Goal: Task Accomplishment & Management: Use online tool/utility

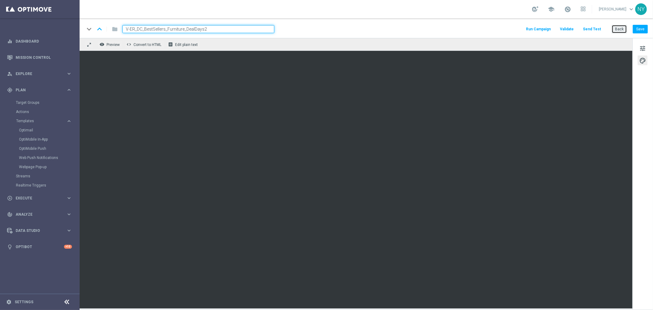
click at [617, 31] on button "Back" at bounding box center [619, 29] width 15 height 9
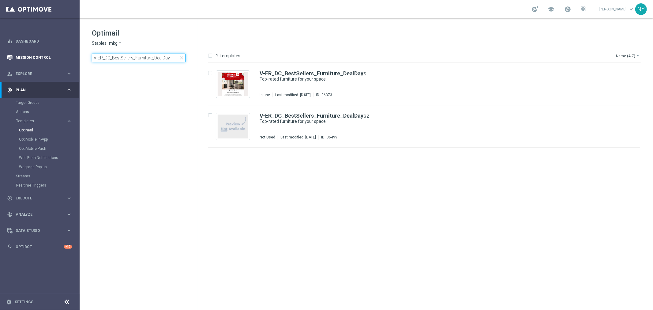
drag, startPoint x: 172, startPoint y: 59, endPoint x: 24, endPoint y: 59, distance: 147.9
click at [24, 59] on main "equalizer Dashboard Mission Control" at bounding box center [326, 155] width 653 height 310
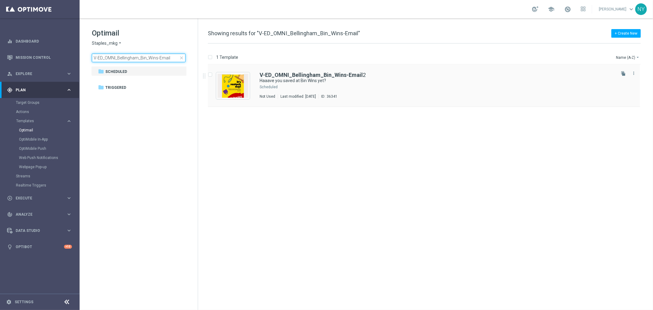
type input "V-ED_OMNI_Bellingham_Bin_Wins-Email"
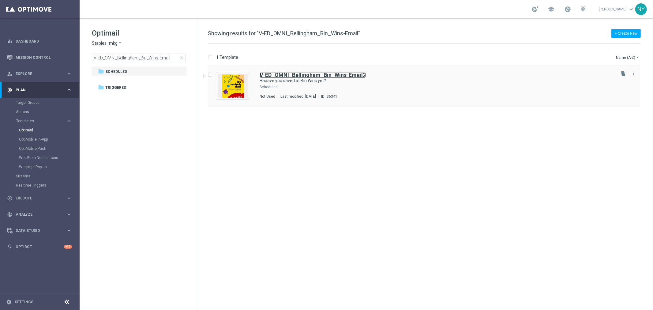
click at [286, 76] on b "V-ED_OMNI_Bellingham_Bin_Wins-Email" at bounding box center [311, 75] width 103 height 6
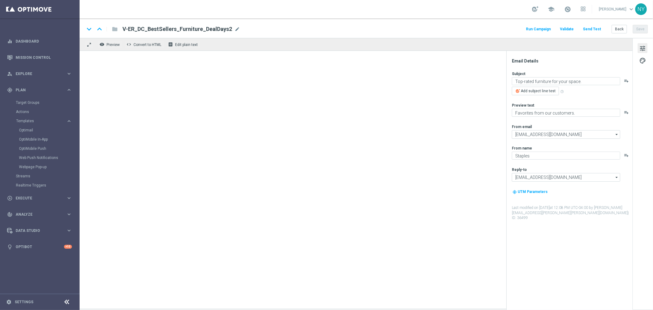
type textarea "Haaave you saved at Bin Wins yet?"
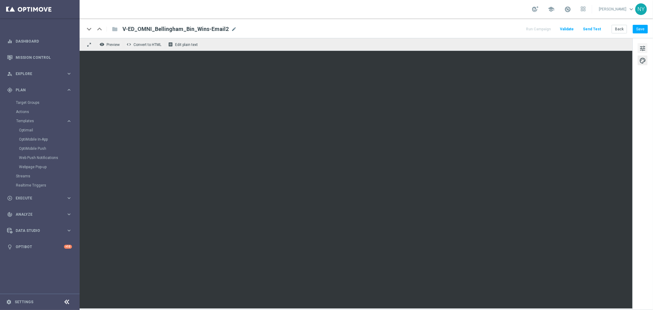
click at [645, 50] on span "tune" at bounding box center [642, 48] width 7 height 8
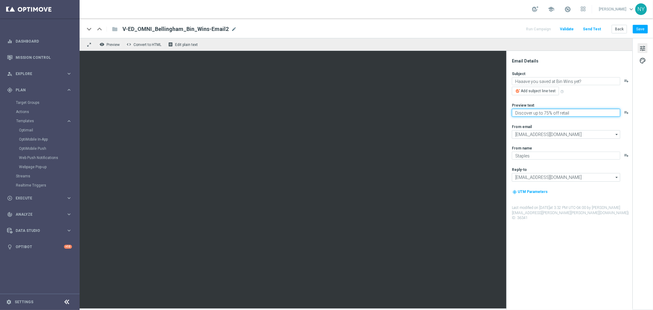
click at [572, 112] on textarea "Discover up to 75% off retail" at bounding box center [566, 113] width 108 height 8
type textarea "Discover up to 75% off retail."
click at [638, 28] on button "Save" at bounding box center [640, 29] width 15 height 9
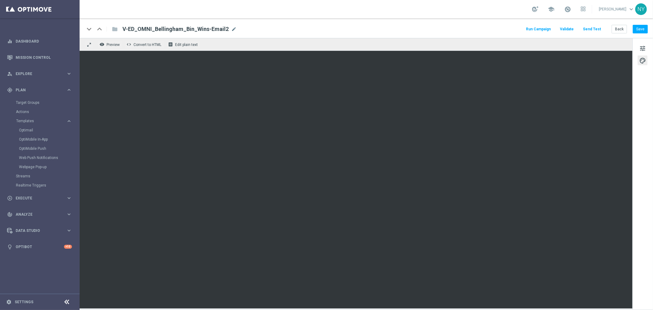
click at [593, 29] on button "Send Test" at bounding box center [592, 29] width 20 height 8
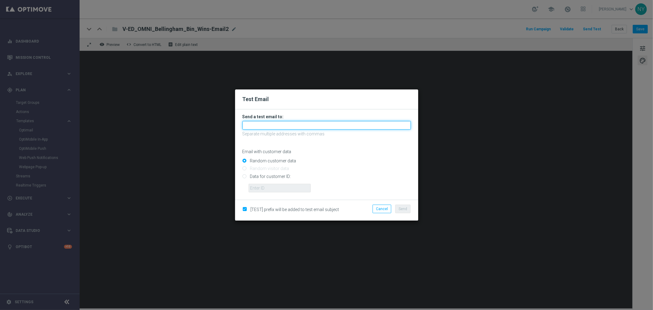
click at [265, 123] on input "text" at bounding box center [326, 125] width 168 height 9
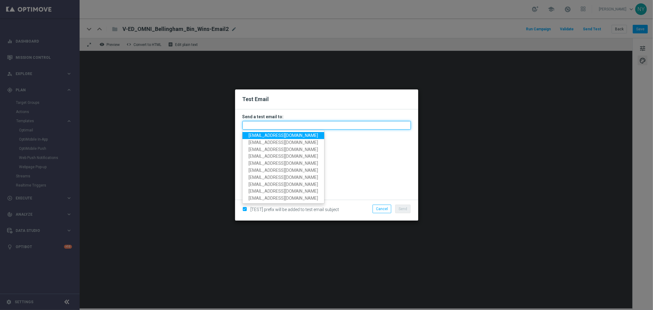
paste input "[EMAIL_ADDRESS][DOMAIN_NAME]"
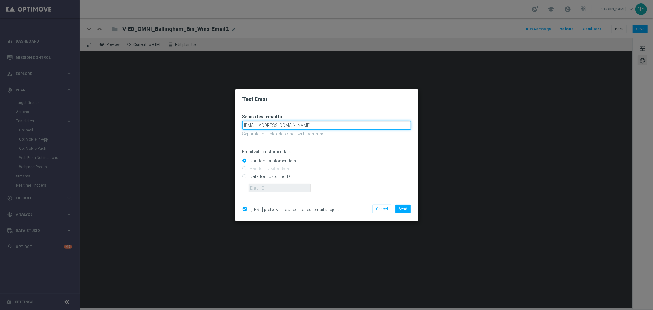
type input "[EMAIL_ADDRESS][DOMAIN_NAME]"
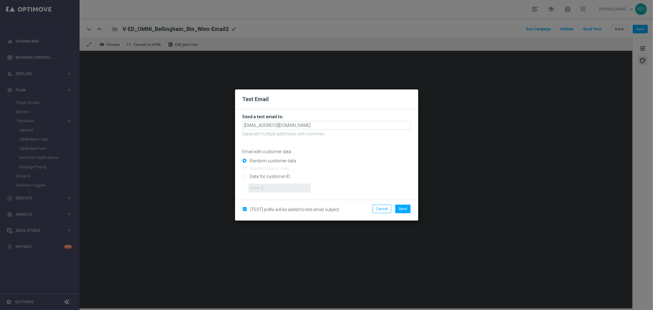
click at [339, 149] on p "Email with customer data" at bounding box center [326, 152] width 168 height 6
click at [243, 175] on input "Data for customer ID:" at bounding box center [326, 178] width 168 height 9
radio input "true"
click at [259, 186] on input "text" at bounding box center [280, 188] width 62 height 9
click at [270, 187] on input "text" at bounding box center [280, 188] width 62 height 9
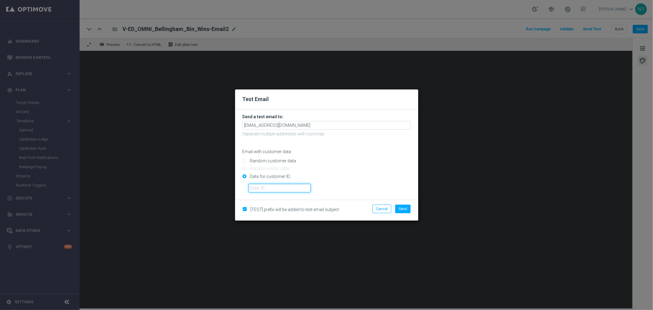
paste input "10000006208"
type input "10000006208"
click at [405, 208] on span "Send" at bounding box center [403, 209] width 9 height 4
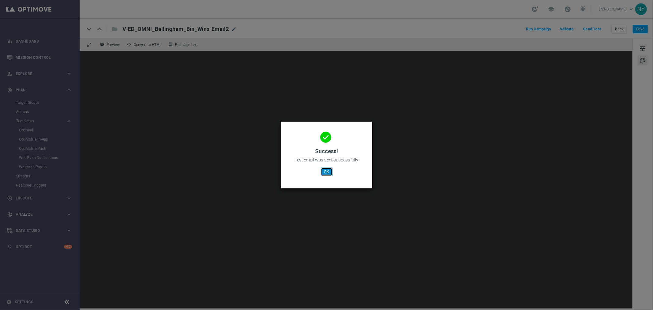
click at [328, 173] on button "OK" at bounding box center [327, 171] width 12 height 9
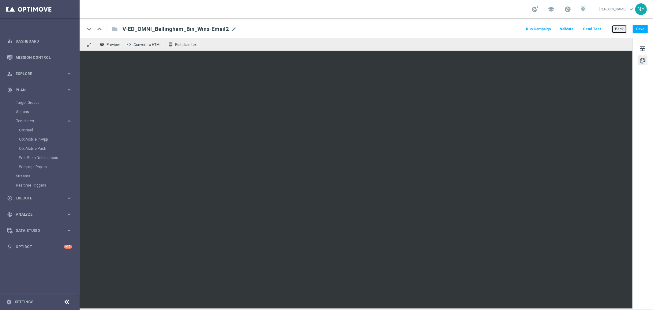
click at [621, 29] on button "Back" at bounding box center [619, 29] width 15 height 9
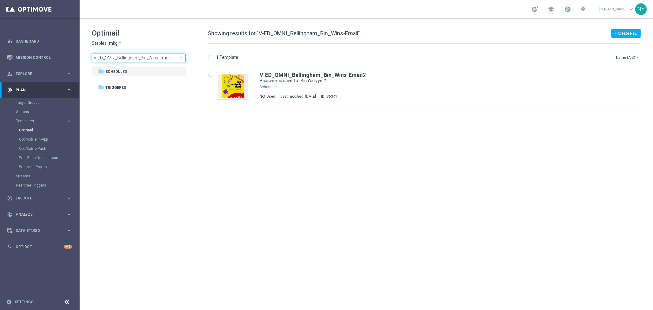
drag, startPoint x: 172, startPoint y: 59, endPoint x: -44, endPoint y: 61, distance: 216.1
click at [0, 61] on html "equalizer Dashboard Mission Control" at bounding box center [326, 155] width 653 height 310
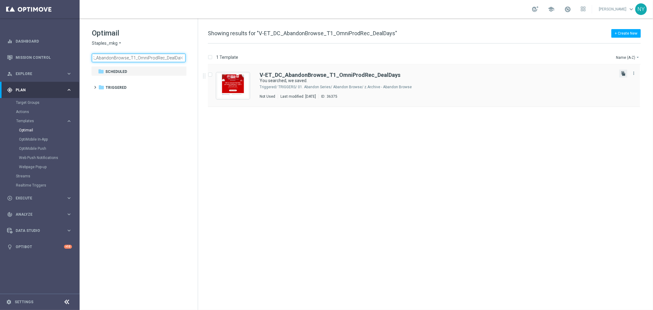
type input "V-ET_DC_AbandonBrowse_T1_OmniProdRec_DealDays"
click at [623, 74] on icon "file_copy" at bounding box center [623, 73] width 5 height 5
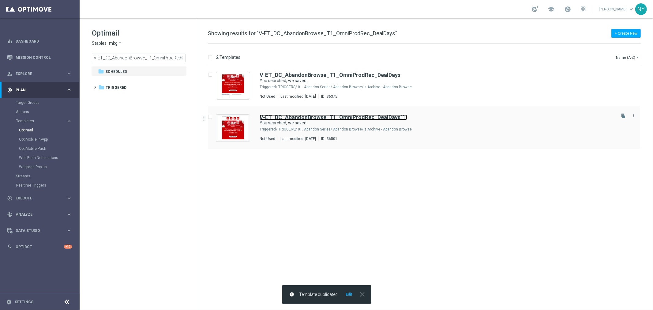
click at [369, 117] on b "V-ET_DC_AbandonBrowse_T1_OmniProdRec_DealDays" at bounding box center [330, 117] width 141 height 6
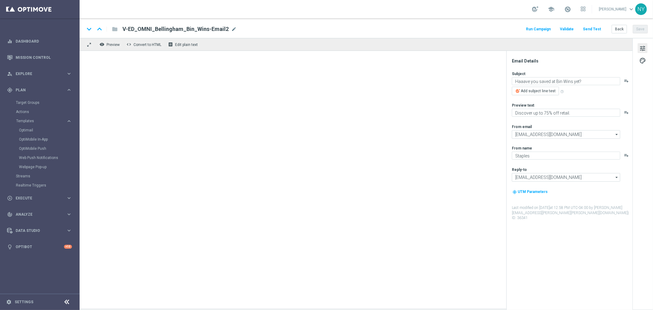
type input "V-ET_DC_AbandonBrowse_T1_OmniProdRec_DealDays(1)"
type textarea "You searched, we saved."
type textarea "Continue shopping at Staples today."
type input "[EMAIL_ADDRESS][DOMAIN_NAME]"
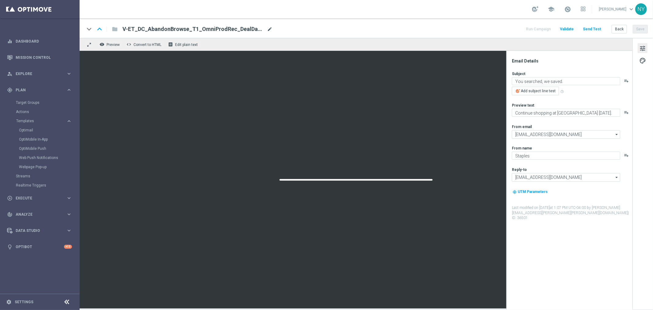
click at [268, 28] on span "mode_edit" at bounding box center [270, 29] width 6 height 6
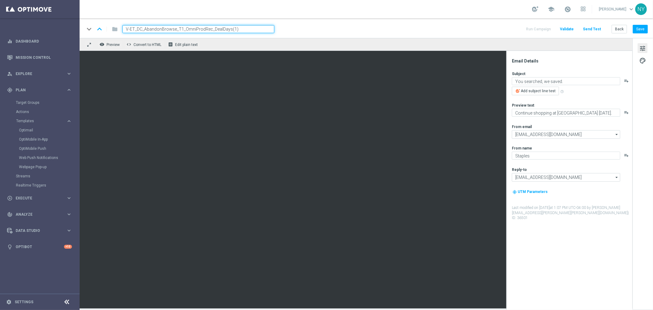
drag, startPoint x: 244, startPoint y: 30, endPoint x: 230, endPoint y: 31, distance: 14.1
click at [230, 31] on input "V-ET_DC_AbandonBrowse_T1_OmniProdRec_DealDays(1)" at bounding box center [198, 29] width 152 height 8
type input "V-ET_DC_AbandonBrowse_T1_OmniProdRec_DealDays2"
click at [638, 28] on button "Save" at bounding box center [640, 29] width 15 height 9
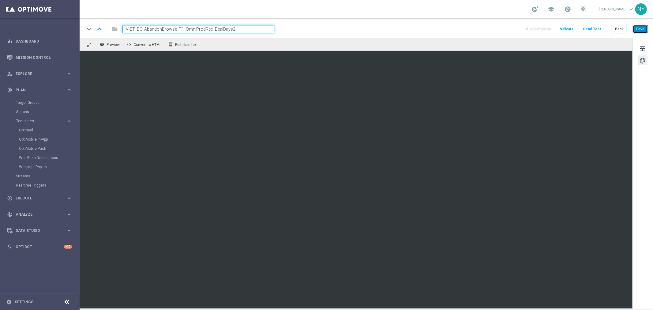
click at [639, 29] on button "Save" at bounding box center [640, 29] width 15 height 9
click at [644, 28] on button "Save" at bounding box center [640, 29] width 15 height 9
click at [593, 29] on button "Send Test" at bounding box center [592, 29] width 20 height 8
click at [589, 27] on button "Send Test" at bounding box center [592, 29] width 20 height 8
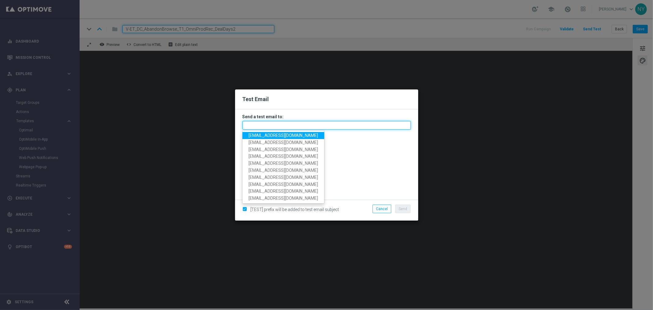
click at [260, 125] on input "text" at bounding box center [326, 125] width 168 height 9
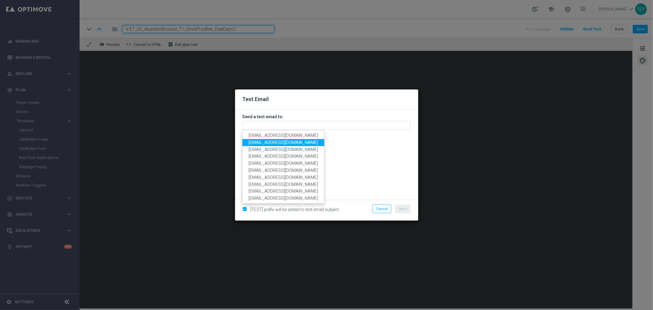
click at [263, 143] on span "neilyetts3@litmusemail.com" at bounding box center [283, 142] width 69 height 5
type input "neilyetts3@litmusemail.com"
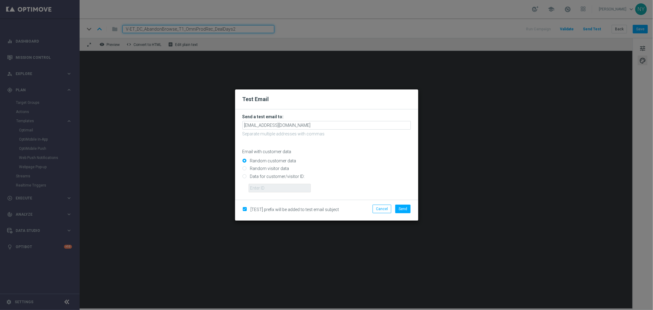
click at [245, 178] on input "Data for customer/visitor ID:" at bounding box center [326, 178] width 168 height 9
radio input "true"
click at [259, 184] on input "text" at bounding box center [280, 188] width 62 height 9
paste input "10000006208"
type input "10000006208"
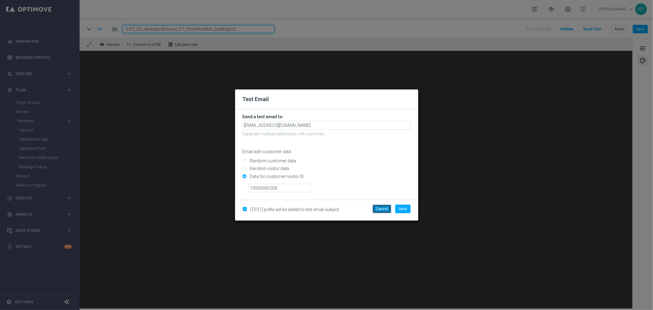
click at [385, 210] on button "Cancel" at bounding box center [382, 208] width 19 height 9
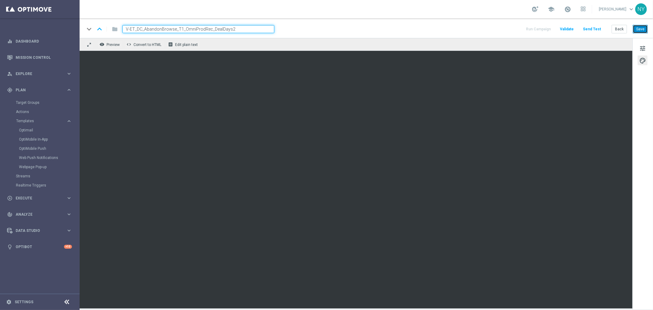
click at [643, 25] on button "Save" at bounding box center [640, 29] width 15 height 9
click at [642, 30] on button "Save" at bounding box center [640, 29] width 15 height 9
click at [592, 29] on button "Send Test" at bounding box center [592, 29] width 20 height 8
click at [595, 26] on button "Send Test" at bounding box center [592, 29] width 20 height 8
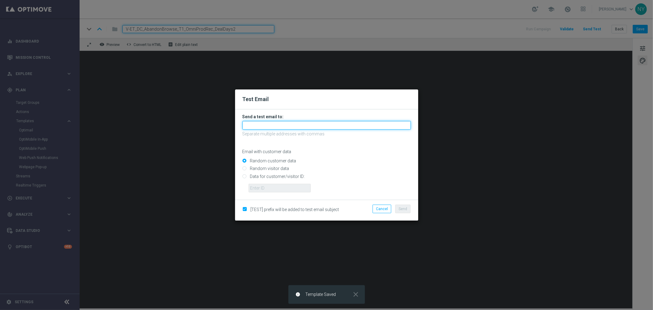
click at [258, 124] on input "text" at bounding box center [326, 125] width 168 height 9
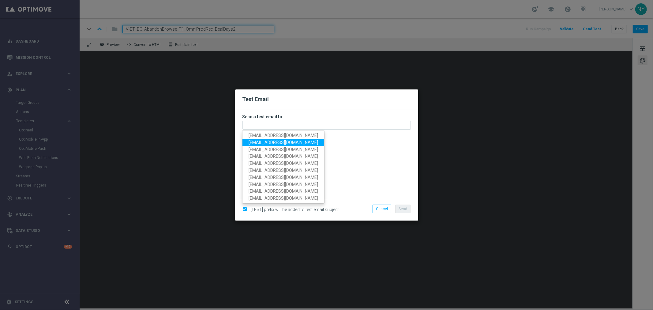
click at [264, 142] on span "neilyetts3@litmusemail.com" at bounding box center [283, 142] width 69 height 5
type input "neilyetts3@litmusemail.com"
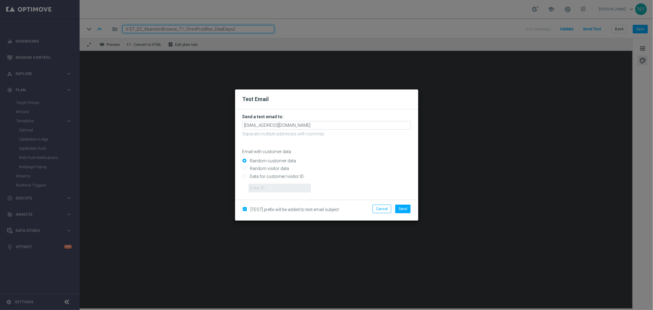
click at [244, 176] on input "Data for customer/visitor ID:" at bounding box center [326, 178] width 168 height 9
radio input "true"
click at [268, 186] on input "text" at bounding box center [280, 188] width 62 height 9
paste input "10000006208"
type input "10000006208"
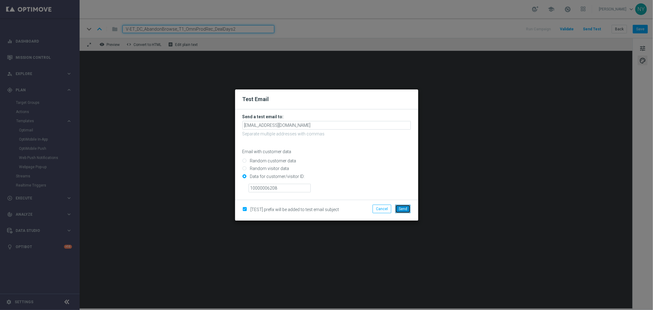
click at [407, 209] on span "Send" at bounding box center [403, 209] width 9 height 4
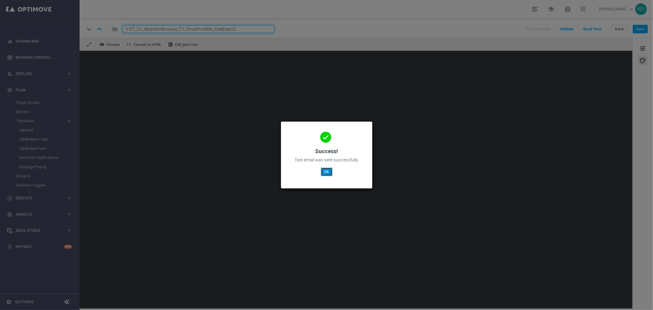
click at [325, 173] on button "OK" at bounding box center [327, 171] width 12 height 9
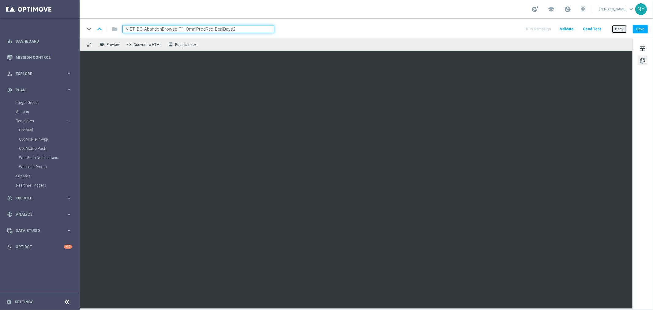
click at [619, 33] on button "Back" at bounding box center [619, 29] width 15 height 9
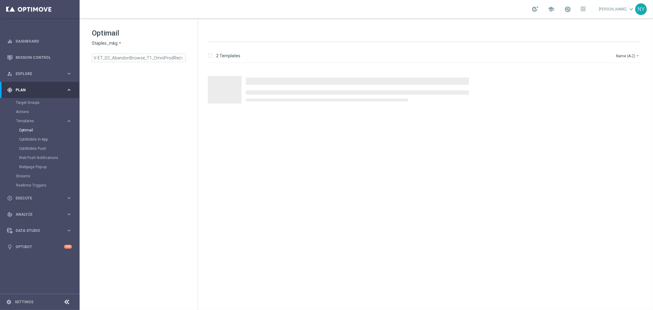
click at [182, 58] on span "close" at bounding box center [181, 57] width 5 height 5
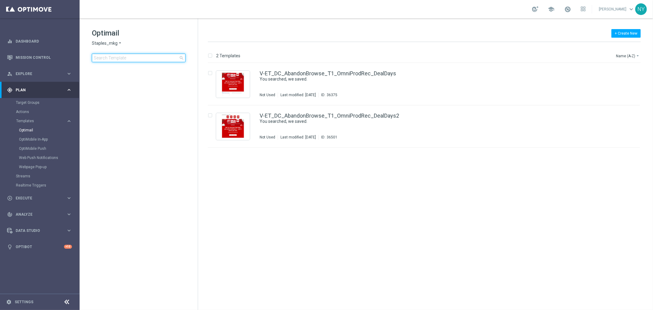
click at [150, 58] on input at bounding box center [139, 58] width 94 height 9
paste input "s2"
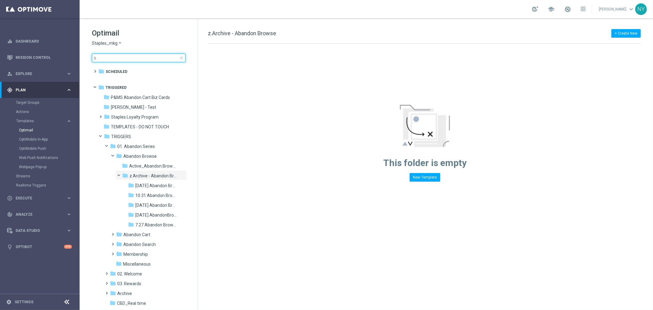
type input "ss2"
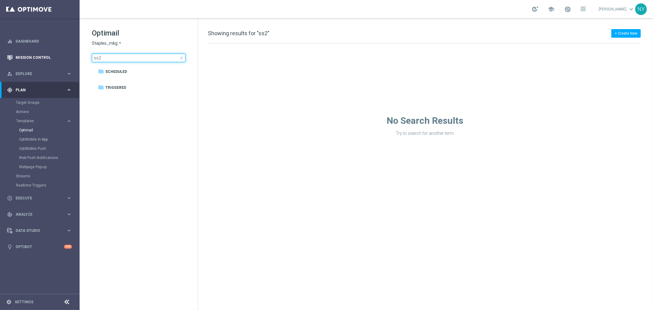
drag, startPoint x: 120, startPoint y: 58, endPoint x: 53, endPoint y: 57, distance: 67.3
click at [53, 57] on main "equalizer Dashboard Mission Control" at bounding box center [326, 155] width 653 height 310
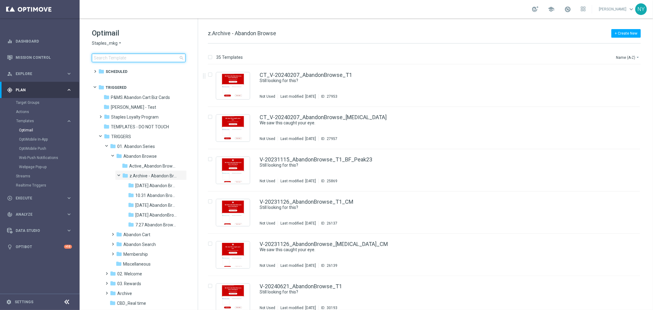
click at [115, 56] on input at bounding box center [139, 58] width 94 height 9
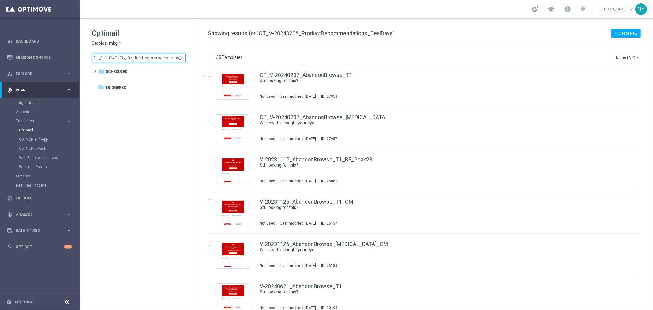
scroll to position [0, 14]
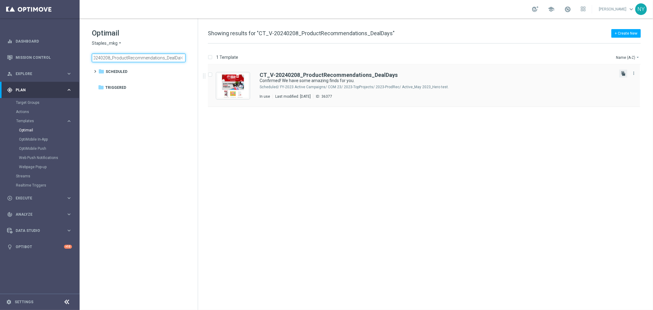
type input "CT_V-20240208_ProductRecommendations_DealDays"
click at [624, 73] on icon "file_copy" at bounding box center [623, 73] width 5 height 5
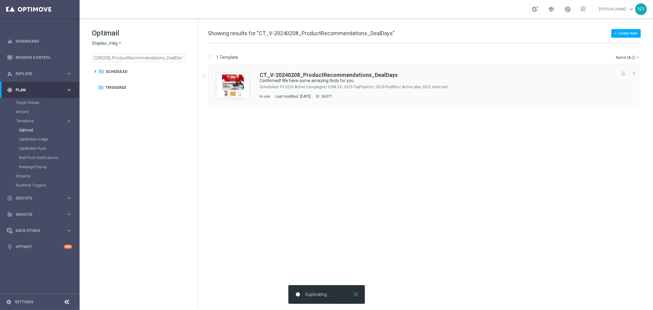
scroll to position [0, 0]
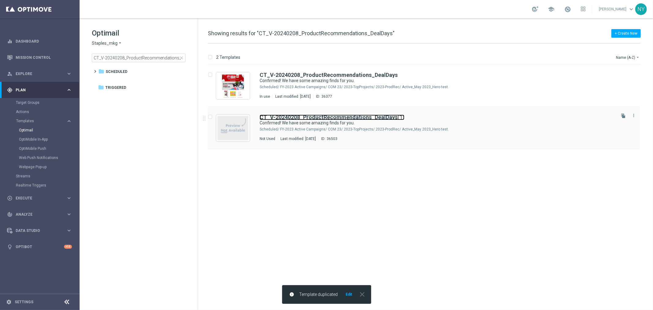
click at [384, 117] on b "CT_V-20240208_ProductRecommendations_DealDays" at bounding box center [329, 117] width 138 height 6
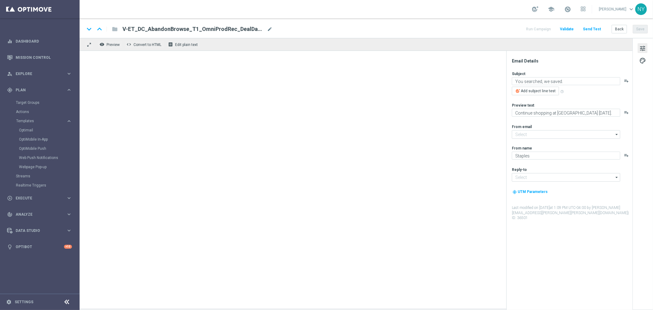
type input "staples@connected.staples.com"
type input "info@staples.com"
type input "CT_V-20240208_ProductRecommendations_DealDays(1)"
type textarea "Confirmed! We have some amazing finds for you."
type textarea "Your handpicked choices await."
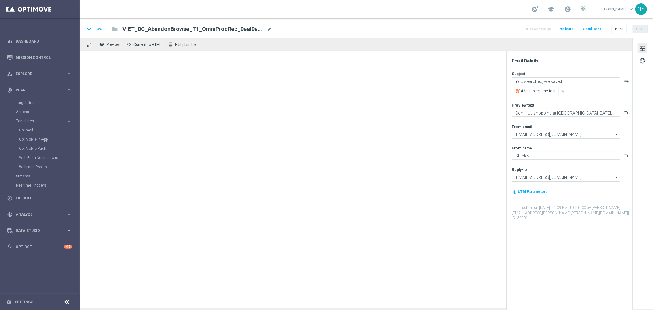
type input "staples@connected.staples.com"
type input "info@staples.com"
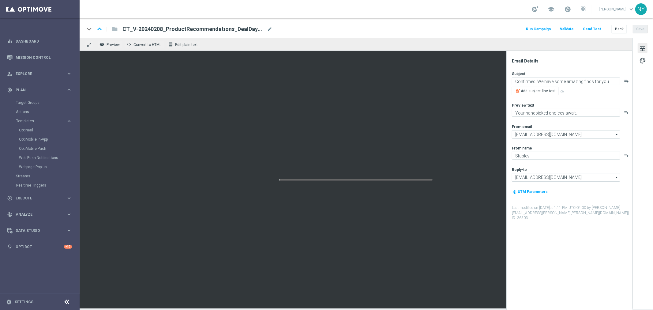
click at [268, 30] on span "mode_edit" at bounding box center [270, 29] width 6 height 6
drag, startPoint x: 239, startPoint y: 30, endPoint x: 227, endPoint y: 31, distance: 12.0
click at [227, 31] on input "CT_V-20240208_ProductRecommendations_DealDays(1)" at bounding box center [198, 29] width 152 height 8
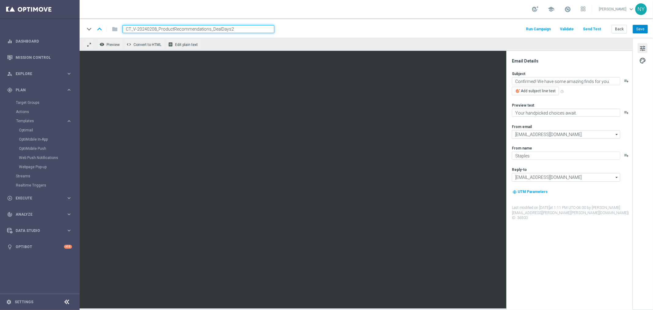
type input "CT_V-20240208_ProductRecommendations_DealDays2"
click at [647, 29] on button "Save" at bounding box center [640, 29] width 15 height 9
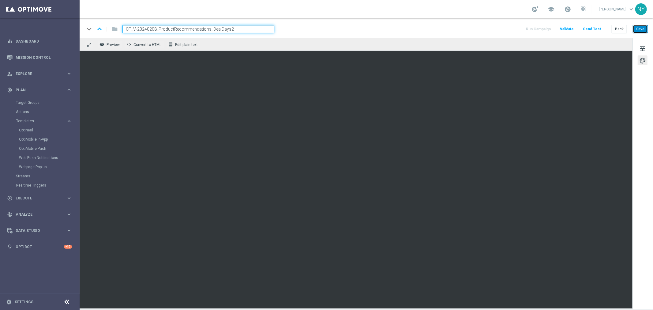
click at [641, 26] on button "Save" at bounding box center [640, 29] width 15 height 9
click at [594, 29] on button "Send Test" at bounding box center [592, 29] width 20 height 8
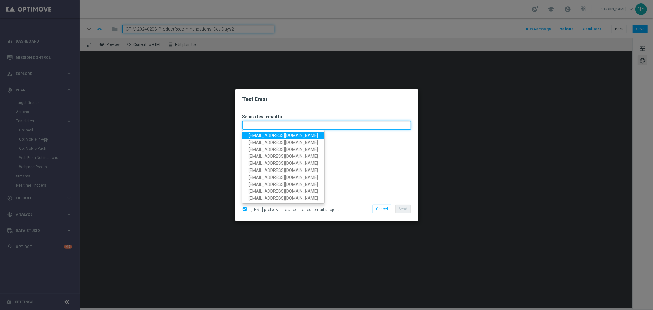
click at [258, 127] on input "text" at bounding box center [326, 125] width 168 height 9
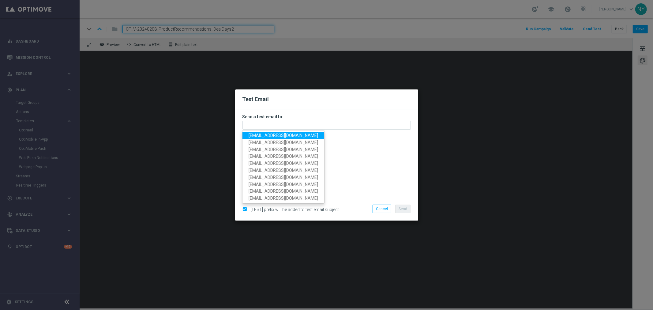
click at [259, 135] on span "[EMAIL_ADDRESS][DOMAIN_NAME]" at bounding box center [283, 135] width 69 height 5
type input "[EMAIL_ADDRESS][DOMAIN_NAME]"
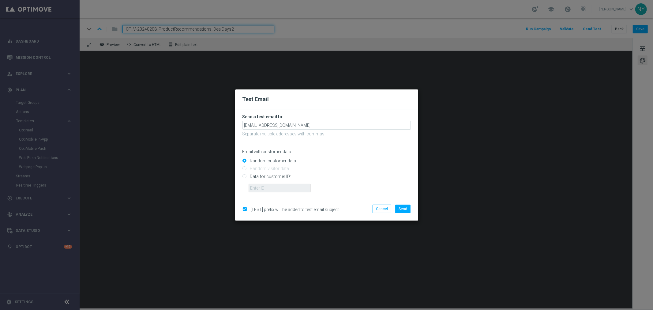
click at [246, 178] on input "Data for customer ID:" at bounding box center [326, 178] width 168 height 9
radio input "true"
click at [261, 188] on input "text" at bounding box center [280, 188] width 62 height 9
paste input "10000006208"
type input "10000006208"
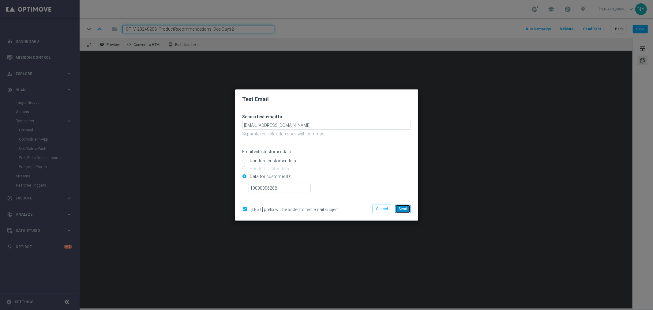
click at [403, 207] on span "Send" at bounding box center [403, 209] width 9 height 4
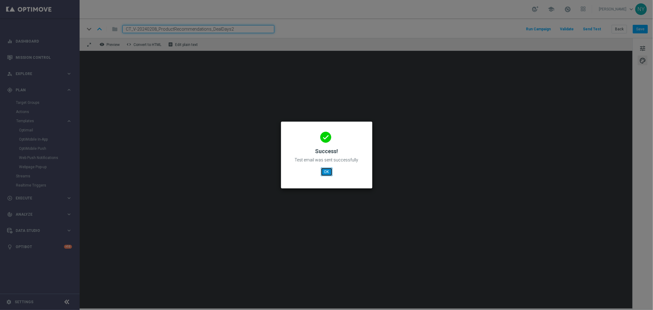
click at [326, 171] on button "OK" at bounding box center [327, 171] width 12 height 9
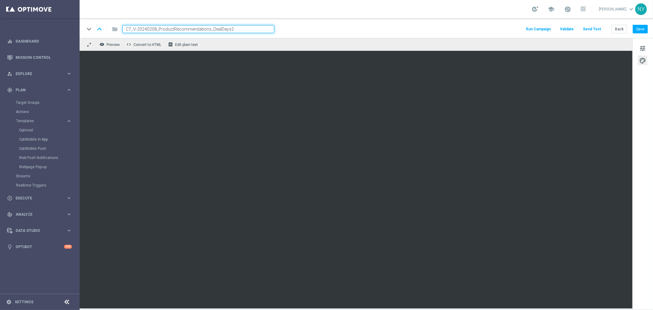
click at [613, 23] on div "keyboard_arrow_down keyboard_arrow_up folder CT_V-20240208_ProductRecommendatio…" at bounding box center [366, 28] width 573 height 20
click at [620, 31] on button "Back" at bounding box center [619, 29] width 15 height 9
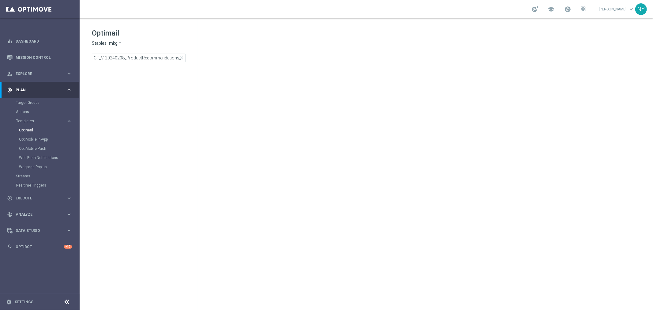
drag, startPoint x: 181, startPoint y: 56, endPoint x: 174, endPoint y: 57, distance: 6.5
click at [181, 56] on span "close" at bounding box center [181, 57] width 5 height 5
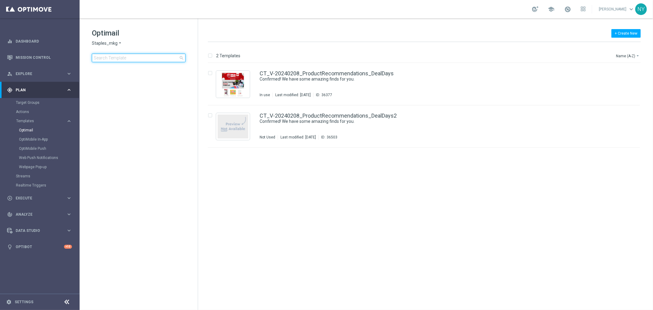
click at [147, 57] on input at bounding box center [139, 58] width 94 height 9
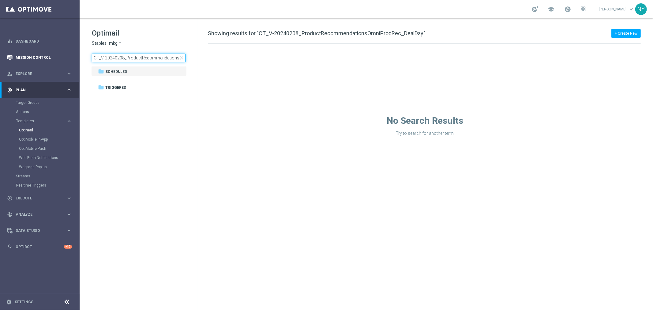
drag, startPoint x: 138, startPoint y: 57, endPoint x: 43, endPoint y: 58, distance: 94.9
click at [43, 58] on main "equalizer Dashboard Mission Control" at bounding box center [326, 155] width 653 height 310
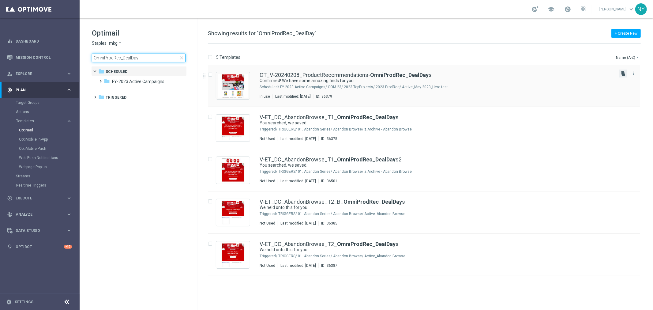
type input "OmniProdRec_DealDay"
click at [624, 73] on icon "file_copy" at bounding box center [623, 73] width 5 height 5
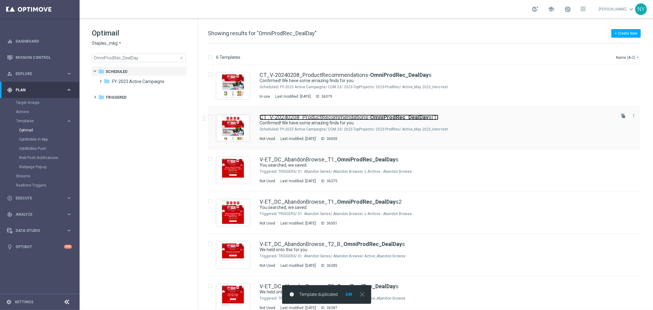
click at [362, 118] on link "CT_V-20240208_ProductRecommendations- OmniProdRec_DealDay s(1)" at bounding box center [349, 117] width 179 height 6
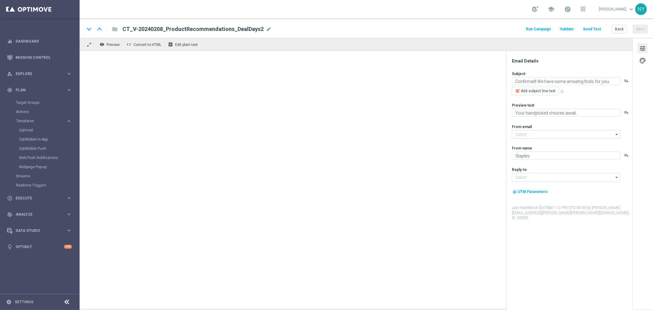
type input "[EMAIL_ADDRESS][DOMAIN_NAME]"
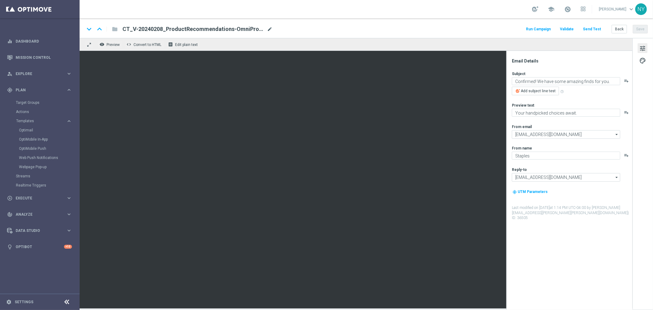
click at [269, 29] on span "mode_edit" at bounding box center [270, 29] width 6 height 6
drag, startPoint x: 268, startPoint y: 30, endPoint x: 255, endPoint y: 29, distance: 13.5
click at [255, 29] on input "CT_V-20240208_ProductRecommendations-OmniProdRec_DealDays(1)" at bounding box center [198, 29] width 152 height 8
type input "CT_V-20240208_ProductRecommendations-OmniProdRec_DealDays2"
click at [639, 24] on div "keyboard_arrow_down keyboard_arrow_up folder CT_V-20240208_ProductRecommendatio…" at bounding box center [366, 28] width 573 height 20
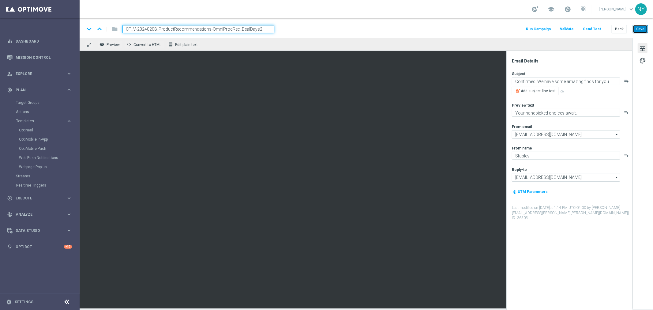
click at [640, 26] on button "Save" at bounding box center [640, 29] width 15 height 9
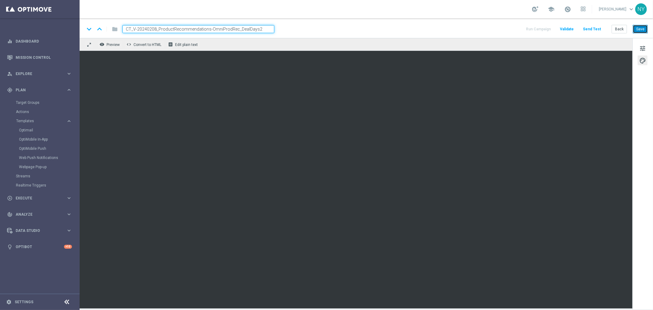
click at [641, 28] on button "Save" at bounding box center [640, 29] width 15 height 9
click at [587, 29] on button "Send Test" at bounding box center [592, 29] width 20 height 8
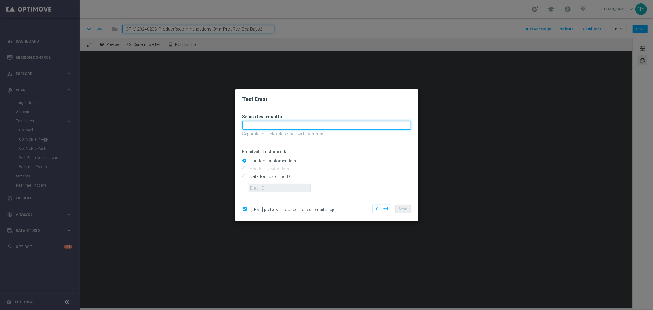
click at [272, 126] on input "text" at bounding box center [326, 125] width 168 height 9
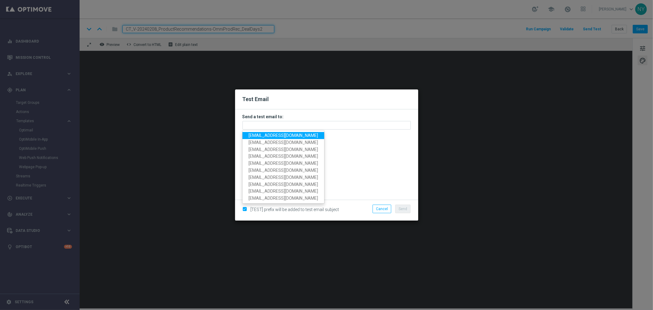
click at [270, 137] on span "[EMAIL_ADDRESS][DOMAIN_NAME]" at bounding box center [283, 135] width 69 height 5
type input "[EMAIL_ADDRESS][DOMAIN_NAME]"
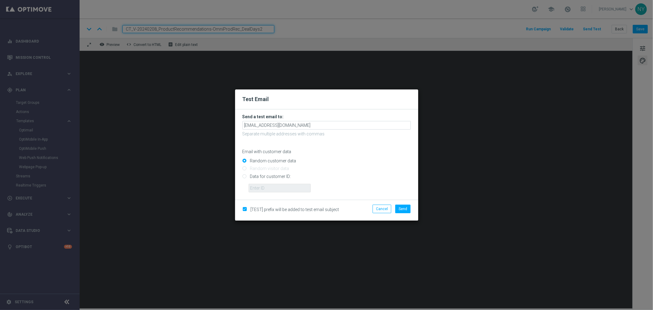
click at [245, 178] on input "Data for customer ID:" at bounding box center [326, 178] width 168 height 9
radio input "true"
click at [254, 189] on input "text" at bounding box center [280, 188] width 62 height 9
paste input "10000006208"
type input "10000006208"
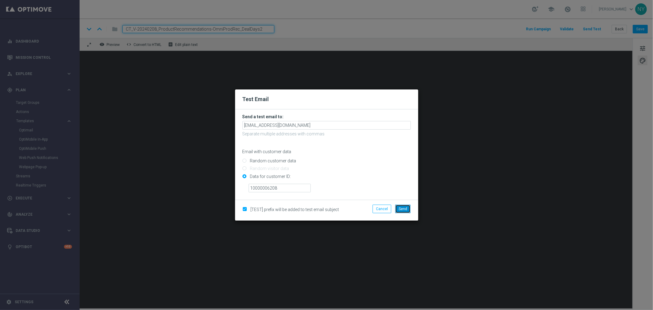
click at [403, 210] on span "Send" at bounding box center [403, 209] width 9 height 4
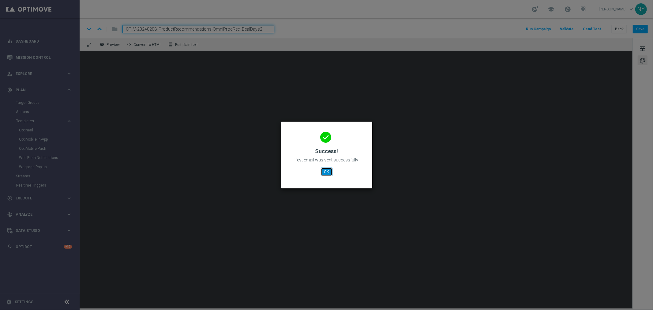
click at [325, 173] on button "OK" at bounding box center [327, 171] width 12 height 9
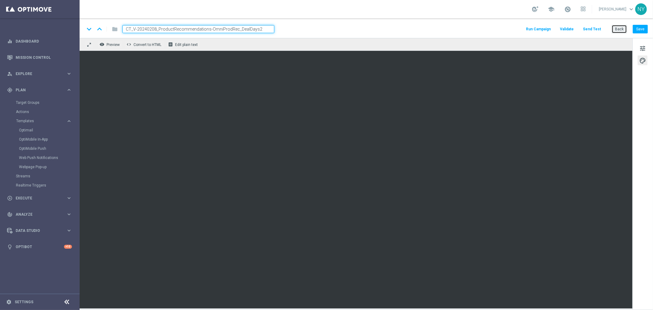
click at [617, 31] on button "Back" at bounding box center [619, 29] width 15 height 9
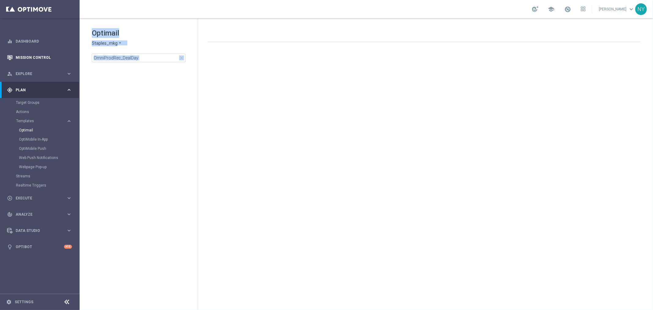
drag, startPoint x: 145, startPoint y: 49, endPoint x: 66, endPoint y: 51, distance: 78.7
click at [65, 49] on main "equalizer Dashboard Mission Control" at bounding box center [326, 155] width 653 height 310
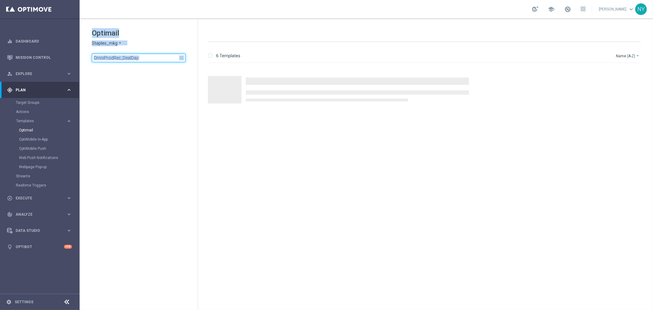
click at [142, 57] on input "OmniProdRec_DealDay" at bounding box center [139, 58] width 94 height 9
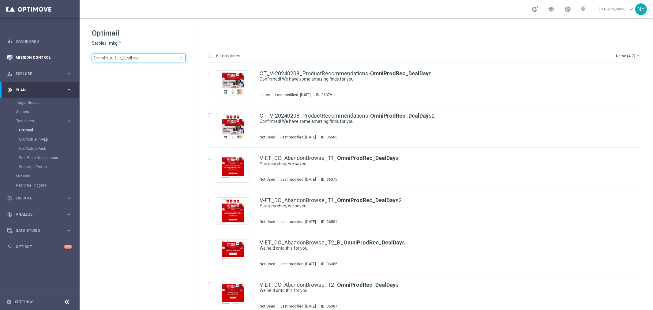
drag, startPoint x: 145, startPoint y: 60, endPoint x: 74, endPoint y: 61, distance: 70.4
click at [75, 61] on main "equalizer Dashboard Mission Control" at bounding box center [326, 155] width 653 height 310
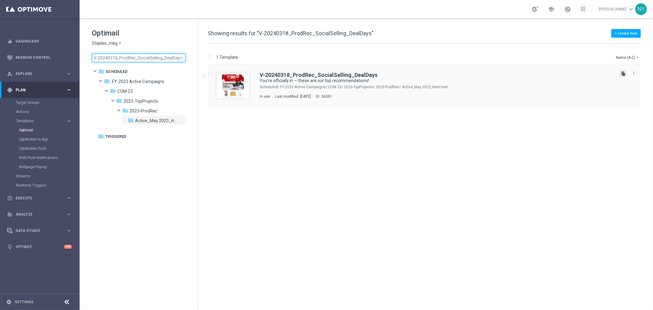
type input "V-20240318_ProdRec_SocialSelling_DealDays"
drag, startPoint x: 622, startPoint y: 71, endPoint x: 616, endPoint y: 73, distance: 6.3
click at [622, 72] on icon "file_copy" at bounding box center [623, 73] width 5 height 5
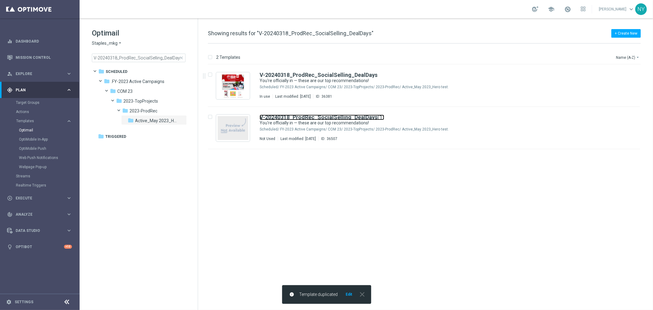
click at [377, 115] on link "V-20240318_ProdRec_SocialSelling_DealDays (1)" at bounding box center [322, 117] width 125 height 6
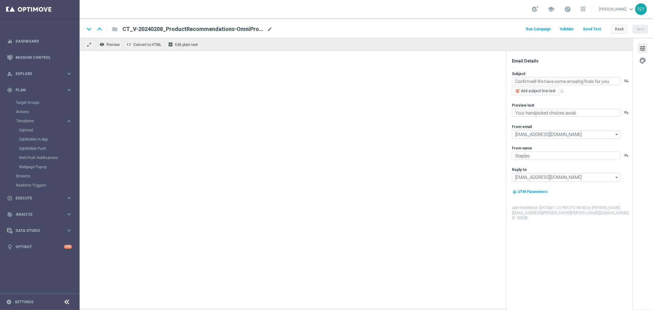
type input "V-20240318_ProdRec_SocialSelling_DealDays(1)"
type textarea "You're officially in — these are our top recommendations!"
type textarea "Want to see what we chose for you?"
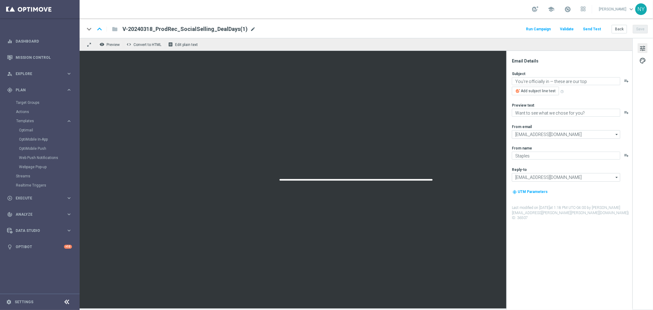
click at [250, 29] on span "mode_edit" at bounding box center [253, 29] width 6 height 6
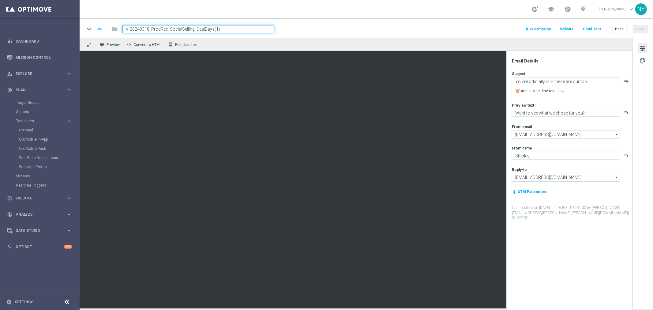
drag, startPoint x: 234, startPoint y: 31, endPoint x: 211, endPoint y: 30, distance: 23.0
click at [211, 30] on input "V-20240318_ProdRec_SocialSelling_DealDays(1)" at bounding box center [198, 29] width 152 height 8
type input "V-20240318_ProdRec_SocialSelling_DealDays2"
click at [643, 28] on button "Save" at bounding box center [640, 29] width 15 height 9
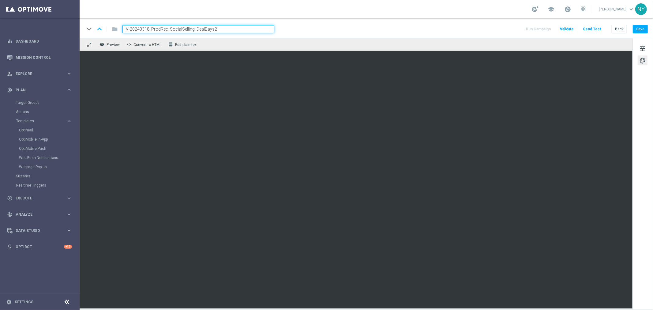
click at [632, 102] on div "tune palette" at bounding box center [642, 173] width 21 height 271
click at [643, 29] on button "Save" at bounding box center [640, 29] width 15 height 9
click at [639, 26] on button "Save" at bounding box center [640, 29] width 15 height 9
click at [597, 29] on button "Send Test" at bounding box center [592, 29] width 20 height 8
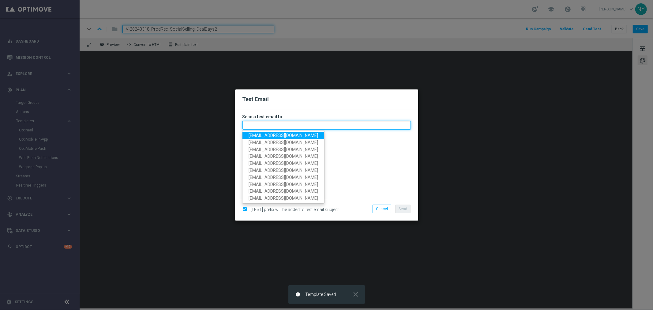
click at [261, 123] on input "text" at bounding box center [326, 125] width 168 height 9
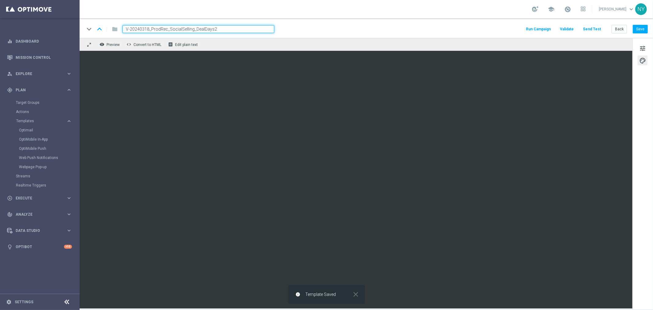
click at [591, 28] on button "Send Test" at bounding box center [592, 29] width 20 height 8
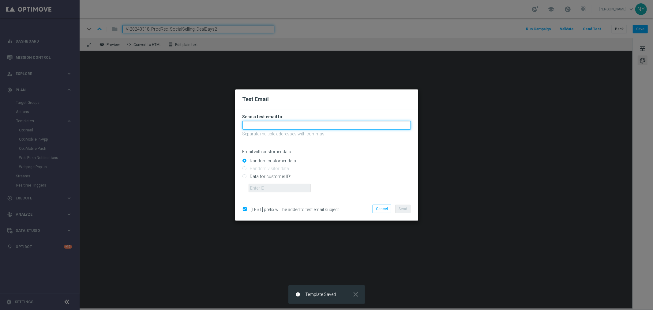
click at [247, 129] on input "text" at bounding box center [326, 125] width 168 height 9
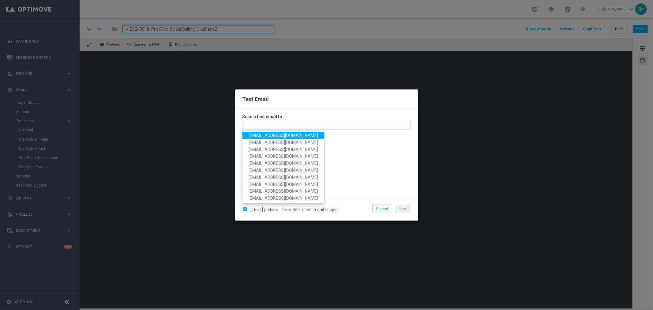
click at [252, 136] on span "[EMAIL_ADDRESS][DOMAIN_NAME]" at bounding box center [283, 135] width 69 height 5
type input "[EMAIL_ADDRESS][DOMAIN_NAME]"
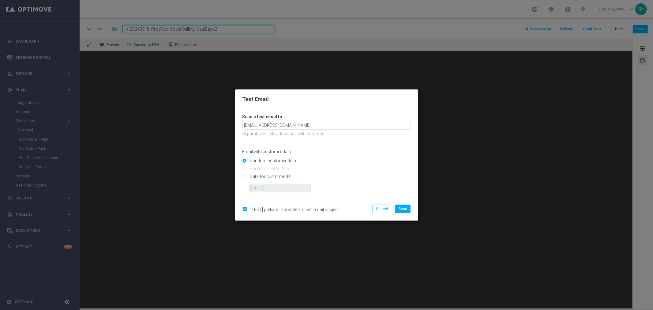
click at [245, 177] on input "Data for customer ID:" at bounding box center [326, 178] width 168 height 9
radio input "true"
click at [266, 187] on input "text" at bounding box center [280, 188] width 62 height 9
paste input "10000006208"
type input "10000006208"
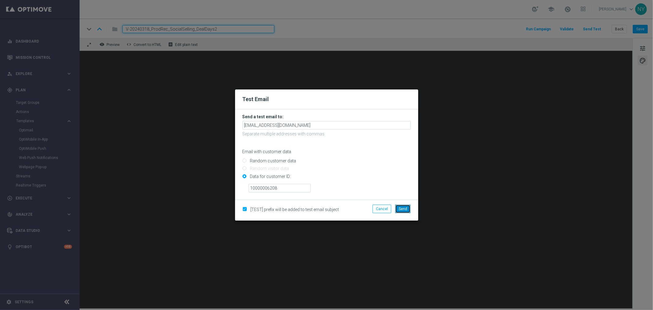
click at [404, 207] on span "Send" at bounding box center [403, 209] width 9 height 4
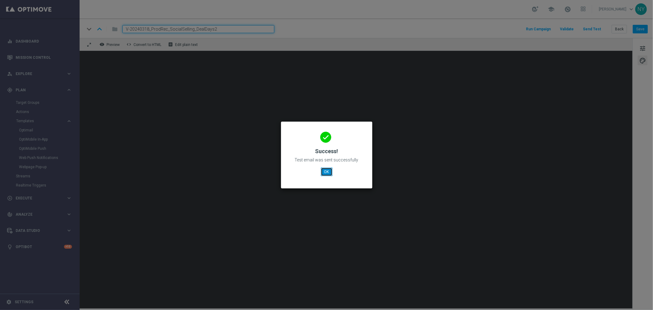
click at [325, 172] on button "OK" at bounding box center [327, 171] width 12 height 9
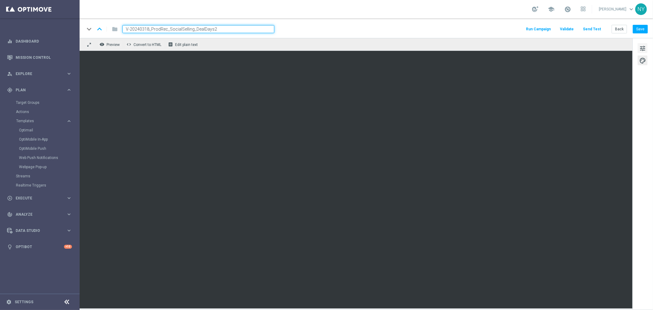
click at [640, 49] on span "tune" at bounding box center [642, 48] width 7 height 8
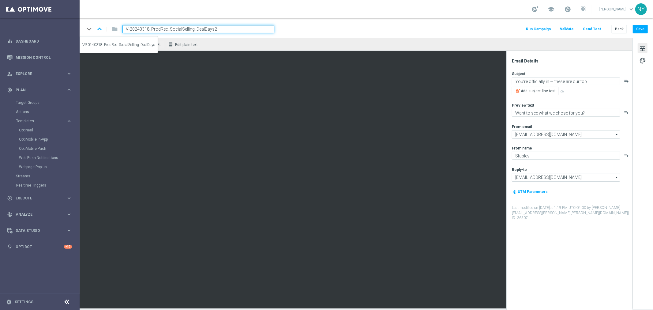
drag, startPoint x: 221, startPoint y: 31, endPoint x: 69, endPoint y: 29, distance: 151.5
click at [71, 29] on main "equalizer Dashboard Mission Control" at bounding box center [326, 155] width 653 height 310
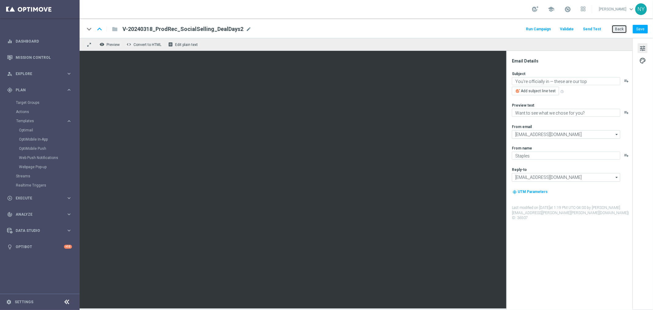
click at [620, 27] on button "Back" at bounding box center [619, 29] width 15 height 9
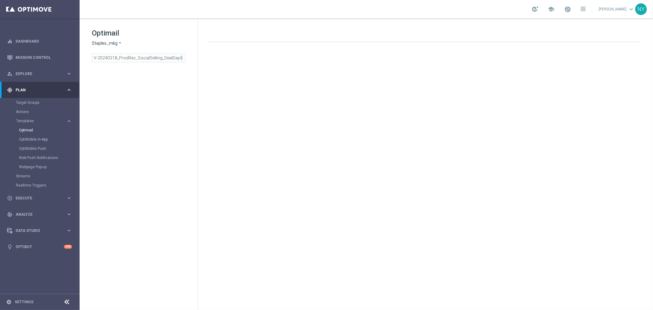
drag, startPoint x: 181, startPoint y: 59, endPoint x: 176, endPoint y: 60, distance: 5.3
click at [182, 59] on span "close" at bounding box center [181, 57] width 5 height 5
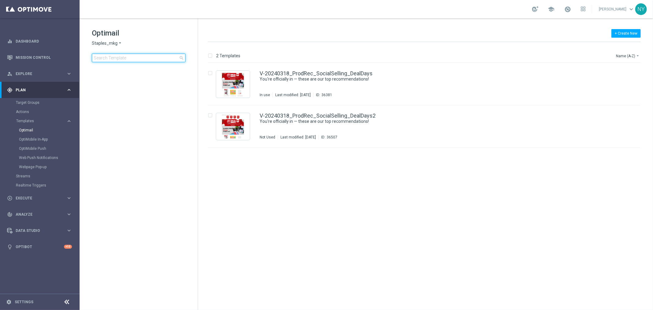
click at [143, 57] on input at bounding box center [139, 58] width 94 height 9
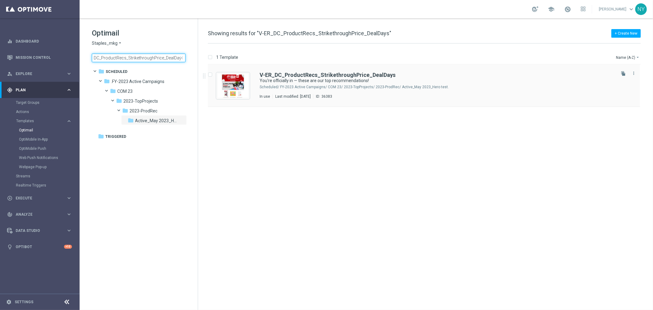
type input "V-ER_DC_ProductRecs_StrikethroughPrice_DealDays"
click at [622, 74] on icon "file_copy" at bounding box center [623, 73] width 5 height 5
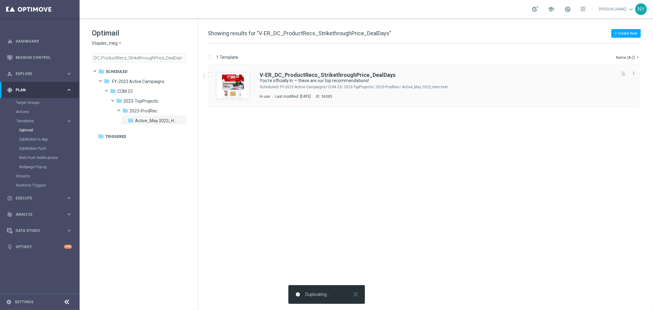
scroll to position [0, 0]
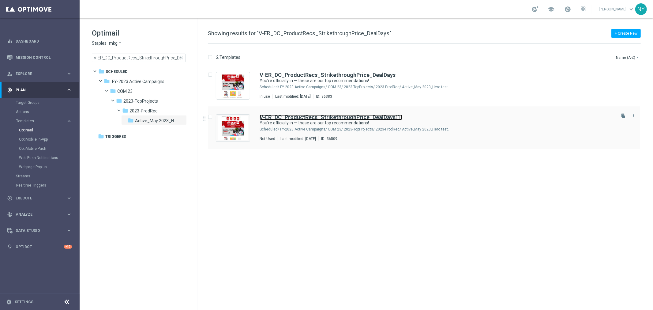
click at [378, 118] on b "V-ER_DC_ProductRecs_StrikethroughPrice_DealDays" at bounding box center [328, 117] width 136 height 6
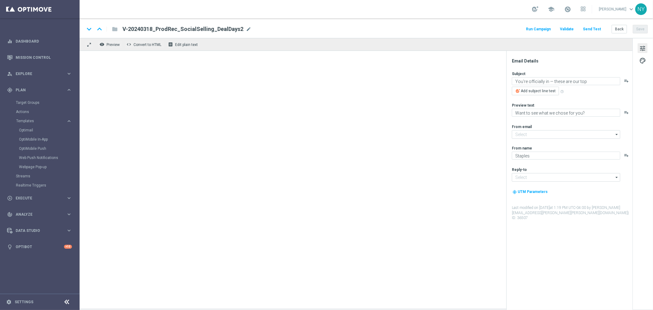
type input "[EMAIL_ADDRESS][DOMAIN_NAME]"
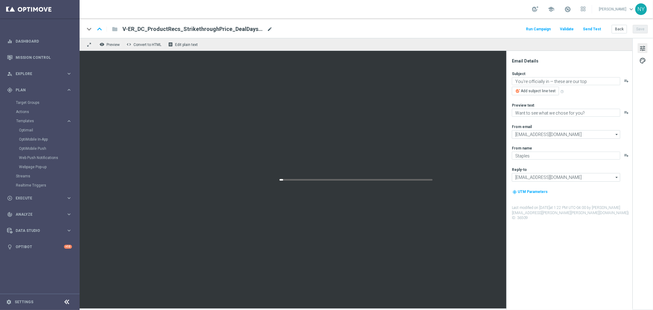
click at [267, 29] on span "mode_edit" at bounding box center [270, 29] width 6 height 6
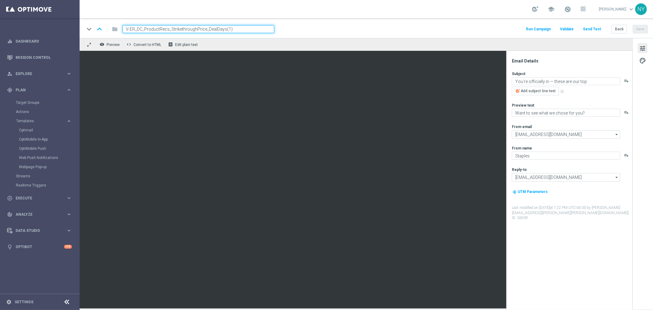
drag, startPoint x: 243, startPoint y: 28, endPoint x: 224, endPoint y: 29, distance: 18.4
click at [224, 29] on input "V-ER_DC_ProductRecs_StrikethroughPrice_DealDays(1)" at bounding box center [198, 29] width 152 height 8
type input "V-ER_DC_ProductRecs_StrikethroughPrice_DealDays2"
click at [642, 28] on button "Save" at bounding box center [640, 29] width 15 height 9
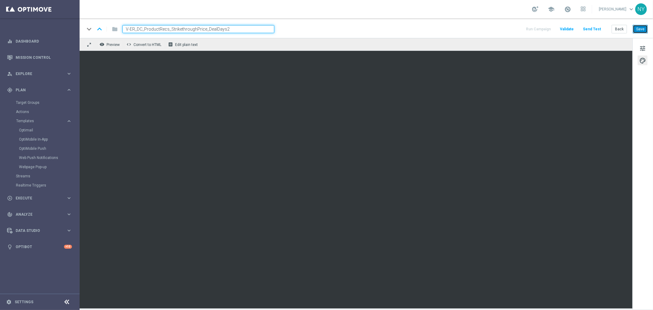
click at [644, 29] on button "Save" at bounding box center [640, 29] width 15 height 9
click at [642, 28] on button "Save" at bounding box center [640, 29] width 15 height 9
click at [591, 28] on button "Send Test" at bounding box center [592, 29] width 20 height 8
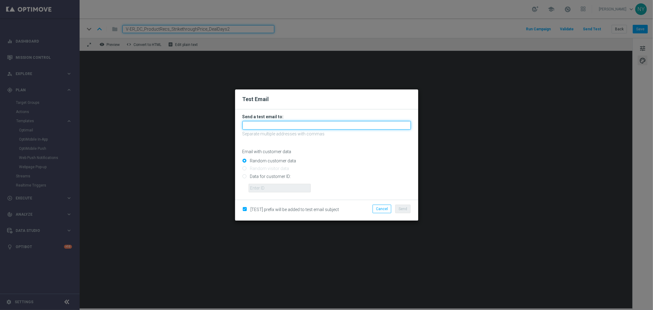
click at [261, 126] on input "text" at bounding box center [326, 125] width 168 height 9
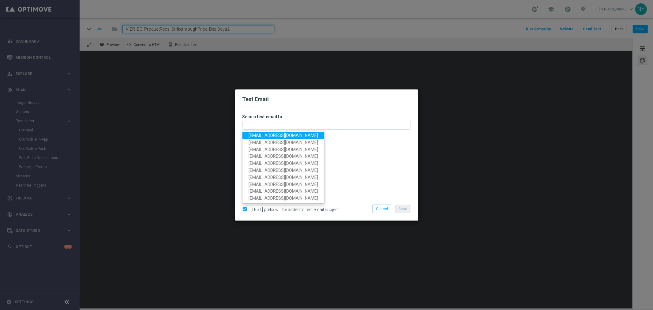
click at [265, 135] on span "[EMAIL_ADDRESS][DOMAIN_NAME]" at bounding box center [283, 135] width 69 height 5
type input "[EMAIL_ADDRESS][DOMAIN_NAME]"
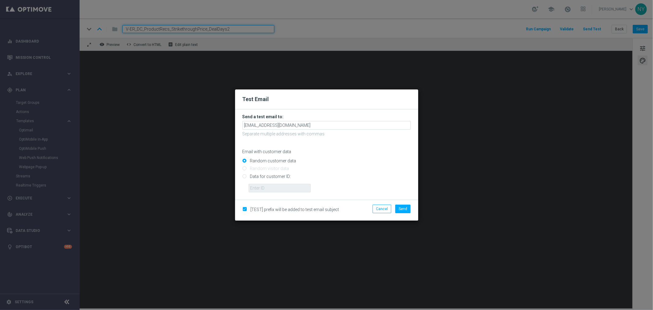
click at [244, 178] on input "Data for customer ID:" at bounding box center [326, 178] width 168 height 9
radio input "true"
click at [261, 187] on input "text" at bounding box center [280, 188] width 62 height 9
paste input "10000006208"
type input "10000006208"
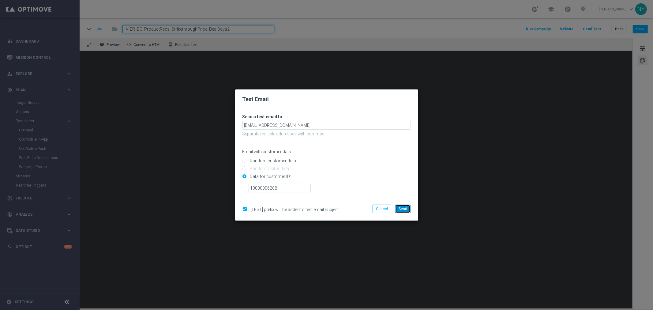
click at [404, 210] on span "Send" at bounding box center [403, 209] width 9 height 4
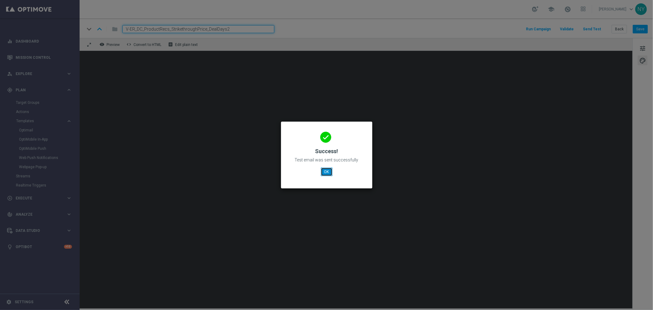
click at [328, 171] on button "OK" at bounding box center [327, 171] width 12 height 9
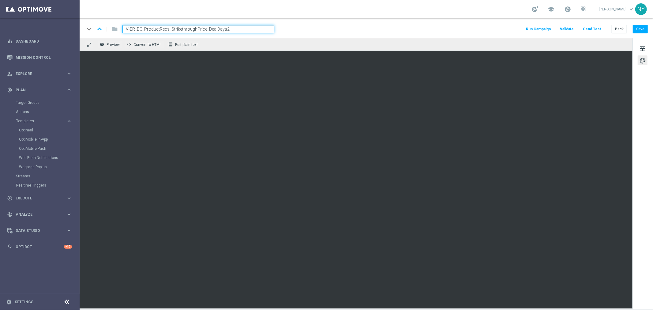
drag, startPoint x: 235, startPoint y: 26, endPoint x: 59, endPoint y: 21, distance: 175.5
click at [59, 21] on main "equalizer Dashboard Mission Control" at bounding box center [326, 155] width 653 height 310
click at [615, 28] on button "Back" at bounding box center [619, 29] width 15 height 9
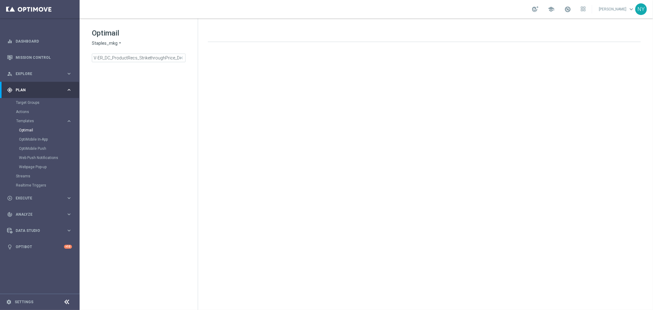
click at [183, 59] on span "close" at bounding box center [181, 57] width 5 height 5
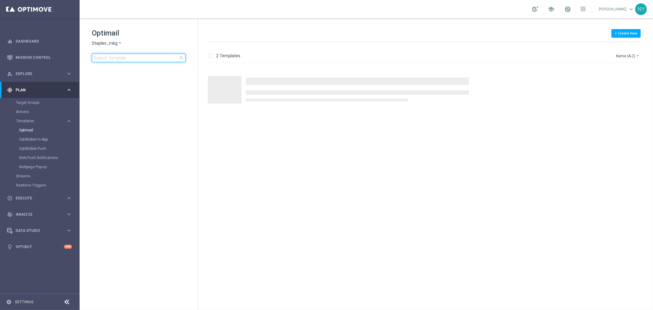
click at [138, 56] on input at bounding box center [139, 58] width 94 height 9
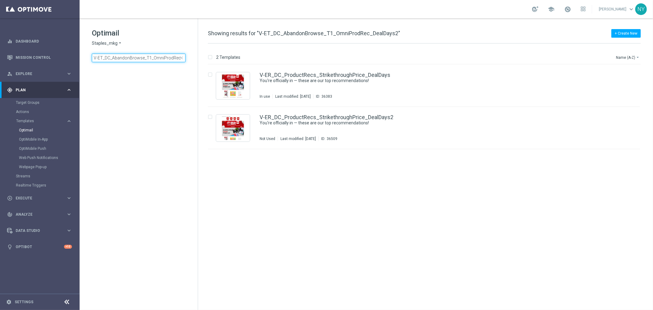
scroll to position [0, 18]
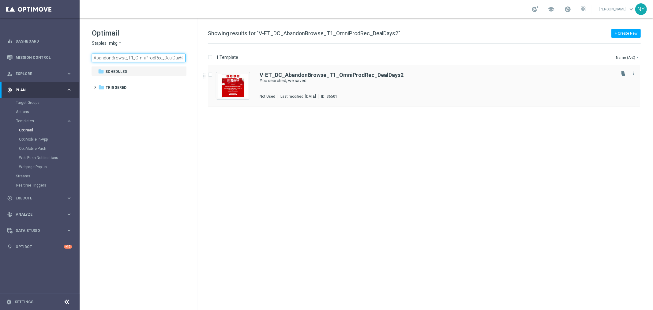
type input "V-ET_DC_AbandonBrowse_T1_OmniProdRec_DealDays2"
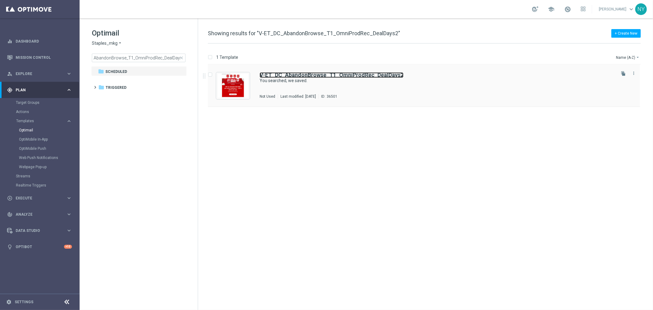
click at [341, 76] on b "V-ET_DC_AbandonBrowse_T1_OmniProdRec_DealDays2" at bounding box center [332, 75] width 144 height 6
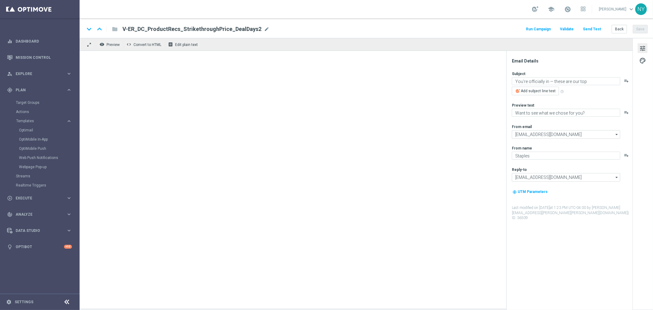
type textarea "You searched, we saved."
type textarea "Continue shopping at Staples today."
type input "[EMAIL_ADDRESS][DOMAIN_NAME]"
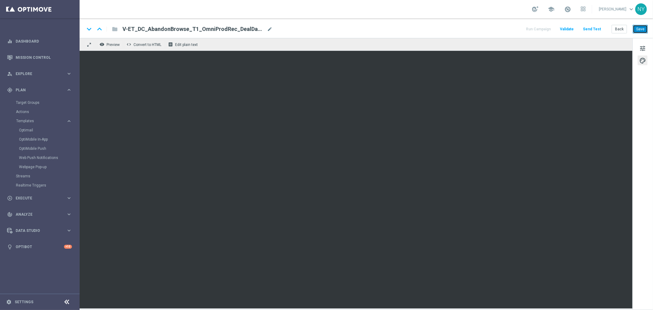
click at [644, 30] on button "Save" at bounding box center [640, 29] width 15 height 9
click at [619, 29] on button "Back" at bounding box center [619, 29] width 15 height 9
click at [620, 28] on button "Back" at bounding box center [619, 29] width 15 height 9
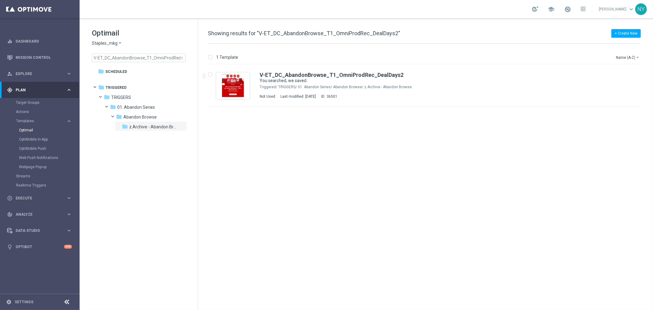
click at [179, 58] on span "close" at bounding box center [181, 57] width 5 height 5
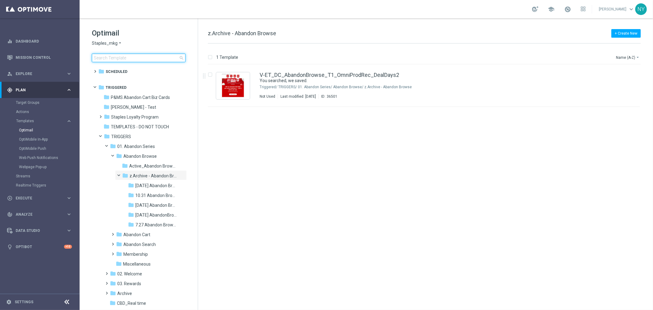
click at [111, 60] on input at bounding box center [139, 58] width 94 height 9
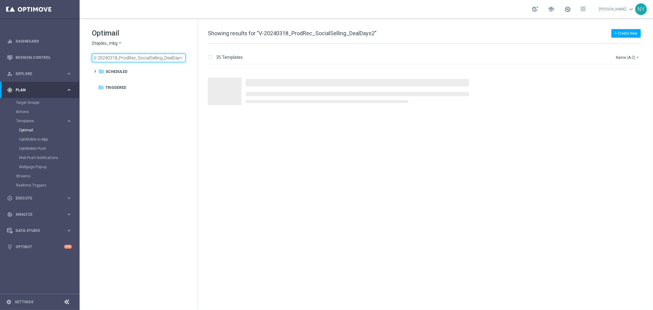
scroll to position [0, 1]
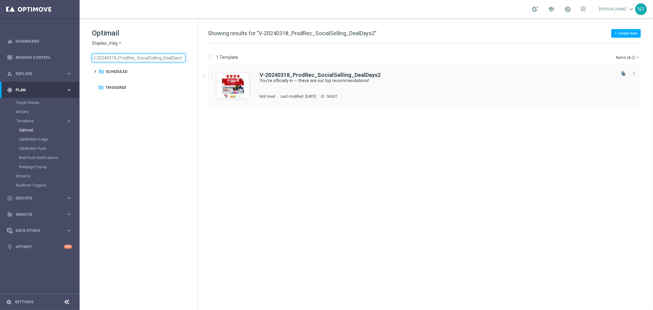
type input "V-20240318_ProdRec_SocialSelling_DealDays2"
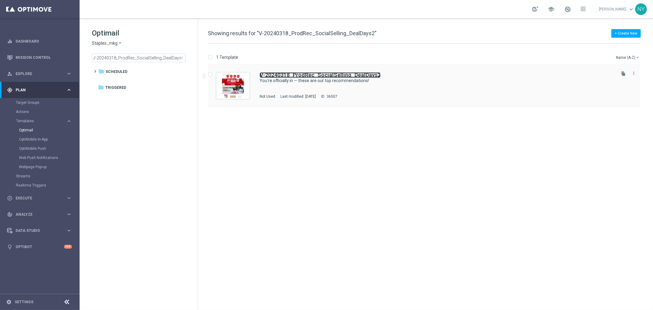
click at [295, 73] on b "V-20240318_ProdRec_SocialSelling_DealDays2" at bounding box center [320, 75] width 121 height 6
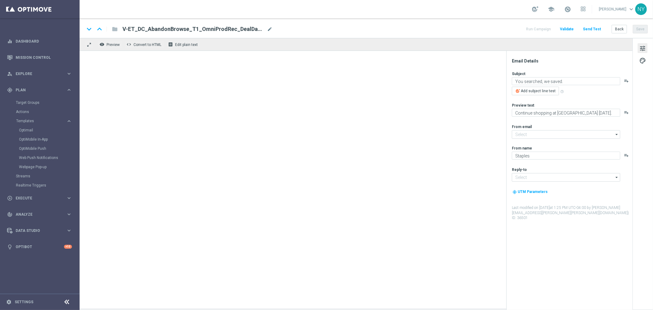
type input "[EMAIL_ADDRESS][DOMAIN_NAME]"
type textarea "You're officially in — these are our top recommendations!"
type textarea "Want to see what we chose for you?"
type input "[EMAIL_ADDRESS][DOMAIN_NAME]"
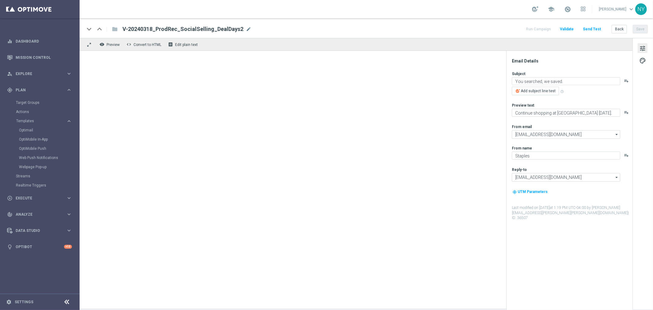
type input "[EMAIL_ADDRESS][DOMAIN_NAME]"
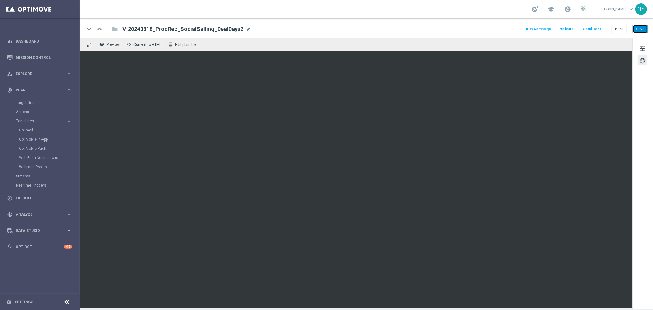
click at [637, 29] on button "Save" at bounding box center [640, 29] width 15 height 9
click at [617, 29] on button "Back" at bounding box center [619, 29] width 15 height 9
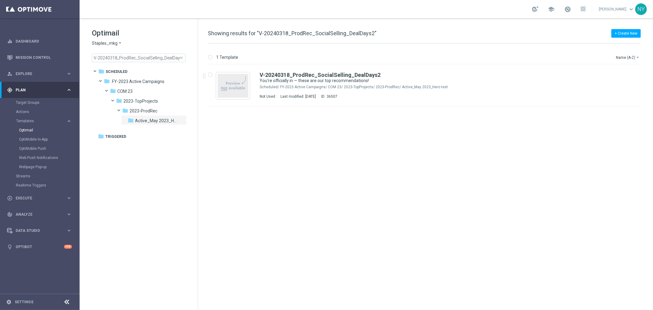
drag, startPoint x: 181, startPoint y: 56, endPoint x: 111, endPoint y: 61, distance: 69.7
click at [181, 56] on span "close" at bounding box center [181, 57] width 5 height 5
click at [122, 56] on input "V-20240318_ProdRec_SocialSelling_DealDays2" at bounding box center [139, 58] width 94 height 9
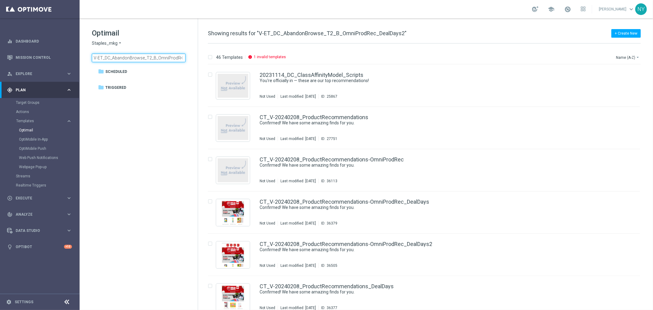
scroll to position [0, 23]
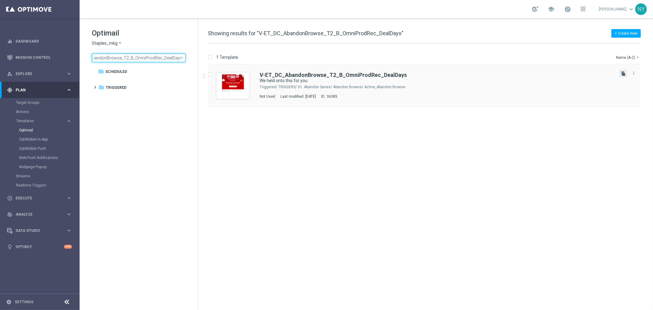
type input "V-ET_DC_AbandonBrowse_T2_B_OmniProdRec_DealDays"
click at [624, 73] on icon "file_copy" at bounding box center [623, 73] width 5 height 5
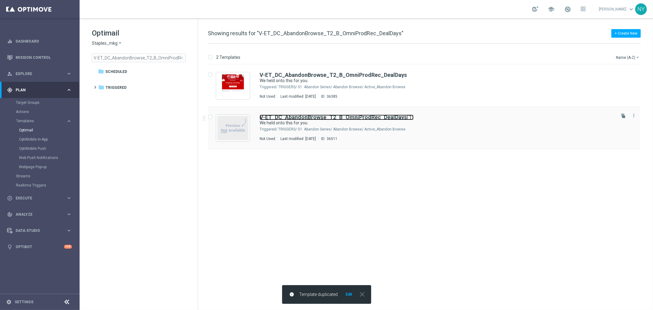
click at [327, 116] on b "V-ET_DC_AbandonBrowse_T2_B_OmniProdRec_DealDays" at bounding box center [333, 117] width 147 height 6
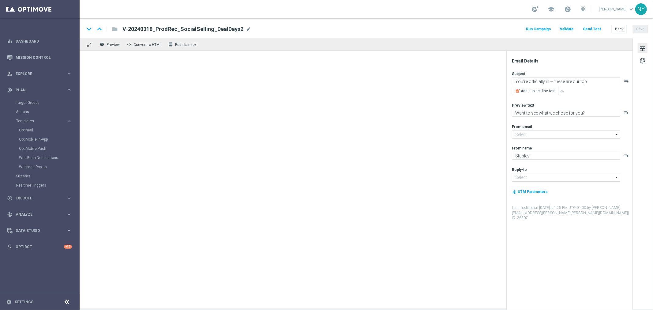
type input "[EMAIL_ADDRESS][DOMAIN_NAME]"
type input "V-ET_DC_AbandonBrowse_T2_B_OmniProdRec_DealDays(1)"
type textarea "We held onto this for you."
type textarea "Complete your purchase with Staples."
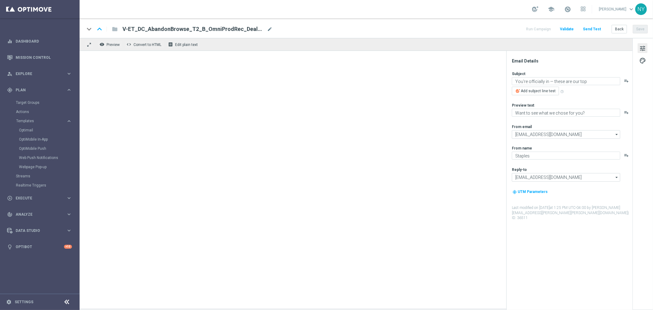
type input "[EMAIL_ADDRESS][DOMAIN_NAME]"
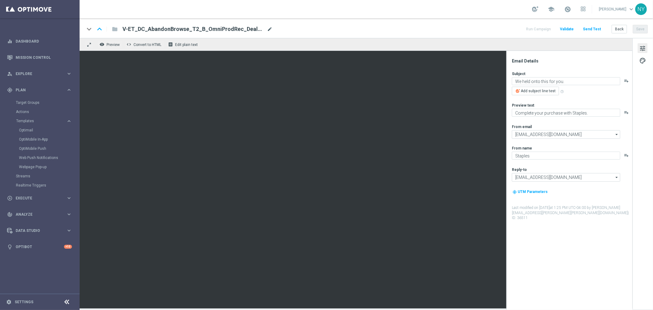
click at [269, 29] on span "mode_edit" at bounding box center [270, 29] width 6 height 6
drag, startPoint x: 253, startPoint y: 29, endPoint x: 233, endPoint y: 29, distance: 20.5
click at [233, 29] on input "V-ET_DC_AbandonBrowse_T2_B_OmniProdRec_DealDays(1)" at bounding box center [198, 29] width 152 height 8
type input "V-ET_DC_AbandonBrowse_T2_B_OmniProdRec_DealDays2"
click at [345, 17] on div "school Neil Yetts keyboard_arrow_down NY" at bounding box center [366, 9] width 573 height 18
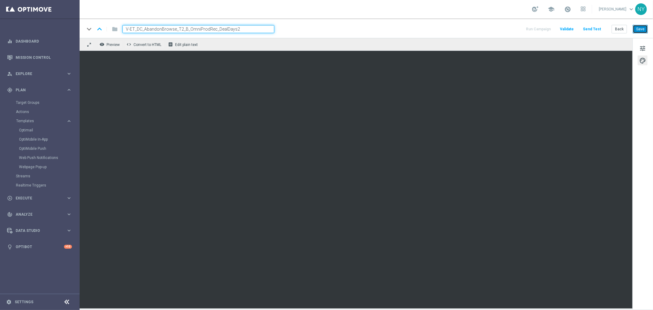
click at [641, 26] on button "Save" at bounding box center [640, 29] width 15 height 9
click at [590, 28] on button "Send Test" at bounding box center [592, 29] width 20 height 8
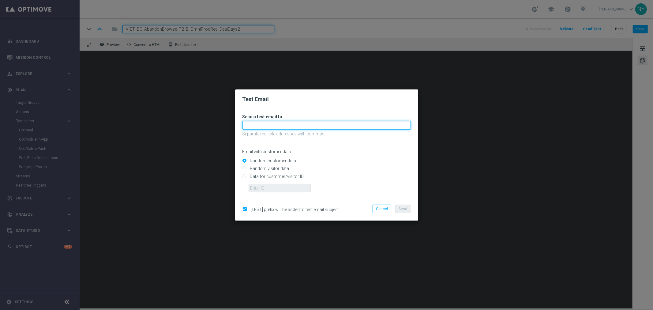
click at [261, 127] on input "text" at bounding box center [326, 125] width 168 height 9
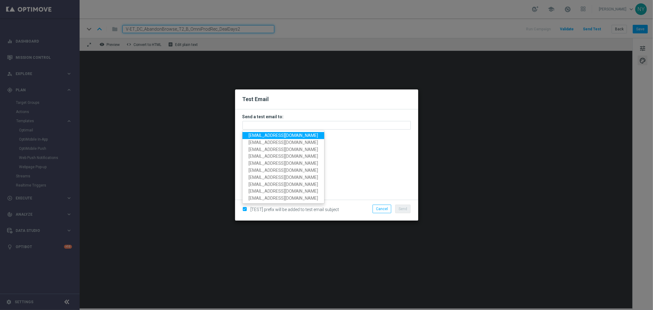
click at [259, 133] on span "[EMAIL_ADDRESS][DOMAIN_NAME]" at bounding box center [283, 135] width 69 height 5
type input "[EMAIL_ADDRESS][DOMAIN_NAME]"
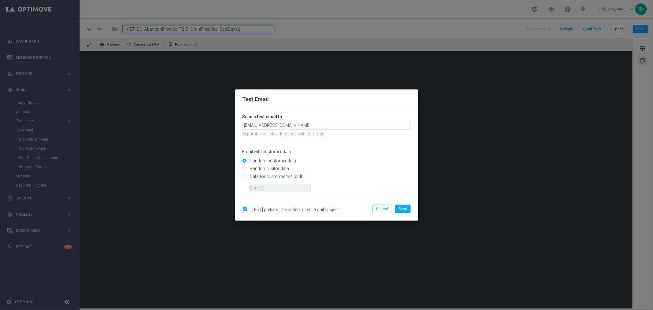
click at [244, 176] on input "Data for customer/visitor ID:" at bounding box center [326, 178] width 168 height 9
radio input "true"
click at [276, 188] on input "text" at bounding box center [280, 188] width 62 height 9
paste input "10000006208"
type input "10000006208"
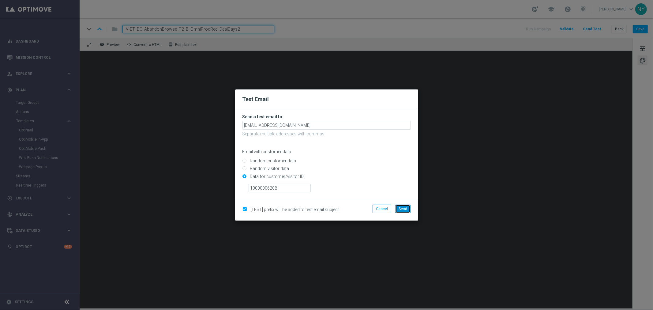
click at [399, 206] on button "Send" at bounding box center [402, 208] width 15 height 9
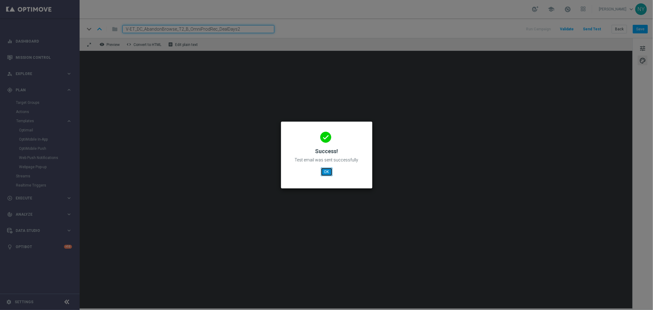
click at [328, 173] on button "OK" at bounding box center [327, 171] width 12 height 9
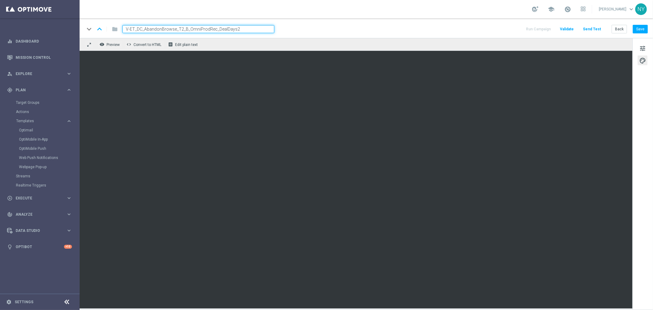
drag, startPoint x: 250, startPoint y: 31, endPoint x: 77, endPoint y: 24, distance: 172.8
click at [78, 24] on main "equalizer Dashboard Mission Control" at bounding box center [326, 155] width 653 height 310
click at [624, 30] on button "Back" at bounding box center [619, 29] width 15 height 9
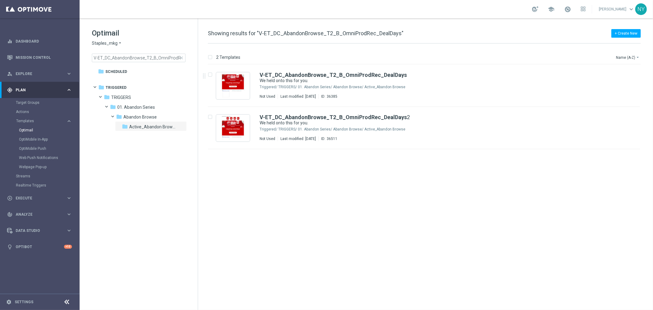
drag, startPoint x: 181, startPoint y: 57, endPoint x: 145, endPoint y: 57, distance: 35.5
click at [181, 57] on span "close" at bounding box center [181, 57] width 5 height 5
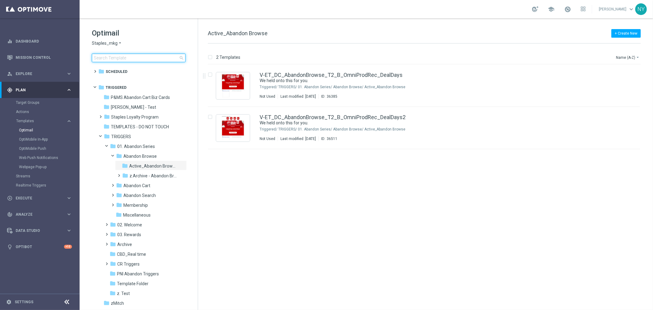
click at [145, 57] on input at bounding box center [139, 58] width 94 height 9
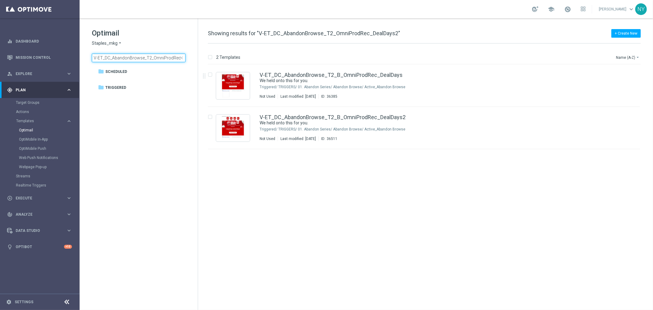
scroll to position [0, 18]
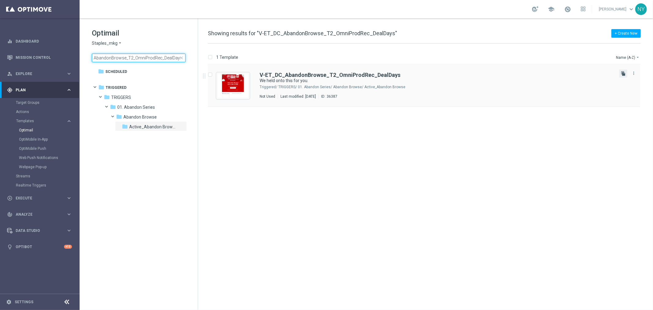
type input "V-ET_DC_AbandonBrowse_T2_OmniProdRec_DealDays"
click at [623, 73] on icon "file_copy" at bounding box center [623, 73] width 5 height 5
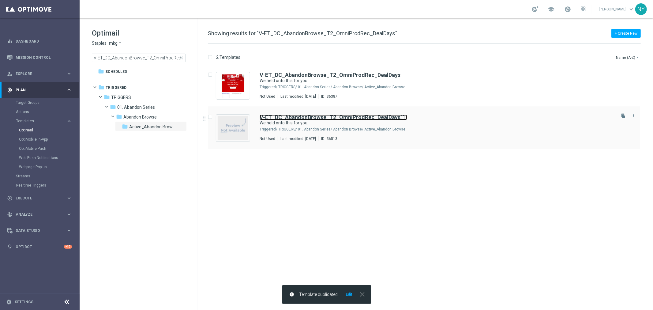
click at [386, 117] on b "V-ET_DC_AbandonBrowse_T2_OmniProdRec_DealDays" at bounding box center [330, 117] width 141 height 6
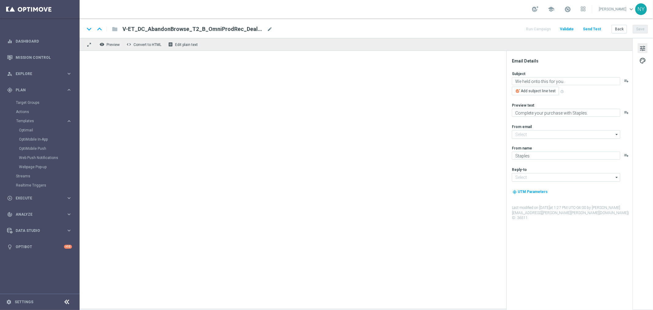
type input "[EMAIL_ADDRESS][DOMAIN_NAME]"
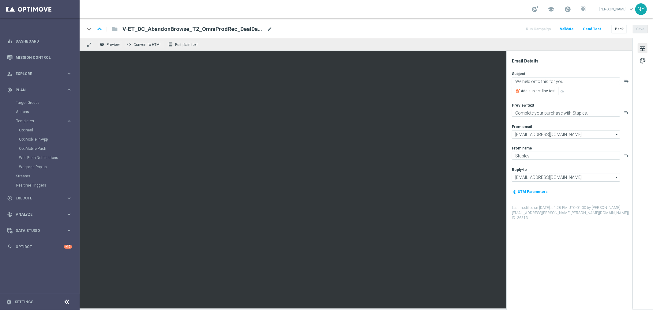
click at [268, 29] on span "mode_edit" at bounding box center [270, 29] width 6 height 6
drag, startPoint x: 250, startPoint y: 31, endPoint x: 229, endPoint y: 32, distance: 21.4
click at [229, 32] on input "V-ET_DC_AbandonBrowse_T2_OmniProdRec_DealDays(1)" at bounding box center [198, 29] width 152 height 8
type input "V-ET_DC_AbandonBrowse_T2_OmniProdRec_DealDays2"
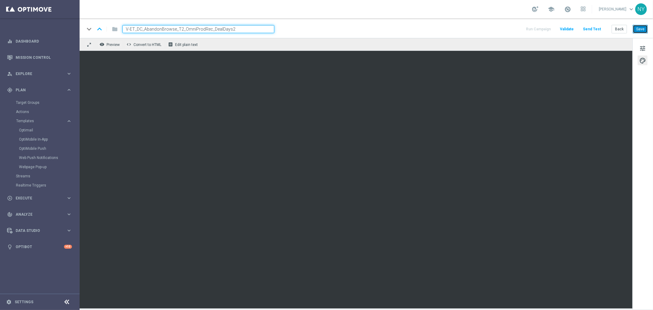
drag, startPoint x: 639, startPoint y: 26, endPoint x: 642, endPoint y: 26, distance: 3.1
click at [642, 26] on button "Save" at bounding box center [640, 29] width 15 height 9
click at [642, 30] on button "Save" at bounding box center [640, 29] width 15 height 9
click at [594, 27] on button "Send Test" at bounding box center [592, 29] width 20 height 8
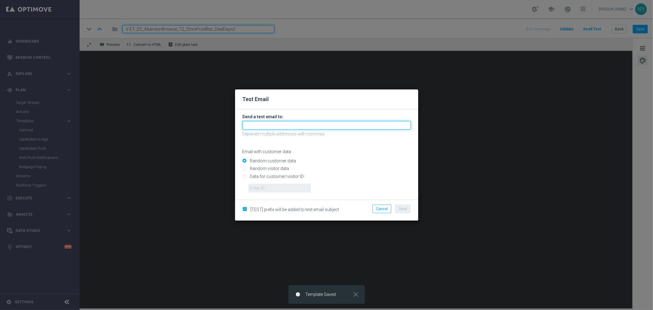
click at [260, 124] on input "text" at bounding box center [326, 125] width 168 height 9
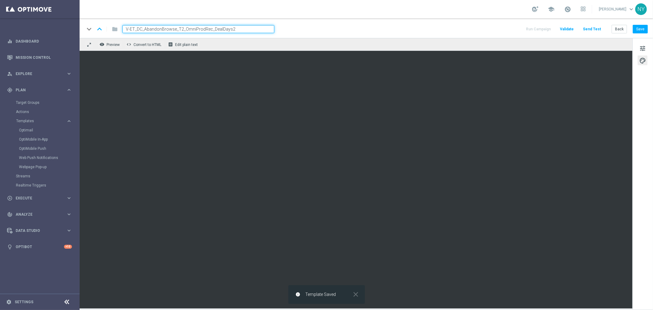
click at [595, 28] on button "Send Test" at bounding box center [592, 29] width 20 height 8
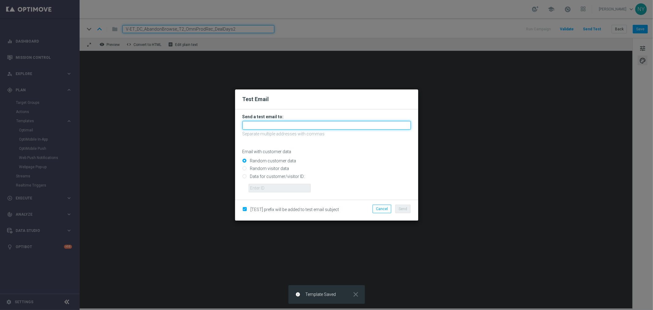
click at [258, 124] on input "text" at bounding box center [326, 125] width 168 height 9
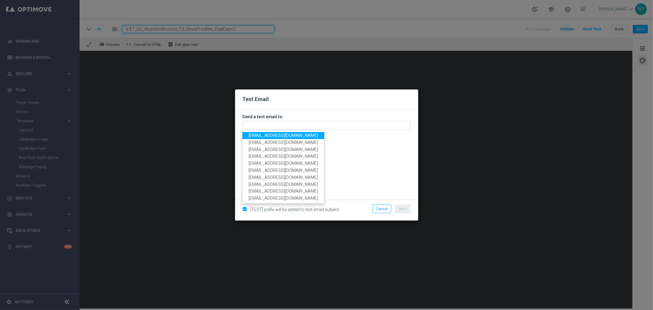
click at [264, 135] on span "[EMAIL_ADDRESS][DOMAIN_NAME]" at bounding box center [283, 135] width 69 height 5
type input "[EMAIL_ADDRESS][DOMAIN_NAME]"
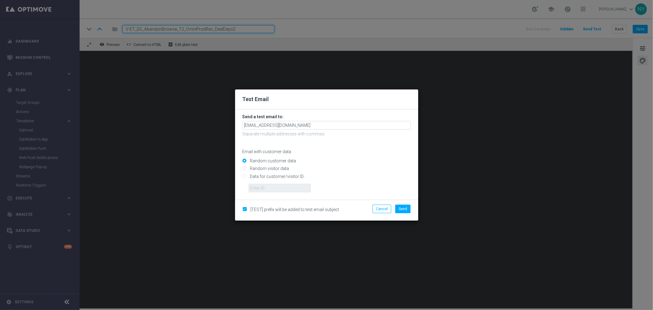
click at [244, 176] on input "Data for customer/visitor ID:" at bounding box center [326, 178] width 168 height 9
radio input "true"
click at [255, 188] on input "text" at bounding box center [280, 188] width 62 height 9
click at [257, 191] on input "text" at bounding box center [280, 188] width 62 height 9
paste input "10000006208"
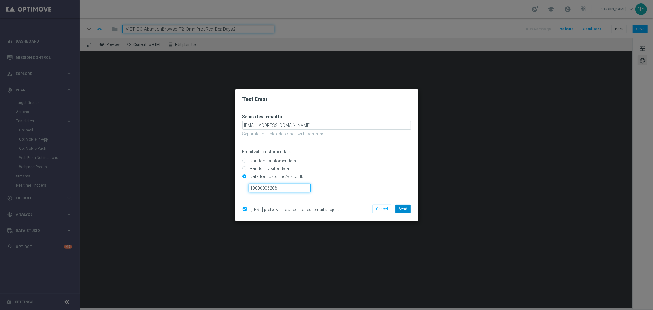
type input "10000006208"
click at [399, 206] on button "Send" at bounding box center [402, 208] width 15 height 9
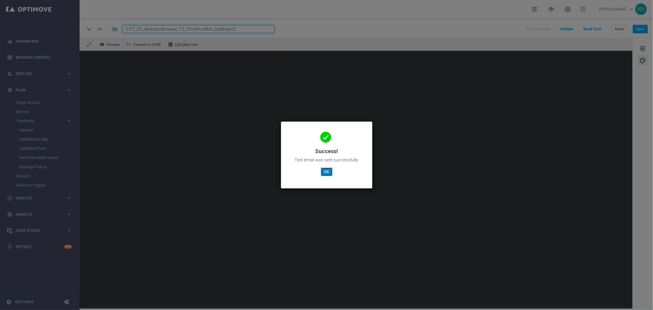
click at [328, 172] on button "OK" at bounding box center [327, 171] width 12 height 9
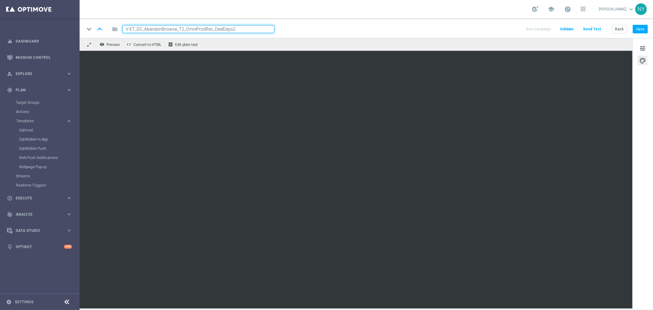
drag, startPoint x: 238, startPoint y: 29, endPoint x: 112, endPoint y: 30, distance: 125.2
click at [112, 30] on div "keyboard_arrow_down keyboard_arrow_up folder V-ET_DC_AbandonBrowse_T2_OmniProdR…" at bounding box center [179, 29] width 190 height 8
click at [622, 27] on button "Back" at bounding box center [619, 29] width 15 height 9
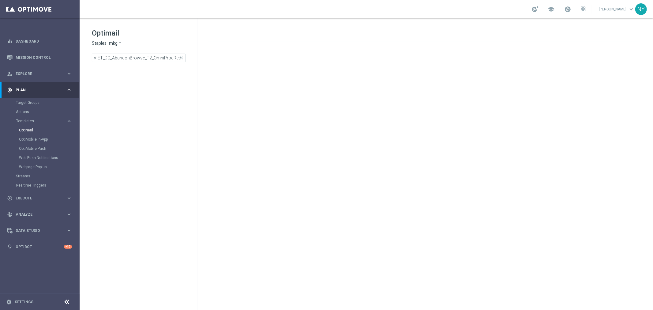
click at [181, 59] on span "close" at bounding box center [181, 57] width 5 height 5
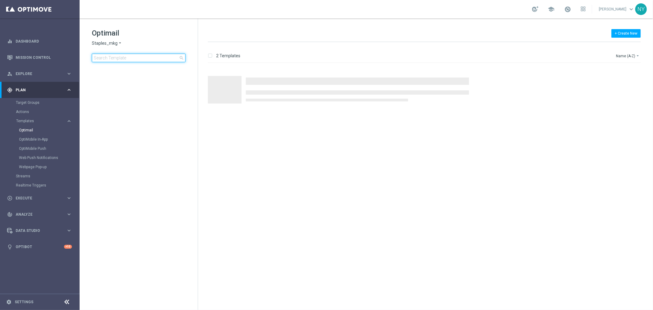
click at [130, 59] on input at bounding box center [139, 58] width 94 height 9
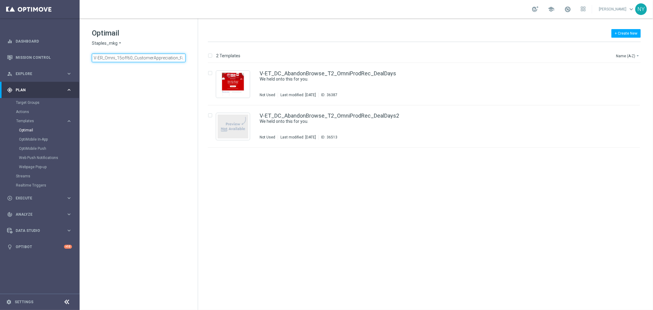
scroll to position [0, 31]
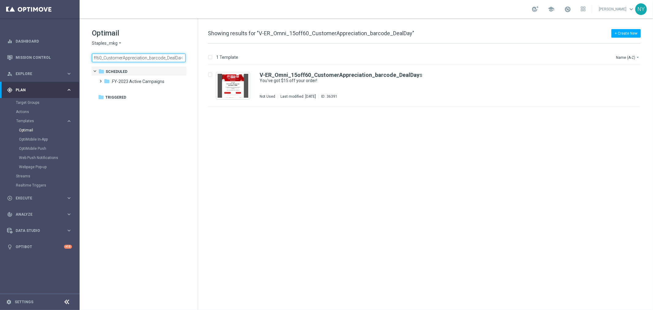
scroll to position [0, 29]
type input "V-ER_Omni_15off60_CustomerAppreciation_barcode_DealDay"
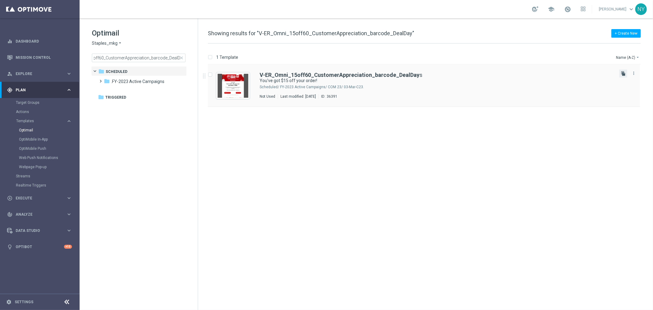
click at [623, 72] on icon "file_copy" at bounding box center [623, 73] width 5 height 5
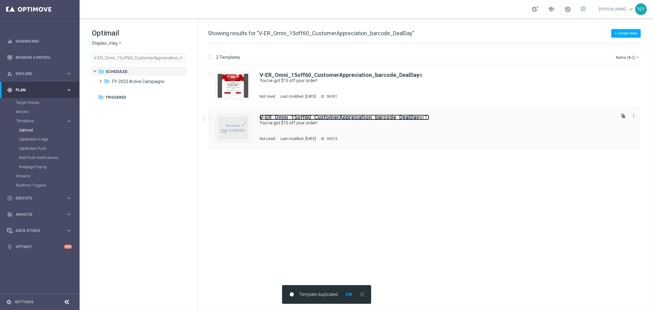
click at [412, 116] on b "V-ER_Omni_15off60_CustomerAppreciation_barcode_DealDay" at bounding box center [340, 117] width 160 height 6
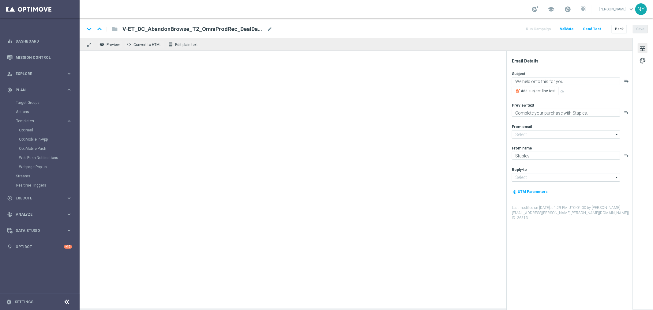
type input "[EMAIL_ADDRESS][DOMAIN_NAME]"
type input "V-ER_Omni_15off60_CustomerAppreciation_barcode_DealDays(1)"
type textarea "You've got $15 off your order!"
type textarea "A special treat for you."
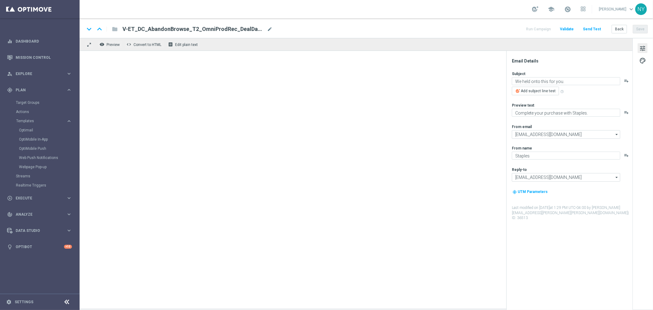
type input "[EMAIL_ADDRESS][DOMAIN_NAME]"
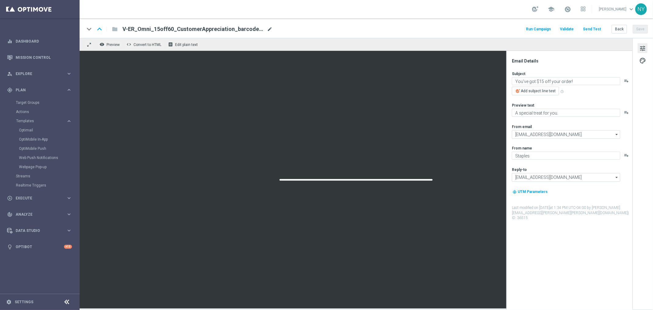
click at [267, 29] on span "mode_edit" at bounding box center [270, 29] width 6 height 6
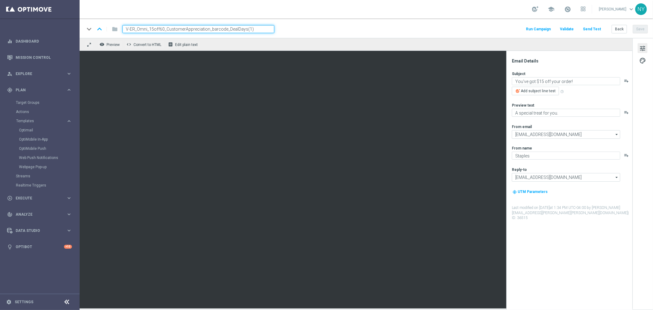
drag, startPoint x: 256, startPoint y: 29, endPoint x: 244, endPoint y: 28, distance: 12.0
click at [244, 28] on input "V-ER_Omni_15off60_CustomerAppreciation_barcode_DealDays(1)" at bounding box center [198, 29] width 152 height 8
type input "V-ER_Omni_15off60_CustomerAppreciation_barcode_DealDays2"
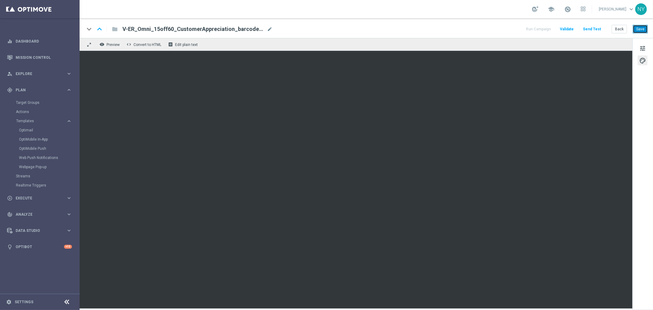
click at [641, 29] on button "Save" at bounding box center [640, 29] width 15 height 9
click at [593, 28] on button "Send Test" at bounding box center [592, 29] width 20 height 8
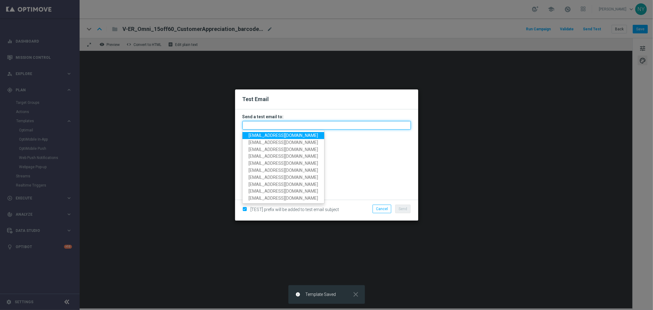
click at [258, 124] on input "text" at bounding box center [326, 125] width 168 height 9
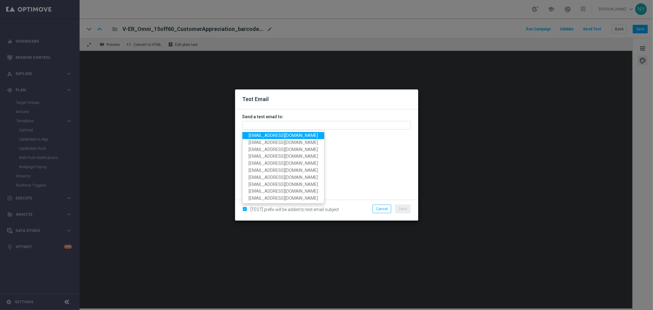
click at [261, 135] on span "[EMAIL_ADDRESS][DOMAIN_NAME]" at bounding box center [283, 135] width 69 height 5
type input "[EMAIL_ADDRESS][DOMAIN_NAME]"
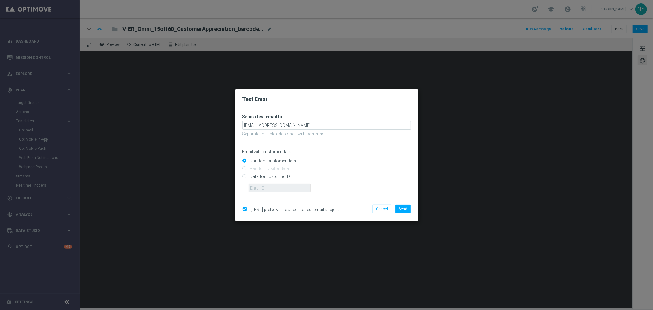
click at [245, 179] on input "Data for customer ID:" at bounding box center [326, 178] width 168 height 9
radio input "true"
click at [258, 190] on input "text" at bounding box center [280, 188] width 62 height 9
paste input "10000006208"
type input "10000006208"
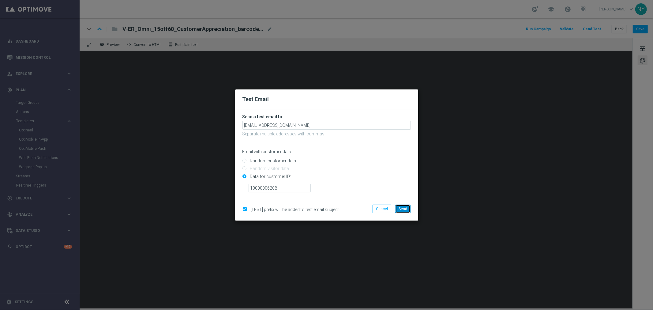
click at [403, 208] on span "Send" at bounding box center [403, 209] width 9 height 4
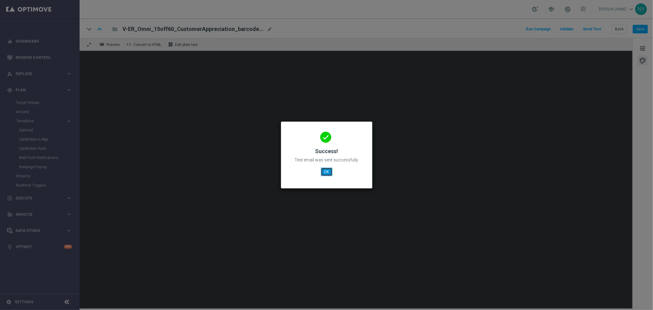
click at [326, 168] on button "OK" at bounding box center [327, 171] width 12 height 9
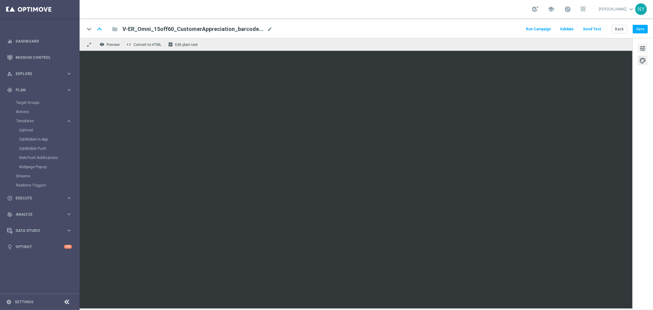
click at [640, 46] on span "tune" at bounding box center [642, 48] width 7 height 8
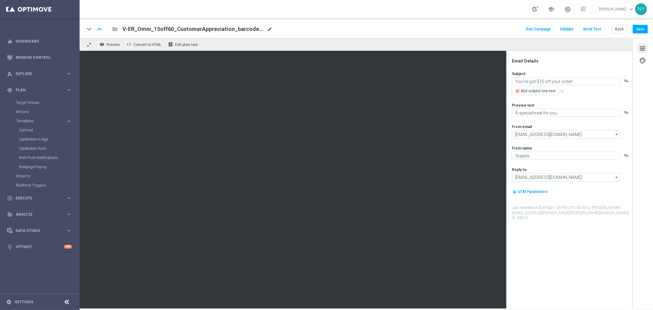
click at [268, 28] on span "mode_edit" at bounding box center [270, 29] width 6 height 6
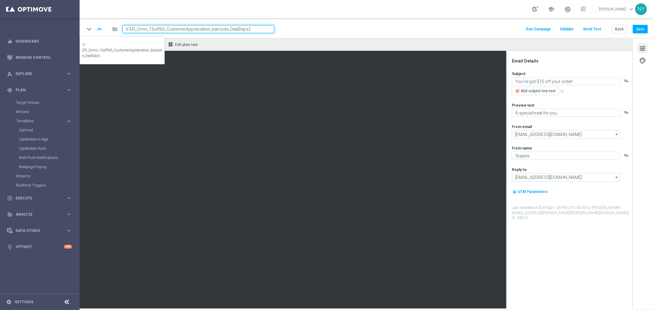
drag, startPoint x: 259, startPoint y: 31, endPoint x: 101, endPoint y: 26, distance: 158.3
click at [103, 26] on div "keyboard_arrow_down keyboard_arrow_up folder V-ER_Omni_15off60_CustomerApprecia…" at bounding box center [179, 29] width 190 height 8
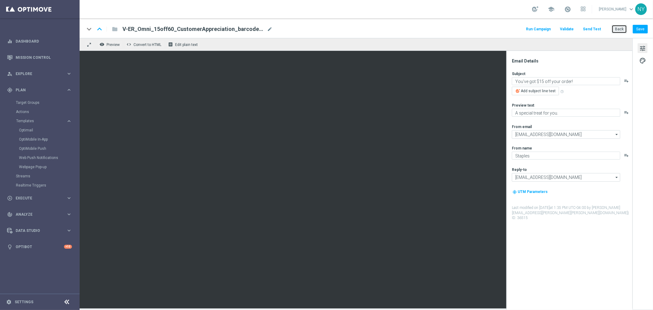
drag, startPoint x: 618, startPoint y: 29, endPoint x: 444, endPoint y: 3, distance: 175.7
click at [618, 29] on button "Back" at bounding box center [619, 29] width 15 height 9
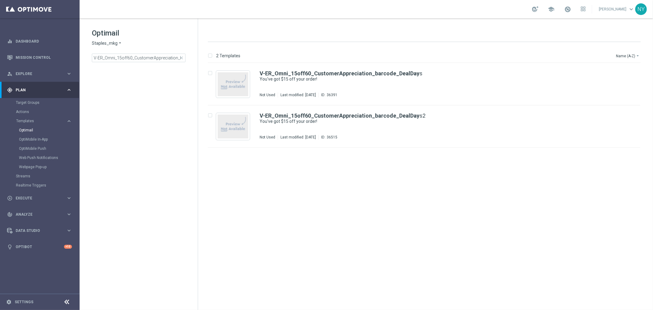
click at [181, 57] on span "close" at bounding box center [181, 57] width 5 height 5
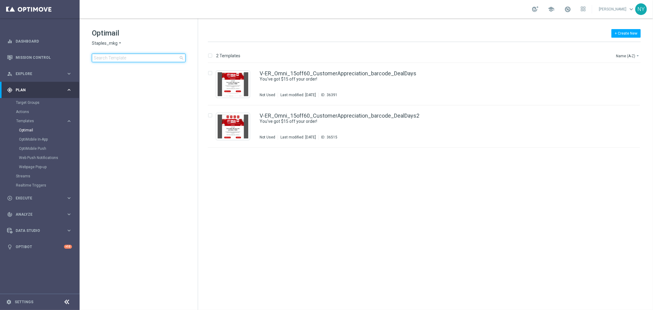
click at [135, 59] on input at bounding box center [139, 58] width 94 height 9
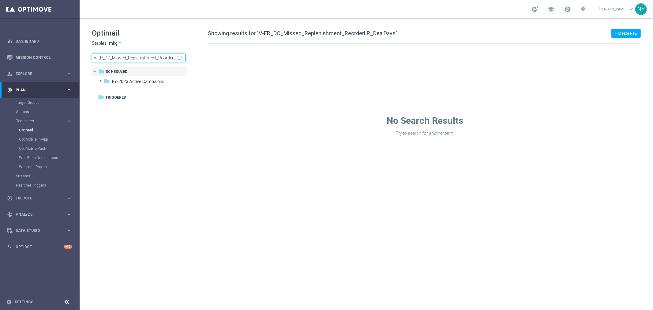
scroll to position [0, 16]
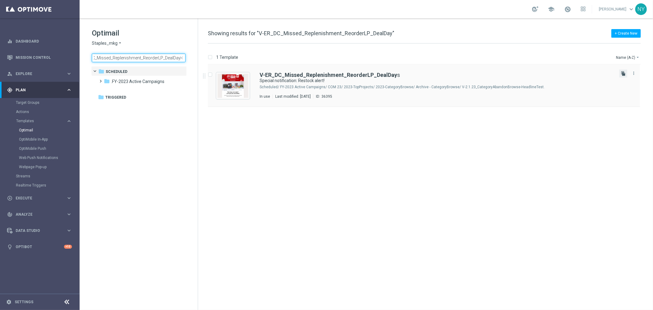
type input "V-ER_DC_Missed_Replenishment_ReorderLP_DealDay"
click at [623, 72] on icon "file_copy" at bounding box center [623, 73] width 5 height 5
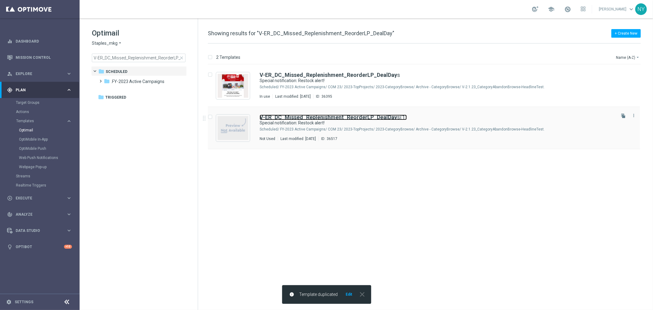
click at [363, 116] on b "V-ER_DC_Missed_Replenishment_ReorderLP_DealDay" at bounding box center [328, 117] width 137 height 6
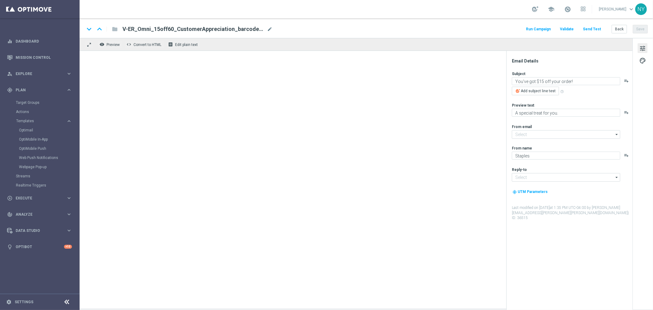
type input "[EMAIL_ADDRESS][DOMAIN_NAME]"
type input "V-ER_DC_Missed_Replenishment_ReorderLP_DealDays(1)"
type textarea "Special notification: Restock alert!"
type textarea "You're in luck — save big on your next order."
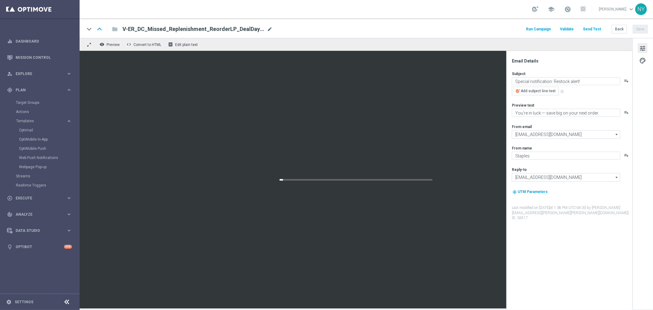
click at [268, 30] on span "mode_edit" at bounding box center [270, 29] width 6 height 6
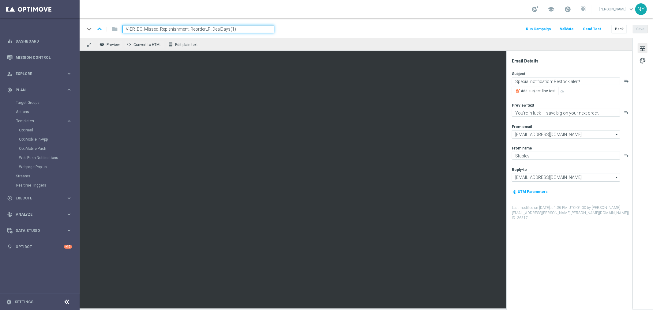
drag, startPoint x: 250, startPoint y: 31, endPoint x: 229, endPoint y: 30, distance: 20.8
click at [229, 30] on input "V-ER_DC_Missed_Replenishment_ReorderLP_DealDays(1)" at bounding box center [198, 29] width 152 height 8
type input "V-ER_DC_Missed_Replenishment_ReorderLP_DealDays2"
click at [635, 26] on button "Save" at bounding box center [640, 29] width 15 height 9
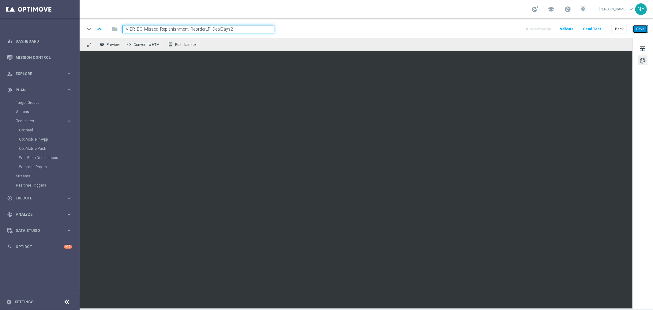
click at [637, 27] on button "Save" at bounding box center [640, 29] width 15 height 9
click at [592, 27] on button "Send Test" at bounding box center [592, 29] width 20 height 8
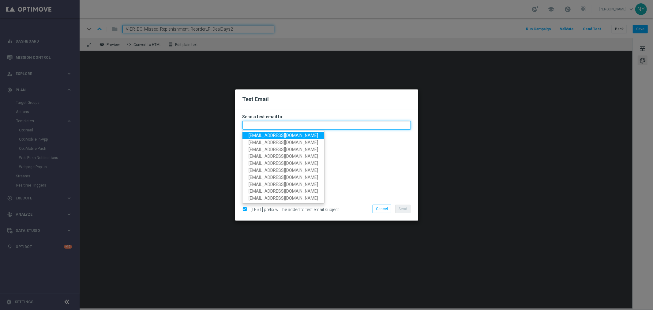
click at [255, 126] on input "text" at bounding box center [326, 125] width 168 height 9
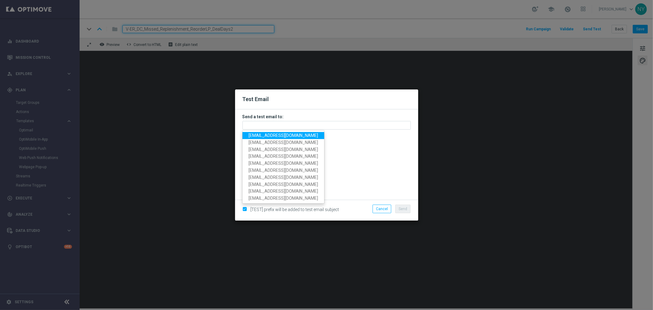
click at [257, 135] on span "[EMAIL_ADDRESS][DOMAIN_NAME]" at bounding box center [283, 135] width 69 height 5
type input "[EMAIL_ADDRESS][DOMAIN_NAME]"
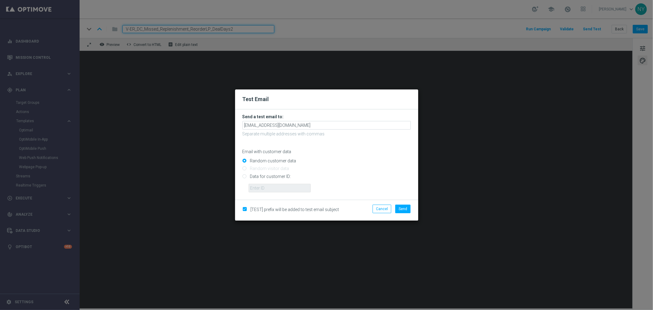
click at [245, 176] on input "Data for customer ID:" at bounding box center [326, 178] width 168 height 9
radio input "true"
click at [261, 187] on input "text" at bounding box center [280, 188] width 62 height 9
paste input "10000006208"
type input "10000006208"
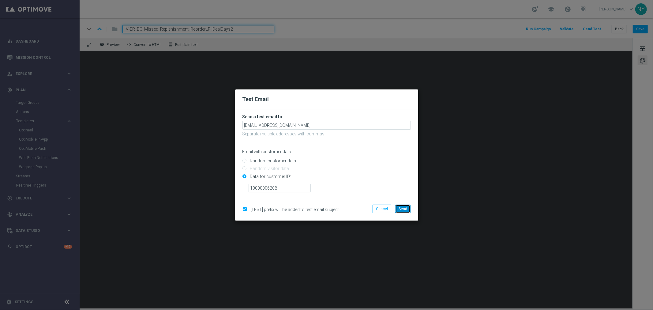
click at [400, 209] on span "Send" at bounding box center [403, 209] width 9 height 4
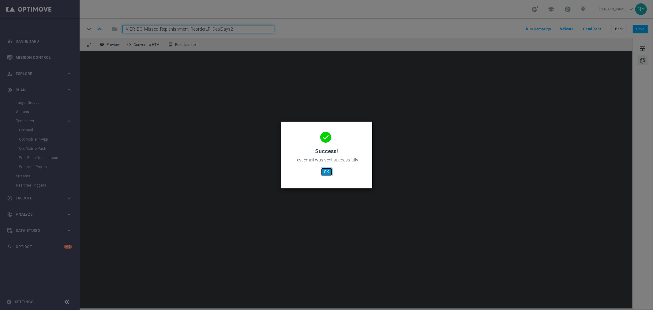
click at [324, 171] on button "OK" at bounding box center [327, 171] width 12 height 9
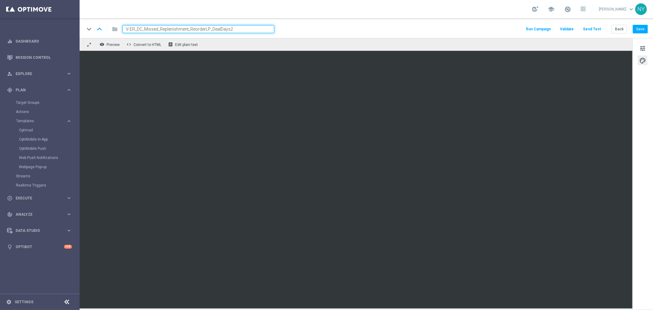
drag, startPoint x: 238, startPoint y: 28, endPoint x: 91, endPoint y: 30, distance: 146.3
click at [91, 30] on div "keyboard_arrow_down keyboard_arrow_up folder V-ER_DC_Missed_Replenishment_Reord…" at bounding box center [179, 29] width 190 height 8
click at [625, 30] on button "Back" at bounding box center [619, 29] width 15 height 9
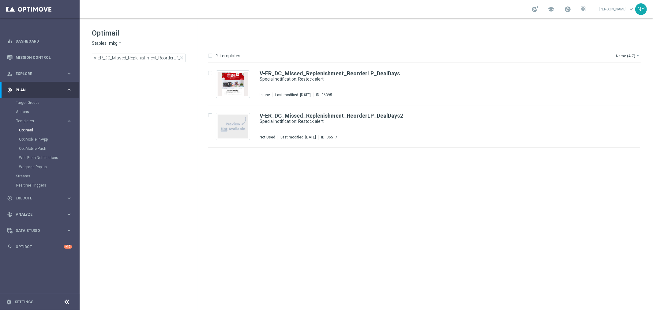
click at [180, 58] on span "close" at bounding box center [181, 57] width 5 height 5
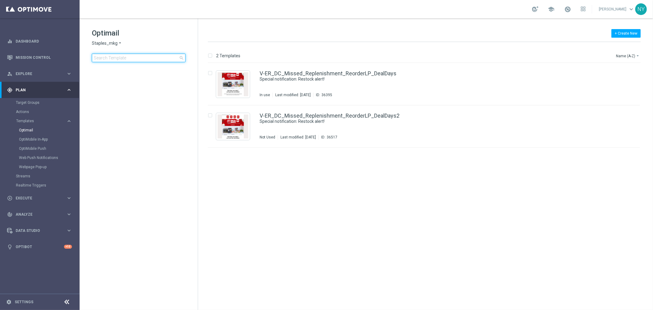
click at [145, 60] on input at bounding box center [139, 58] width 94 height 9
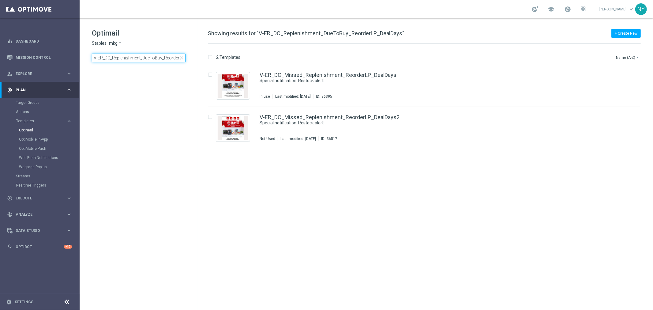
scroll to position [0, 21]
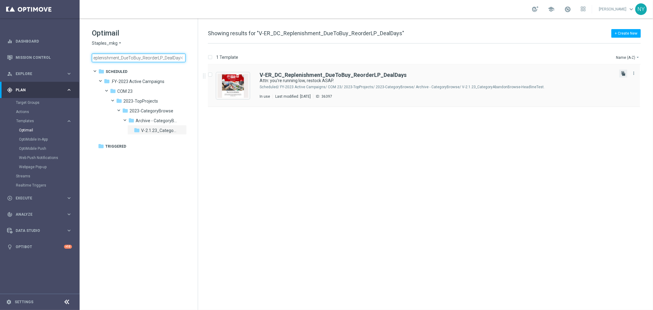
type input "V-ER_DC_Replenishment_DueToBuy_ReorderLP_DealDays"
click at [625, 75] on icon "file_copy" at bounding box center [623, 73] width 5 height 5
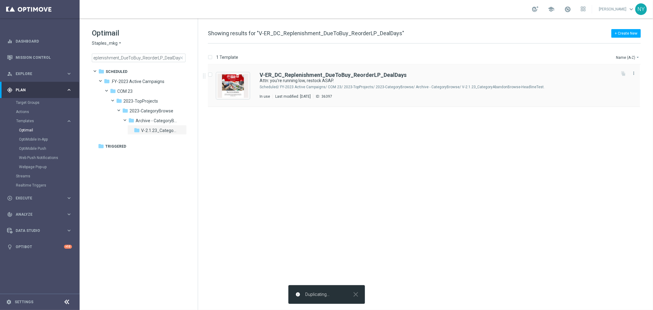
scroll to position [0, 0]
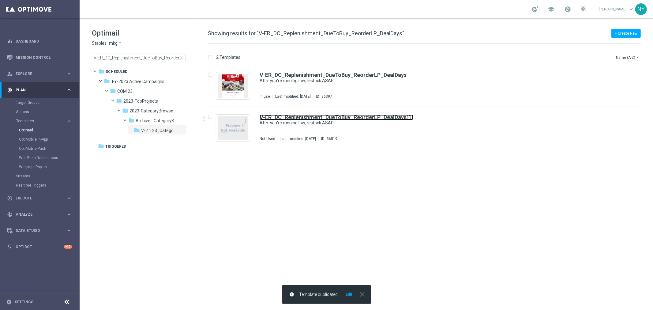
click at [349, 115] on b "V-ER_DC_Replenishment_DueToBuy_ReorderLP_DealDays" at bounding box center [333, 117] width 147 height 6
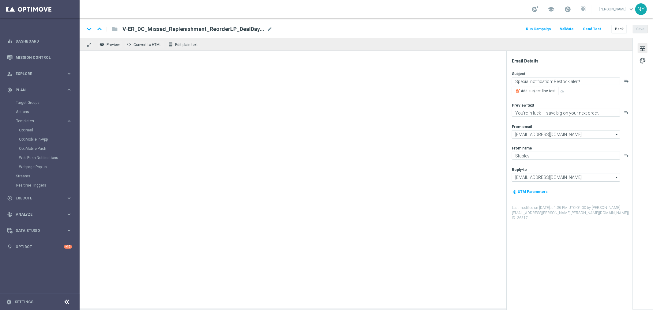
type textarea "Attn: you're running low, restock ASAP."
type textarea "Let's get you stocked up."
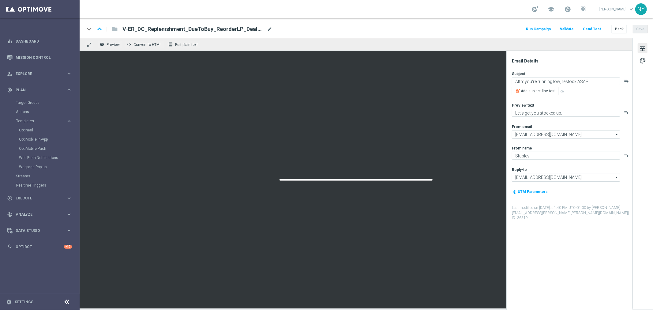
click at [268, 28] on span "mode_edit" at bounding box center [270, 29] width 6 height 6
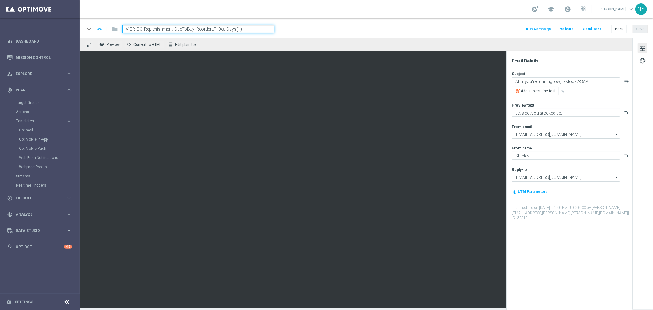
drag, startPoint x: 263, startPoint y: 30, endPoint x: 234, endPoint y: 30, distance: 28.2
click at [234, 30] on input "V-ER_DC_Replenishment_DueToBuy_ReorderLP_DealDays(1)" at bounding box center [198, 29] width 152 height 8
type input "V-ER_DC_Replenishment_DueToBuy_ReorderLP_DealDays2"
drag, startPoint x: 249, startPoint y: 29, endPoint x: 16, endPoint y: 34, distance: 232.7
click at [16, 34] on main "equalizer Dashboard Mission Control" at bounding box center [326, 155] width 653 height 310
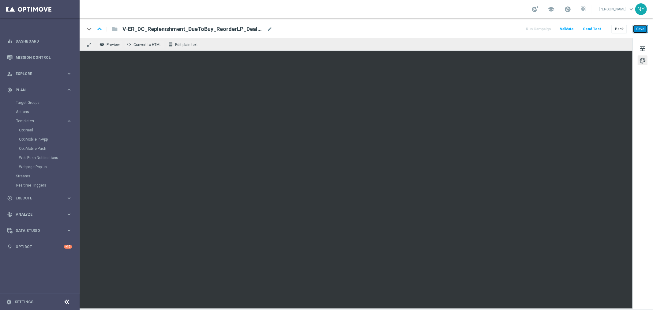
click at [638, 30] on button "Save" at bounding box center [640, 29] width 15 height 9
click at [594, 29] on button "Send Test" at bounding box center [592, 29] width 20 height 8
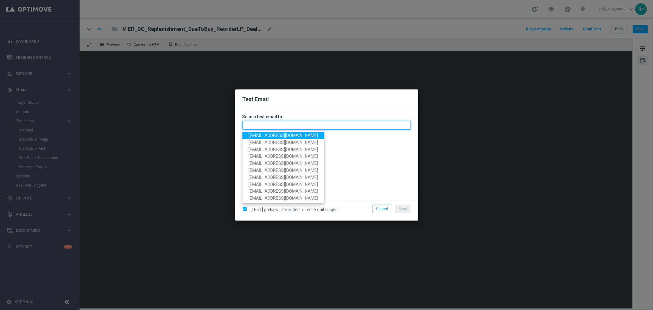
click at [254, 124] on input "text" at bounding box center [326, 125] width 168 height 9
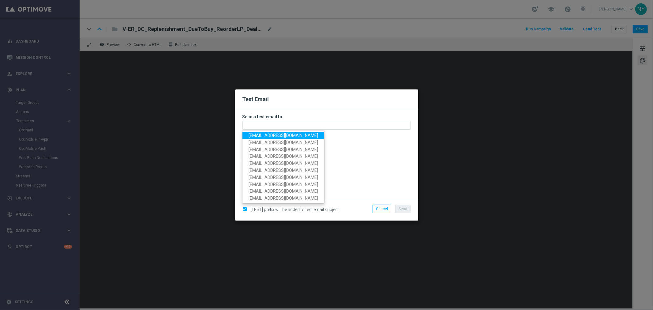
click at [259, 134] on span "[EMAIL_ADDRESS][DOMAIN_NAME]" at bounding box center [283, 135] width 69 height 5
type input "[EMAIL_ADDRESS][DOMAIN_NAME]"
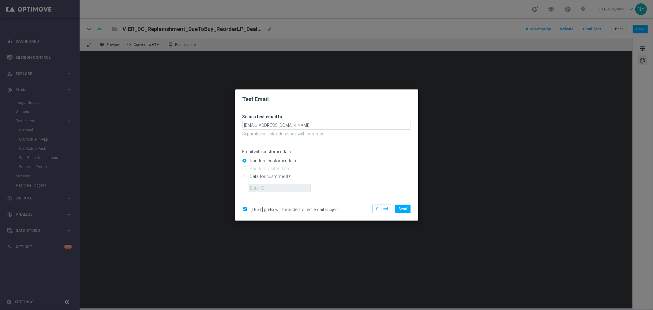
click at [243, 178] on input "Data for customer ID:" at bounding box center [326, 178] width 168 height 9
radio input "true"
click at [254, 188] on input "text" at bounding box center [280, 188] width 62 height 9
paste input "10000006208"
type input "10000006208"
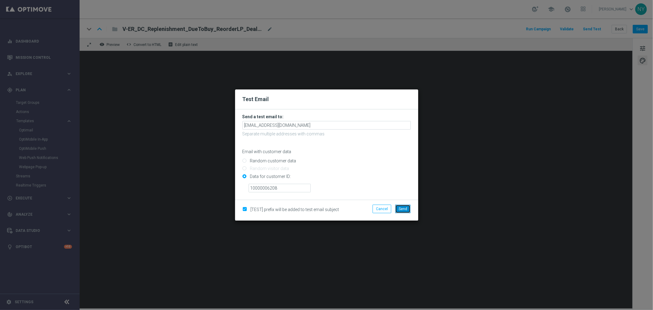
click at [403, 209] on span "Send" at bounding box center [403, 209] width 9 height 4
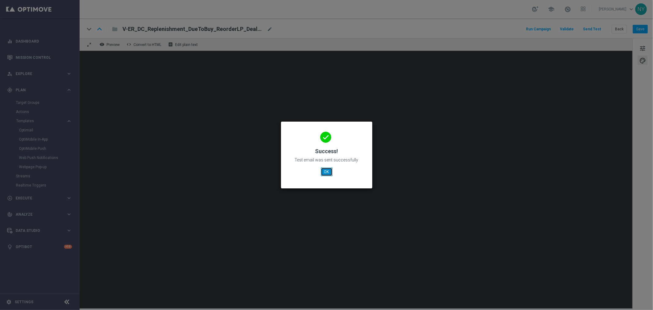
click at [325, 171] on button "OK" at bounding box center [327, 171] width 12 height 9
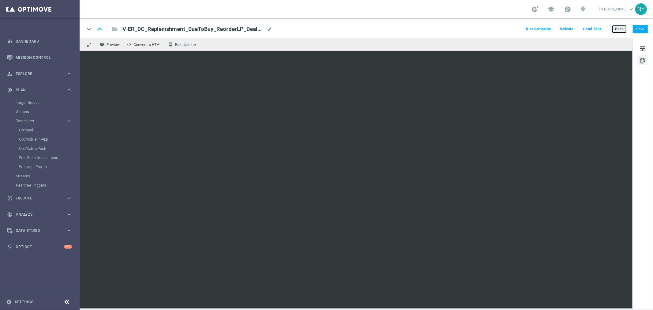
click at [623, 28] on button "Back" at bounding box center [619, 29] width 15 height 9
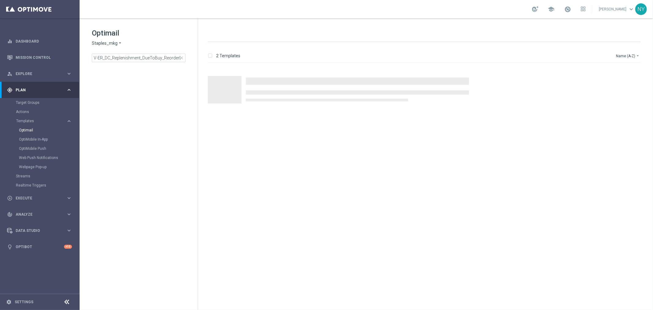
click at [182, 58] on span "close" at bounding box center [181, 57] width 5 height 5
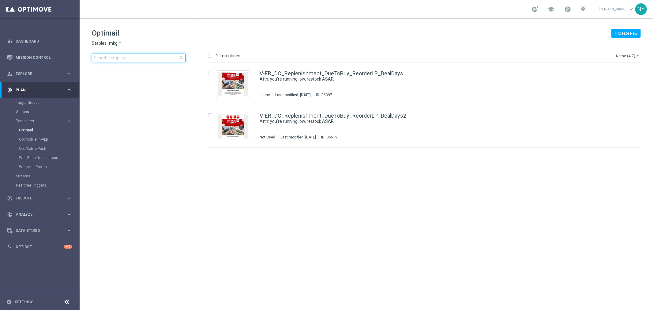
click at [151, 56] on input at bounding box center [139, 58] width 94 height 9
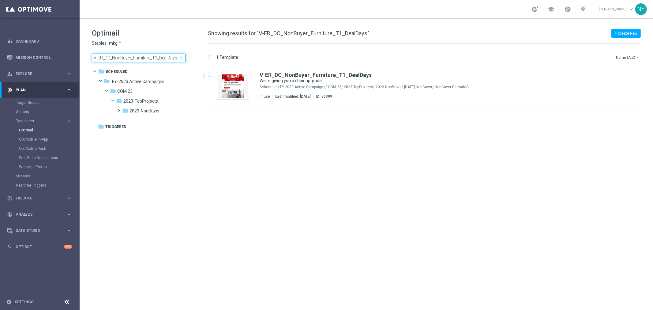
type input "V-ER_DC_NonBuyer_Furniture_T1_DealDays"
drag, startPoint x: 624, startPoint y: 73, endPoint x: 590, endPoint y: 75, distance: 33.4
click at [624, 73] on icon "file_copy" at bounding box center [623, 73] width 5 height 5
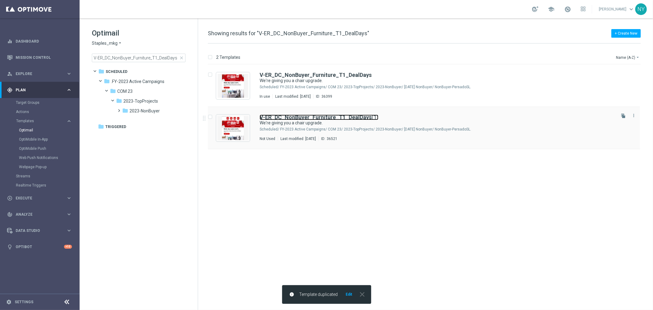
click at [358, 117] on b "V-ER_DC_NonBuyer_Furniture_T1_DealDays" at bounding box center [316, 117] width 112 height 6
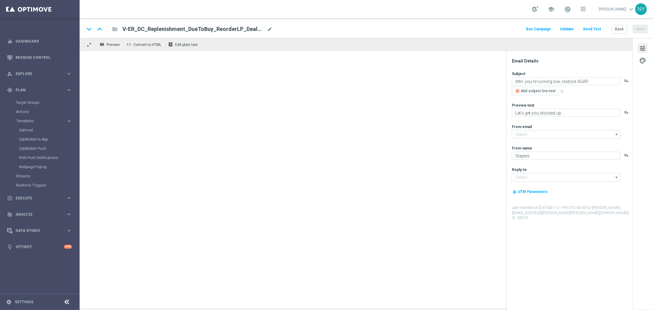
type input "[EMAIL_ADDRESS][DOMAIN_NAME]"
type input "V-ER_DC_NonBuyer_Furniture_T1_DealDays(1)"
type textarea "We're giving you a chair upgrade."
type textarea "You've found the perfect chairs and furniture."
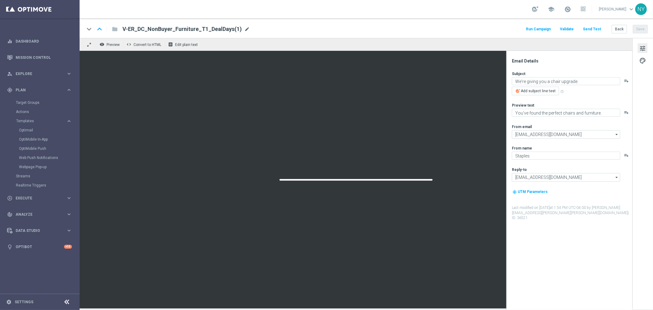
click at [244, 27] on span "mode_edit" at bounding box center [247, 29] width 6 height 6
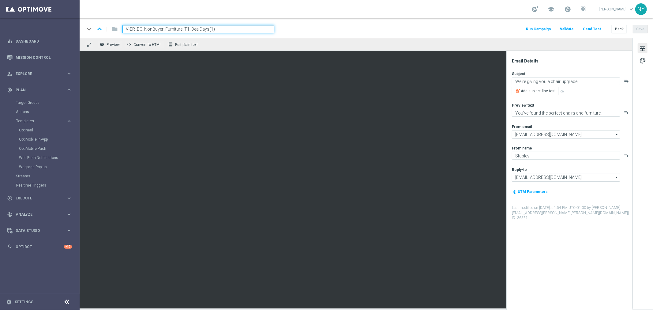
drag, startPoint x: 217, startPoint y: 29, endPoint x: 212, endPoint y: 28, distance: 5.4
click at [207, 28] on input "V-ER_DC_NonBuyer_Furniture_T1_DealDays(1)" at bounding box center [198, 29] width 152 height 8
type input "V-ER_DC_NonBuyer_Furniture_T1_DealDays2"
click at [362, 32] on div "keyboard_arrow_down keyboard_arrow_up folder V-ER_DC_NonBuyer_Furniture_T1_Deal…" at bounding box center [365, 29] width 563 height 8
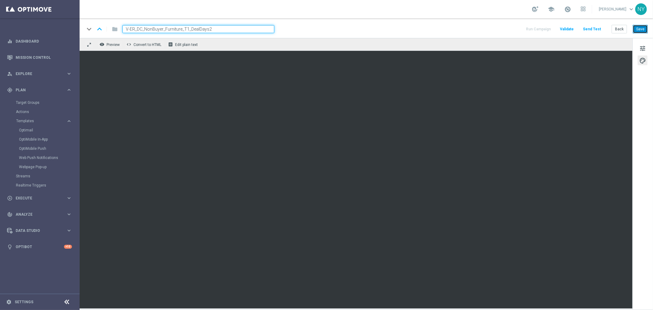
click at [638, 31] on button "Save" at bounding box center [640, 29] width 15 height 9
click at [591, 28] on button "Send Test" at bounding box center [592, 29] width 20 height 8
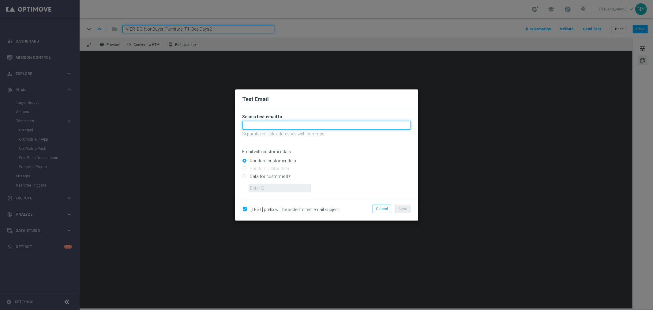
click at [259, 126] on input "text" at bounding box center [326, 125] width 168 height 9
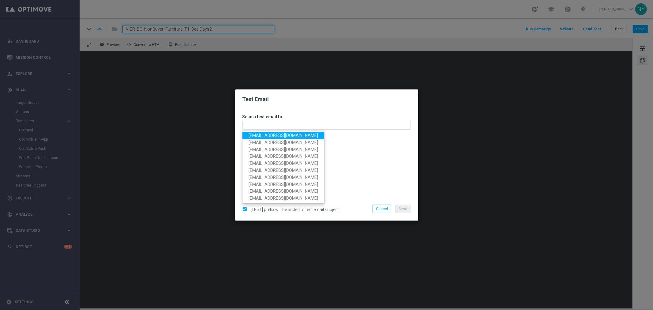
click at [263, 136] on span "[EMAIL_ADDRESS][DOMAIN_NAME]" at bounding box center [283, 135] width 69 height 5
type input "[EMAIL_ADDRESS][DOMAIN_NAME]"
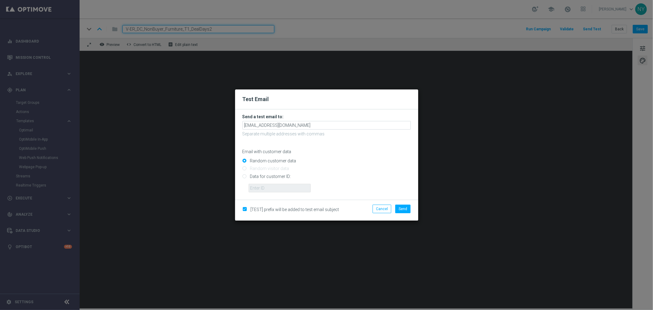
click at [243, 178] on input "Data for customer ID:" at bounding box center [326, 178] width 168 height 9
radio input "true"
click at [269, 189] on input "text" at bounding box center [280, 188] width 62 height 9
paste input "10000006208"
type input "10000006208"
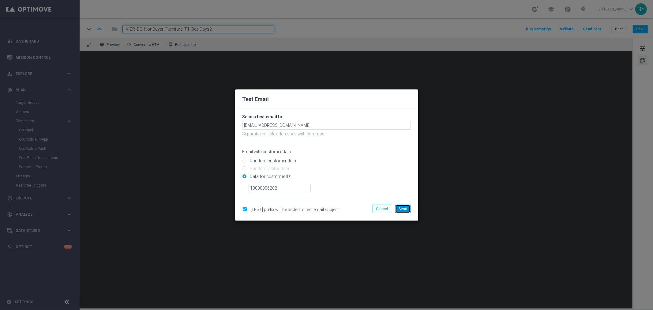
click at [403, 208] on span "Send" at bounding box center [403, 209] width 9 height 4
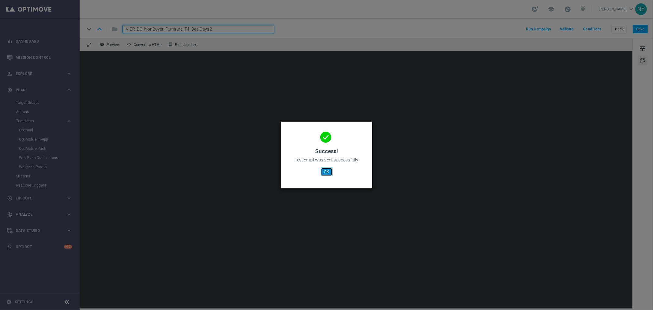
click at [324, 173] on button "OK" at bounding box center [327, 171] width 12 height 9
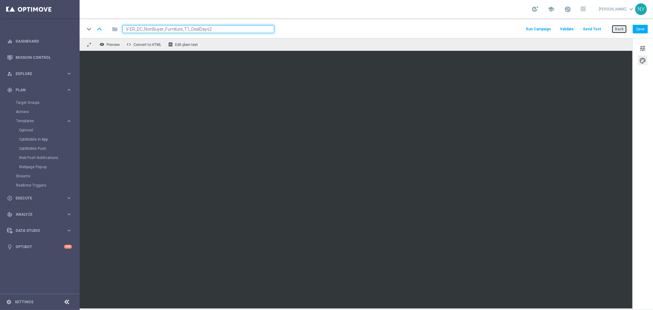
click at [620, 29] on button "Back" at bounding box center [619, 29] width 15 height 9
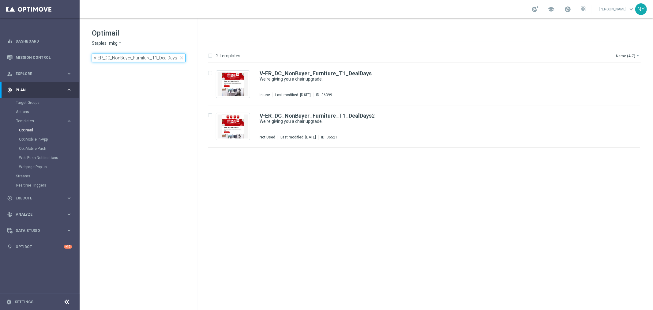
click at [156, 58] on input "V-ER_DC_NonBuyer_Furniture_T1_DealDays" at bounding box center [139, 58] width 94 height 9
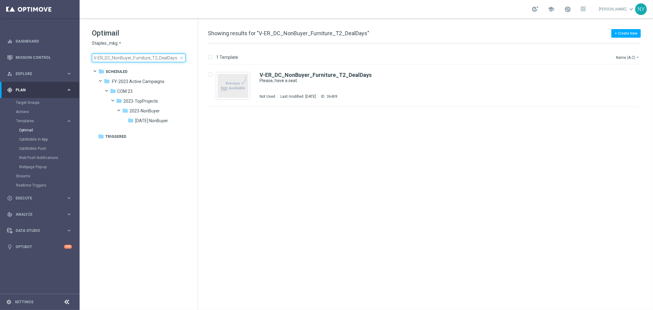
click at [178, 58] on input "V-ER_DC_NonBuyer_Furniture_T2_DealDays" at bounding box center [139, 58] width 94 height 9
type input "V-ER_DC_NonBuyer_Furniture_T2_DealDays"
click at [624, 74] on icon "file_copy" at bounding box center [623, 73] width 5 height 5
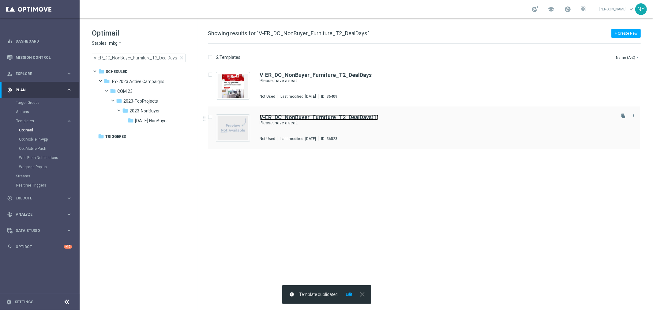
click at [353, 118] on b "V-ER_DC_NonBuyer_Furniture_T2_DealDays" at bounding box center [316, 117] width 112 height 6
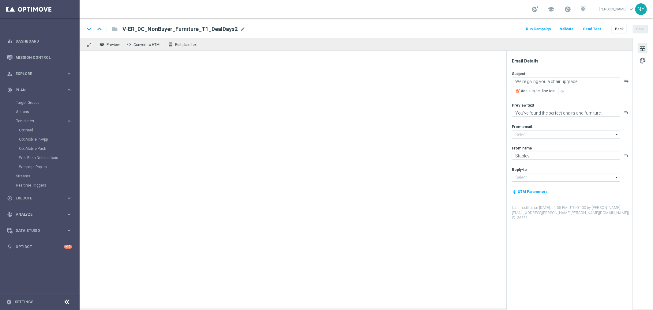
type input "[EMAIL_ADDRESS][DOMAIN_NAME]"
type textarea "Please, have a seat."
type textarea "Your setup is about to get an upgrade."
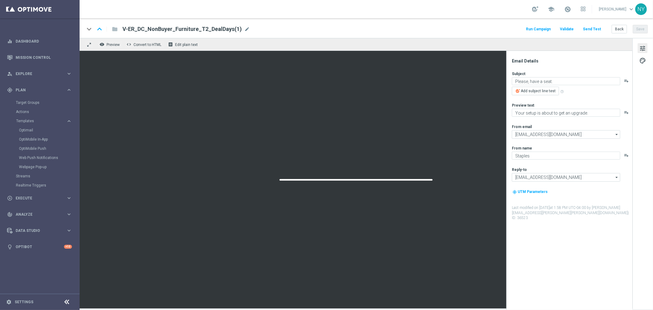
click at [243, 24] on div "keyboard_arrow_down keyboard_arrow_up folder V-ER_DC_NonBuyer_Furniture_T2_Deal…" at bounding box center [366, 28] width 573 height 20
click at [244, 28] on span "mode_edit" at bounding box center [247, 29] width 6 height 6
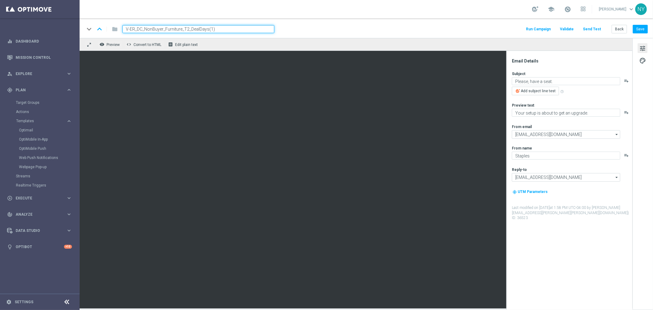
drag, startPoint x: 219, startPoint y: 31, endPoint x: 208, endPoint y: 31, distance: 10.4
click at [208, 31] on input "V-ER_DC_NonBuyer_Furniture_T2_DealDays(1)" at bounding box center [198, 29] width 152 height 8
type input "V-ER_DC_NonBuyer_Furniture_T2_DealDays2"
click at [642, 30] on button "Save" at bounding box center [640, 29] width 15 height 9
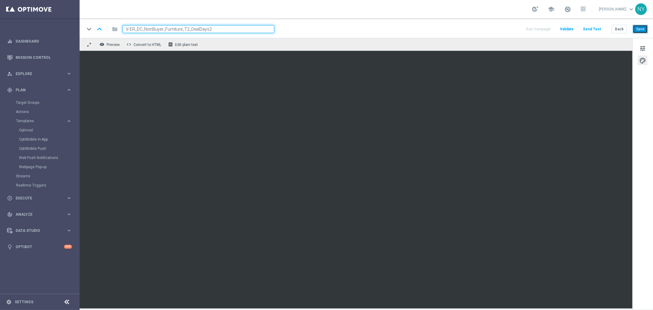
click at [642, 29] on button "Save" at bounding box center [640, 29] width 15 height 9
click at [640, 30] on button "Save" at bounding box center [640, 29] width 15 height 9
click at [592, 28] on button "Send Test" at bounding box center [592, 29] width 20 height 8
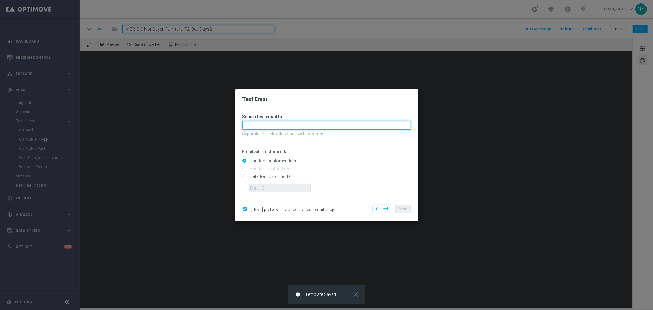
click at [265, 127] on input "text" at bounding box center [326, 125] width 168 height 9
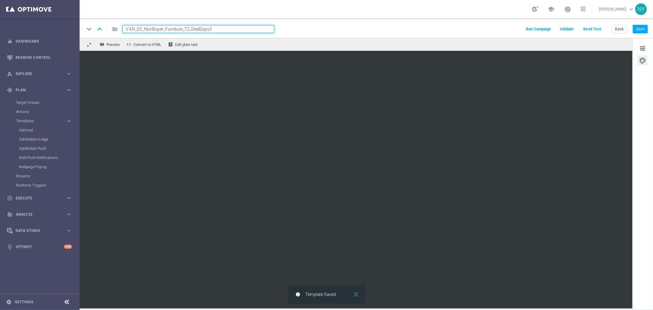
click at [591, 27] on button "Send Test" at bounding box center [592, 29] width 20 height 8
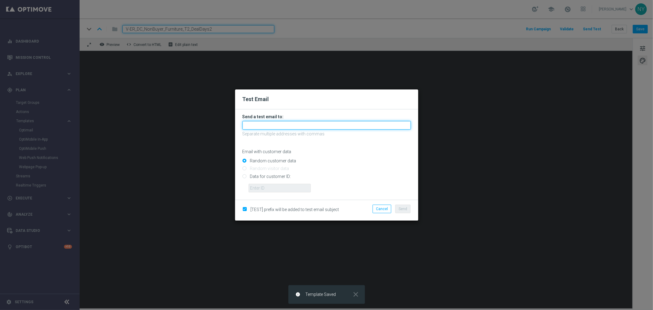
click at [263, 125] on input "text" at bounding box center [326, 125] width 168 height 9
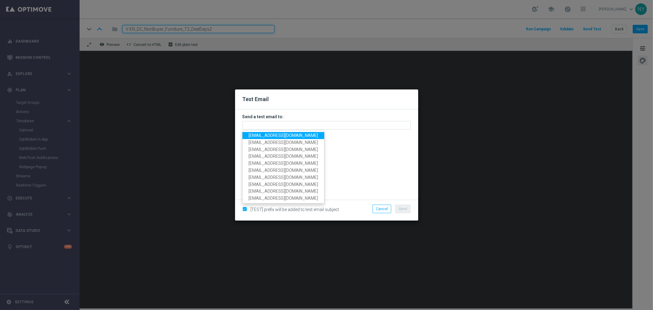
click at [276, 135] on span "[EMAIL_ADDRESS][DOMAIN_NAME]" at bounding box center [283, 135] width 69 height 5
type input "[EMAIL_ADDRESS][DOMAIN_NAME]"
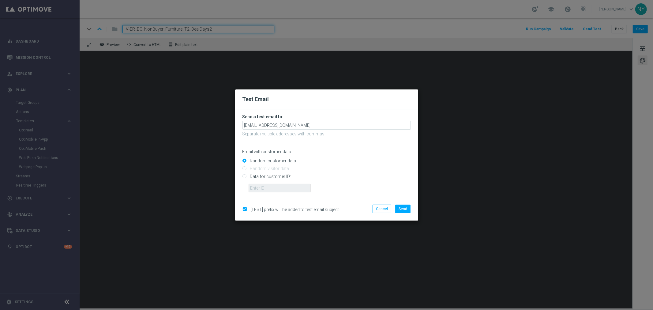
click at [246, 177] on input "Data for customer ID:" at bounding box center [326, 178] width 168 height 9
radio input "true"
click at [273, 189] on input "text" at bounding box center [280, 188] width 62 height 9
click at [264, 189] on input "text" at bounding box center [280, 188] width 62 height 9
paste input "10000006208"
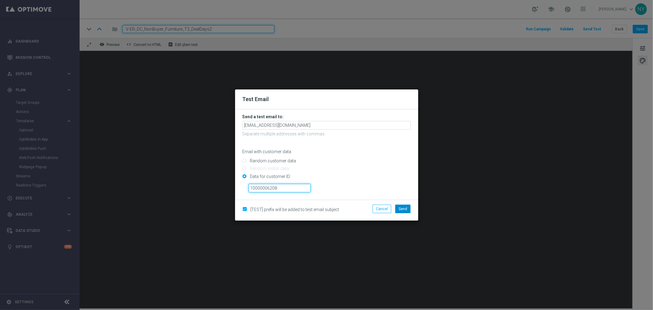
type input "10000006208"
click at [406, 212] on button "Send" at bounding box center [402, 208] width 15 height 9
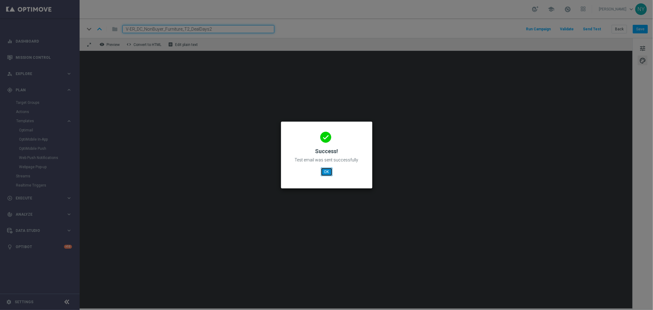
click at [327, 172] on button "OK" at bounding box center [327, 171] width 12 height 9
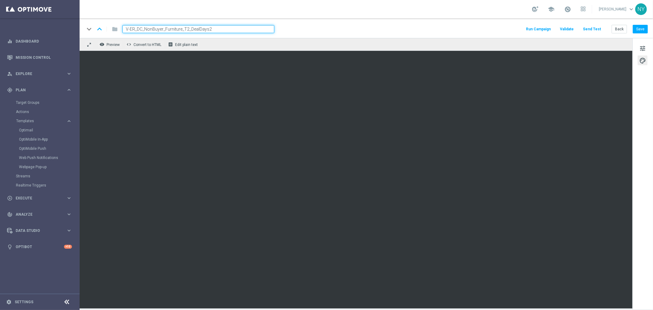
drag, startPoint x: 224, startPoint y: 28, endPoint x: 62, endPoint y: 32, distance: 162.3
click at [62, 32] on main "equalizer Dashboard Mission Control" at bounding box center [326, 155] width 653 height 310
click at [621, 30] on button "Back" at bounding box center [619, 29] width 15 height 9
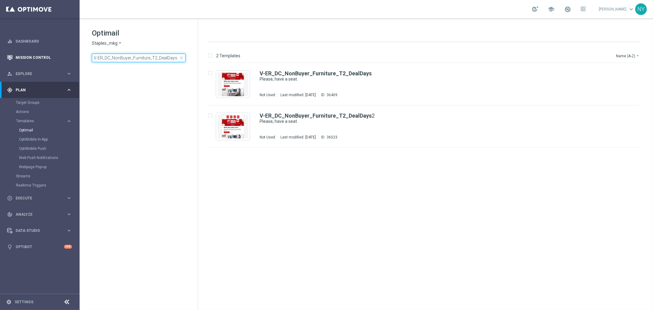
drag, startPoint x: 176, startPoint y: 58, endPoint x: 32, endPoint y: 57, distance: 144.5
click at [32, 57] on main "equalizer Dashboard Mission Control" at bounding box center [326, 155] width 653 height 310
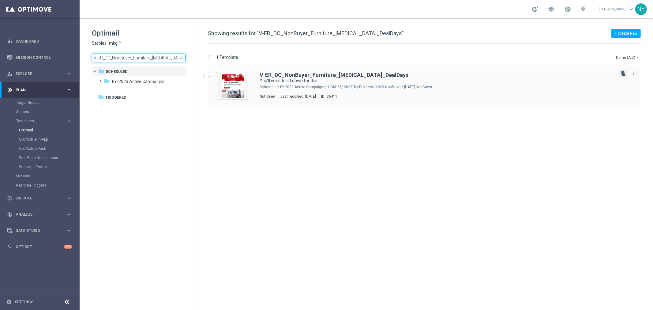
type input "V-ER_DC_NonBuyer_Furniture_T3_DealDays"
drag, startPoint x: 622, startPoint y: 73, endPoint x: 527, endPoint y: 76, distance: 94.9
click at [623, 73] on icon "file_copy" at bounding box center [623, 73] width 5 height 5
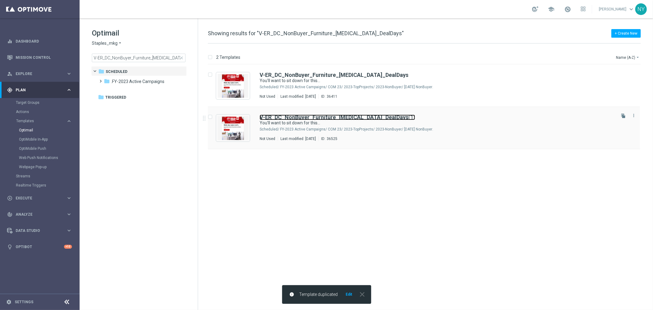
click at [313, 116] on b "V-ER_DC_NonBuyer_Furniture_T3_DealDays" at bounding box center [334, 117] width 149 height 6
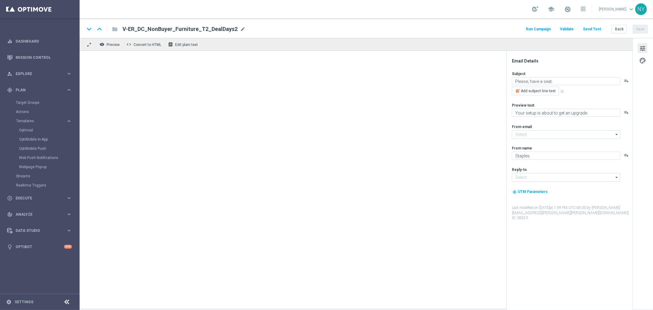
type input "[EMAIL_ADDRESS][DOMAIN_NAME]"
type input "V-ER_DC_NonBuyer_Furniture_T3_DealDays(1)"
type textarea "You’ll want to sit down for this…"
type textarea "You’re overdue for new chairs and furniture."
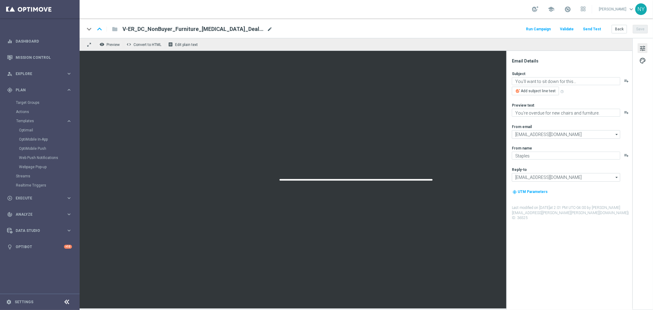
click at [267, 28] on span "mode_edit" at bounding box center [270, 29] width 6 height 6
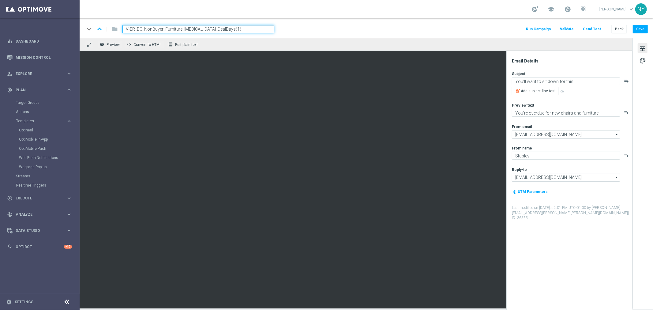
drag, startPoint x: 213, startPoint y: 28, endPoint x: 208, endPoint y: 29, distance: 6.0
click at [208, 29] on input "V-ER_DC_NonBuyer_Furniture_T3_DealDays(1)" at bounding box center [198, 29] width 152 height 8
type input "V-ER_DC_NonBuyer_Furniture_T3_DealDays2"
click at [641, 28] on button "Save" at bounding box center [640, 29] width 15 height 9
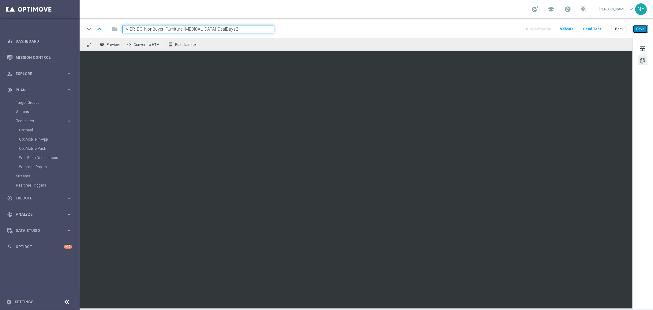
click at [642, 29] on button "Save" at bounding box center [640, 29] width 15 height 9
click at [641, 28] on button "Save" at bounding box center [640, 29] width 15 height 9
click at [640, 29] on button "Save" at bounding box center [640, 29] width 15 height 9
click at [592, 30] on button "Send Test" at bounding box center [592, 29] width 20 height 8
click at [590, 30] on button "Send Test" at bounding box center [592, 29] width 20 height 8
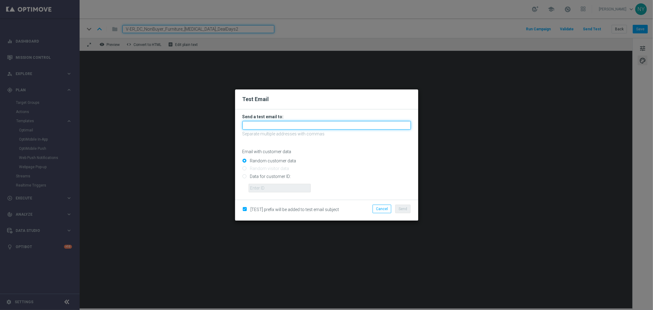
click at [258, 124] on input "text" at bounding box center [326, 125] width 168 height 9
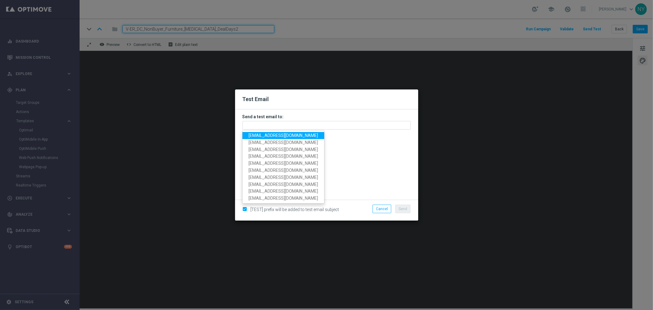
click at [265, 134] on span "[EMAIL_ADDRESS][DOMAIN_NAME]" at bounding box center [283, 135] width 69 height 5
type input "[EMAIL_ADDRESS][DOMAIN_NAME]"
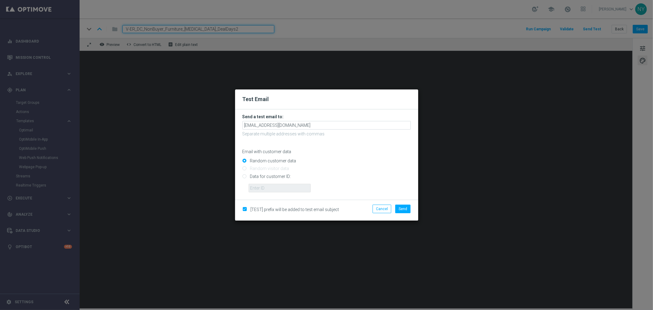
click at [246, 178] on input "Data for customer ID:" at bounding box center [326, 178] width 168 height 9
radio input "true"
click at [264, 188] on input "text" at bounding box center [280, 188] width 62 height 9
paste input "10000006208"
type input "10000006208"
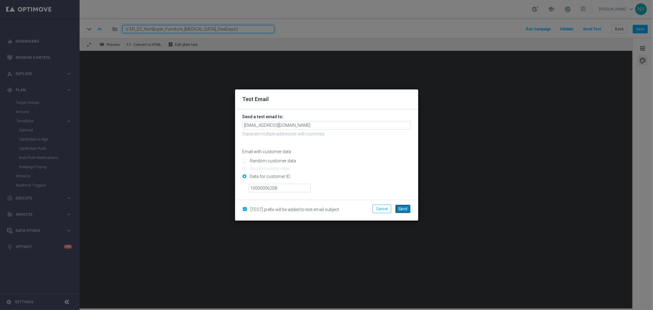
click at [400, 209] on span "Send" at bounding box center [403, 209] width 9 height 4
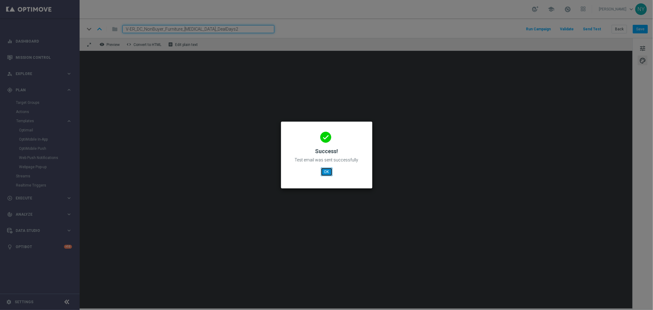
click at [325, 169] on button "OK" at bounding box center [327, 171] width 12 height 9
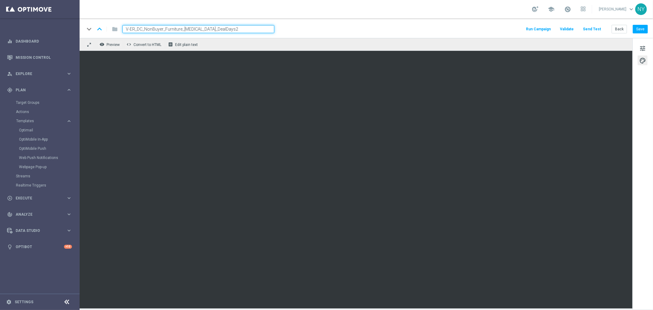
drag, startPoint x: 226, startPoint y: 29, endPoint x: 61, endPoint y: 26, distance: 164.4
click at [61, 26] on main "equalizer Dashboard Mission Control" at bounding box center [326, 155] width 653 height 310
click at [619, 29] on button "Back" at bounding box center [619, 29] width 15 height 9
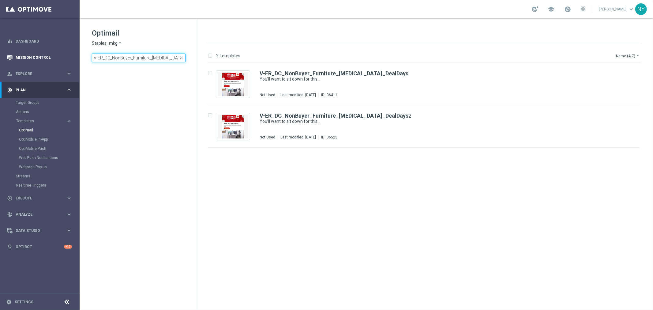
drag, startPoint x: 175, startPoint y: 58, endPoint x: 48, endPoint y: 59, distance: 127.7
click at [48, 59] on main "equalizer Dashboard Mission Control" at bounding box center [326, 155] width 653 height 310
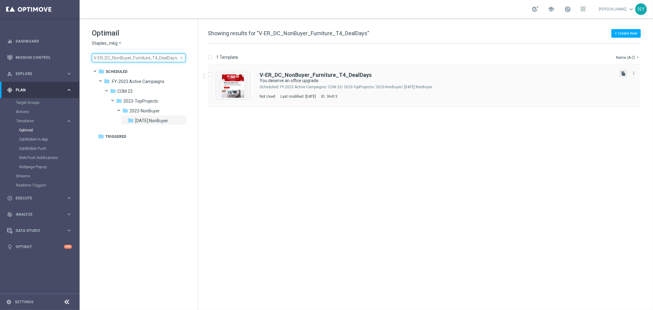
type input "V-ER_DC_NonBuyer_Furniture_T4_DealDays"
drag, startPoint x: 622, startPoint y: 72, endPoint x: 598, endPoint y: 71, distance: 23.9
click at [622, 72] on icon "file_copy" at bounding box center [623, 73] width 5 height 5
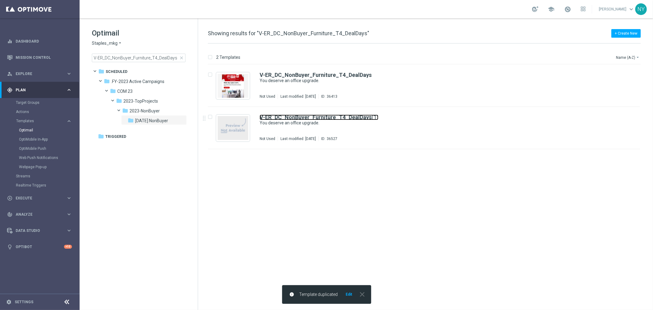
click at [346, 117] on b "V-ER_DC_NonBuyer_Furniture_T4_DealDays" at bounding box center [316, 117] width 112 height 6
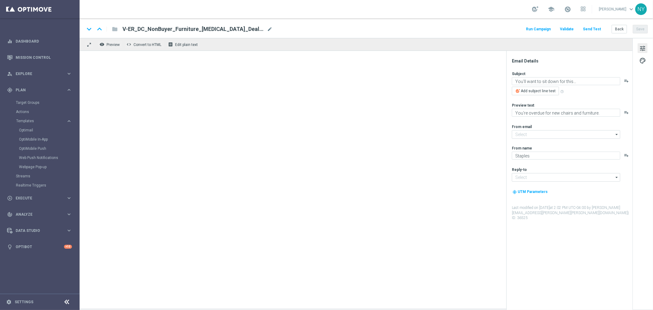
type input "[EMAIL_ADDRESS][DOMAIN_NAME]"
type textarea "You deserve an office upgrade."
type textarea "Check out the latest in chairs and office furniture."
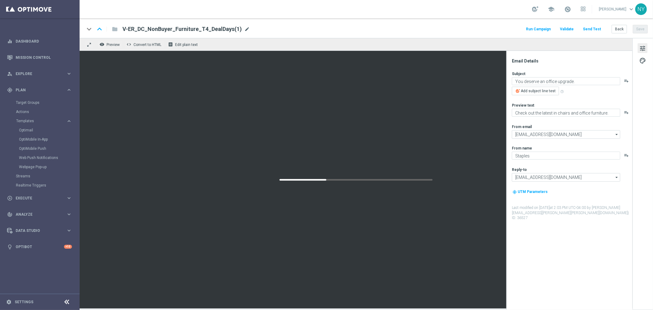
click at [244, 31] on span "mode_edit" at bounding box center [247, 29] width 6 height 6
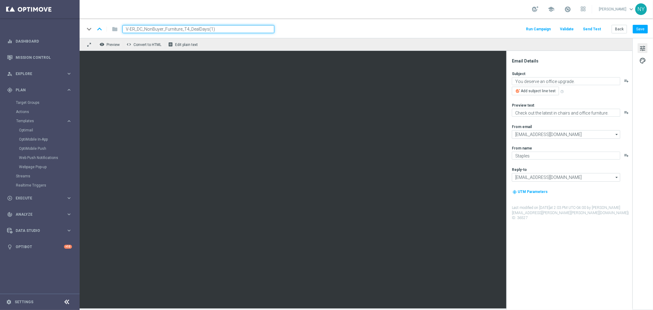
drag, startPoint x: 219, startPoint y: 31, endPoint x: 208, endPoint y: 31, distance: 10.4
click at [208, 31] on input "V-ER_DC_NonBuyer_Furniture_T4_DealDays(1)" at bounding box center [198, 29] width 152 height 8
type input "V-ER_DC_NonBuyer_Furniture_T4_DealDays2"
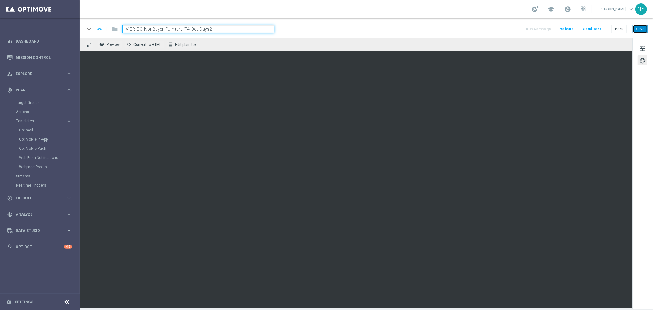
click at [638, 30] on button "Save" at bounding box center [640, 29] width 15 height 9
click at [592, 28] on button "Send Test" at bounding box center [592, 29] width 20 height 8
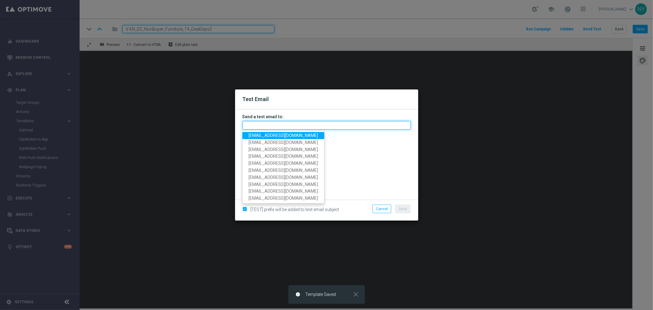
click at [262, 125] on input "text" at bounding box center [326, 125] width 168 height 9
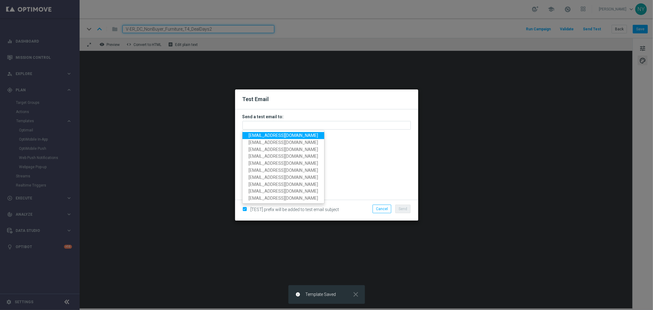
click at [268, 135] on span "[EMAIL_ADDRESS][DOMAIN_NAME]" at bounding box center [283, 135] width 69 height 5
type input "[EMAIL_ADDRESS][DOMAIN_NAME]"
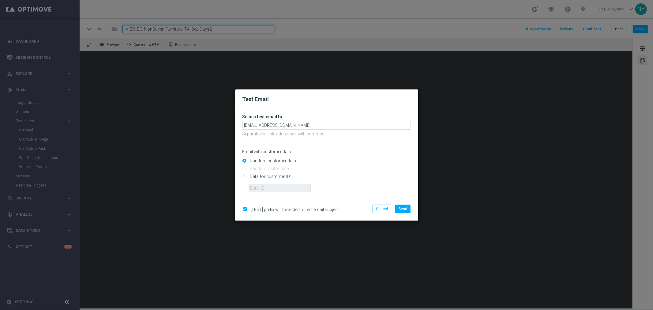
click at [242, 176] on input "Data for customer ID:" at bounding box center [326, 178] width 168 height 9
radio input "true"
click at [268, 187] on input "text" at bounding box center [280, 188] width 62 height 9
paste input "10000006208"
type input "10000006208"
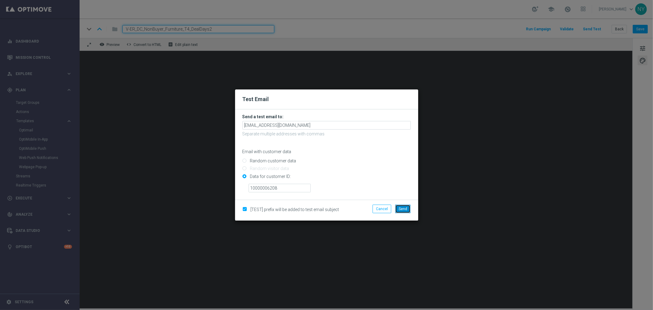
click at [405, 210] on span "Send" at bounding box center [403, 209] width 9 height 4
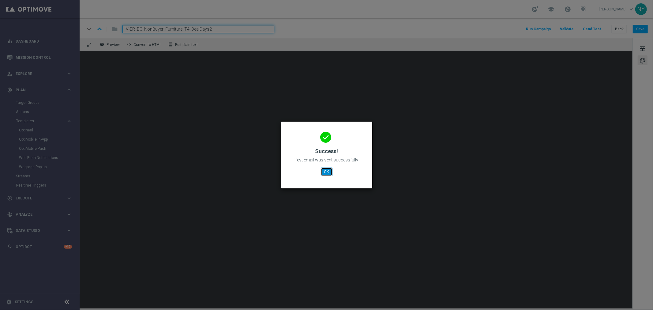
click at [325, 173] on button "OK" at bounding box center [327, 171] width 12 height 9
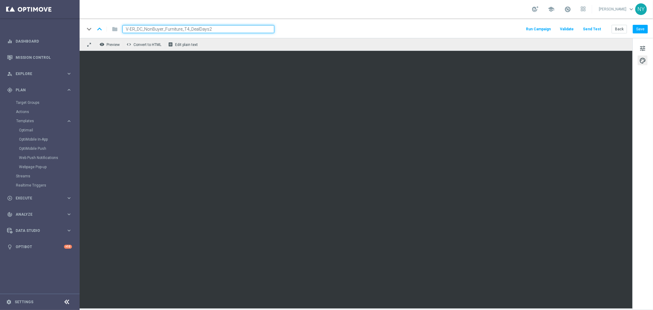
click at [219, 29] on input "V-ER_DC_NonBuyer_Furniture_T4_DealDays2" at bounding box center [198, 29] width 152 height 8
drag, startPoint x: 217, startPoint y: 29, endPoint x: 69, endPoint y: 19, distance: 147.9
click at [71, 18] on main "equalizer Dashboard Mission Control" at bounding box center [326, 155] width 653 height 310
click at [621, 28] on button "Back" at bounding box center [619, 29] width 15 height 9
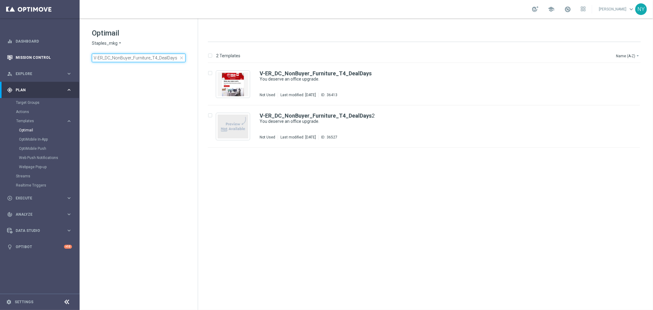
drag, startPoint x: 176, startPoint y: 58, endPoint x: 3, endPoint y: 51, distance: 172.8
click at [3, 51] on main "equalizer Dashboard Mission Control" at bounding box center [326, 155] width 653 height 310
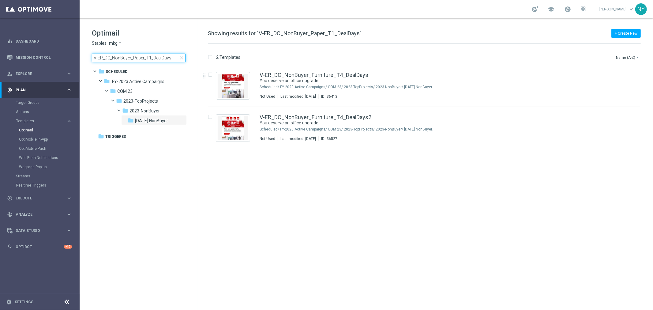
click at [170, 56] on input "V-ER_DC_NonBuyer_Paper_T1_DealDays" at bounding box center [139, 58] width 94 height 9
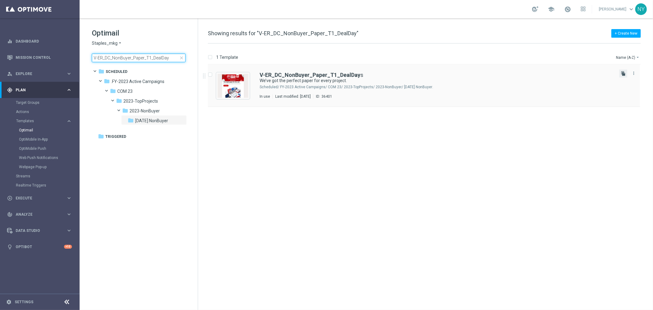
type input "V-ER_DC_NonBuyer_Paper_T1_DealDay"
click at [623, 74] on icon "file_copy" at bounding box center [623, 73] width 5 height 5
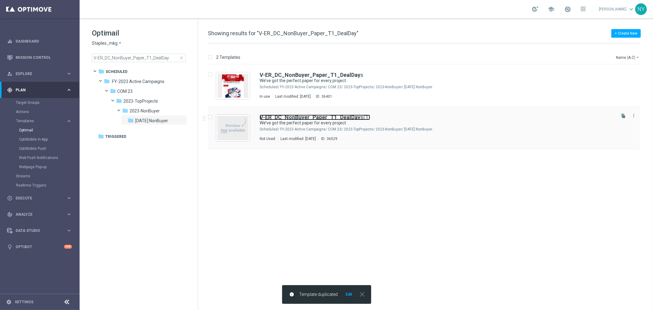
click at [345, 115] on b "V-ER_DC_NonBuyer_Paper_T1_DealDay" at bounding box center [310, 117] width 101 height 6
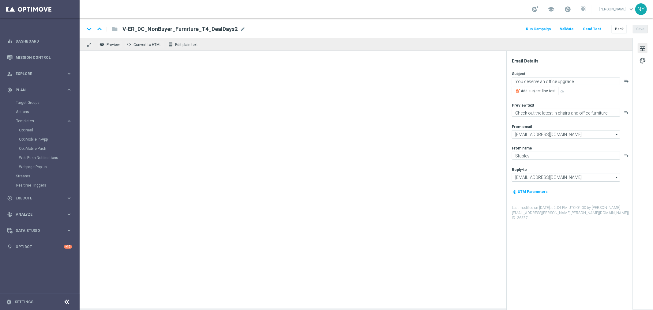
type input "V-ER_DC_NonBuyer_Paper_T1_DealDays(1)"
type textarea "We’ve got the perfect paper for every project."
type textarea "We are your one-stop shop for all your printing needs."
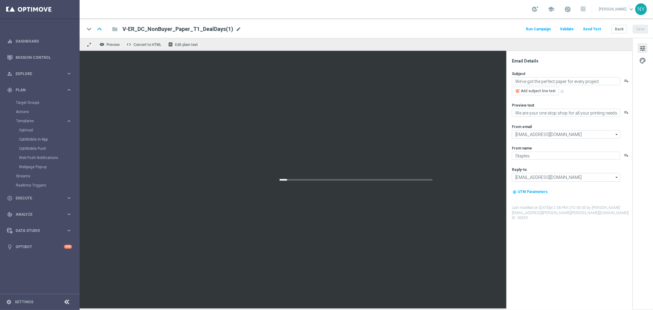
click at [236, 28] on span "mode_edit" at bounding box center [239, 29] width 6 height 6
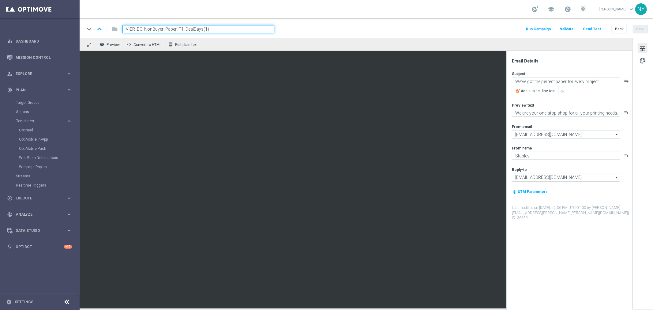
drag, startPoint x: 209, startPoint y: 30, endPoint x: 202, endPoint y: 28, distance: 6.8
click at [202, 28] on input "V-ER_DC_NonBuyer_Paper_T1_DealDays(1)" at bounding box center [198, 29] width 152 height 8
type input "V-ER_DC_NonBuyer_Paper_T1_DealDays2"
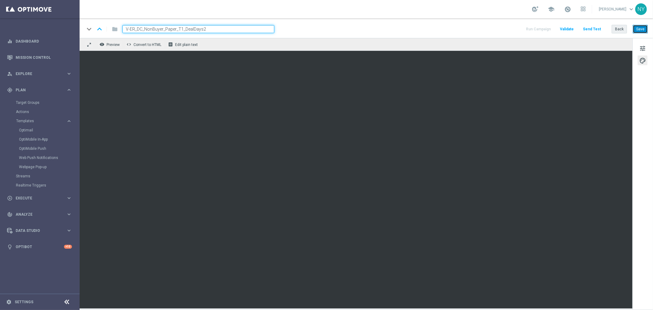
drag, startPoint x: 637, startPoint y: 30, endPoint x: 623, endPoint y: 29, distance: 14.1
click at [637, 31] on button "Save" at bounding box center [640, 29] width 15 height 9
click at [643, 28] on button "Save" at bounding box center [640, 29] width 15 height 9
click at [589, 29] on button "Send Test" at bounding box center [592, 29] width 20 height 8
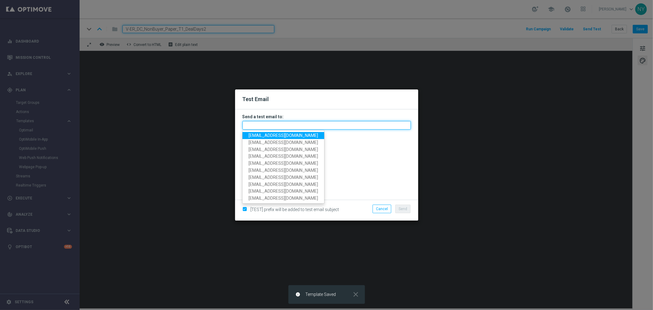
click at [254, 123] on input "text" at bounding box center [326, 125] width 168 height 9
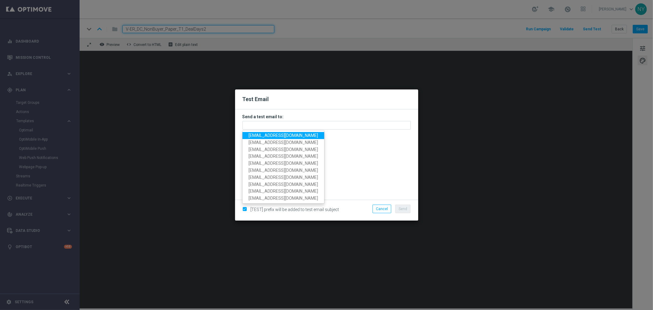
click at [262, 135] on span "[EMAIL_ADDRESS][DOMAIN_NAME]" at bounding box center [283, 135] width 69 height 5
type input "[EMAIL_ADDRESS][DOMAIN_NAME]"
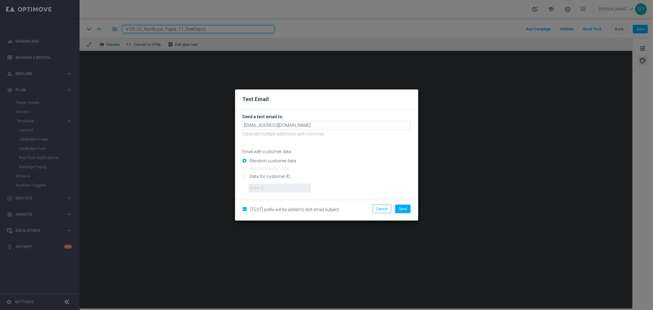
click at [244, 178] on input "Data for customer ID:" at bounding box center [326, 178] width 168 height 9
radio input "true"
click at [264, 190] on input "text" at bounding box center [280, 188] width 62 height 9
click at [267, 185] on input "text" at bounding box center [280, 188] width 62 height 9
paste input "10000006208"
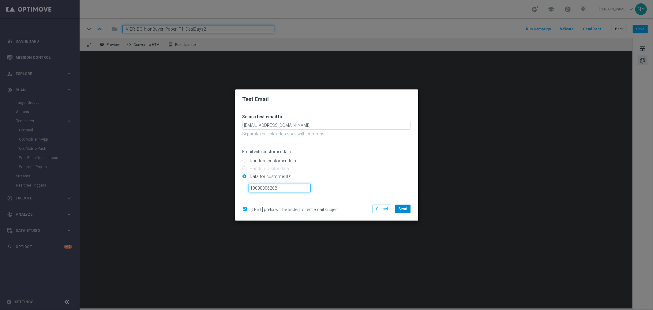
type input "10000006208"
click at [403, 210] on span "Send" at bounding box center [403, 209] width 9 height 4
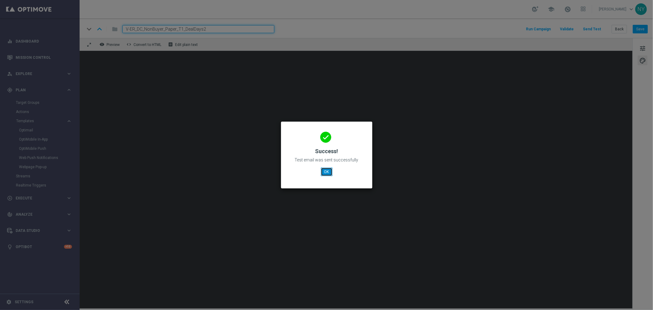
click at [325, 172] on button "OK" at bounding box center [327, 171] width 12 height 9
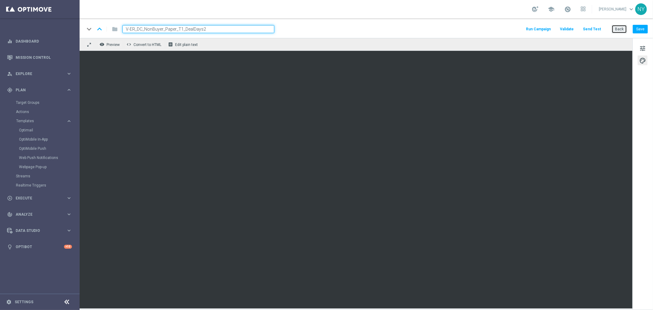
click at [624, 29] on button "Back" at bounding box center [619, 29] width 15 height 9
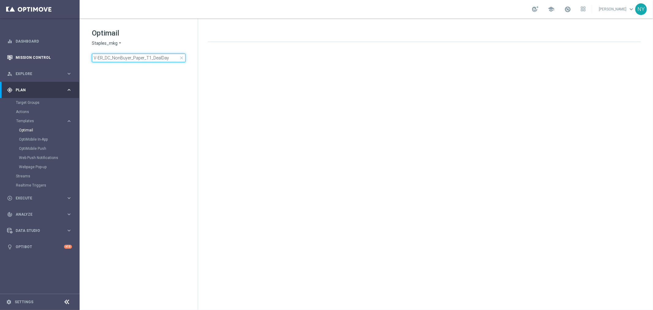
drag, startPoint x: 175, startPoint y: 60, endPoint x: 18, endPoint y: 59, distance: 157.3
click at [19, 58] on main "equalizer Dashboard Mission Control" at bounding box center [326, 155] width 653 height 310
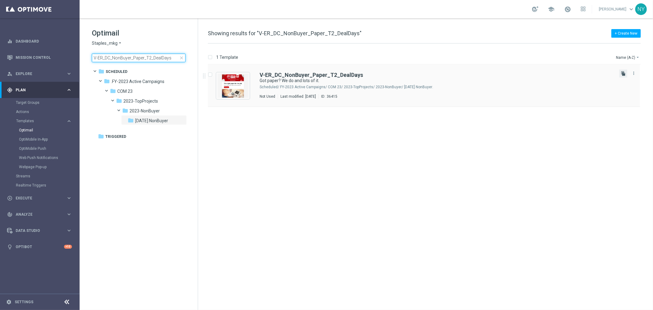
type input "V-ER_DC_NonBuyer_Paper_T2_DealDays"
drag, startPoint x: 622, startPoint y: 72, endPoint x: 574, endPoint y: 74, distance: 48.4
click at [622, 72] on icon "file_copy" at bounding box center [623, 73] width 5 height 5
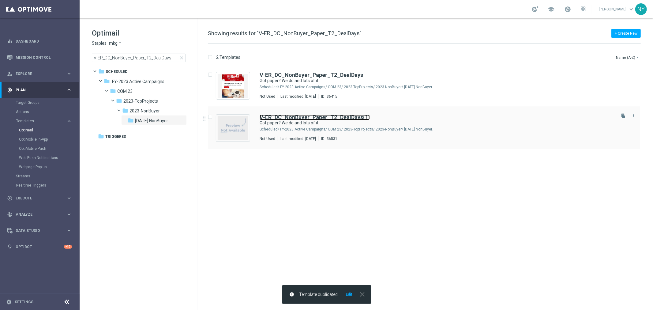
click at [316, 118] on b "V-ER_DC_NonBuyer_Paper_T2_DealDays" at bounding box center [311, 117] width 103 height 6
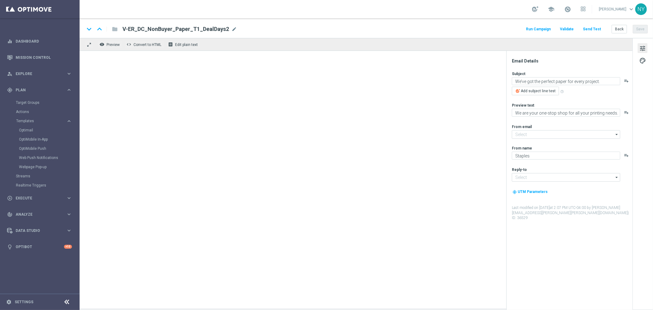
type input "[EMAIL_ADDRESS][DOMAIN_NAME]"
type input "V-ER_DC_NonBuyer_Paper_T2_DealDays(1)"
type textarea "Got paper? We do and lots of it."
type textarea "Never run out of the paper you need."
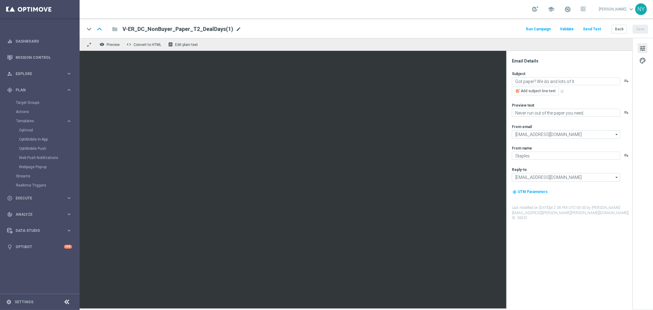
click at [236, 28] on span "mode_edit" at bounding box center [239, 29] width 6 height 6
drag, startPoint x: 222, startPoint y: 29, endPoint x: 201, endPoint y: 29, distance: 20.8
click at [201, 29] on input "V-ER_DC_NonBuyer_Paper_T2_DealDays(1)" at bounding box center [198, 29] width 152 height 8
type input "V-ER_DC_NonBuyer_Paper_T2_DealDays2"
click at [641, 29] on button "Save" at bounding box center [640, 29] width 15 height 9
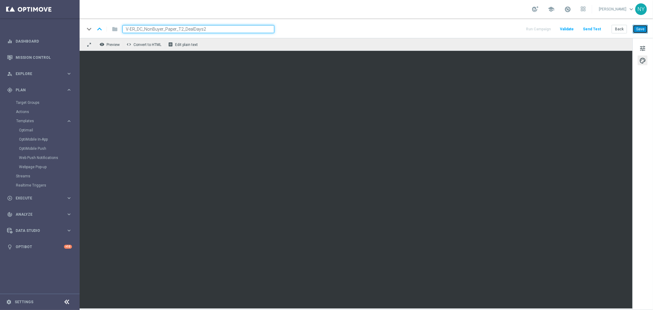
click at [641, 28] on button "Save" at bounding box center [640, 29] width 15 height 9
click at [594, 28] on button "Send Test" at bounding box center [592, 29] width 20 height 8
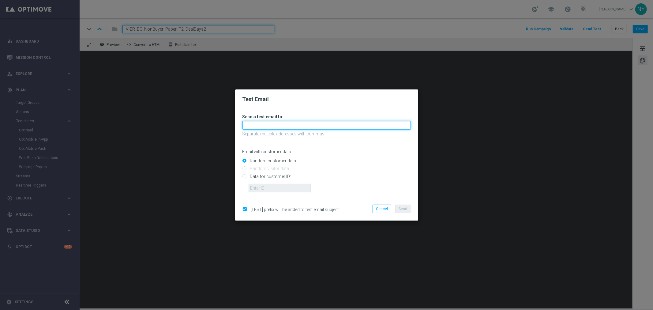
click at [256, 126] on input "text" at bounding box center [326, 125] width 168 height 9
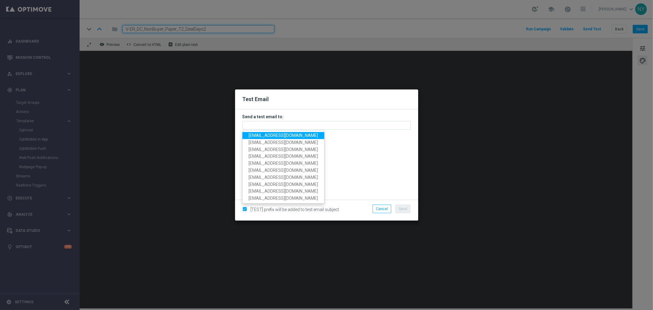
click at [265, 138] on link "[EMAIL_ADDRESS][DOMAIN_NAME]" at bounding box center [283, 135] width 82 height 7
type input "[EMAIL_ADDRESS][DOMAIN_NAME]"
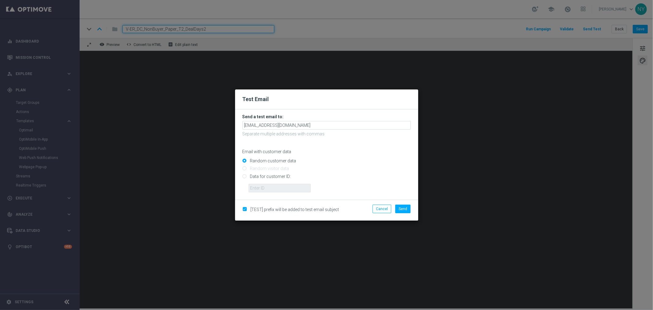
click at [244, 177] on input "Data for customer ID:" at bounding box center [326, 178] width 168 height 9
radio input "true"
click at [268, 187] on input "text" at bounding box center [280, 188] width 62 height 9
paste input "10000006208"
type input "10000006208"
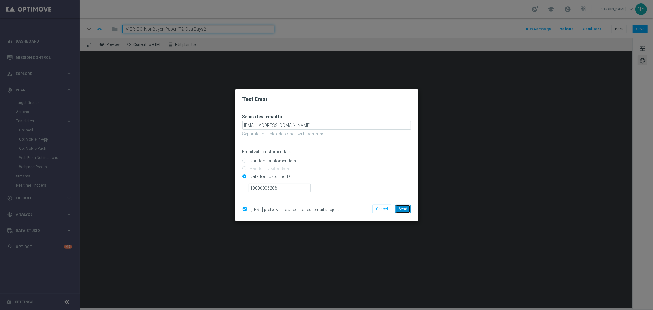
click at [403, 210] on span "Send" at bounding box center [403, 209] width 9 height 4
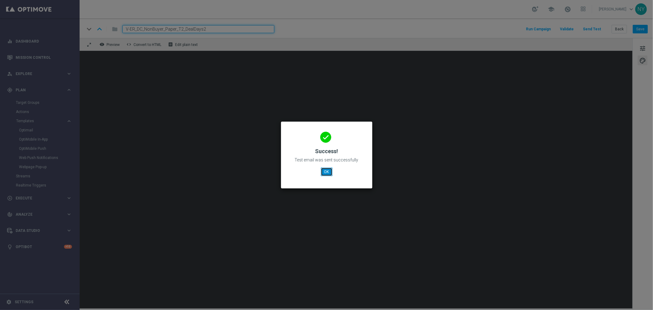
click at [326, 169] on button "OK" at bounding box center [327, 171] width 12 height 9
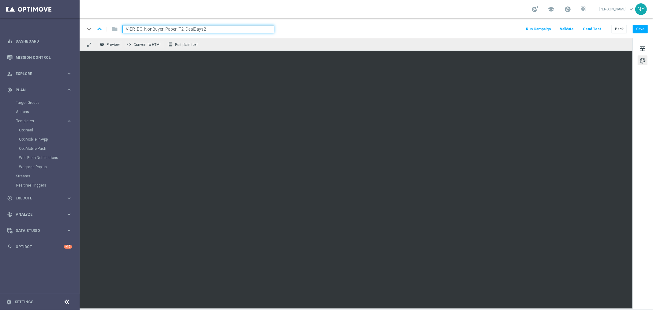
drag, startPoint x: 213, startPoint y: 26, endPoint x: 73, endPoint y: 22, distance: 140.0
click at [74, 22] on main "equalizer Dashboard Mission Control" at bounding box center [326, 155] width 653 height 310
click at [620, 29] on button "Back" at bounding box center [619, 29] width 15 height 9
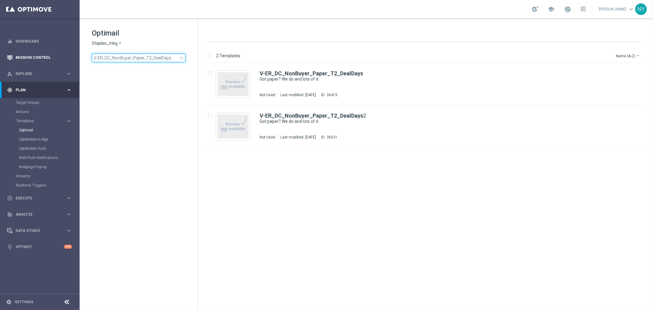
drag, startPoint x: 172, startPoint y: 59, endPoint x: 20, endPoint y: 58, distance: 152.5
click at [21, 58] on main "equalizer Dashboard Mission Control" at bounding box center [326, 155] width 653 height 310
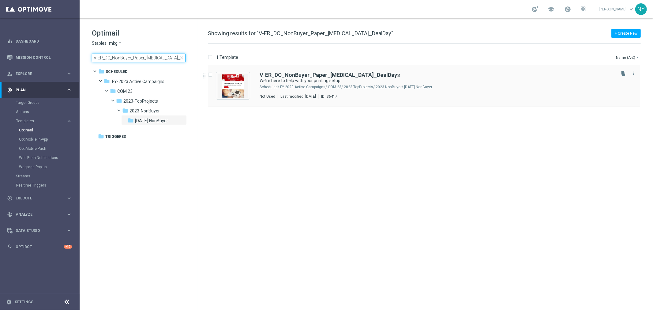
type input "V-ER_DC_NonBuyer_Paper_T3_DealDay"
click at [623, 73] on icon "file_copy" at bounding box center [623, 73] width 5 height 5
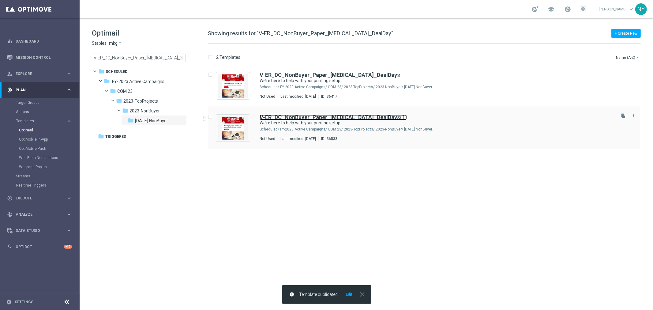
drag, startPoint x: 353, startPoint y: 116, endPoint x: 334, endPoint y: 115, distance: 19.6
click at [353, 116] on b "V-ER_DC_NonBuyer_Paper_T3_DealDay" at bounding box center [328, 117] width 137 height 6
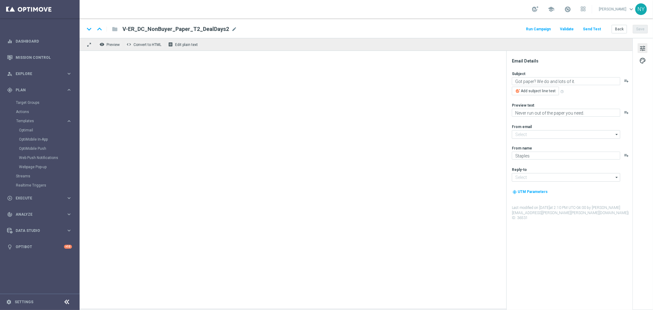
type input "[EMAIL_ADDRESS][DOMAIN_NAME]"
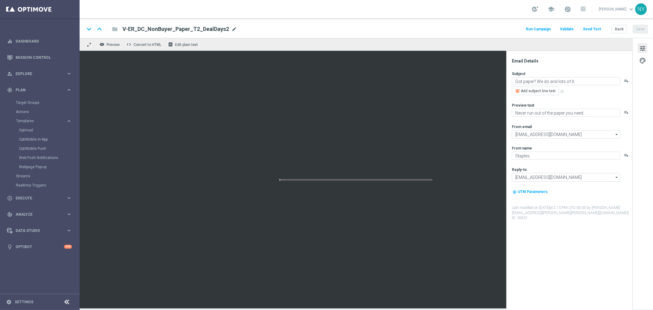
type input "V-ER_DC_NonBuyer_Paper_T3_DealDays(1)"
type textarea "We’re here to help with your printing setup."
type textarea "You don’t need to look anywhere else for your paper."
click at [231, 29] on div "V-ER_DC_NonBuyer_Paper_T3_DealDays(1) mode_edit" at bounding box center [197, 29] width 150 height 8
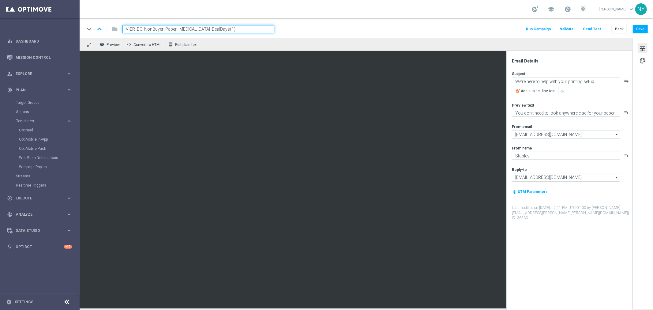
drag, startPoint x: 215, startPoint y: 30, endPoint x: 207, endPoint y: 28, distance: 7.5
click at [202, 28] on input "V-ER_DC_NonBuyer_Paper_T3_DealDays(1)" at bounding box center [198, 29] width 152 height 8
type input "V-ER_DC_NonBuyer_Paper_T3_DealDays2"
click at [638, 28] on button "Save" at bounding box center [640, 29] width 15 height 9
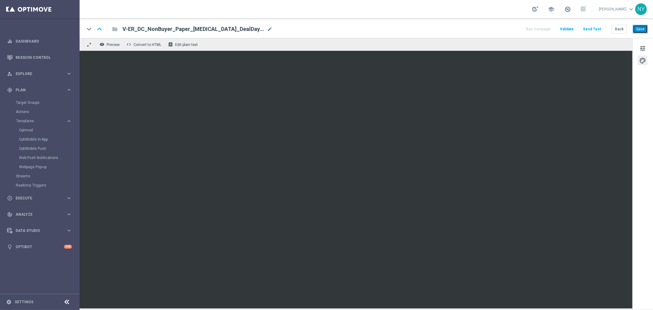
click at [637, 26] on button "Save" at bounding box center [640, 29] width 15 height 9
click at [638, 28] on button "Save" at bounding box center [640, 29] width 15 height 9
click at [590, 28] on button "Send Test" at bounding box center [592, 29] width 20 height 8
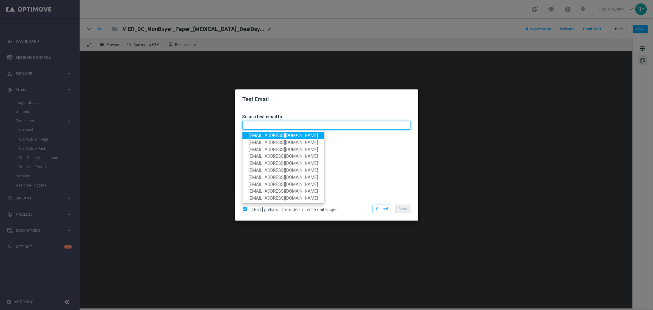
click at [265, 126] on input "text" at bounding box center [326, 125] width 168 height 9
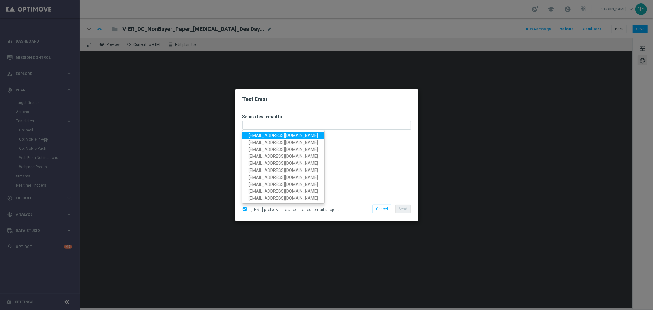
click at [265, 136] on span "[EMAIL_ADDRESS][DOMAIN_NAME]" at bounding box center [283, 135] width 69 height 5
type input "[EMAIL_ADDRESS][DOMAIN_NAME]"
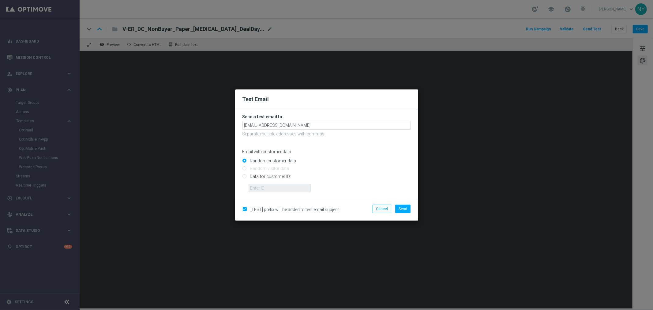
drag, startPoint x: 245, startPoint y: 178, endPoint x: 248, endPoint y: 180, distance: 3.8
click at [245, 178] on input "Data for customer ID:" at bounding box center [326, 178] width 168 height 9
radio input "true"
click at [264, 187] on input "text" at bounding box center [280, 188] width 62 height 9
paste input "10000006208"
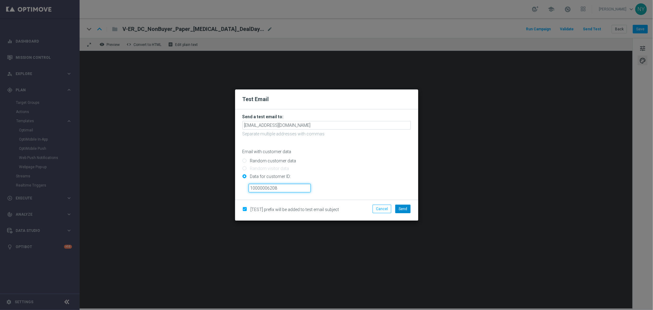
type input "10000006208"
click at [407, 208] on span "Send" at bounding box center [403, 209] width 9 height 4
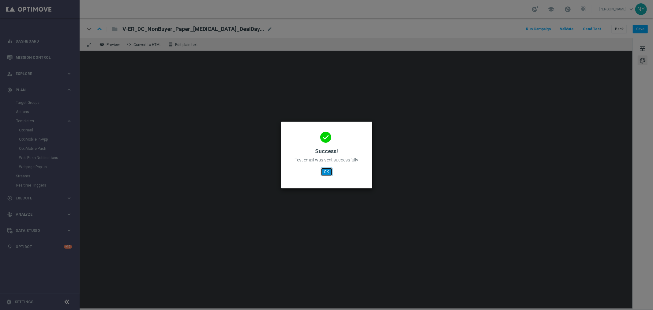
click at [326, 172] on button "OK" at bounding box center [327, 171] width 12 height 9
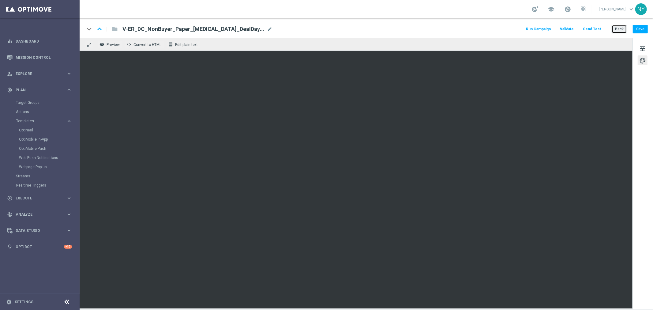
click at [621, 29] on button "Back" at bounding box center [619, 29] width 15 height 9
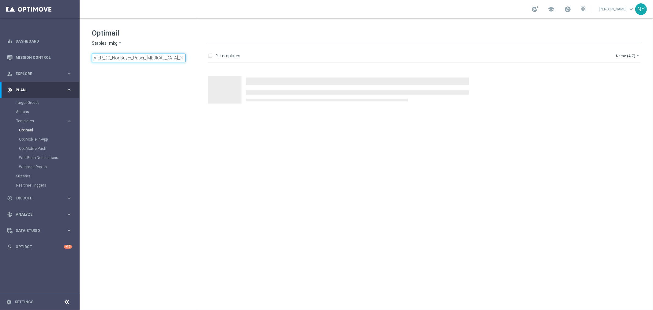
drag, startPoint x: 169, startPoint y: 58, endPoint x: -31, endPoint y: 52, distance: 199.7
click at [0, 52] on html "equalizer Dashboard Mission Control" at bounding box center [326, 155] width 653 height 310
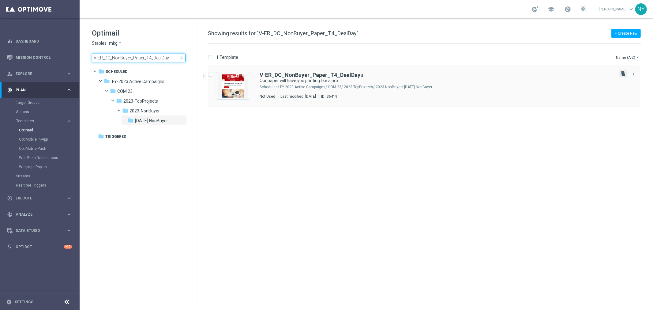
type input "V-ER_DC_NonBuyer_Paper_T4_DealDay"
click at [625, 73] on icon "file_copy" at bounding box center [623, 73] width 5 height 5
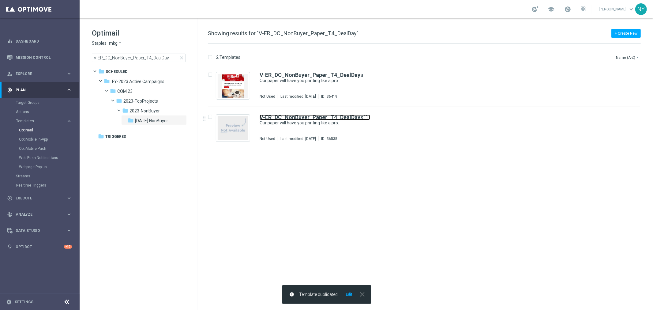
click at [351, 118] on b "V-ER_DC_NonBuyer_Paper_T4_DealDay" at bounding box center [310, 117] width 101 height 6
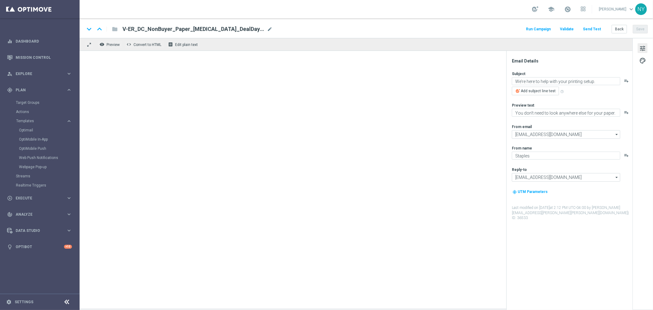
type input "V-ER_DC_NonBuyer_Paper_T4_DealDays(1)"
type textarea "Our paper will have you printing like a pro."
type textarea "We have the best selection of paper you need to print."
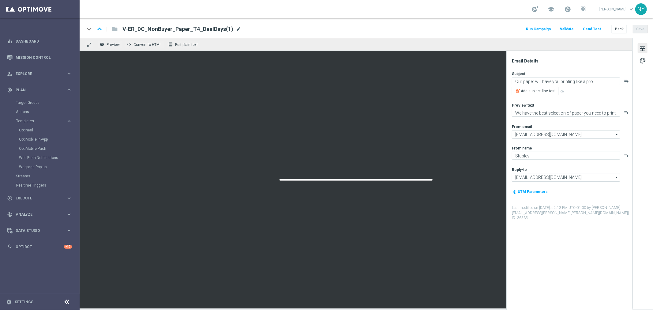
click at [236, 28] on span "mode_edit" at bounding box center [239, 29] width 6 height 6
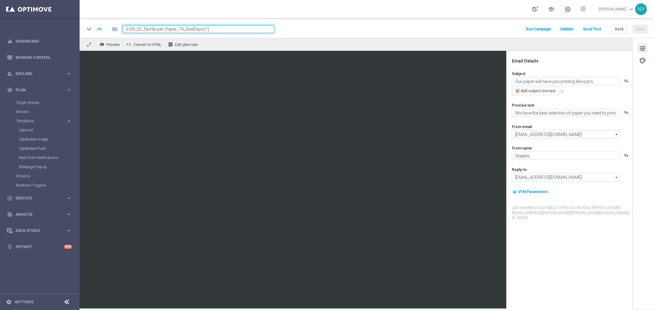
drag, startPoint x: 211, startPoint y: 31, endPoint x: 201, endPoint y: 29, distance: 10.2
click at [201, 29] on input "V-ER_DC_NonBuyer_Paper_T4_DealDays(1)" at bounding box center [198, 29] width 152 height 8
type input "V-ER_DC_NonBuyer_Paper_T4_DealDays2"
click at [643, 28] on button "Save" at bounding box center [640, 29] width 15 height 9
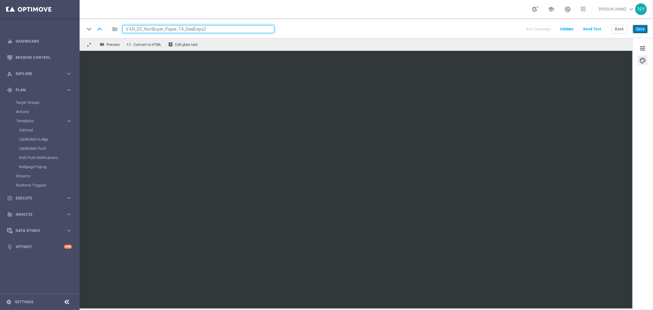
click at [640, 25] on button "Save" at bounding box center [640, 29] width 15 height 9
click at [589, 30] on button "Send Test" at bounding box center [592, 29] width 20 height 8
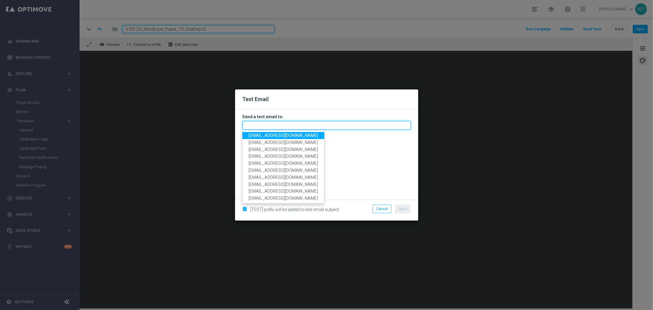
click at [274, 124] on input "text" at bounding box center [326, 125] width 168 height 9
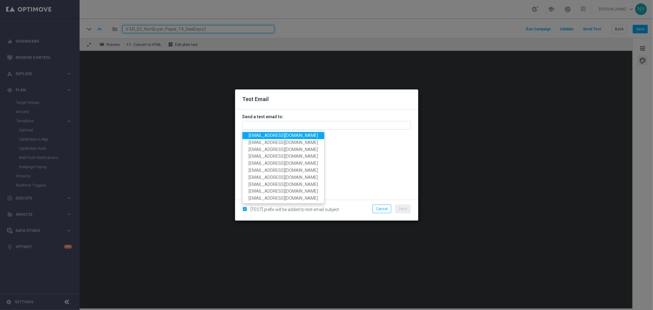
click at [267, 136] on span "[EMAIL_ADDRESS][DOMAIN_NAME]" at bounding box center [283, 135] width 69 height 5
type input "[EMAIL_ADDRESS][DOMAIN_NAME]"
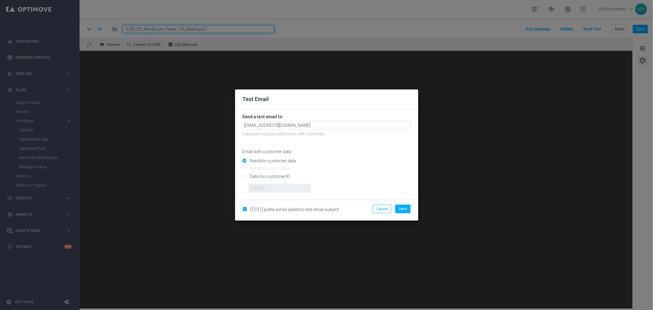
click at [245, 178] on input "Data for customer ID:" at bounding box center [326, 178] width 168 height 9
radio input "true"
click at [263, 188] on input "text" at bounding box center [280, 188] width 62 height 9
click at [263, 184] on input "text" at bounding box center [280, 188] width 62 height 9
paste input "10000006208"
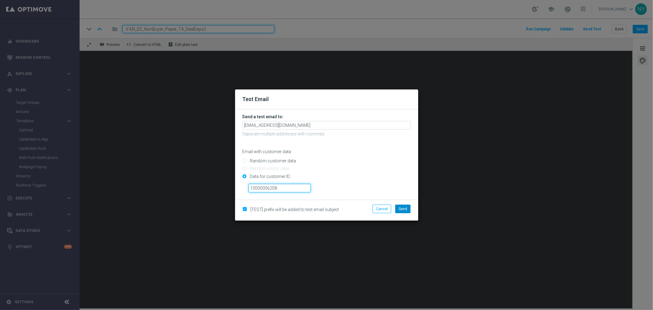
type input "10000006208"
click at [401, 208] on span "Send" at bounding box center [403, 209] width 9 height 4
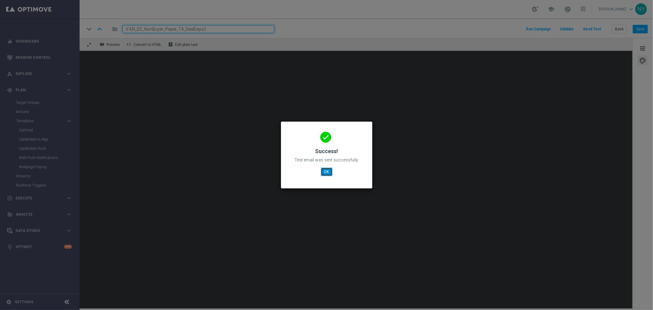
click at [327, 172] on button "OK" at bounding box center [327, 171] width 12 height 9
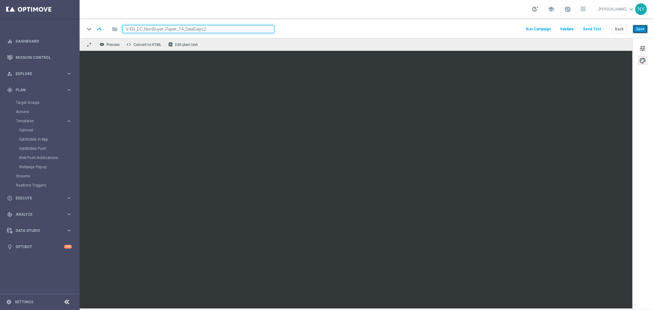
click at [641, 26] on button "Save" at bounding box center [640, 29] width 15 height 9
click at [637, 28] on button "Save" at bounding box center [640, 29] width 15 height 9
click at [619, 29] on button "Back" at bounding box center [619, 29] width 15 height 9
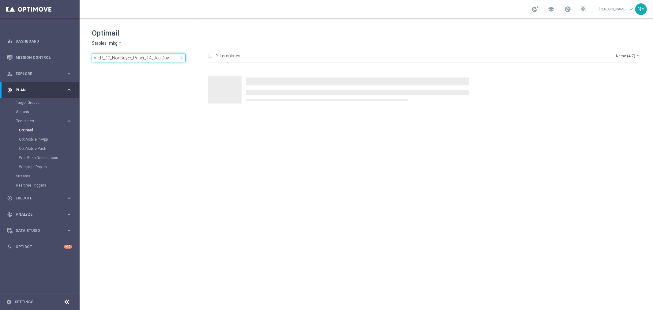
drag, startPoint x: 169, startPoint y: 59, endPoint x: -17, endPoint y: 58, distance: 185.5
click at [0, 58] on html "equalizer Dashboard Mission Control" at bounding box center [326, 155] width 653 height 310
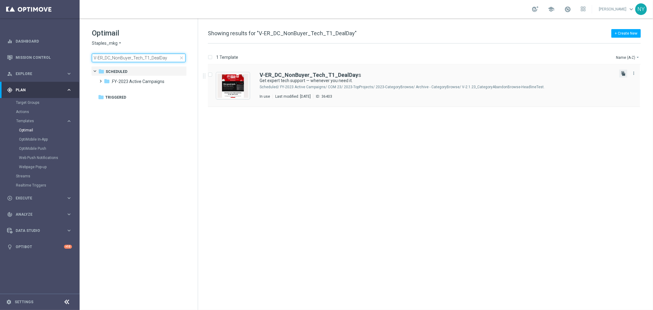
type input "V-ER_DC_NonBuyer_Tech_T1_DealDay"
drag, startPoint x: 625, startPoint y: 73, endPoint x: 609, endPoint y: 73, distance: 15.0
click at [625, 73] on icon "file_copy" at bounding box center [623, 73] width 5 height 5
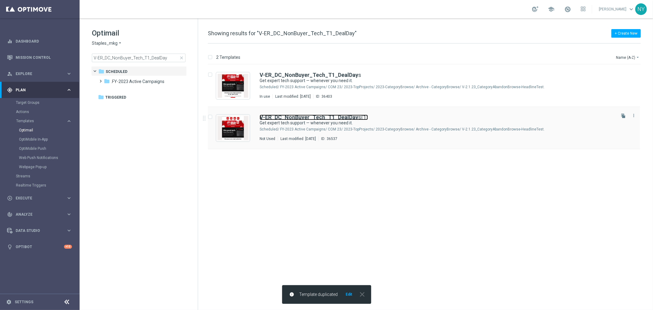
click at [357, 118] on link "V-ER_DC_NonBuyer_Tech_T1_DealDay s(1)" at bounding box center [314, 117] width 108 height 6
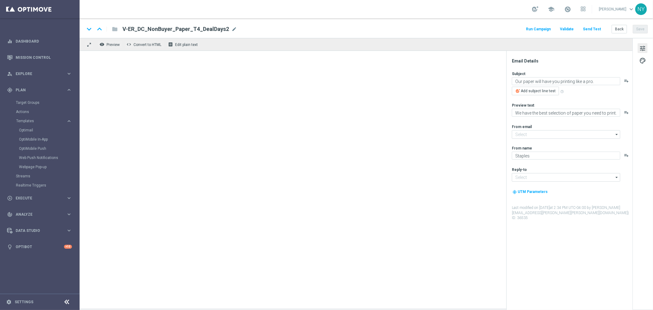
type input "[EMAIL_ADDRESS][DOMAIN_NAME]"
type input "V-ER_DC_NonBuyer_Tech_T1_DealDays(1)"
type textarea "Get expert tech support — whenever you need it."
type textarea "24/7 help for your devices."
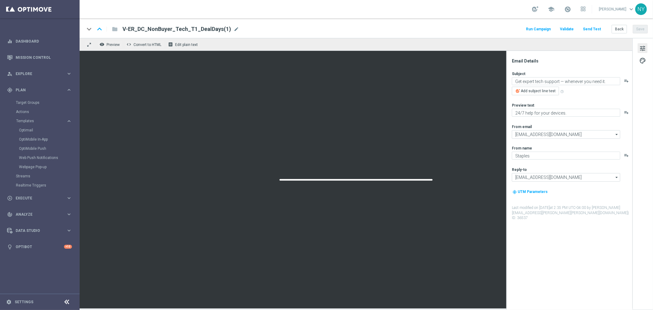
click at [234, 30] on span "mode_edit" at bounding box center [237, 29] width 6 height 6
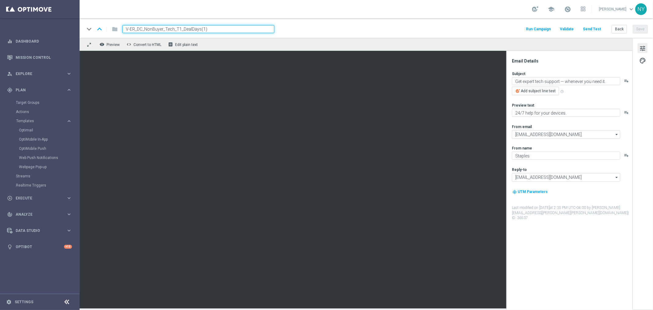
drag, startPoint x: 208, startPoint y: 30, endPoint x: 199, endPoint y: 30, distance: 8.9
click at [199, 30] on input "V-ER_DC_NonBuyer_Tech_T1_DealDays(1)" at bounding box center [198, 29] width 152 height 8
type input "V-ER_DC_NonBuyer_Tech_T1_DealDays2"
click at [640, 27] on button "Save" at bounding box center [640, 29] width 15 height 9
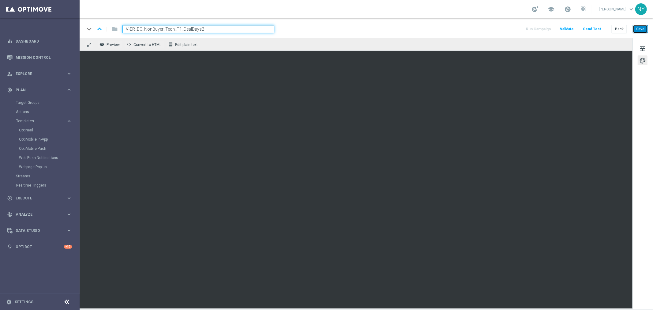
click at [643, 28] on button "Save" at bounding box center [640, 29] width 15 height 9
click at [637, 26] on button "Save" at bounding box center [640, 29] width 15 height 9
click at [642, 32] on button "Save" at bounding box center [640, 29] width 15 height 9
click at [598, 30] on button "Send Test" at bounding box center [592, 29] width 20 height 8
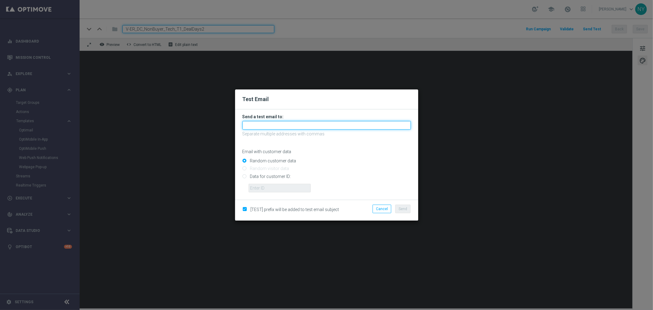
click at [269, 125] on input "text" at bounding box center [326, 125] width 168 height 9
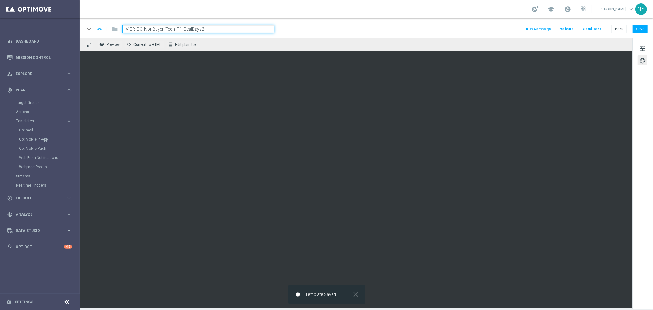
click at [599, 25] on div "Run Campaign Validate Send Test Back Save" at bounding box center [586, 29] width 123 height 8
click at [595, 30] on button "Send Test" at bounding box center [592, 29] width 20 height 8
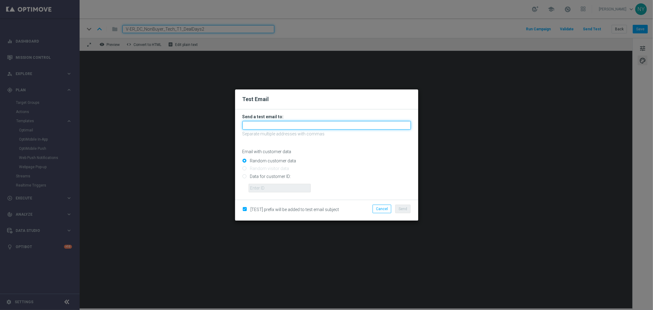
click at [258, 127] on input "text" at bounding box center [326, 125] width 168 height 9
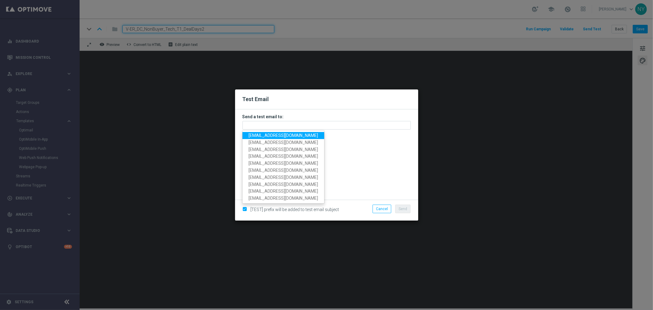
click at [259, 137] on span "[EMAIL_ADDRESS][DOMAIN_NAME]" at bounding box center [283, 135] width 69 height 5
type input "[EMAIL_ADDRESS][DOMAIN_NAME]"
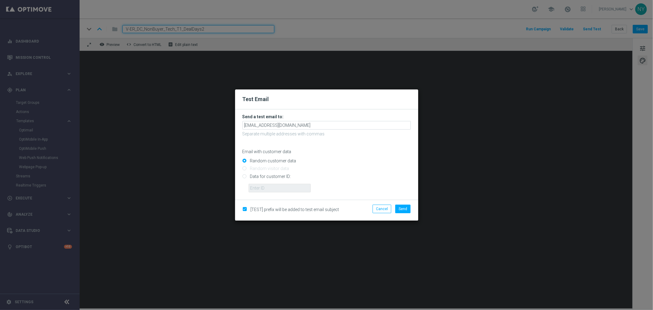
click at [246, 177] on input "Data for customer ID:" at bounding box center [326, 178] width 168 height 9
radio input "true"
click at [262, 187] on input "text" at bounding box center [280, 188] width 62 height 9
paste input "10000006208"
type input "10000006208"
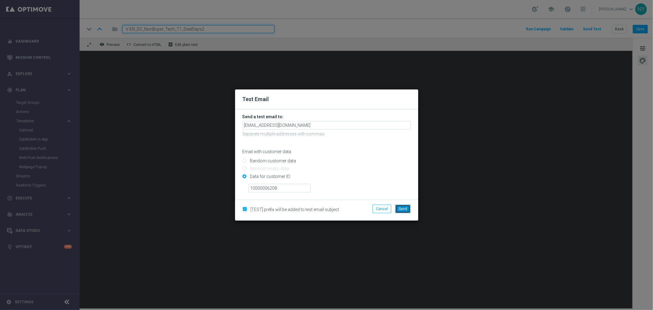
click at [405, 207] on span "Send" at bounding box center [403, 209] width 9 height 4
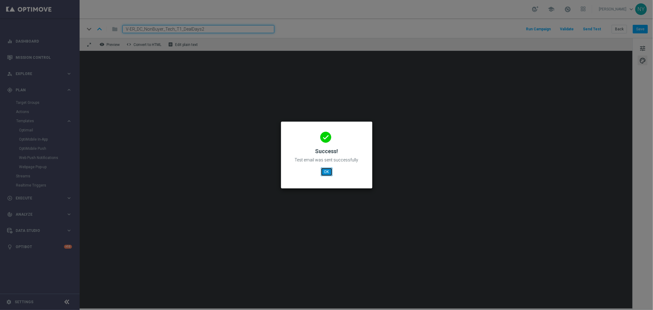
click at [324, 170] on button "OK" at bounding box center [327, 171] width 12 height 9
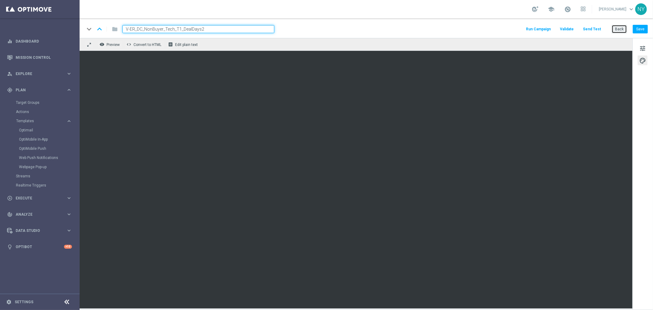
click at [620, 30] on button "Back" at bounding box center [619, 29] width 15 height 9
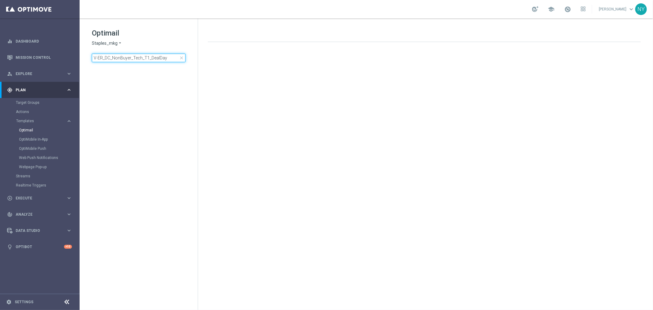
drag, startPoint x: 171, startPoint y: 56, endPoint x: -19, endPoint y: 48, distance: 190.6
click at [0, 48] on html "equalizer Dashboard Mission Control" at bounding box center [326, 155] width 653 height 310
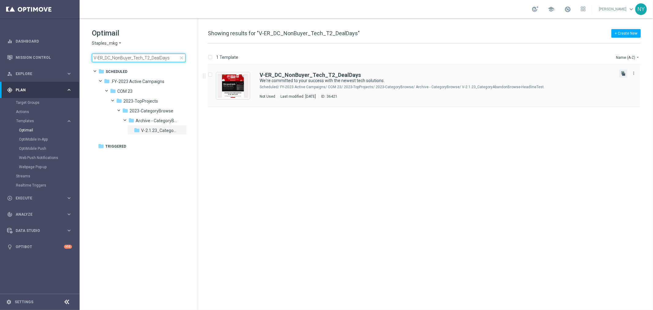
type input "V-ER_DC_NonBuyer_Tech_T2_DealDays"
drag, startPoint x: 622, startPoint y: 73, endPoint x: 617, endPoint y: 69, distance: 6.5
click at [622, 73] on icon "file_copy" at bounding box center [623, 73] width 5 height 5
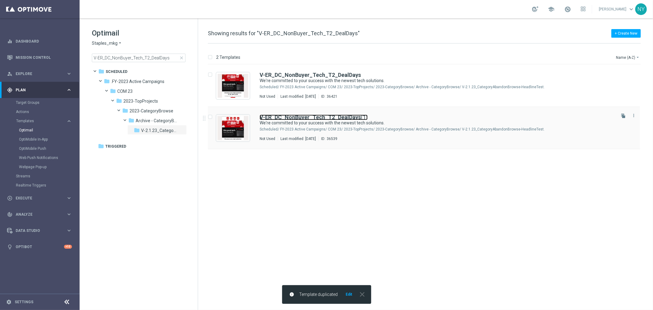
click at [348, 118] on b "V-ER_DC_NonBuyer_Tech_T2_DealDays" at bounding box center [310, 117] width 101 height 6
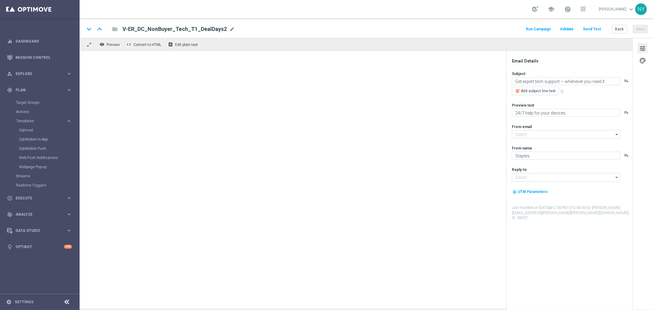
type input "[EMAIL_ADDRESS][DOMAIN_NAME]"
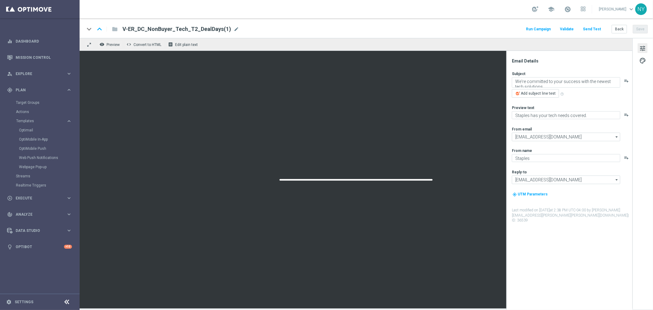
click at [233, 28] on div "V-ER_DC_NonBuyer_Tech_T2_DealDays(1) mode_edit" at bounding box center [180, 29] width 117 height 8
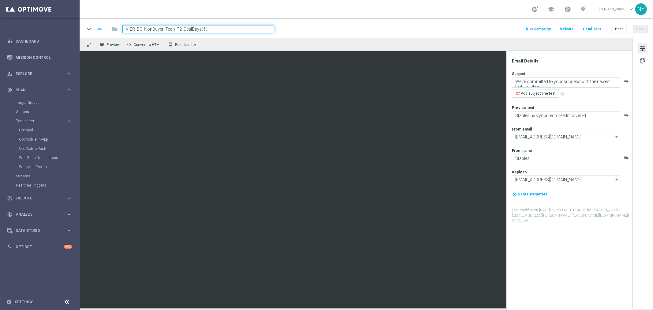
drag, startPoint x: 209, startPoint y: 29, endPoint x: 200, endPoint y: 28, distance: 8.6
click at [200, 28] on input "V-ER_DC_NonBuyer_Tech_T2_DealDays(1)" at bounding box center [198, 29] width 152 height 8
click at [642, 29] on button "Save" at bounding box center [640, 29] width 15 height 9
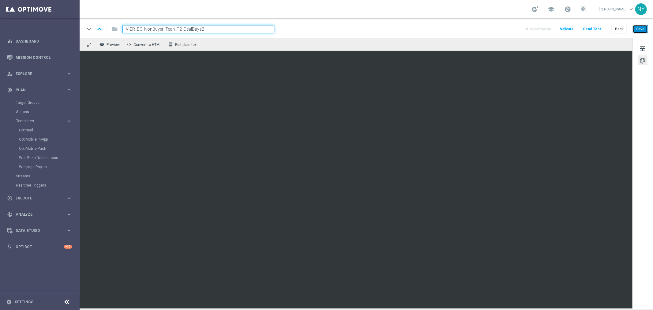
click at [641, 30] on button "Save" at bounding box center [640, 29] width 15 height 9
click at [635, 28] on button "Save" at bounding box center [640, 29] width 15 height 9
click at [591, 28] on button "Send Test" at bounding box center [592, 29] width 20 height 8
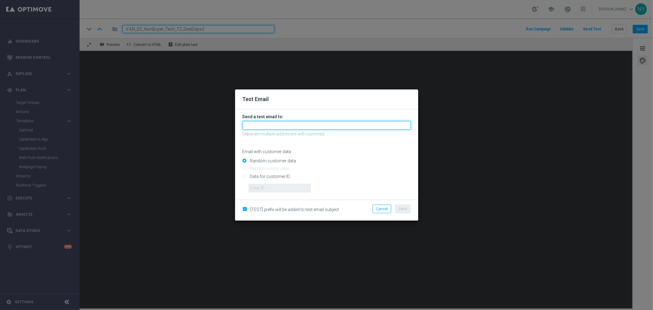
click at [259, 125] on input "text" at bounding box center [326, 125] width 168 height 9
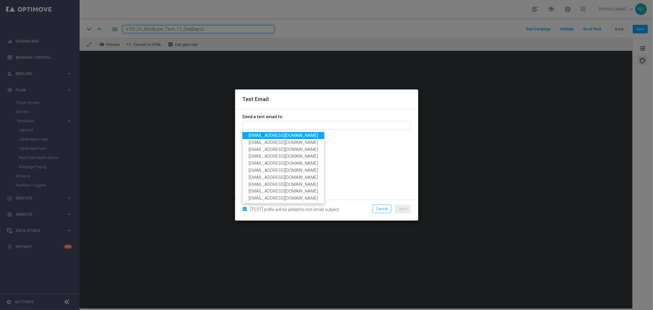
click at [273, 136] on span "[EMAIL_ADDRESS][DOMAIN_NAME]" at bounding box center [283, 135] width 69 height 5
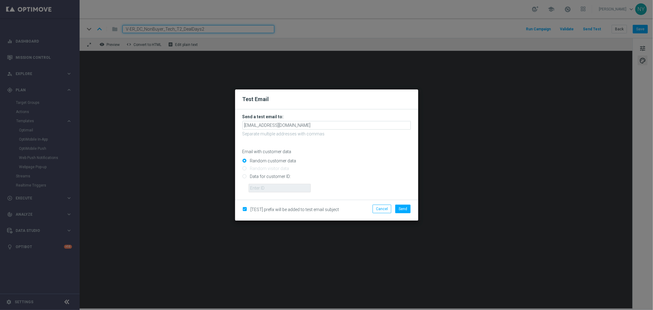
click at [244, 176] on input "Data for customer ID:" at bounding box center [326, 178] width 168 height 9
click at [267, 188] on input "text" at bounding box center [280, 188] width 62 height 9
paste input "10000006208"
click at [406, 207] on span "Send" at bounding box center [403, 209] width 9 height 4
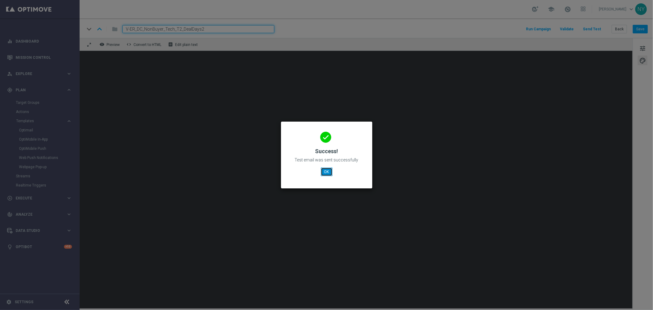
click at [324, 172] on button "OK" at bounding box center [327, 171] width 12 height 9
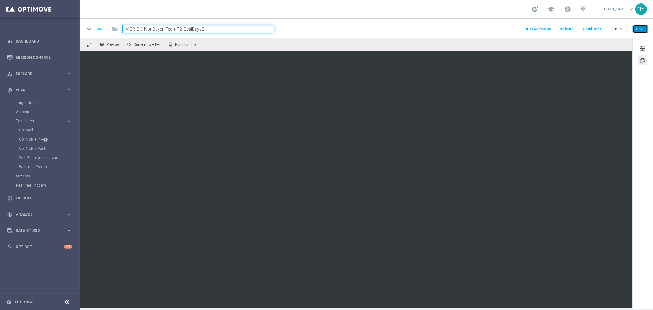
click at [638, 28] on button "Save" at bounding box center [640, 29] width 15 height 9
click at [621, 29] on button "Back" at bounding box center [619, 29] width 15 height 9
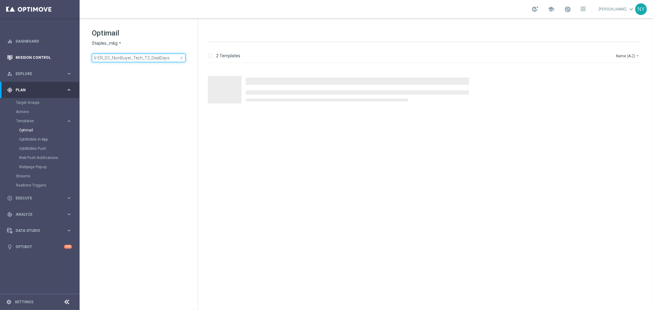
drag, startPoint x: 174, startPoint y: 59, endPoint x: 32, endPoint y: 54, distance: 141.8
click at [34, 54] on main "equalizer Dashboard Mission Control" at bounding box center [326, 155] width 653 height 310
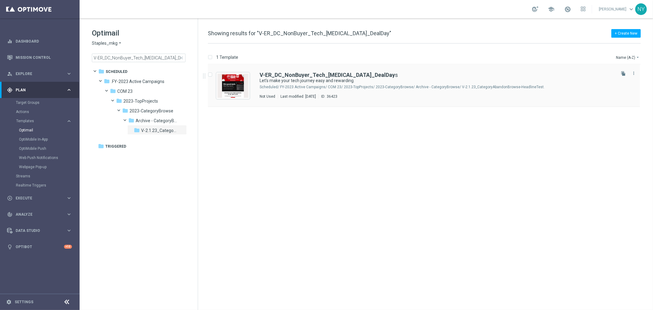
click at [622, 73] on icon "file_copy" at bounding box center [623, 73] width 5 height 5
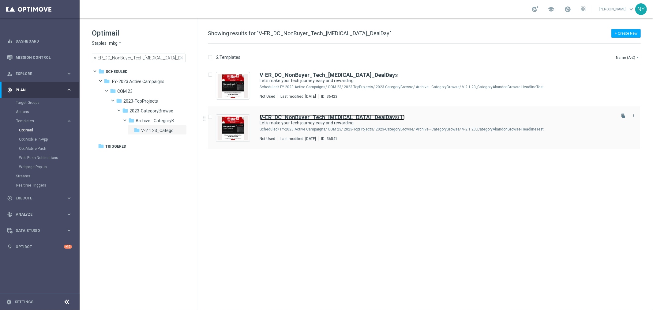
click at [345, 116] on b "V-ER_DC_NonBuyer_Tech_T3_DealDay" at bounding box center [327, 117] width 135 height 6
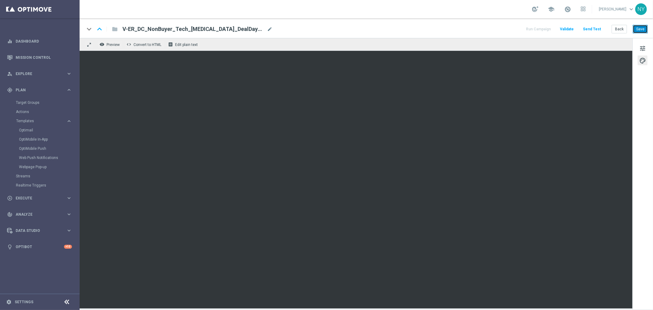
click at [641, 29] on button "Save" at bounding box center [640, 29] width 15 height 9
click at [640, 28] on button "Save" at bounding box center [640, 29] width 15 height 9
click at [593, 28] on button "Send Test" at bounding box center [592, 29] width 20 height 8
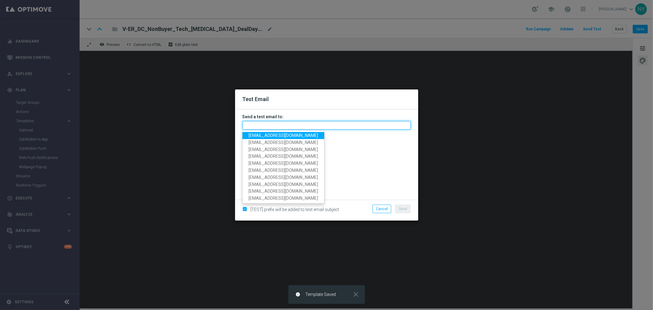
click at [261, 124] on input "text" at bounding box center [326, 125] width 168 height 9
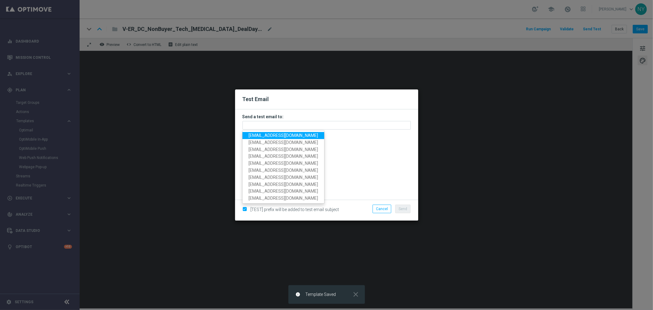
click at [259, 136] on span "[EMAIL_ADDRESS][DOMAIN_NAME]" at bounding box center [283, 135] width 69 height 5
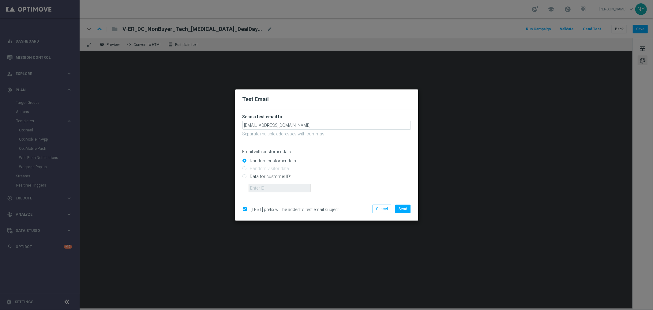
click at [243, 177] on input "Data for customer ID:" at bounding box center [326, 178] width 168 height 9
click at [261, 187] on input "text" at bounding box center [280, 188] width 62 height 9
paste input "10000006208"
click at [403, 205] on button "Send" at bounding box center [402, 208] width 15 height 9
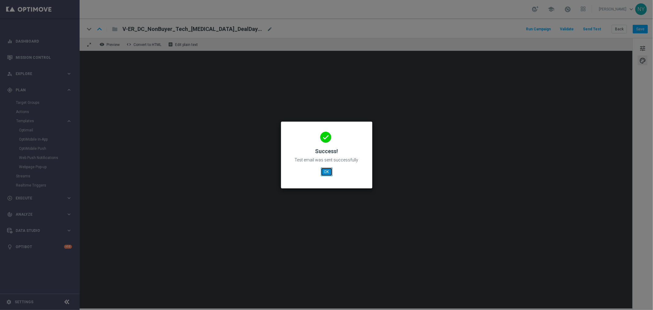
click at [328, 170] on button "OK" at bounding box center [327, 171] width 12 height 9
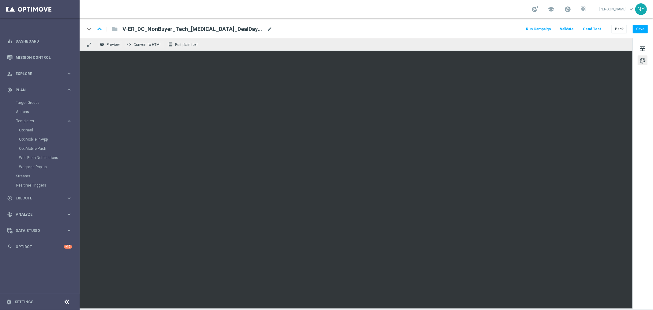
click at [267, 30] on span "mode_edit" at bounding box center [270, 29] width 6 height 6
drag, startPoint x: 211, startPoint y: 29, endPoint x: 200, endPoint y: 29, distance: 11.0
click at [200, 29] on input "V-ER_DC_NonBuyer_Tech_T3_DealDays(1)" at bounding box center [198, 29] width 152 height 8
click at [644, 30] on button "Save" at bounding box center [640, 29] width 15 height 9
drag, startPoint x: 204, startPoint y: 26, endPoint x: 86, endPoint y: 22, distance: 117.6
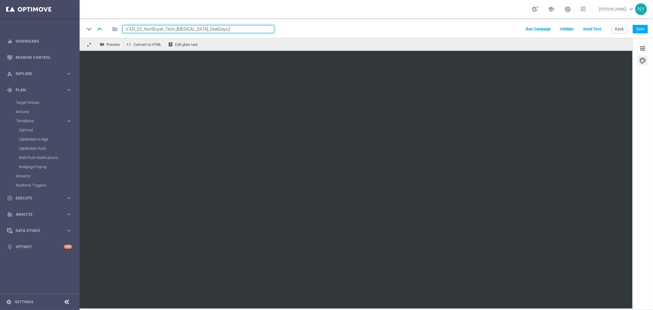
click at [86, 22] on div "keyboard_arrow_down keyboard_arrow_up folder V-ER_DC_NonBuyer_Tech_T3_DealDays2…" at bounding box center [366, 28] width 573 height 20
click at [647, 48] on button "tune" at bounding box center [643, 48] width 10 height 10
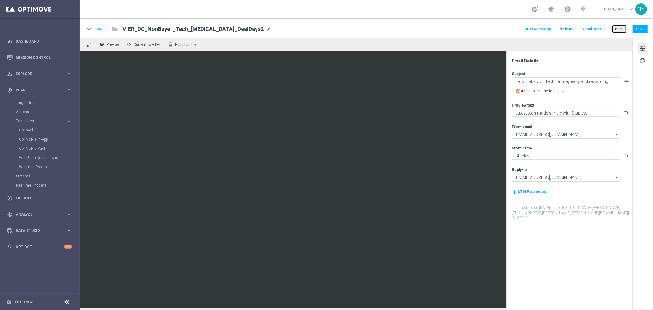
click at [620, 28] on button "Back" at bounding box center [619, 29] width 15 height 9
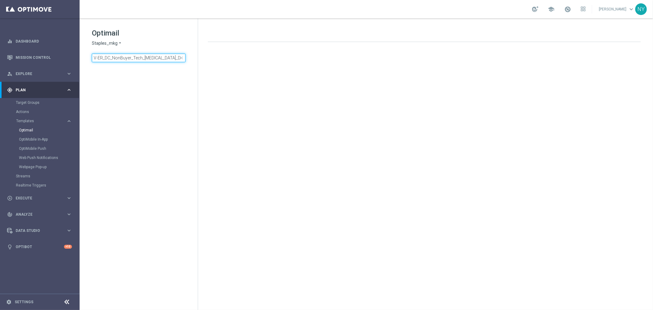
drag, startPoint x: 173, startPoint y: 59, endPoint x: -26, endPoint y: 54, distance: 199.0
click at [0, 54] on html "equalizer Dashboard Mission Control" at bounding box center [326, 155] width 653 height 310
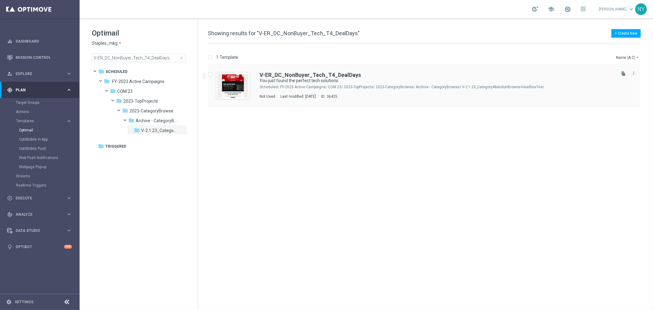
click at [623, 75] on icon "file_copy" at bounding box center [623, 73] width 5 height 5
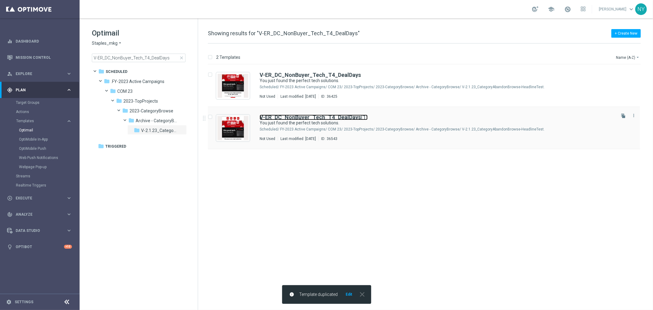
click at [307, 117] on b "V-ER_DC_NonBuyer_Tech_T4_DealDays" at bounding box center [310, 117] width 101 height 6
click at [306, 118] on b "V-ER_DC_NonBuyer_Tech_T4_DealDays" at bounding box center [310, 117] width 101 height 6
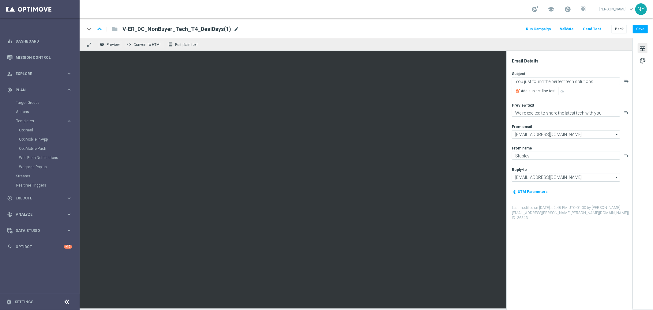
click at [234, 29] on span "mode_edit" at bounding box center [237, 29] width 6 height 6
drag, startPoint x: 210, startPoint y: 28, endPoint x: 200, endPoint y: 31, distance: 10.1
click at [200, 31] on input "V-ER_DC_NonBuyer_Tech_T4_DealDays(1)" at bounding box center [198, 29] width 152 height 8
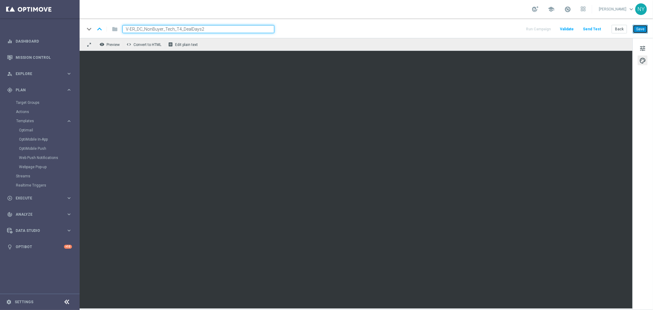
click at [640, 28] on button "Save" at bounding box center [640, 29] width 15 height 9
click at [634, 29] on button "Save" at bounding box center [640, 29] width 15 height 9
click at [593, 28] on button "Send Test" at bounding box center [592, 29] width 20 height 8
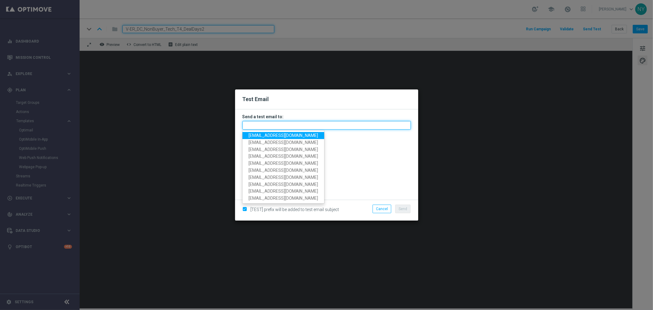
click at [252, 125] on input "text" at bounding box center [326, 125] width 168 height 9
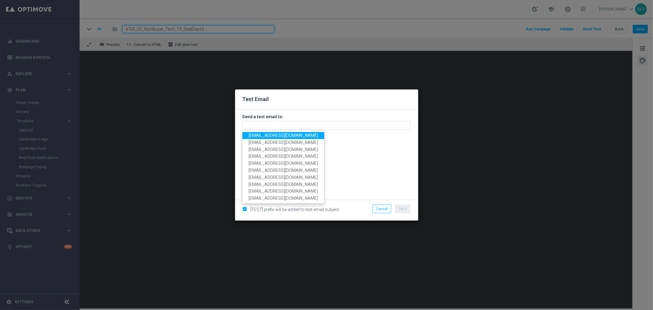
click at [258, 134] on span "[EMAIL_ADDRESS][DOMAIN_NAME]" at bounding box center [283, 135] width 69 height 5
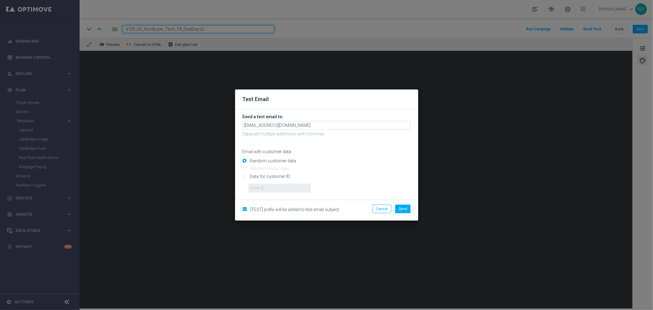
click at [244, 178] on input "Data for customer ID:" at bounding box center [326, 178] width 168 height 9
click at [289, 189] on input "text" at bounding box center [280, 188] width 62 height 9
paste input "10000006208"
click at [402, 207] on span "Send" at bounding box center [403, 209] width 9 height 4
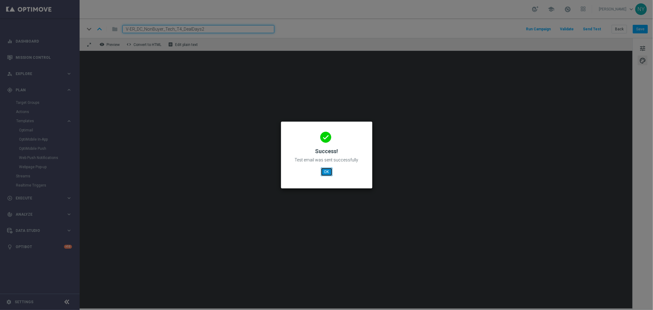
click at [327, 169] on button "OK" at bounding box center [327, 171] width 12 height 9
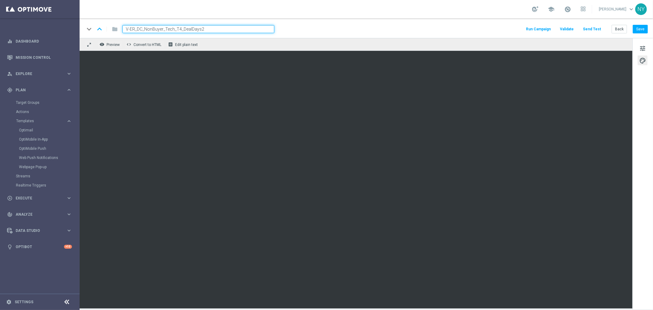
click at [211, 28] on input "V-ER_DC_NonBuyer_Tech_T4_DealDays2" at bounding box center [198, 29] width 152 height 8
drag, startPoint x: 211, startPoint y: 28, endPoint x: 55, endPoint y: 17, distance: 155.6
click at [55, 17] on main "equalizer Dashboard Mission Control" at bounding box center [326, 155] width 653 height 310
click at [611, 31] on div "Run Campaign Validate Send Test Back Save" at bounding box center [586, 29] width 123 height 8
click at [616, 28] on button "Back" at bounding box center [619, 29] width 15 height 9
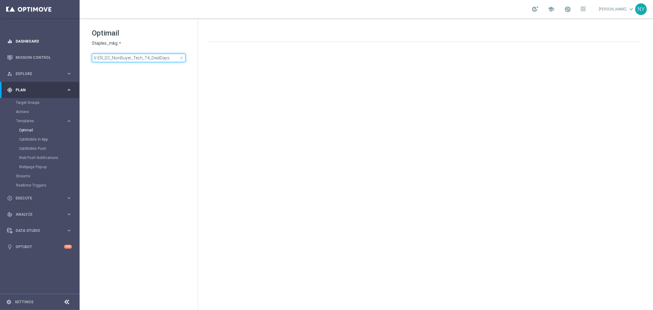
drag, startPoint x: 172, startPoint y: 58, endPoint x: 34, endPoint y: 47, distance: 138.2
click at [34, 47] on main "equalizer Dashboard Mission Control" at bounding box center [326, 155] width 653 height 310
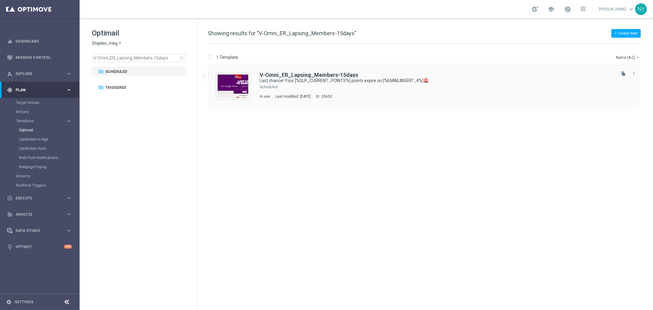
click at [622, 72] on icon "file_copy" at bounding box center [623, 73] width 5 height 5
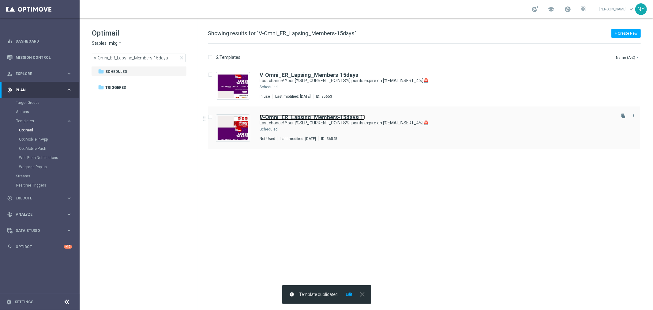
click at [320, 115] on b "V-Omni_ER_Lapsing_Members-15days" at bounding box center [309, 117] width 99 height 6
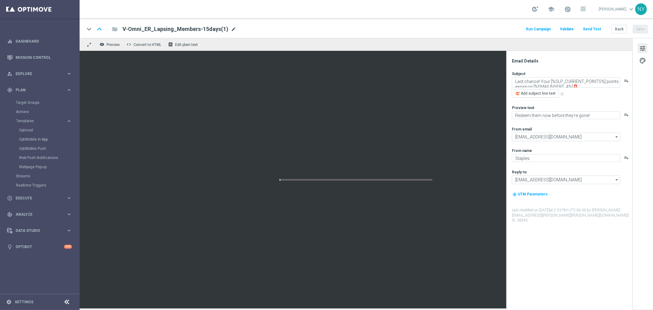
click at [231, 30] on span "mode_edit" at bounding box center [234, 29] width 6 height 6
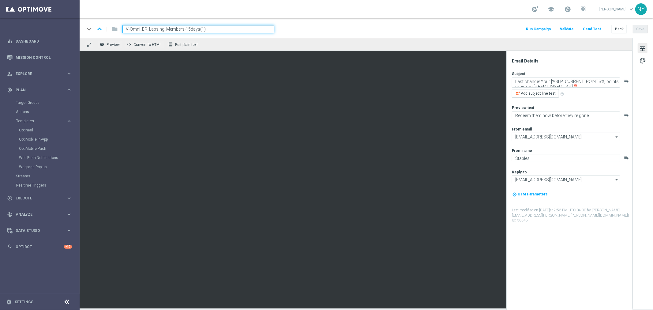
drag, startPoint x: 213, startPoint y: 30, endPoint x: 197, endPoint y: 30, distance: 15.3
click at [197, 30] on input "V-Omni_ER_Lapsing_Members-15days(1)" at bounding box center [198, 29] width 152 height 8
type input "V-Omni_ER_Lapsing_Members-15days_DealDays"
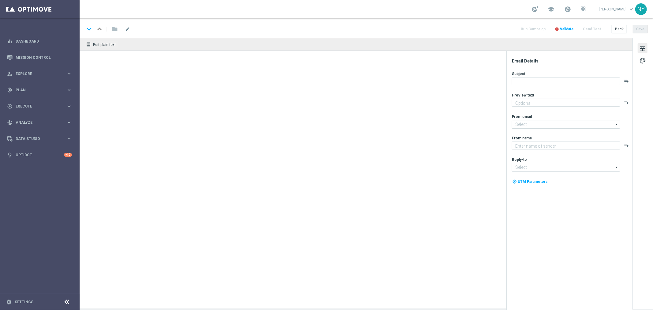
type textarea "Redeem them now before they're gone!"
type input "[EMAIL_ADDRESS][DOMAIN_NAME]"
type textarea "Staples"
type input "[EMAIL_ADDRESS][DOMAIN_NAME]"
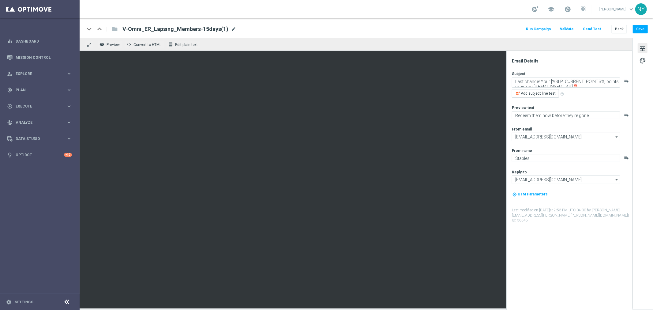
click at [231, 28] on span "mode_edit" at bounding box center [234, 29] width 6 height 6
drag, startPoint x: 207, startPoint y: 29, endPoint x: 197, endPoint y: 30, distance: 9.5
click at [197, 30] on input "V-Omni_ER_Lapsing_Members-15days(1)" at bounding box center [198, 29] width 152 height 8
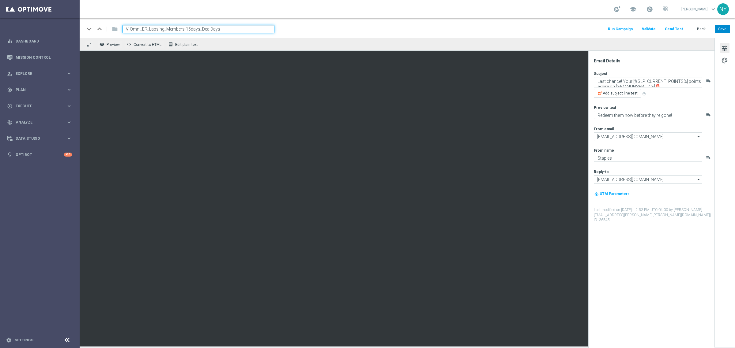
type input "V-Omni_ER_Lapsing_Members-15days_DealDays"
click at [653, 28] on button "Save" at bounding box center [722, 29] width 15 height 9
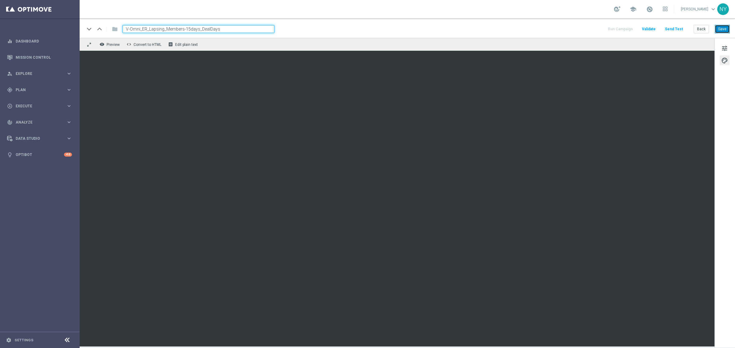
click at [653, 28] on button "Save" at bounding box center [722, 29] width 15 height 9
click at [653, 28] on button "Send Test" at bounding box center [674, 29] width 20 height 8
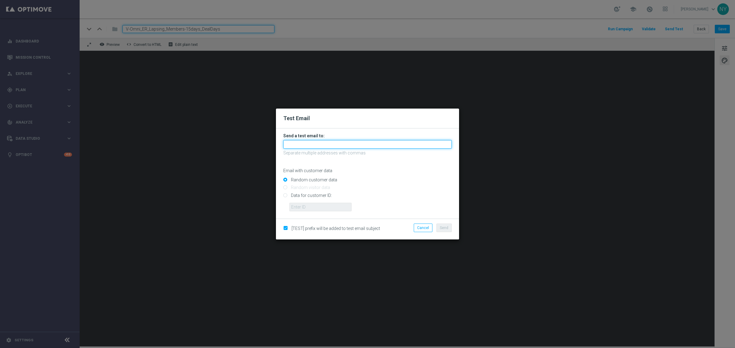
click at [300, 143] on input "text" at bounding box center [367, 144] width 168 height 9
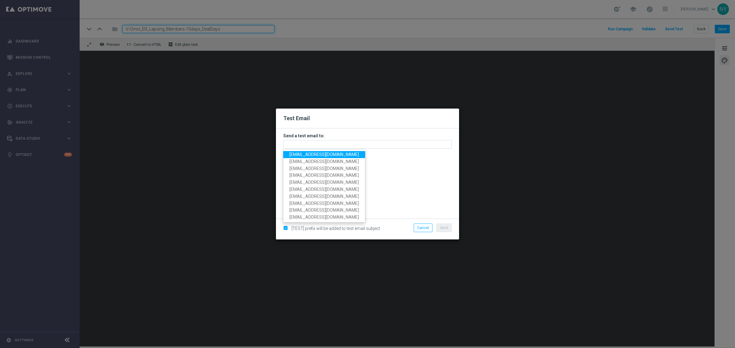
click at [305, 155] on span "neilyetts3@litmusemail.com" at bounding box center [323, 154] width 69 height 5
type input "neilyetts3@litmusemail.com"
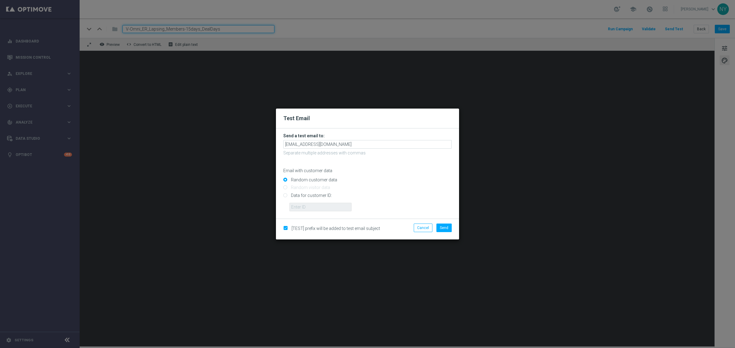
click at [283, 197] on form "Send a test email to: neilyetts3@litmusemail.com Separate multiple addresses wi…" at bounding box center [367, 174] width 183 height 90
click at [285, 195] on input "Data for customer ID:" at bounding box center [367, 198] width 168 height 9
radio input "true"
drag, startPoint x: 296, startPoint y: 207, endPoint x: 302, endPoint y: 207, distance: 5.8
click at [297, 207] on input "text" at bounding box center [320, 207] width 62 height 9
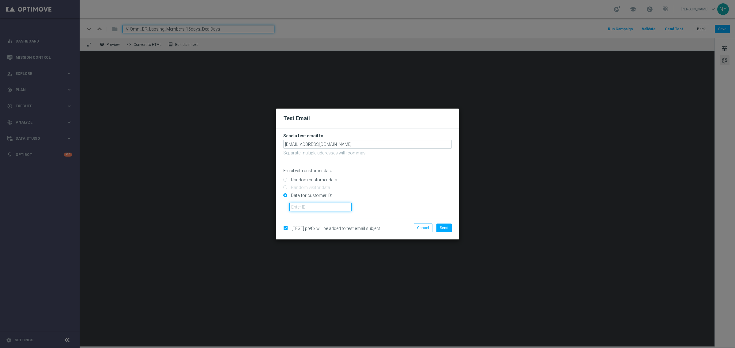
click at [314, 210] on input "text" at bounding box center [320, 207] width 62 height 9
paste input "10000006208"
type input "10000006208"
click at [440, 227] on span "Send" at bounding box center [444, 228] width 9 height 4
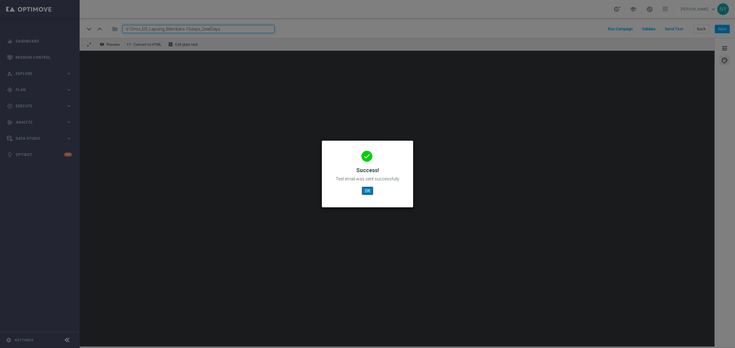
click at [368, 192] on button "OK" at bounding box center [368, 191] width 12 height 9
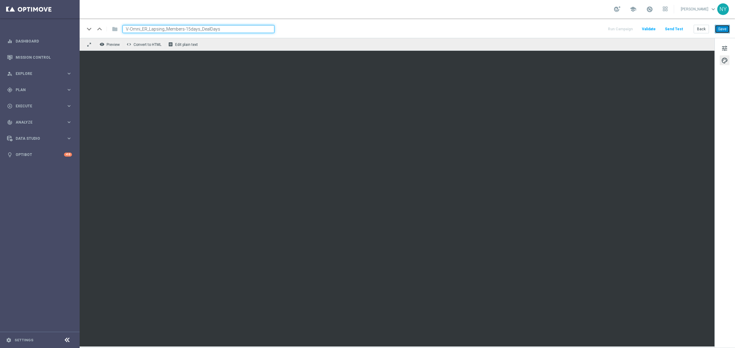
click at [653, 28] on button "Save" at bounding box center [722, 29] width 15 height 9
drag, startPoint x: 228, startPoint y: 30, endPoint x: 68, endPoint y: 32, distance: 159.8
click at [68, 32] on main "equalizer Dashboard Mission Control" at bounding box center [367, 174] width 735 height 348
click at [653, 28] on button "Send Test" at bounding box center [674, 29] width 20 height 8
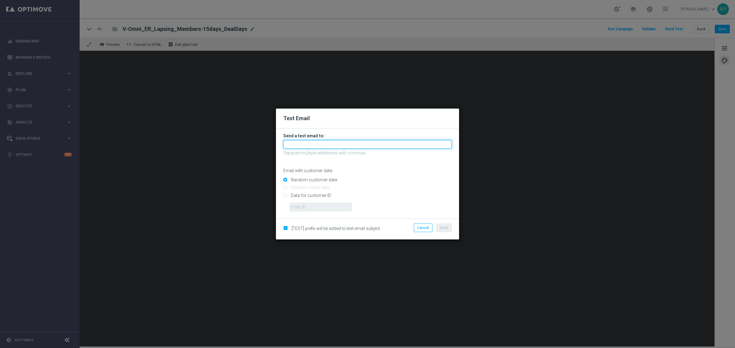
click at [302, 144] on input "text" at bounding box center [367, 144] width 168 height 9
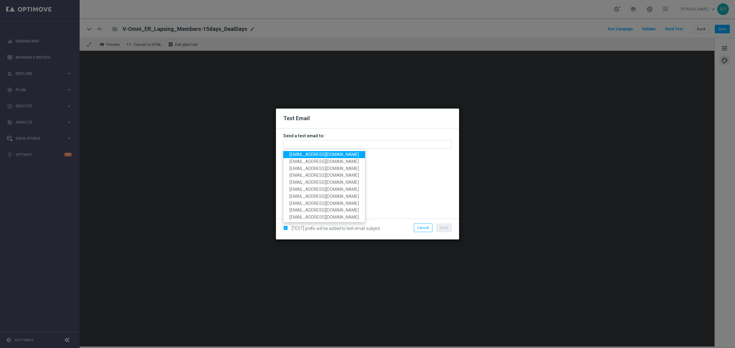
click at [305, 156] on span "neilyetts3@litmusemail.com" at bounding box center [323, 154] width 69 height 5
type input "neilyetts3@litmusemail.com"
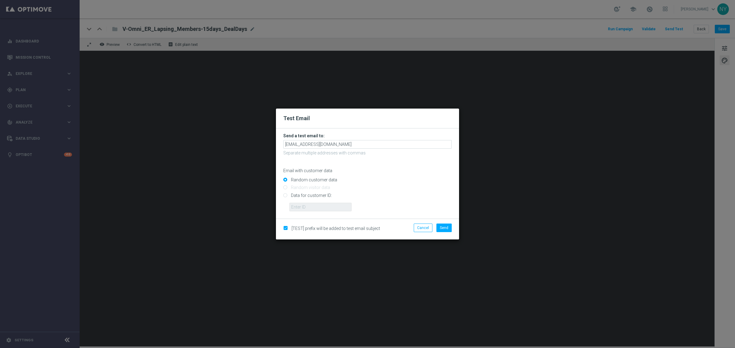
click at [285, 197] on input "Data for customer ID:" at bounding box center [367, 198] width 168 height 9
radio input "true"
click at [294, 207] on input "text" at bounding box center [320, 207] width 62 height 9
click at [302, 205] on input "text" at bounding box center [320, 207] width 62 height 9
paste input "10000006208"
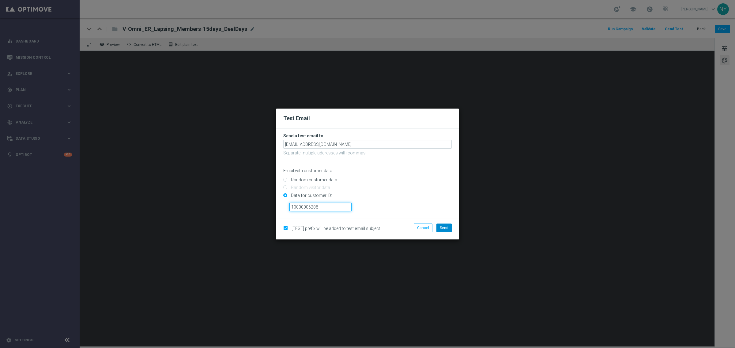
type input "10000006208"
click at [445, 227] on span "Send" at bounding box center [444, 228] width 9 height 4
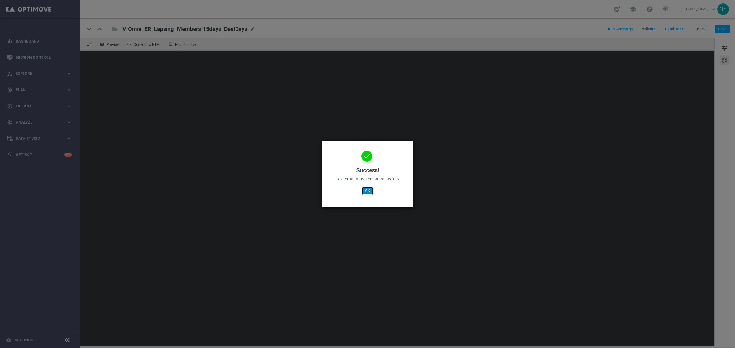
click at [365, 190] on button "OK" at bounding box center [368, 191] width 12 height 9
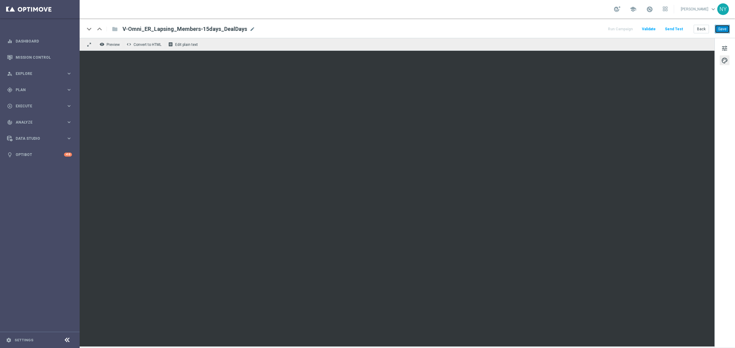
click at [653, 27] on button "Save" at bounding box center [722, 29] width 15 height 9
click at [250, 30] on span "mode_edit" at bounding box center [252, 29] width 6 height 6
click at [243, 30] on input "V-Omni_ER_Lapsing_Members-15days_DealDays" at bounding box center [198, 29] width 152 height 8
drag, startPoint x: 235, startPoint y: 31, endPoint x: 83, endPoint y: 31, distance: 152.5
click at [83, 31] on div "keyboard_arrow_down keyboard_arrow_up folder V-Omni_ER_Lapsing_Members-15days_D…" at bounding box center [407, 28] width 655 height 20
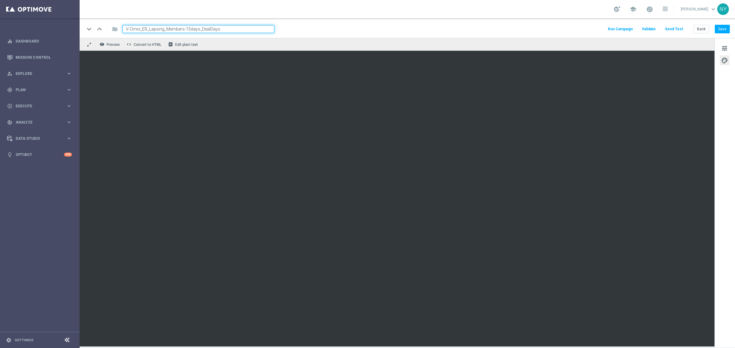
click at [653, 31] on button "Send Test" at bounding box center [674, 29] width 20 height 8
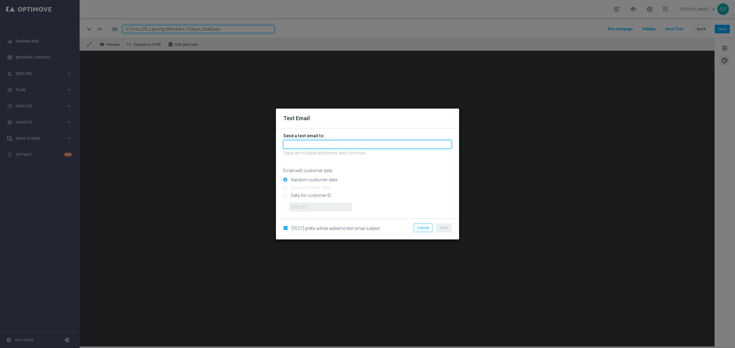
click at [299, 143] on input "text" at bounding box center [367, 144] width 168 height 9
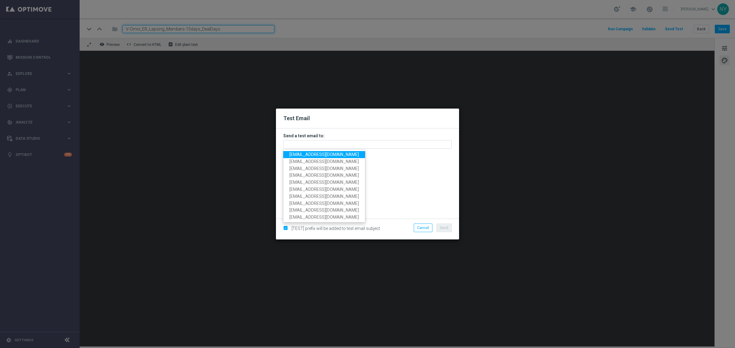
click at [308, 156] on span "neilyetts3@litmusemail.com" at bounding box center [323, 154] width 69 height 5
type input "neilyetts3@litmusemail.com"
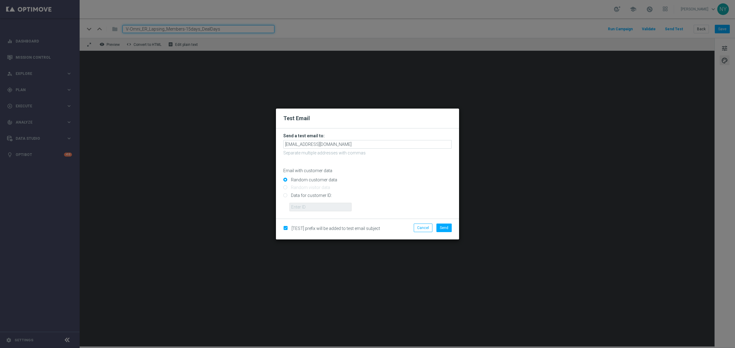
click at [287, 195] on input "Data for customer ID:" at bounding box center [367, 198] width 168 height 9
radio input "true"
click at [308, 207] on input "text" at bounding box center [320, 207] width 62 height 9
paste input "10000006208"
type input "10000006208"
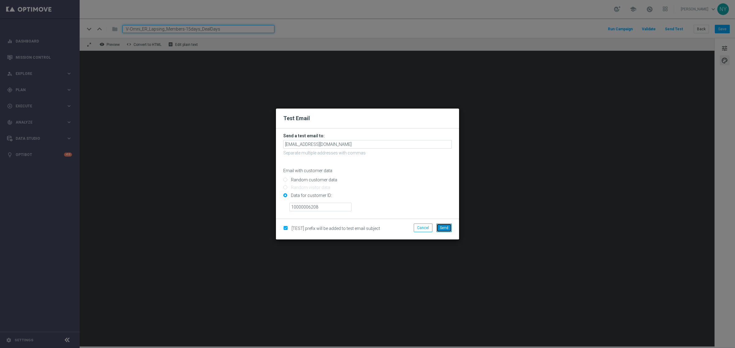
click at [445, 229] on span "Send" at bounding box center [444, 228] width 9 height 4
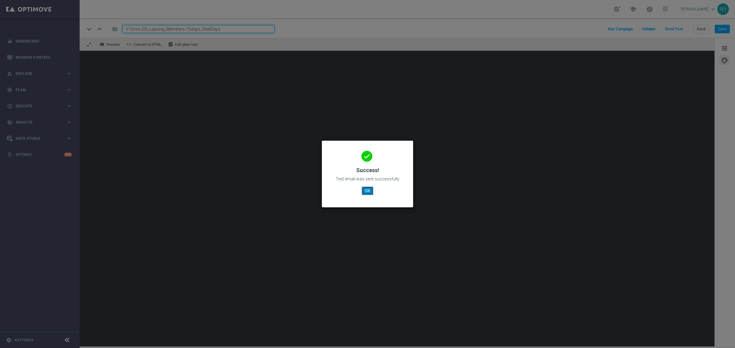
click at [367, 190] on button "OK" at bounding box center [368, 191] width 12 height 9
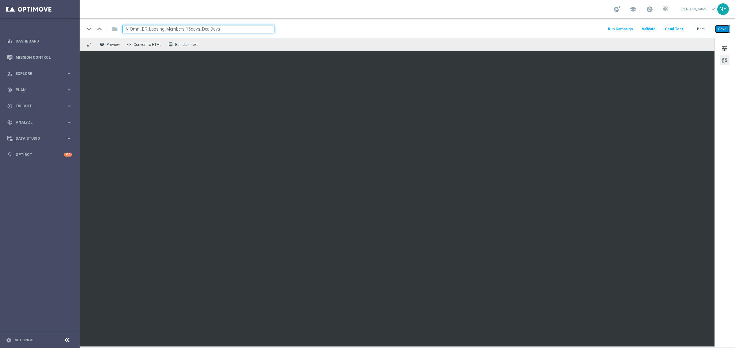
click at [653, 30] on button "Save" at bounding box center [722, 29] width 15 height 9
drag, startPoint x: 700, startPoint y: 28, endPoint x: 65, endPoint y: 48, distance: 635.5
click at [653, 28] on button "Back" at bounding box center [700, 29] width 15 height 9
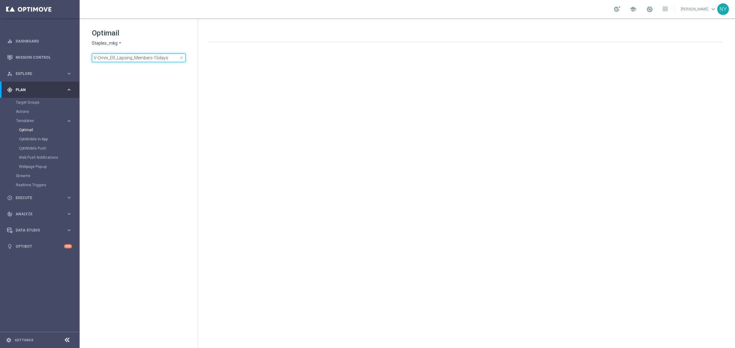
drag, startPoint x: 175, startPoint y: 59, endPoint x: -51, endPoint y: 49, distance: 226.1
click at [0, 49] on html "equalizer Dashboard Mission Control" at bounding box center [367, 174] width 735 height 348
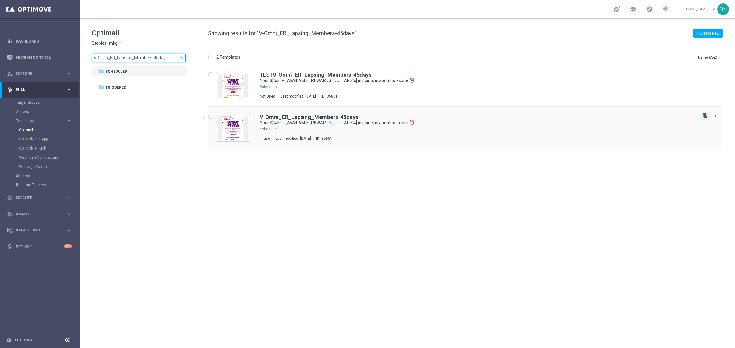
type input "V-Omni_ER_Lapsing_Members-45days"
click at [653, 114] on icon "file_copy" at bounding box center [705, 115] width 5 height 5
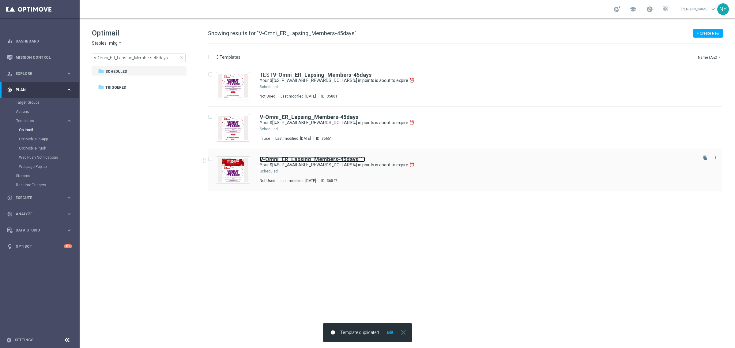
click at [338, 161] on b "V-Omni_ER_Lapsing_Members-45days" at bounding box center [309, 159] width 99 height 6
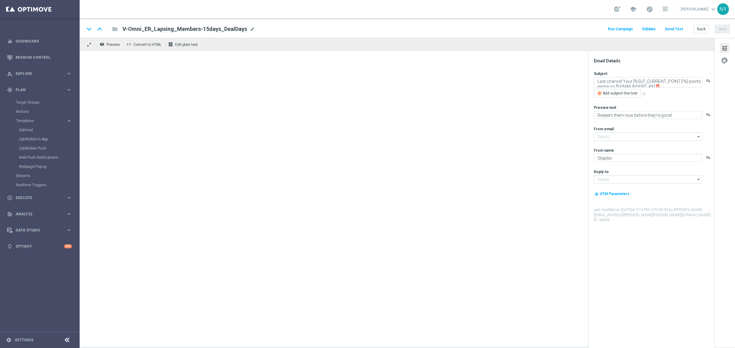
type input "[EMAIL_ADDRESS][DOMAIN_NAME]"
type input "V-Omni_ER_Lapsing_Members-45days(1)"
type textarea "Your $[%SLP_AVAILABLE_REWARDS_DOLLARS%] in points is about to expire ⏰"
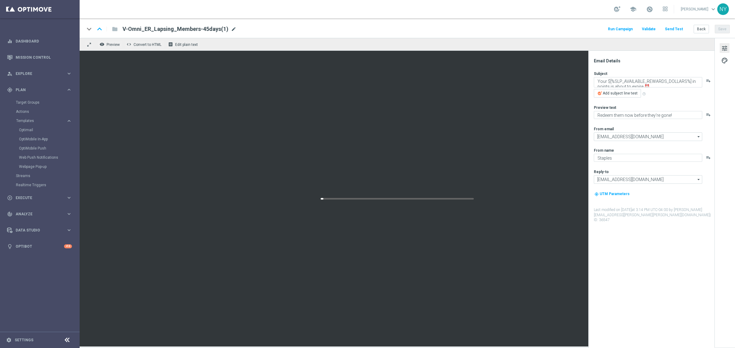
click at [232, 30] on span "mode_edit" at bounding box center [234, 29] width 6 height 6
drag, startPoint x: 212, startPoint y: 28, endPoint x: 202, endPoint y: 22, distance: 11.6
click at [198, 31] on input "V-Omni_ER_Lapsing_Members-45days(1)" at bounding box center [198, 29] width 152 height 8
type input "V-Omni_ER_Lapsing_Members-45days_DealDays"
click at [653, 28] on button "Save" at bounding box center [722, 29] width 15 height 9
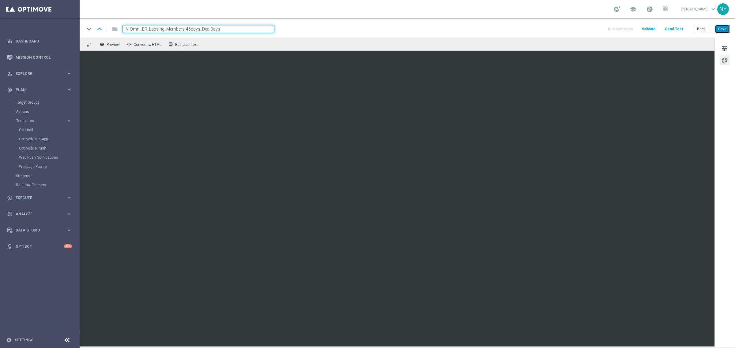
click at [653, 28] on button "Save" at bounding box center [722, 29] width 15 height 9
click at [653, 30] on button "Send Test" at bounding box center [674, 29] width 20 height 8
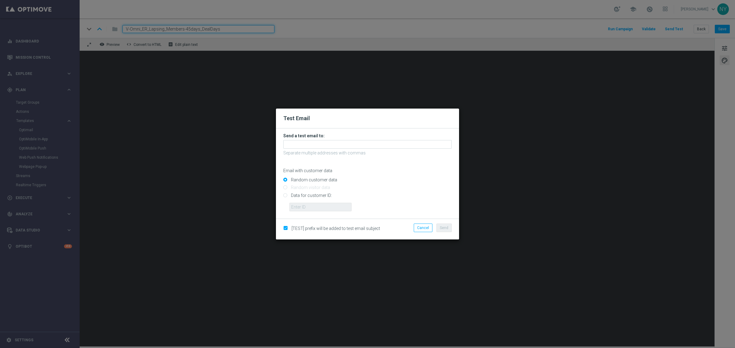
click at [227, 28] on modal-container "Test Email Send a test email to: Separate multiple addresses with commas Email …" at bounding box center [367, 174] width 735 height 348
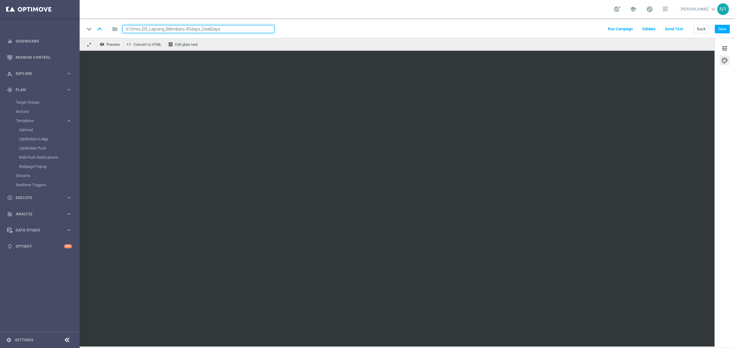
drag, startPoint x: 208, startPoint y: 30, endPoint x: 90, endPoint y: 30, distance: 117.9
click at [90, 30] on div "keyboard_arrow_down keyboard_arrow_up folder V-Omni_ER_Lapsing_Members-45days_D…" at bounding box center [179, 29] width 190 height 8
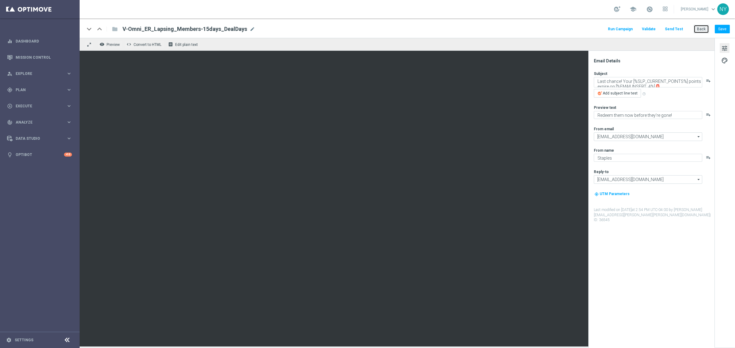
click at [700, 29] on button "Back" at bounding box center [700, 29] width 15 height 9
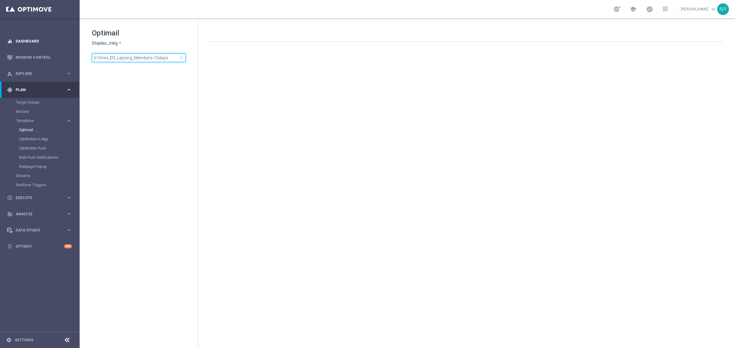
drag, startPoint x: 170, startPoint y: 56, endPoint x: 22, endPoint y: 44, distance: 148.1
click at [24, 44] on main "equalizer Dashboard Mission Control" at bounding box center [367, 174] width 735 height 348
type input "V-ER_DC_NonBuyer_Paper_T4_DealDays2"
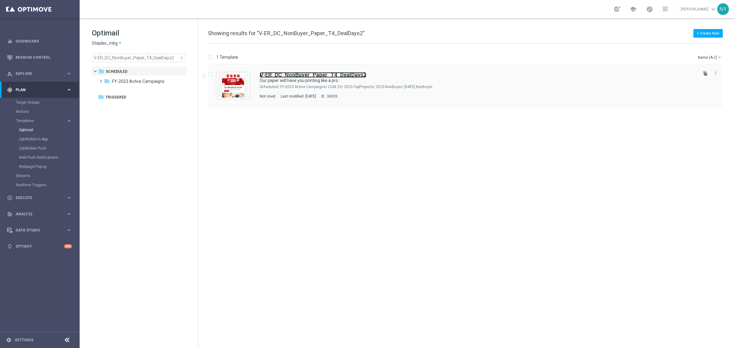
click at [331, 72] on b "V-ER_DC_NonBuyer_Paper_T4_DealDays2" at bounding box center [313, 75] width 107 height 6
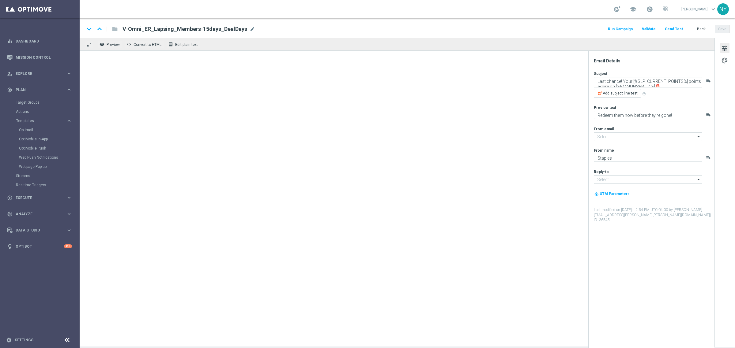
type input "[EMAIL_ADDRESS][DOMAIN_NAME]"
type textarea "Our paper will have you printing like a pro."
type textarea "We have the best selection of paper you need to print."
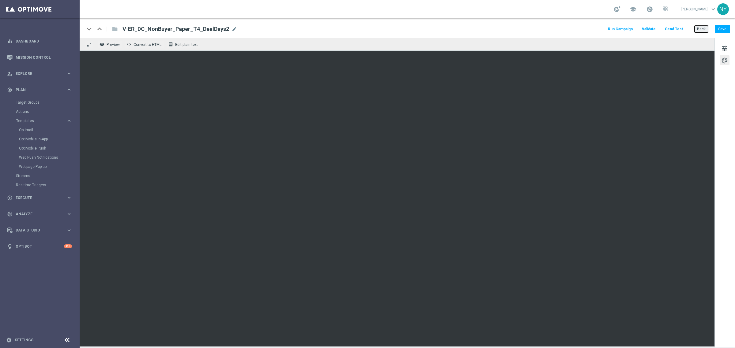
click at [707, 28] on button "Back" at bounding box center [700, 29] width 15 height 9
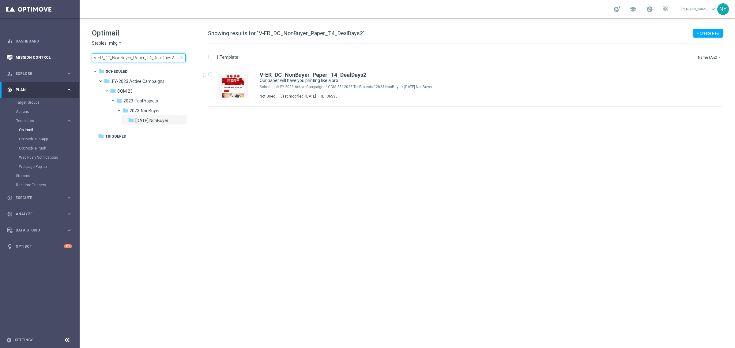
drag, startPoint x: 157, startPoint y: 58, endPoint x: 9, endPoint y: 53, distance: 147.6
click at [12, 53] on main "equalizer Dashboard Mission Control" at bounding box center [367, 174] width 735 height 348
type input "V-ER_DC_BestSellers_Furniture_DealDays2"
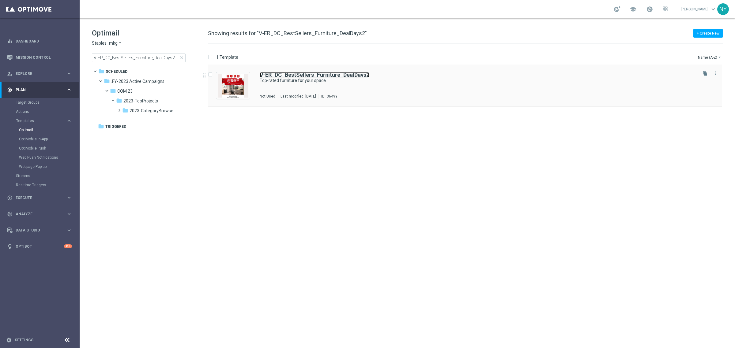
click at [313, 73] on b "V-ER_DC_BestSellers_Furniture_DealDays2" at bounding box center [315, 75] width 110 height 6
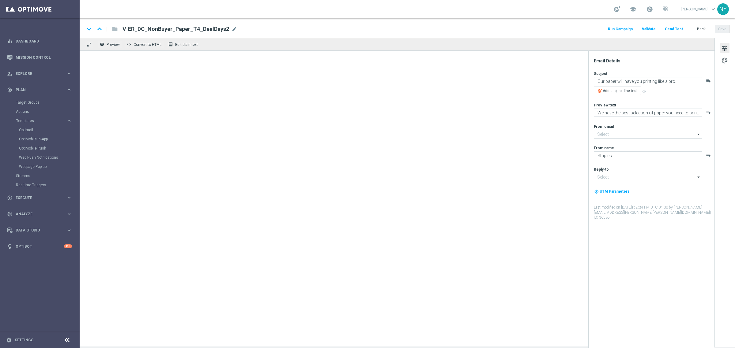
type input "[EMAIL_ADDRESS][DOMAIN_NAME]"
type textarea "Top-rated furniture for your space."
type textarea "Favorites from our customers."
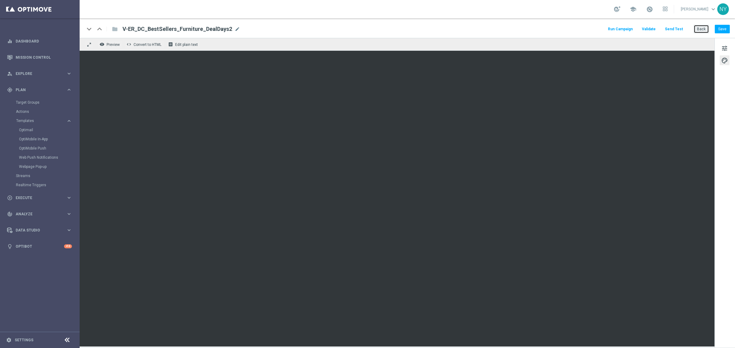
click at [704, 28] on button "Back" at bounding box center [700, 29] width 15 height 9
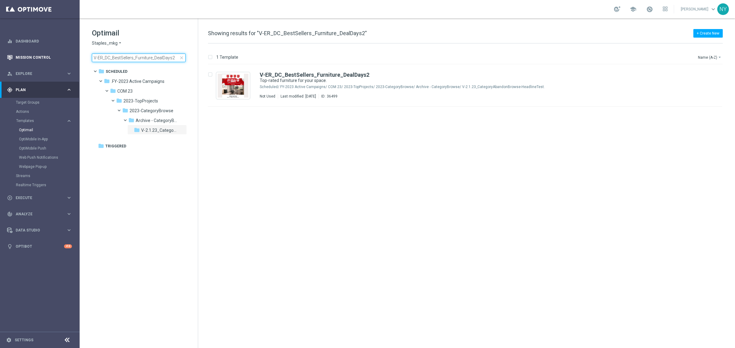
drag, startPoint x: 174, startPoint y: 59, endPoint x: 16, endPoint y: 57, distance: 158.3
click at [17, 57] on main "equalizer Dashboard Mission Control" at bounding box center [367, 174] width 735 height 348
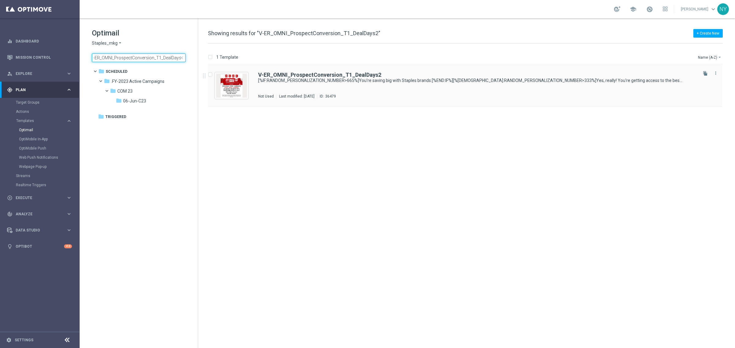
type input "V-ER_OMNI_ProspectConversion_T1_DealDays2"
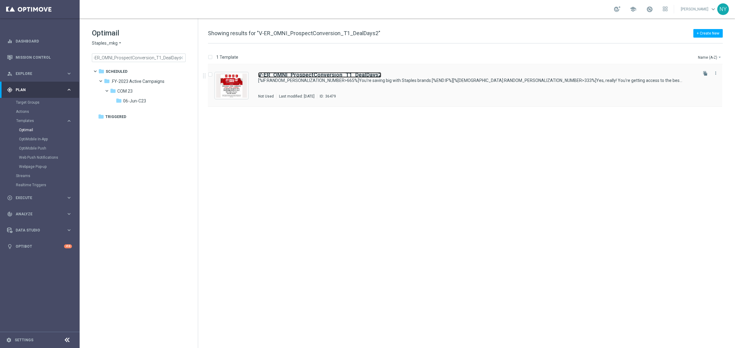
click at [329, 77] on b "V-ER_OMNI_ProspectConversion_T1_DealDays2" at bounding box center [319, 75] width 123 height 6
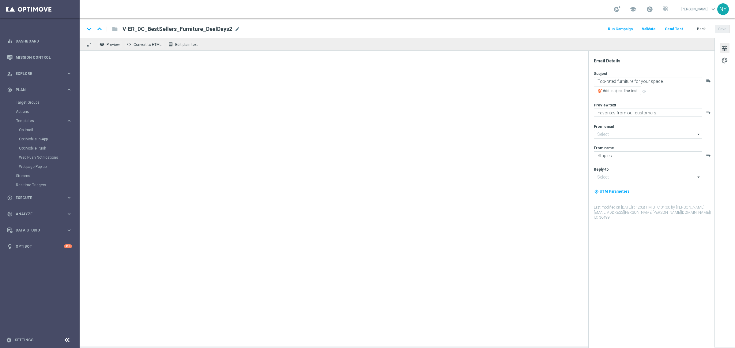
type input "[EMAIL_ADDRESS][DOMAIN_NAME]"
type textarea "[%IF:RANDOM_PERSONALIZATION_NUMBER>665%]You're saving big with Staples brands.[…"
type textarea "[%IF:RANDOM_PERSONALIZATION_NUMBER>665%]We've got better quality and better pri…"
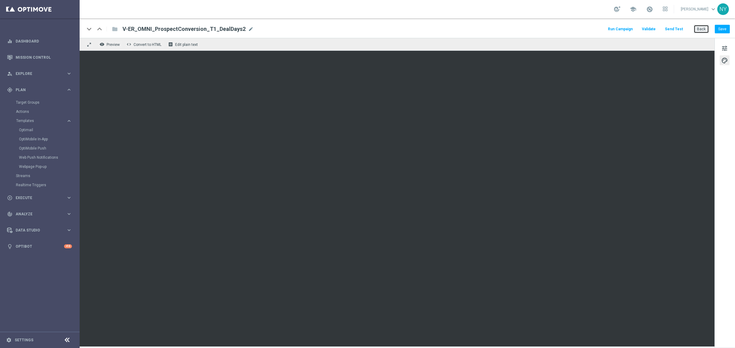
click at [700, 28] on button "Back" at bounding box center [700, 29] width 15 height 9
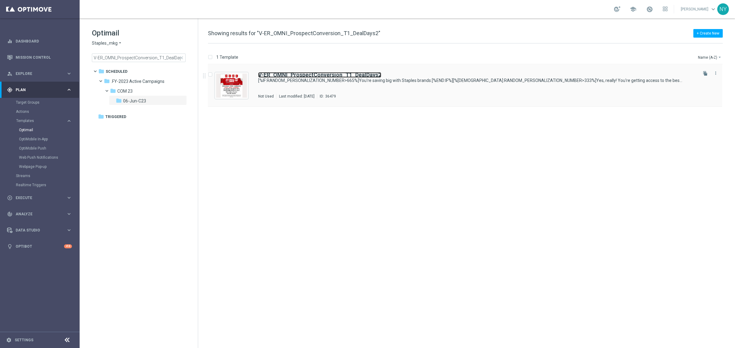
click at [321, 77] on b "V-ER_OMNI_ProspectConversion_T1_DealDays2" at bounding box center [319, 75] width 123 height 6
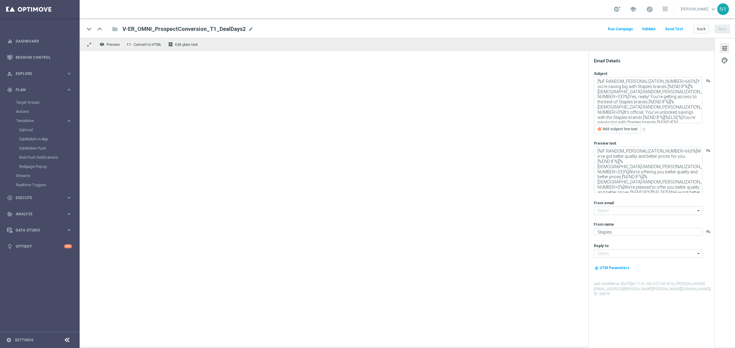
type input "[EMAIL_ADDRESS][DOMAIN_NAME]"
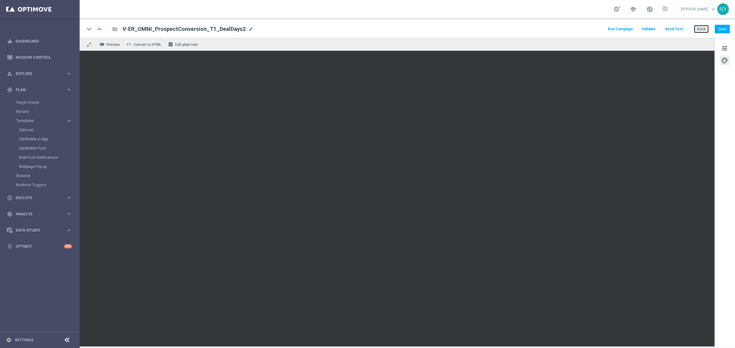
click at [700, 29] on button "Back" at bounding box center [700, 29] width 15 height 9
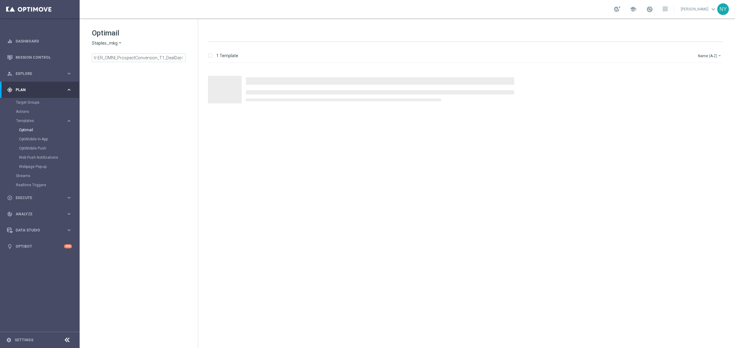
click at [181, 58] on span "close" at bounding box center [181, 57] width 5 height 5
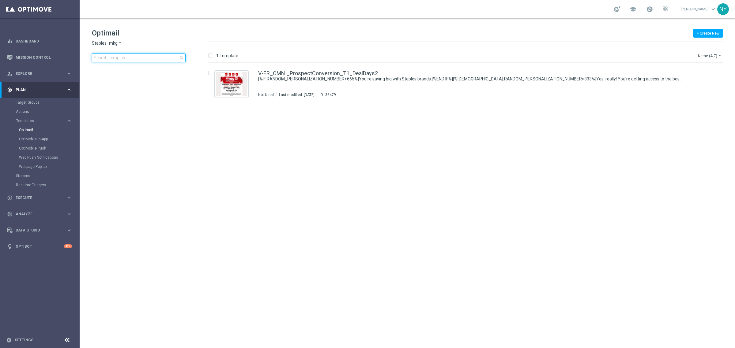
click at [156, 57] on input at bounding box center [139, 58] width 94 height 9
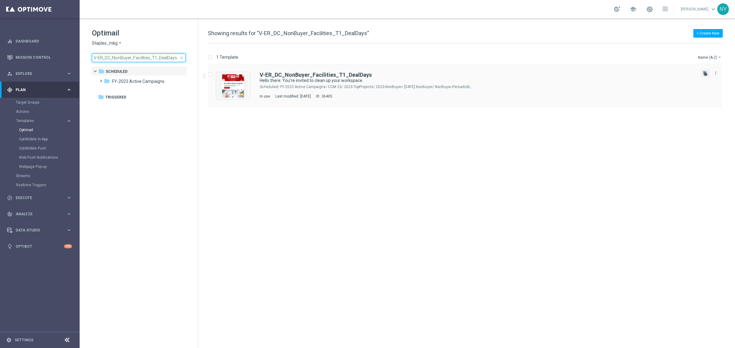
type input "V-ER_DC_NonBuyer_Facilities_T1_DealDays"
click at [706, 72] on icon "file_copy" at bounding box center [705, 73] width 5 height 5
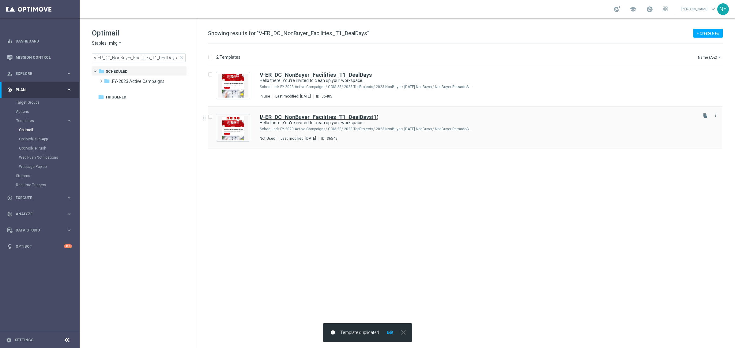
click at [345, 116] on b "V-ER_DC_NonBuyer_Facilities_T1_DealDays" at bounding box center [316, 117] width 112 height 6
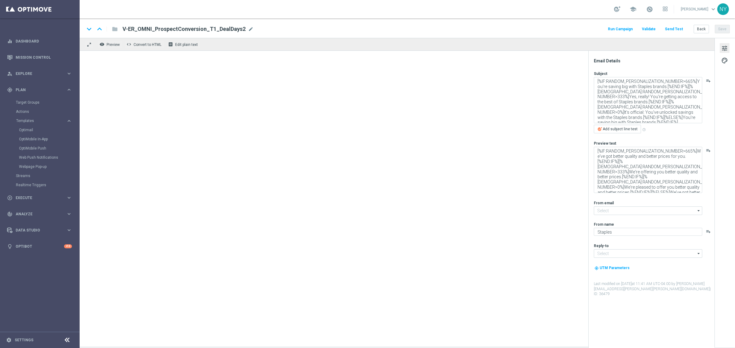
type input "[EMAIL_ADDRESS][DOMAIN_NAME]"
type input "V-ER_DC_NonBuyer_Facilities_T1_DealDays(1)"
type textarea "Hello there: You're invited to clean up your workspace."
type textarea "Take a peek at these cleaning essentials for your workspace."
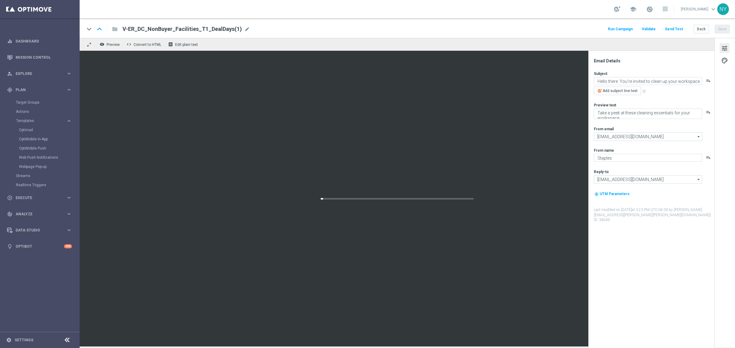
click at [244, 28] on span "mode_edit" at bounding box center [247, 29] width 6 height 6
drag, startPoint x: 219, startPoint y: 30, endPoint x: 209, endPoint y: 28, distance: 10.5
click at [206, 28] on input "V-ER_DC_NonBuyer_Facilities_T1_DealDays(1)" at bounding box center [198, 29] width 152 height 8
click at [209, 28] on input "V-ER_DC_NonBuyer_Facilities_T1_DealDays(1)" at bounding box center [198, 29] width 152 height 8
drag, startPoint x: 216, startPoint y: 31, endPoint x: 208, endPoint y: 29, distance: 8.7
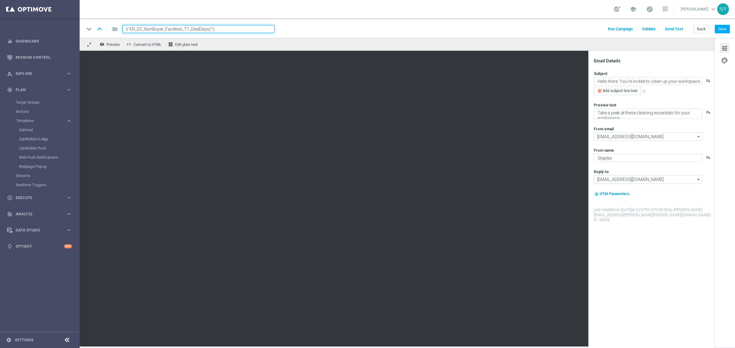
click at [208, 29] on input "V-ER_DC_NonBuyer_Facilities_T1_DealDays(1)" at bounding box center [198, 29] width 152 height 8
type input "V-ER_DC_NonBuyer_Facilities_T1_DealDays2"
click at [725, 30] on button "Save" at bounding box center [722, 29] width 15 height 9
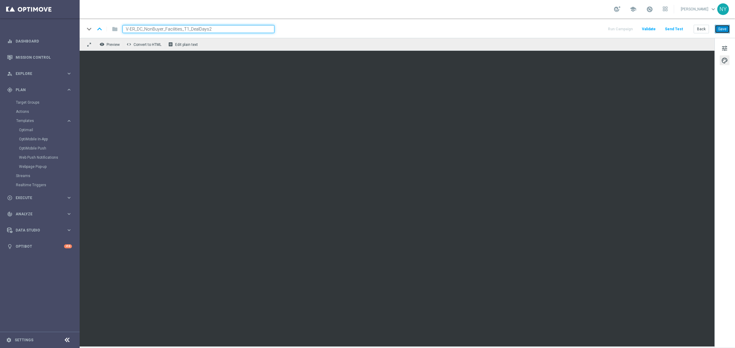
click at [725, 25] on button "Save" at bounding box center [722, 29] width 15 height 9
click at [677, 28] on button "Send Test" at bounding box center [674, 29] width 20 height 8
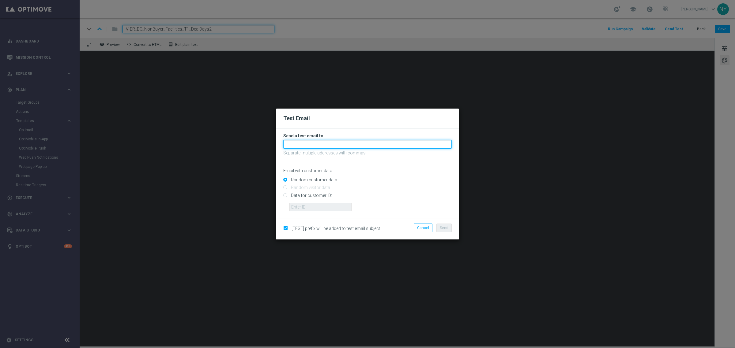
click at [299, 144] on input "text" at bounding box center [367, 144] width 168 height 9
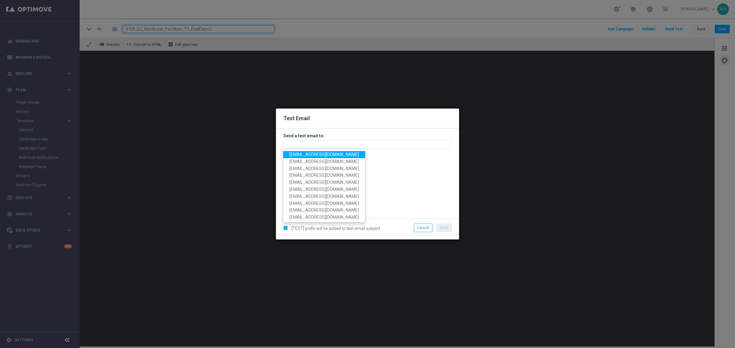
click at [304, 152] on span "neilyetts3@litmusemail.com" at bounding box center [323, 154] width 69 height 5
type input "neilyetts3@litmusemail.com"
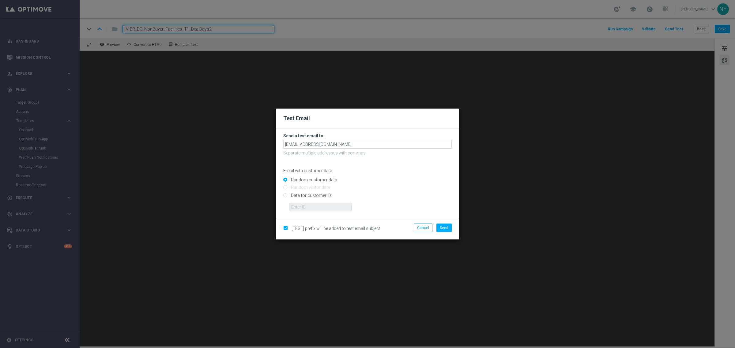
click at [286, 197] on input "Data for customer ID:" at bounding box center [367, 198] width 168 height 9
radio input "true"
click at [312, 207] on input "text" at bounding box center [320, 207] width 62 height 9
paste input "10000006208"
type input "10000006208"
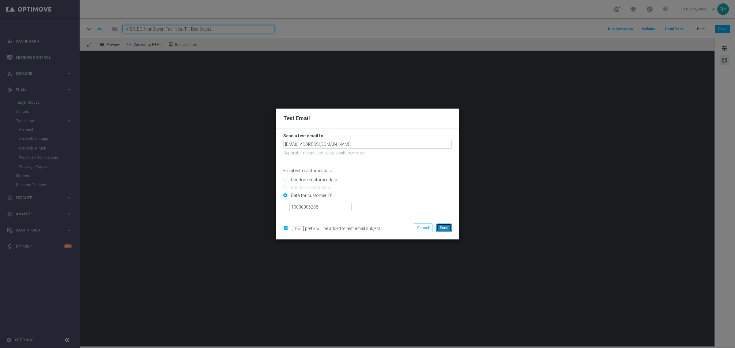
click at [448, 228] on span "Send" at bounding box center [444, 228] width 9 height 4
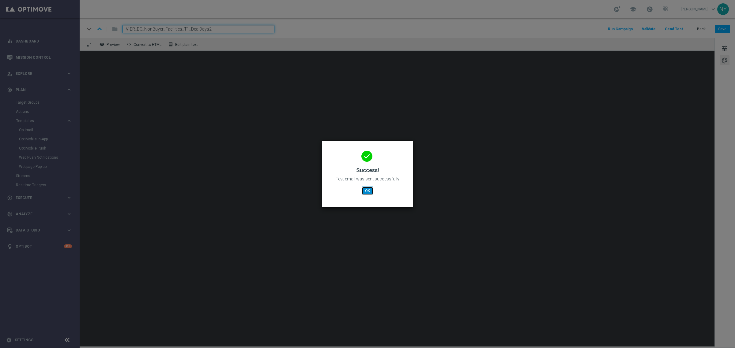
click at [372, 190] on button "OK" at bounding box center [368, 191] width 12 height 9
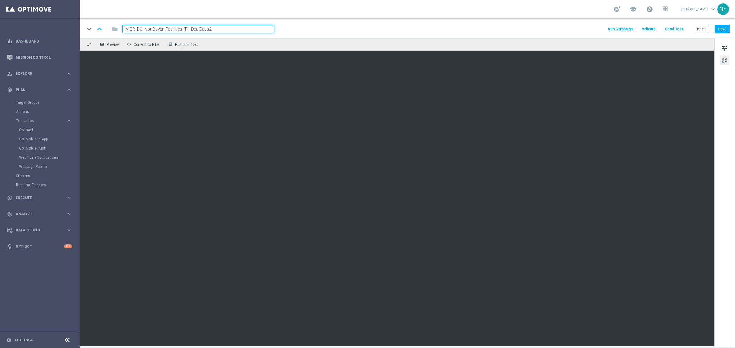
click at [216, 30] on input "V-ER_DC_NonBuyer_Facilities_T1_DealDays2" at bounding box center [198, 29] width 152 height 8
drag, startPoint x: 227, startPoint y: 30, endPoint x: 25, endPoint y: 28, distance: 201.4
click at [28, 28] on main "equalizer Dashboard Mission Control" at bounding box center [367, 174] width 735 height 348
click at [217, 27] on input "V-ER_DC_NonBuyer_Facilities_T1_DealDays2" at bounding box center [198, 29] width 152 height 8
drag, startPoint x: 215, startPoint y: 29, endPoint x: 78, endPoint y: 28, distance: 137.2
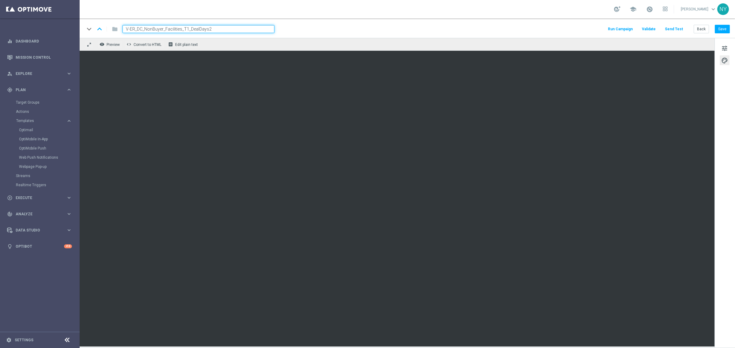
click at [78, 28] on main "equalizer Dashboard Mission Control" at bounding box center [367, 174] width 735 height 348
click at [700, 29] on button "Back" at bounding box center [700, 29] width 15 height 9
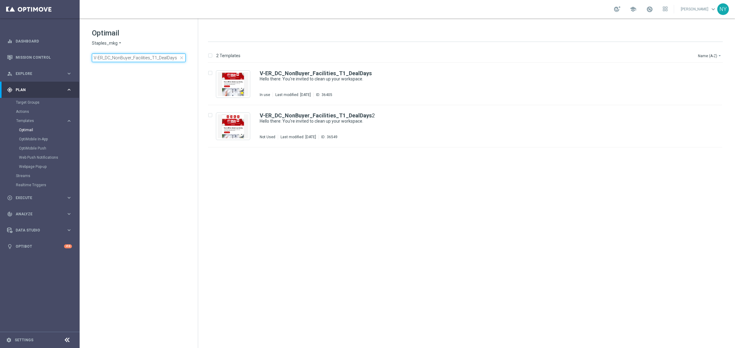
click at [154, 57] on input "V-ER_DC_NonBuyer_Facilities_T1_DealDays" at bounding box center [139, 58] width 94 height 9
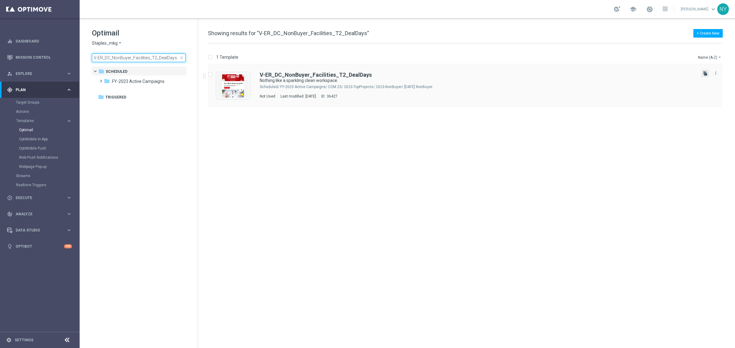
type input "V-ER_DC_NonBuyer_Facilities_T2_DealDays"
drag, startPoint x: 703, startPoint y: 75, endPoint x: 649, endPoint y: 75, distance: 54.2
click at [703, 75] on icon "file_copy" at bounding box center [705, 73] width 5 height 5
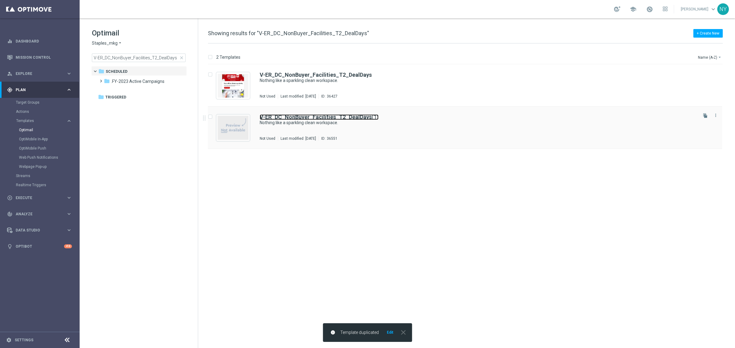
click at [348, 117] on b "V-ER_DC_NonBuyer_Facilities_T2_DealDays" at bounding box center [316, 117] width 112 height 6
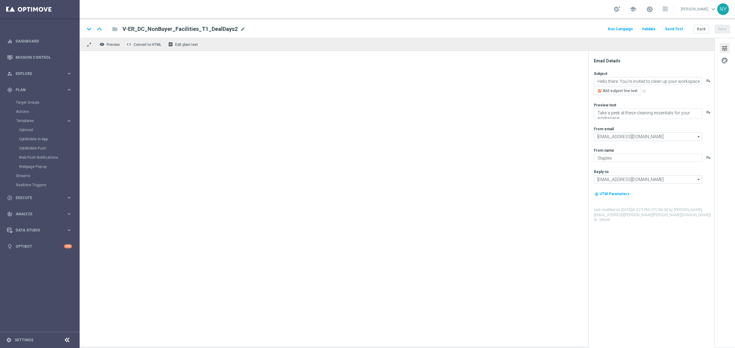
type input "V-ER_DC_NonBuyer_Facilities_T2_DealDays(1)"
type textarea "Nothing like a sparkling clean workspace."
type textarea "Get what you need to spruce up your office area."
click at [244, 29] on span "mode_edit" at bounding box center [247, 29] width 6 height 6
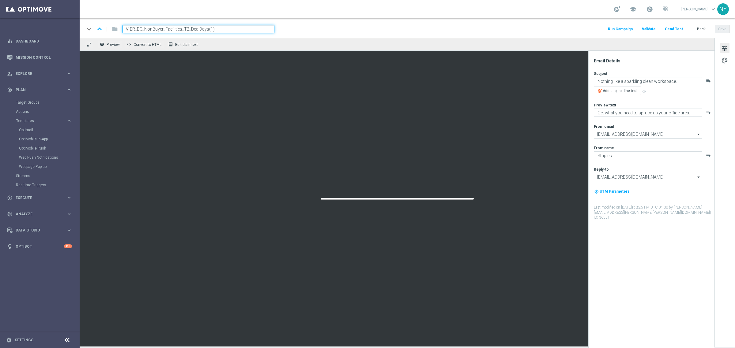
drag, startPoint x: 216, startPoint y: 28, endPoint x: 207, endPoint y: 30, distance: 9.3
click at [207, 30] on input "V-ER_DC_NonBuyer_Facilities_T2_DealDays(1)" at bounding box center [198, 29] width 152 height 8
type input "V-ER_DC_NonBuyer_Facilities_T2_DealDays2"
click at [718, 28] on button "Save" at bounding box center [722, 29] width 15 height 9
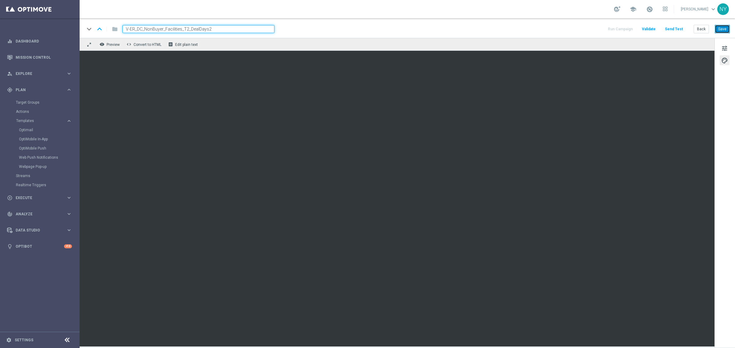
click at [721, 28] on button "Save" at bounding box center [722, 29] width 15 height 9
click at [674, 28] on button "Send Test" at bounding box center [674, 29] width 20 height 8
click at [671, 29] on button "Send Test" at bounding box center [674, 29] width 20 height 8
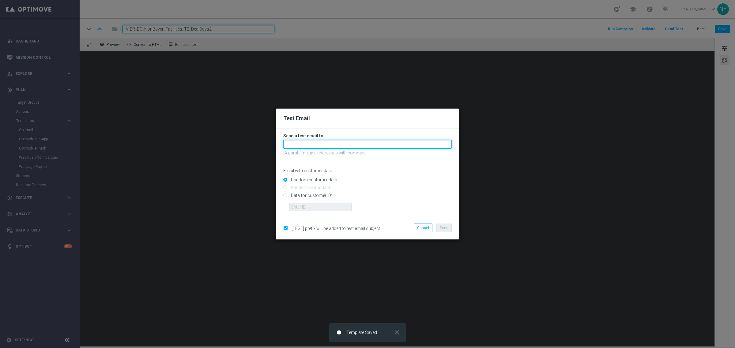
click at [302, 146] on input "text" at bounding box center [367, 144] width 168 height 9
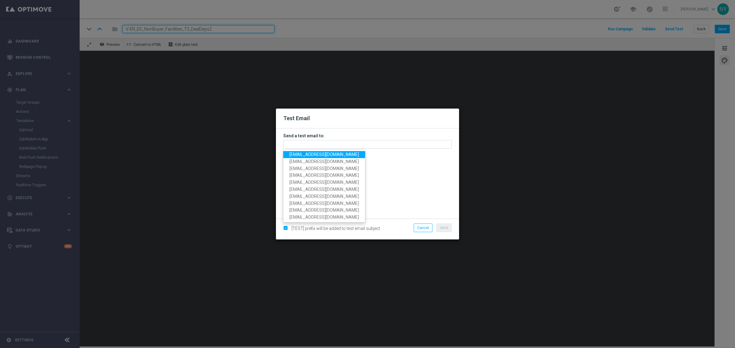
click at [302, 154] on span "[EMAIL_ADDRESS][DOMAIN_NAME]" at bounding box center [323, 154] width 69 height 5
type input "[EMAIL_ADDRESS][DOMAIN_NAME]"
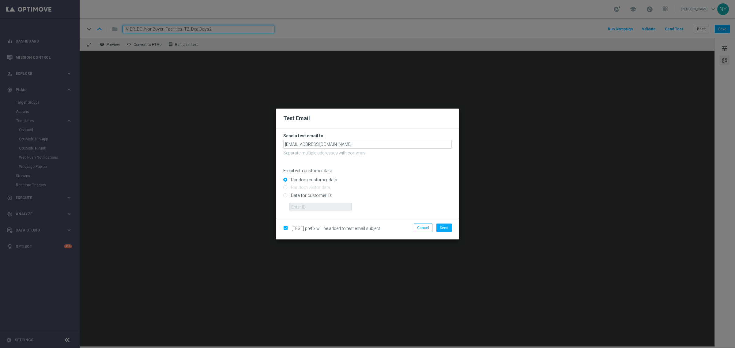
click at [284, 197] on input "Data for customer ID:" at bounding box center [367, 198] width 168 height 9
radio input "true"
click at [325, 204] on input "text" at bounding box center [320, 207] width 62 height 9
paste input "10000006208"
type input "10000006208"
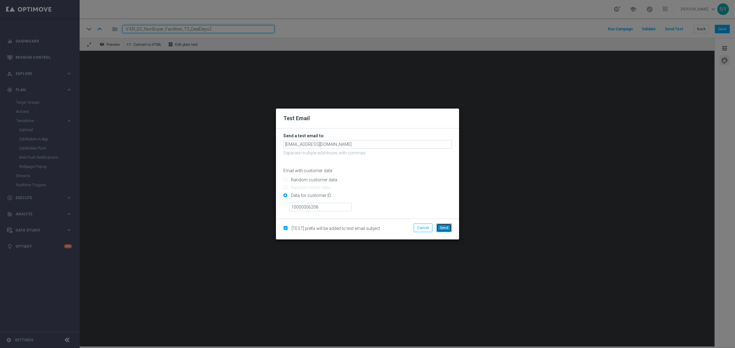
click at [445, 227] on span "Send" at bounding box center [444, 228] width 9 height 4
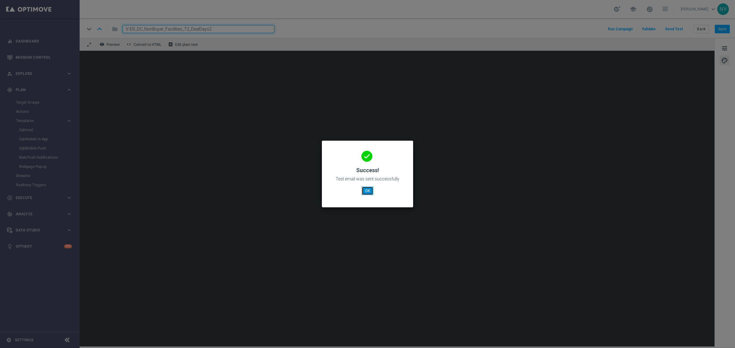
click at [367, 192] on button "OK" at bounding box center [368, 191] width 12 height 9
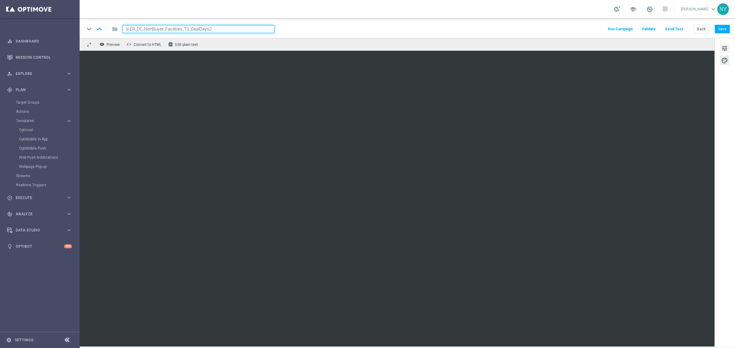
click at [723, 47] on span "tune" at bounding box center [724, 48] width 7 height 8
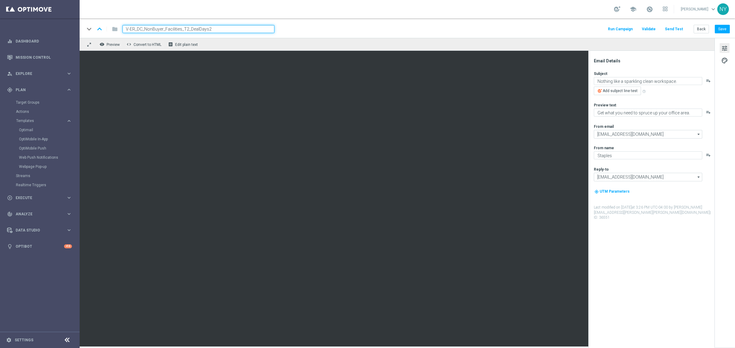
drag, startPoint x: 219, startPoint y: 28, endPoint x: 75, endPoint y: 19, distance: 144.5
click at [75, 19] on main "equalizer Dashboard Mission Control" at bounding box center [367, 174] width 735 height 348
click at [702, 31] on button "Back" at bounding box center [700, 29] width 15 height 9
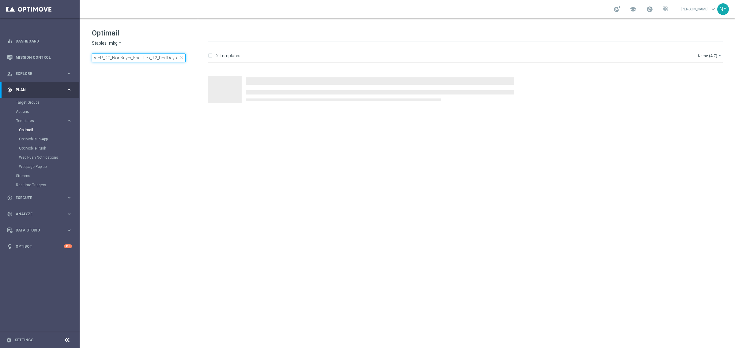
drag, startPoint x: 177, startPoint y: 56, endPoint x: -39, endPoint y: 23, distance: 217.9
click at [0, 23] on html "equalizer Dashboard Mission Control" at bounding box center [367, 174] width 735 height 348
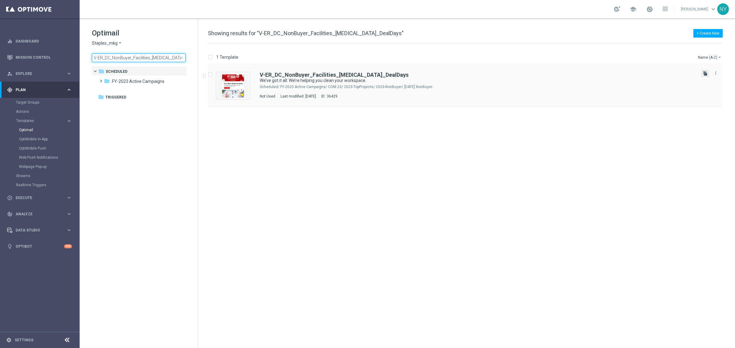
type input "V-ER_DC_NonBuyer_Facilities_T3_DealDays"
click at [703, 74] on icon "file_copy" at bounding box center [705, 73] width 5 height 5
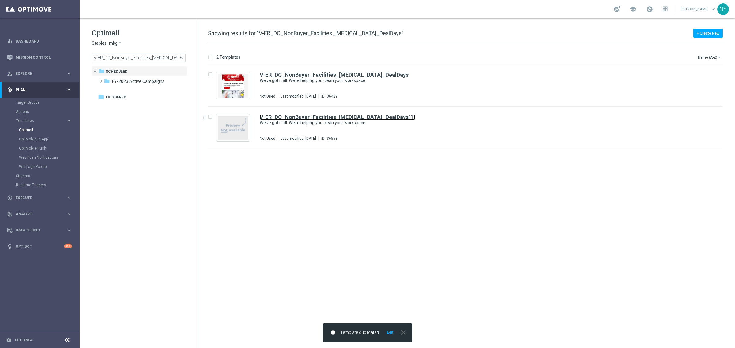
click at [351, 117] on b "V-ER_DC_NonBuyer_Facilities_T3_DealDays" at bounding box center [334, 117] width 149 height 6
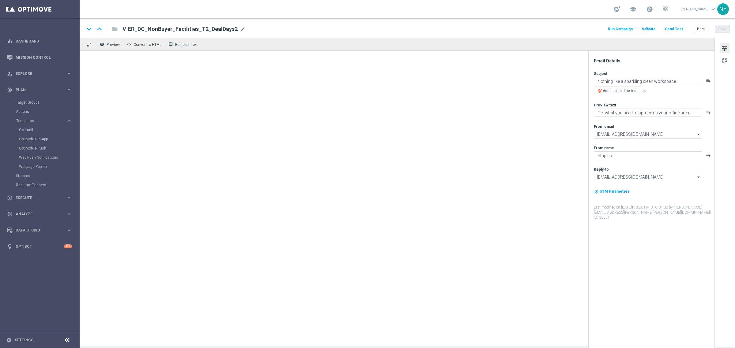
type input "V-ER_DC_NonBuyer_Facilities_T3_DealDays(1)"
type textarea "We’ve got it all: We’re helping you clean your workspace."
type textarea "Show your workspace some love with these cleaning essentials."
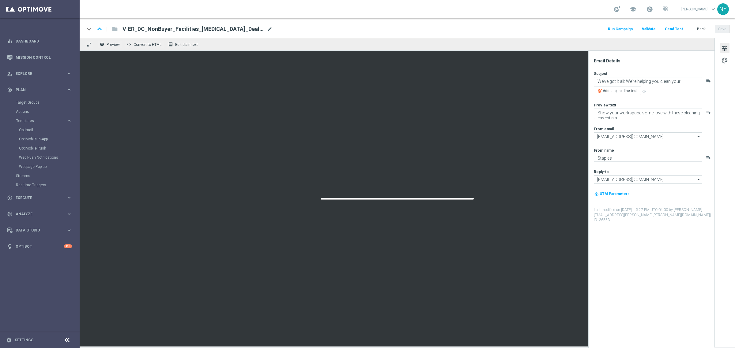
click at [267, 30] on span "mode_edit" at bounding box center [270, 29] width 6 height 6
drag, startPoint x: 218, startPoint y: 28, endPoint x: 207, endPoint y: 29, distance: 11.1
click at [207, 29] on input "V-ER_DC_NonBuyer_Facilities_T3_DealDays(1)" at bounding box center [198, 29] width 152 height 8
type input "V-ER_DC_NonBuyer_Facilities_T3_DealDays3"
click at [720, 25] on button "Save" at bounding box center [722, 29] width 15 height 9
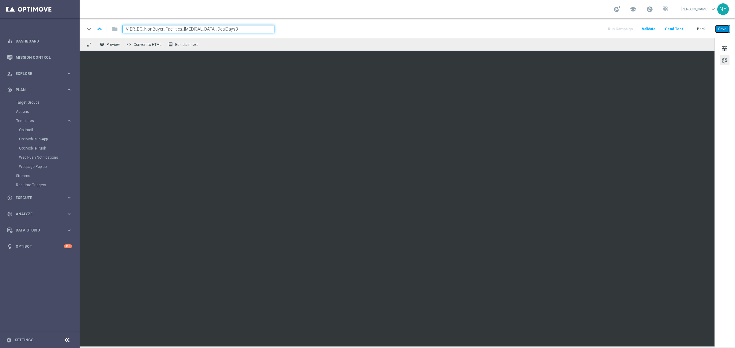
click at [720, 28] on button "Save" at bounding box center [722, 29] width 15 height 9
click at [675, 29] on button "Send Test" at bounding box center [674, 29] width 20 height 8
click at [670, 29] on button "Send Test" at bounding box center [674, 29] width 20 height 8
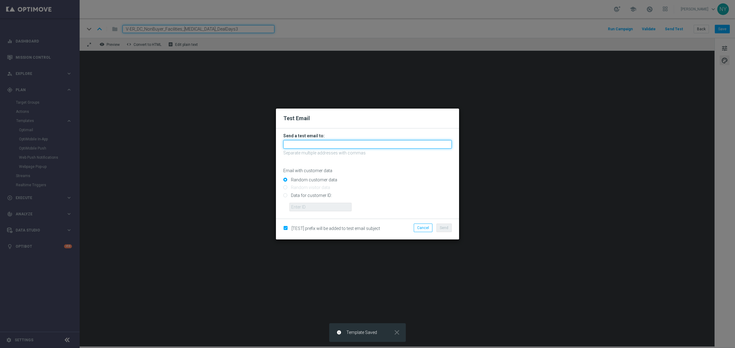
click at [306, 145] on input "text" at bounding box center [367, 144] width 168 height 9
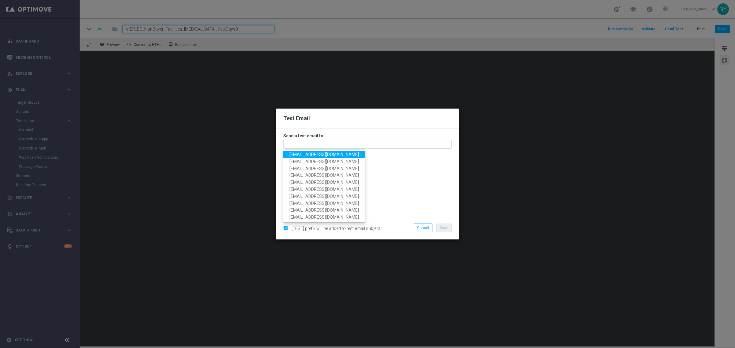
click at [305, 155] on span "[EMAIL_ADDRESS][DOMAIN_NAME]" at bounding box center [323, 154] width 69 height 5
type input "[EMAIL_ADDRESS][DOMAIN_NAME]"
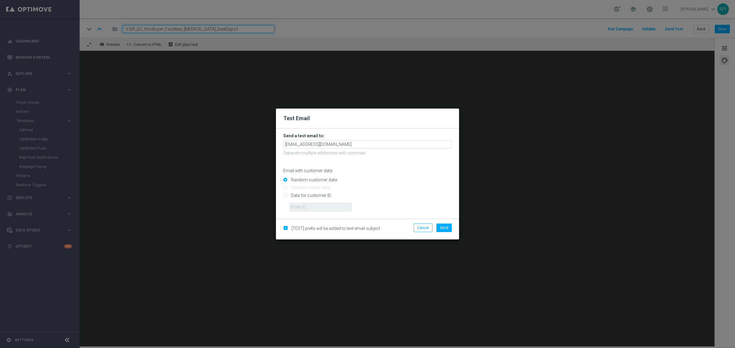
click at [286, 196] on input "Data for customer ID:" at bounding box center [367, 198] width 168 height 9
radio input "true"
click at [301, 209] on input "text" at bounding box center [320, 207] width 62 height 9
paste input "10000006208"
type input "10000006208"
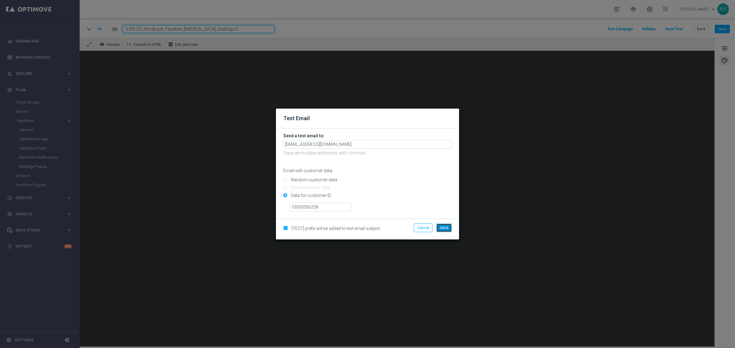
click at [441, 227] on span "Send" at bounding box center [444, 228] width 9 height 4
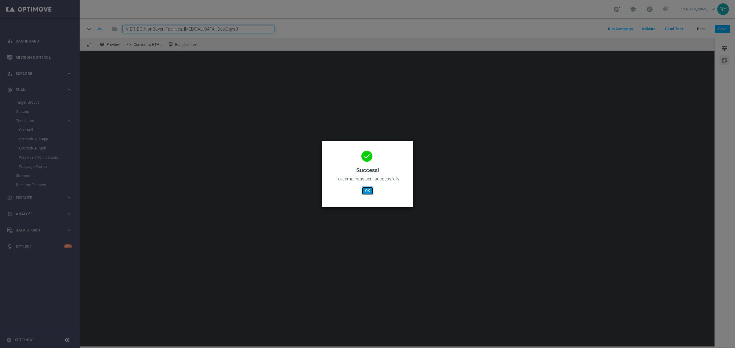
click at [368, 191] on button "OK" at bounding box center [368, 191] width 12 height 9
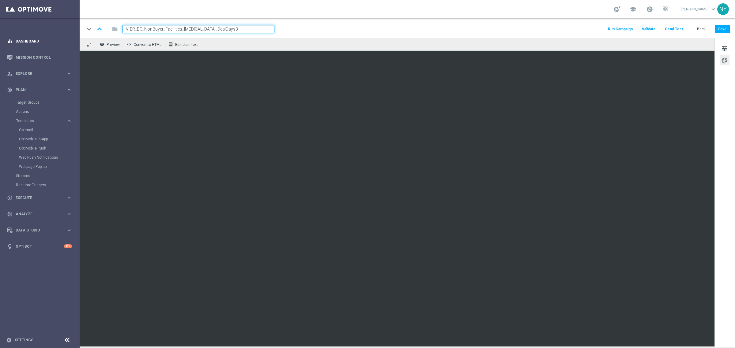
drag, startPoint x: 218, startPoint y: 28, endPoint x: 68, endPoint y: 33, distance: 150.1
click at [69, 33] on main "equalizer Dashboard Mission Control" at bounding box center [367, 174] width 735 height 348
click at [702, 27] on button "Back" at bounding box center [700, 29] width 15 height 9
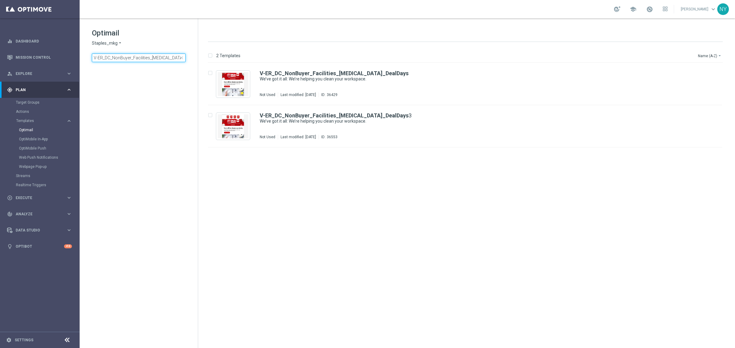
click at [154, 57] on input "V-ER_DC_NonBuyer_Facilities_T3_DealDays" at bounding box center [139, 58] width 94 height 9
click at [160, 60] on input "V-ER_DC_NonBuyer_Facilities_T3_DealDays" at bounding box center [139, 58] width 94 height 9
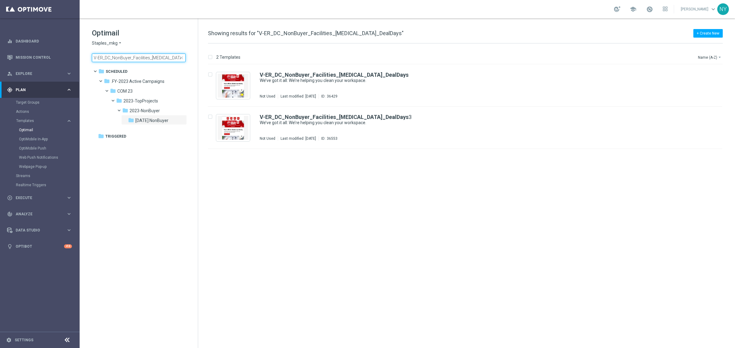
click at [153, 57] on input "V-ER_DC_NonBuyer_Facilities_T3_DealDays" at bounding box center [139, 58] width 94 height 9
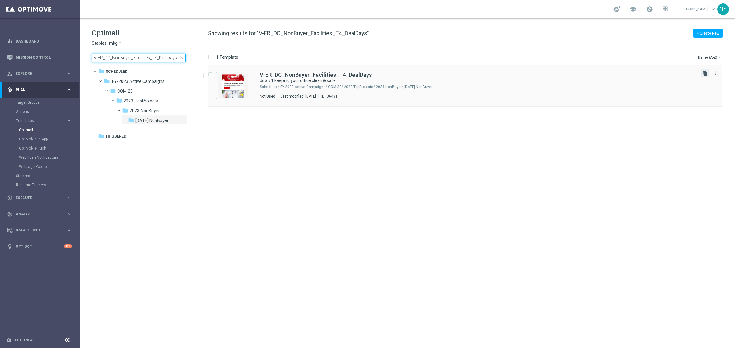
type input "V-ER_DC_NonBuyer_Facilities_T4_DealDays"
drag, startPoint x: 703, startPoint y: 73, endPoint x: 682, endPoint y: 77, distance: 21.7
click at [703, 73] on icon "file_copy" at bounding box center [705, 73] width 5 height 5
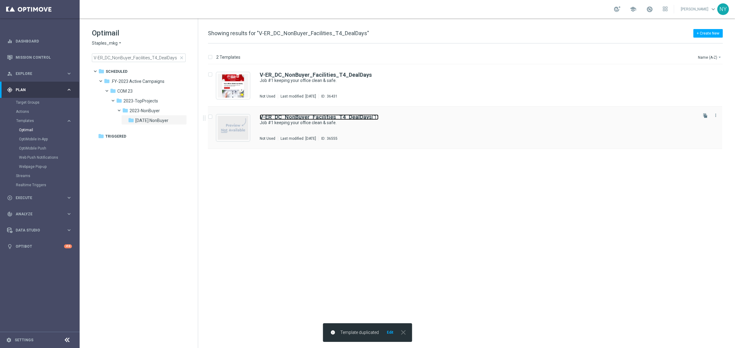
click at [362, 115] on b "V-ER_DC_NonBuyer_Facilities_T4_DealDays" at bounding box center [316, 117] width 112 height 6
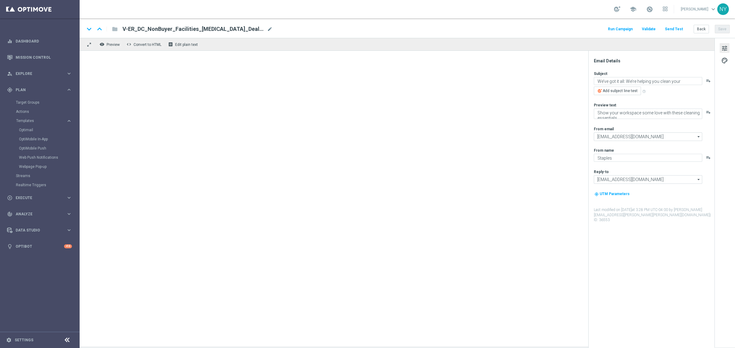
type input "V-ER_DC_NonBuyer_Facilities_T4_DealDays(1)"
type textarea "Job #1 keeping your office clean & safe."
type textarea "We’ve got all the brand name cleaning supplies you need."
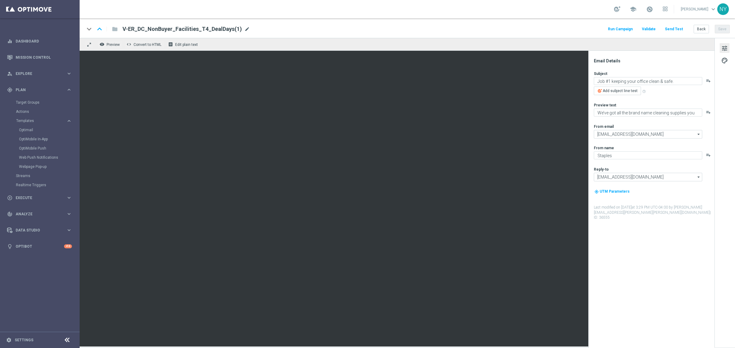
click at [244, 28] on span "mode_edit" at bounding box center [247, 29] width 6 height 6
drag, startPoint x: 216, startPoint y: 31, endPoint x: 207, endPoint y: 30, distance: 8.9
click at [207, 30] on input "V-ER_DC_NonBuyer_Facilities_T4_DealDays(1)" at bounding box center [198, 29] width 152 height 8
type input "V-ER_DC_NonBuyer_Facilities_T4_DealDays2"
click at [722, 28] on button "Save" at bounding box center [722, 29] width 15 height 9
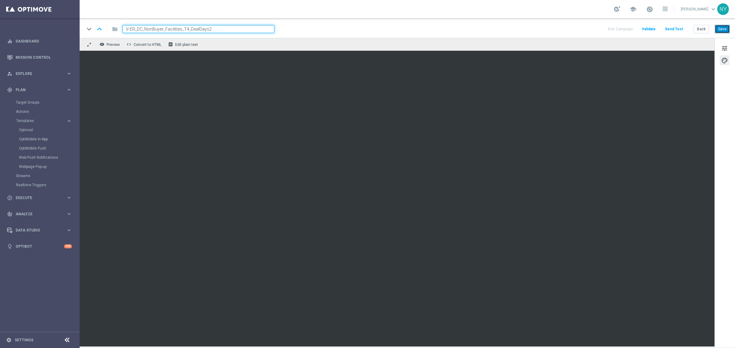
click at [718, 25] on button "Save" at bounding box center [722, 29] width 15 height 9
click at [721, 34] on div "keyboard_arrow_down keyboard_arrow_up folder V-ER_DC_NonBuyer_Facilities_T4_Dea…" at bounding box center [407, 28] width 655 height 20
click at [674, 27] on button "Send Test" at bounding box center [674, 29] width 20 height 8
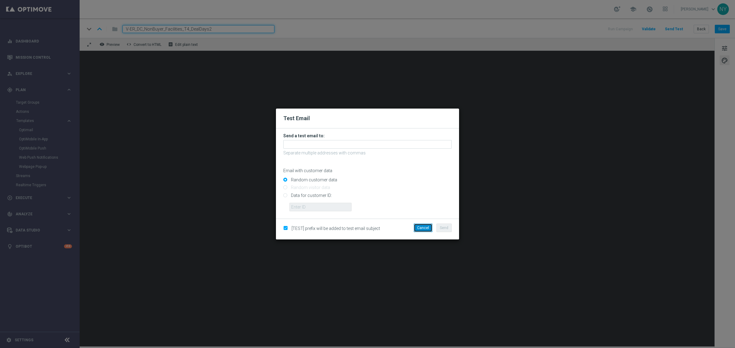
click at [426, 228] on button "Cancel" at bounding box center [423, 228] width 19 height 9
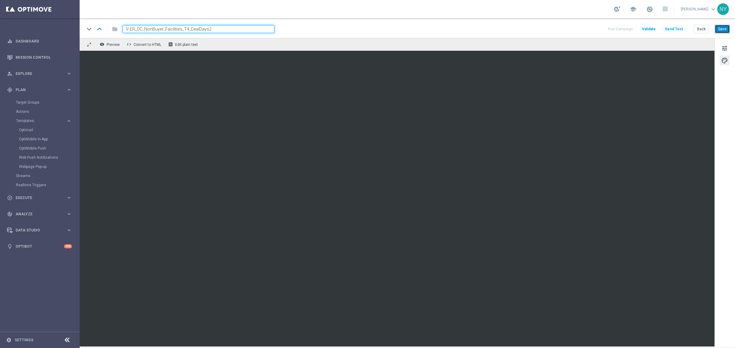
click at [724, 26] on button "Save" at bounding box center [722, 29] width 15 height 9
click at [676, 28] on button "Send Test" at bounding box center [674, 29] width 20 height 8
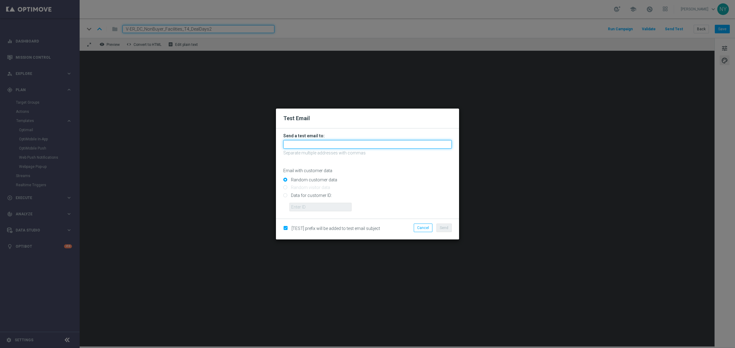
click at [294, 146] on input "text" at bounding box center [367, 144] width 168 height 9
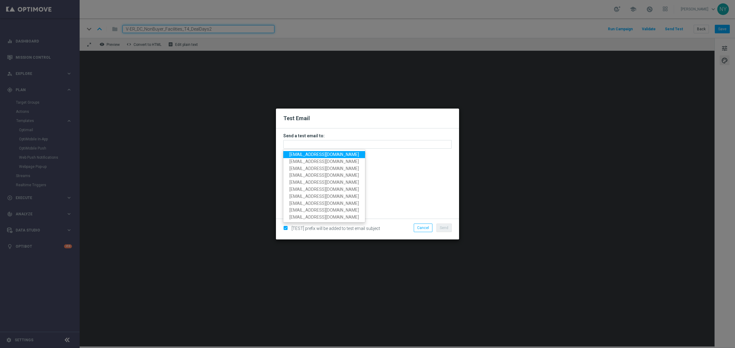
click at [311, 154] on span "[EMAIL_ADDRESS][DOMAIN_NAME]" at bounding box center [323, 154] width 69 height 5
type input "[EMAIL_ADDRESS][DOMAIN_NAME]"
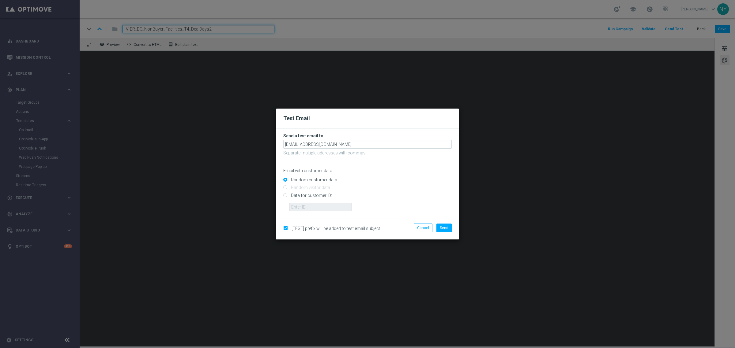
click at [285, 196] on input "Data for customer ID:" at bounding box center [367, 198] width 168 height 9
radio input "true"
click at [306, 207] on input "text" at bounding box center [320, 207] width 62 height 9
paste input "10000006208"
type input "10000006208"
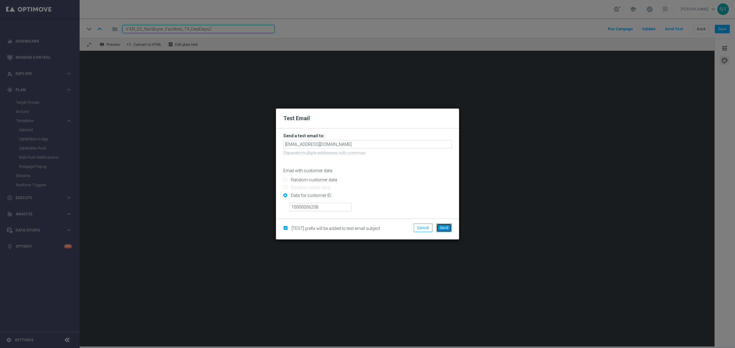
click at [445, 229] on span "Send" at bounding box center [444, 228] width 9 height 4
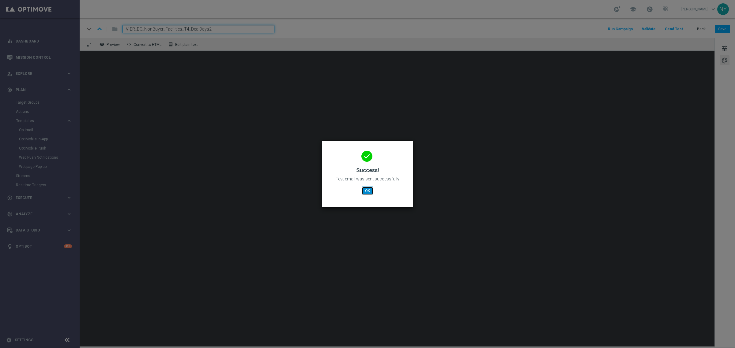
click at [370, 188] on button "OK" at bounding box center [368, 191] width 12 height 9
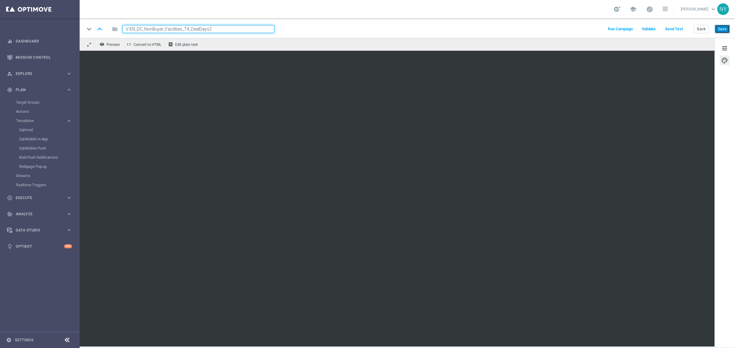
click at [720, 28] on button "Save" at bounding box center [722, 29] width 15 height 9
click at [699, 29] on button "Back" at bounding box center [700, 29] width 15 height 9
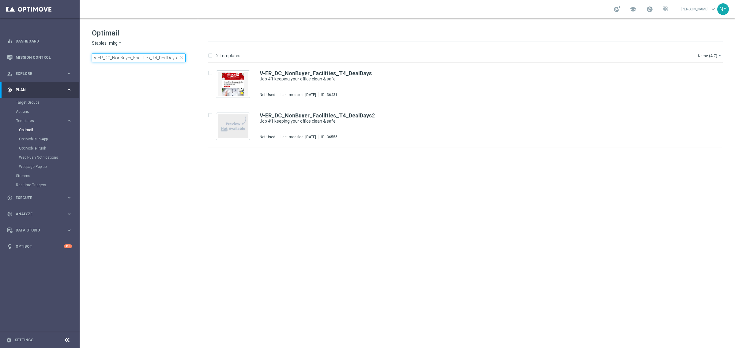
drag, startPoint x: 176, startPoint y: 59, endPoint x: -10, endPoint y: 60, distance: 185.8
click at [0, 60] on html "equalizer Dashboard Mission Control" at bounding box center [367, 174] width 735 height 348
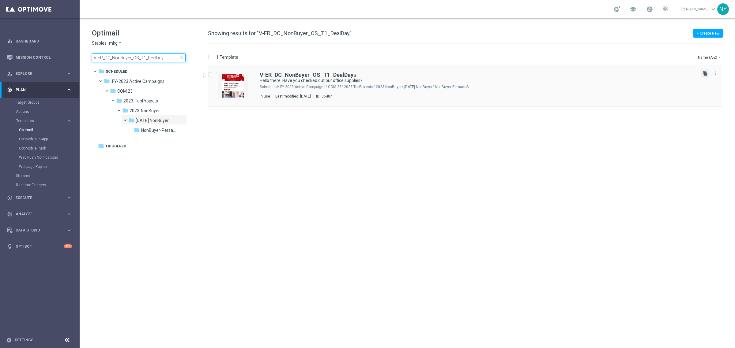
type input "V-ER_DC_NonBuyer_OS_T1_DealDay"
drag, startPoint x: 704, startPoint y: 74, endPoint x: 498, endPoint y: 65, distance: 206.2
click at [704, 74] on icon "file_copy" at bounding box center [705, 73] width 5 height 5
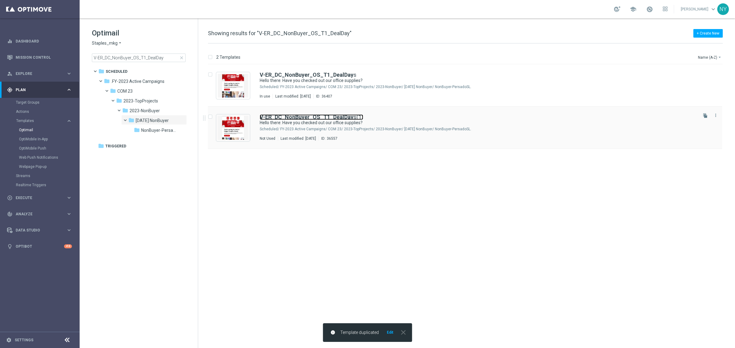
click at [314, 117] on b "V-ER_DC_NonBuyer_OS_T1_DealDay" at bounding box center [307, 117] width 94 height 6
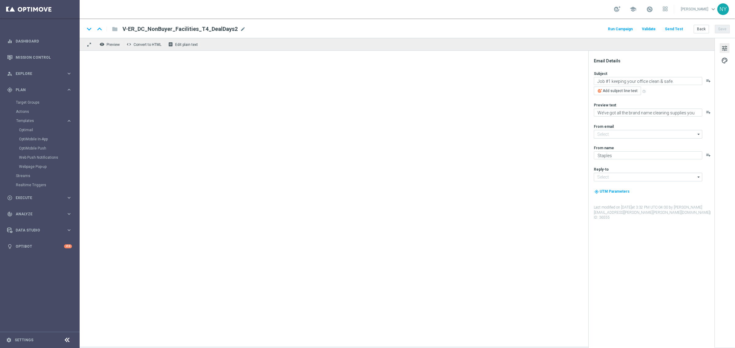
type input "[EMAIL_ADDRESS][DOMAIN_NAME]"
type textarea "Hello there: Have you checked out our office supplies?"
type textarea "We've got your office essentials covered."
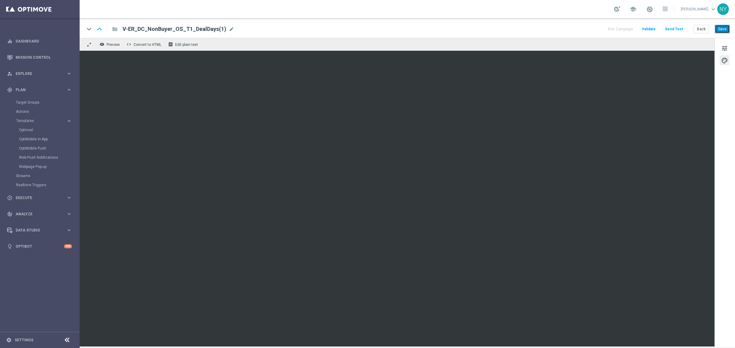
click at [722, 26] on button "Save" at bounding box center [722, 29] width 15 height 9
click at [229, 30] on span "mode_edit" at bounding box center [232, 29] width 6 height 6
drag, startPoint x: 206, startPoint y: 29, endPoint x: 196, endPoint y: 30, distance: 9.8
click at [196, 30] on input "V-ER_DC_NonBuyer_OS_T1_DealDays(1)" at bounding box center [198, 29] width 152 height 8
type input "V-ER_DC_NonBuyer_OS_T1_DealDays2"
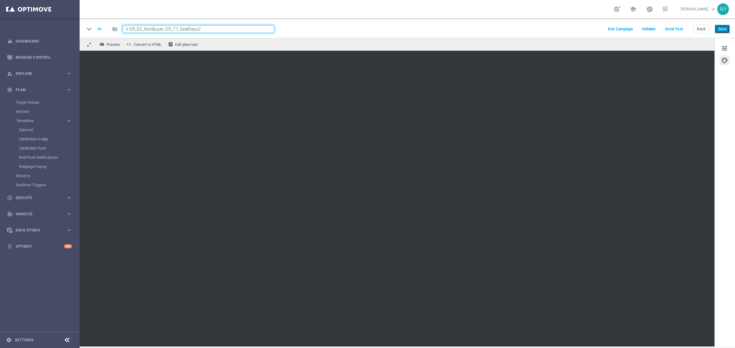
click at [721, 28] on button "Save" at bounding box center [722, 29] width 15 height 9
click at [674, 26] on button "Send Test" at bounding box center [674, 29] width 20 height 8
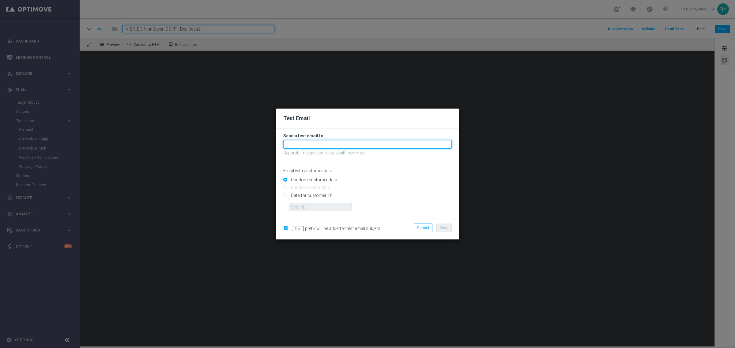
click at [291, 144] on input "text" at bounding box center [367, 144] width 168 height 9
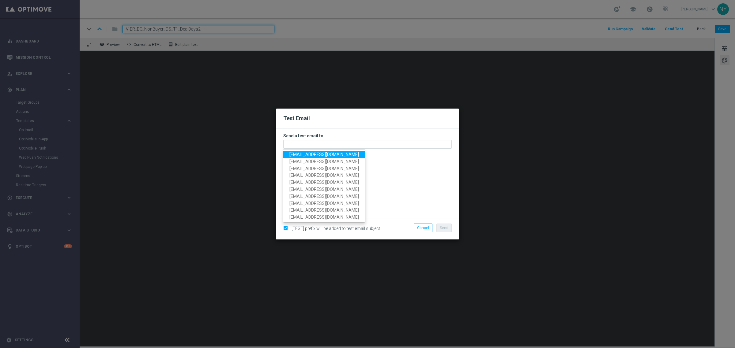
click at [300, 155] on span "[EMAIL_ADDRESS][DOMAIN_NAME]" at bounding box center [323, 154] width 69 height 5
type input "[EMAIL_ADDRESS][DOMAIN_NAME]"
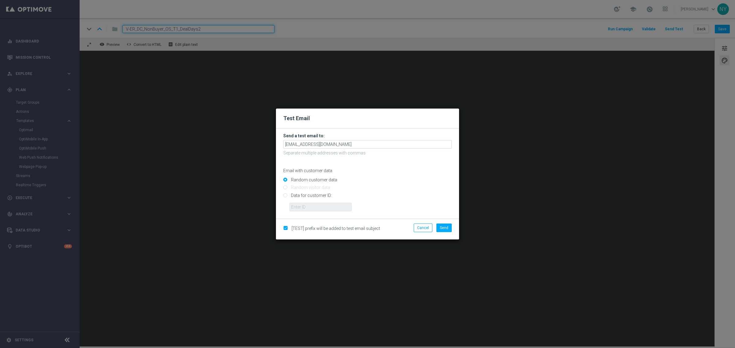
drag, startPoint x: 285, startPoint y: 196, endPoint x: 323, endPoint y: 214, distance: 41.9
click at [285, 196] on input "Data for customer ID:" at bounding box center [367, 198] width 168 height 9
radio input "true"
click at [320, 208] on input "text" at bounding box center [320, 207] width 62 height 9
paste input "10000006208"
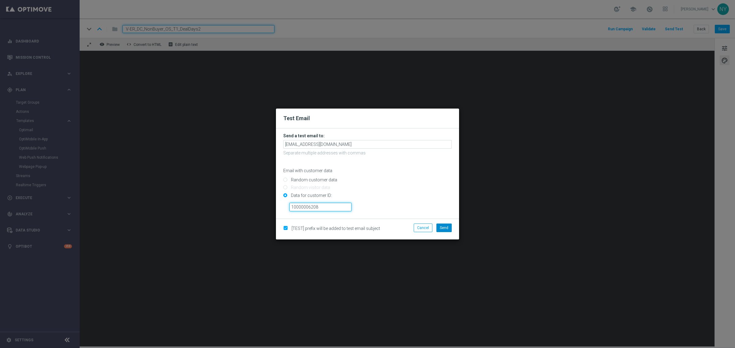
type input "10000006208"
click at [443, 228] on span "Send" at bounding box center [444, 228] width 9 height 4
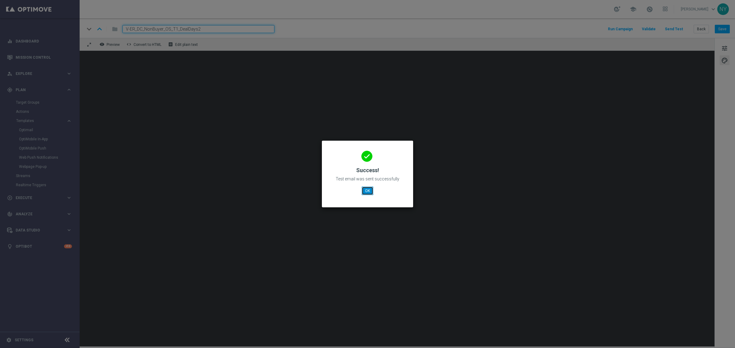
click at [370, 189] on button "OK" at bounding box center [368, 191] width 12 height 9
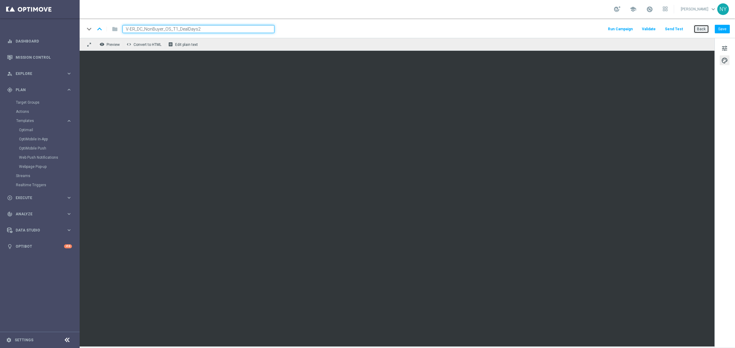
click at [700, 30] on button "Back" at bounding box center [700, 29] width 15 height 9
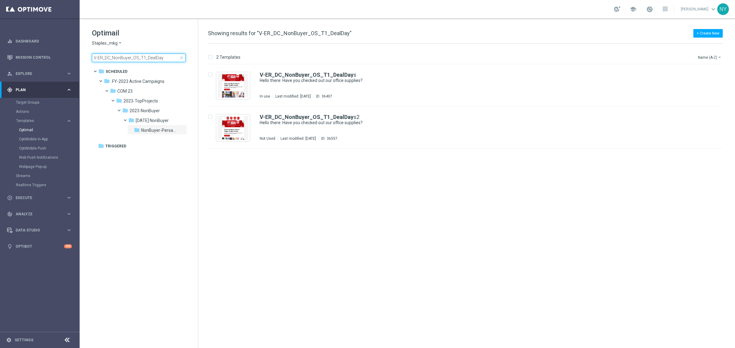
click at [143, 57] on input "V-ER_DC_NonBuyer_OS_T1_DealDay" at bounding box center [139, 58] width 94 height 9
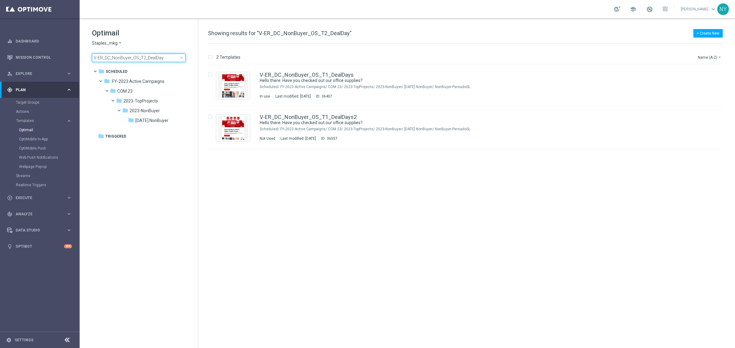
type input "V-ER_DC_NonBuyer_OS_T2_DealDay"
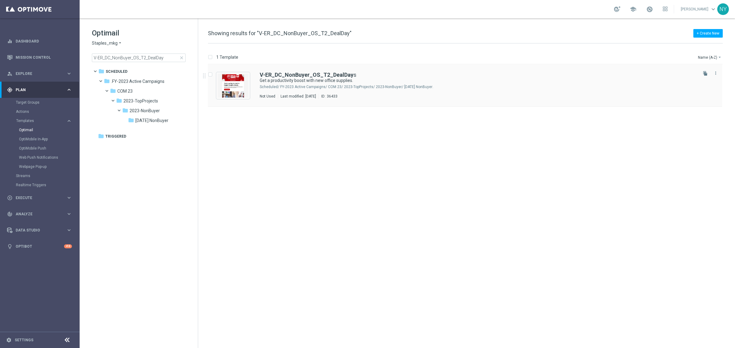
click at [705, 73] on icon "file_copy" at bounding box center [705, 73] width 5 height 5
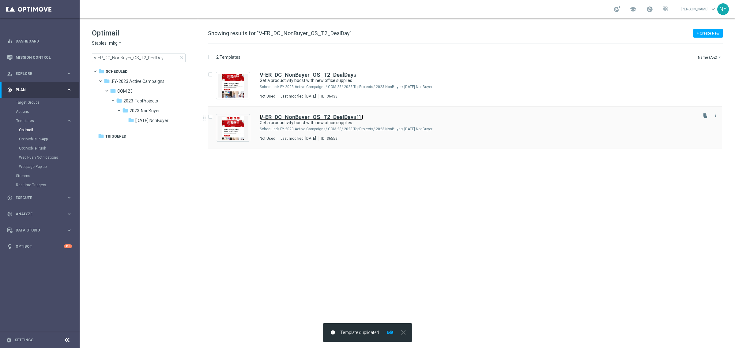
click at [348, 117] on b "V-ER_DC_NonBuyer_OS_T2_DealDay" at bounding box center [307, 117] width 94 height 6
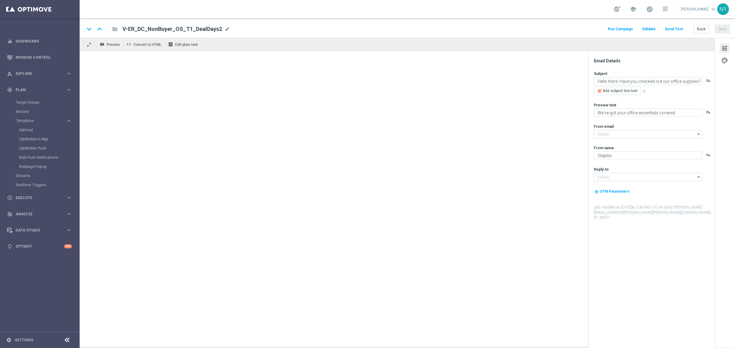
type input "[EMAIL_ADDRESS][DOMAIN_NAME]"
type input "V-ER_DC_NonBuyer_OS_T2_DealDays(1)"
type textarea "Get a productivity boost with new office supplies."
type textarea "We’ve got the supplies you’ve been looking for."
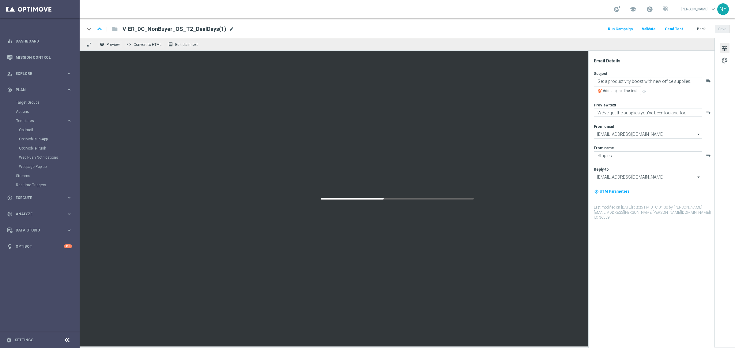
click at [229, 29] on span "mode_edit" at bounding box center [232, 29] width 6 height 6
drag, startPoint x: 213, startPoint y: 31, endPoint x: 197, endPoint y: 31, distance: 16.5
click at [197, 31] on input "V-ER_DC_NonBuyer_OS_T2_DealDays(1)" at bounding box center [198, 29] width 152 height 8
type input "V-ER_DC_NonBuyer_OS_T2_DealDays2"
click at [721, 27] on button "Save" at bounding box center [722, 29] width 15 height 9
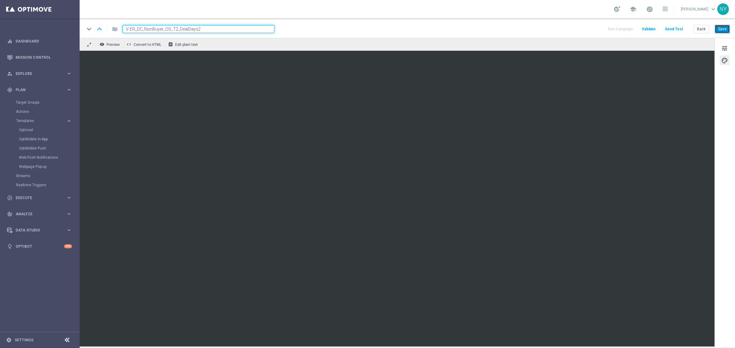
drag, startPoint x: 720, startPoint y: 28, endPoint x: 715, endPoint y: 27, distance: 4.7
click at [720, 28] on button "Save" at bounding box center [722, 29] width 15 height 9
click at [674, 26] on button "Send Test" at bounding box center [674, 29] width 20 height 8
click at [673, 29] on button "Send Test" at bounding box center [674, 29] width 20 height 8
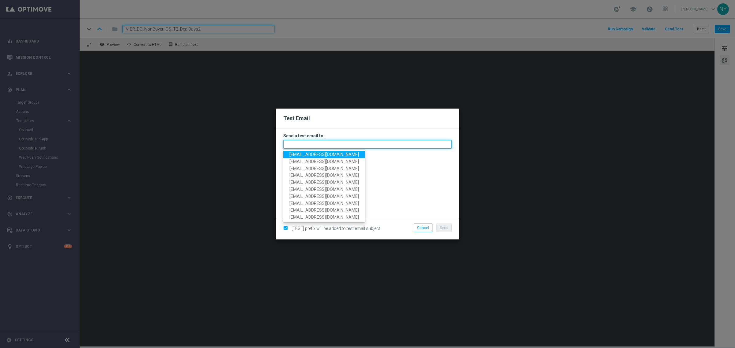
click at [294, 144] on input "text" at bounding box center [367, 144] width 168 height 9
click at [295, 155] on span "[EMAIL_ADDRESS][DOMAIN_NAME]" at bounding box center [323, 154] width 69 height 5
type input "[EMAIL_ADDRESS][DOMAIN_NAME]"
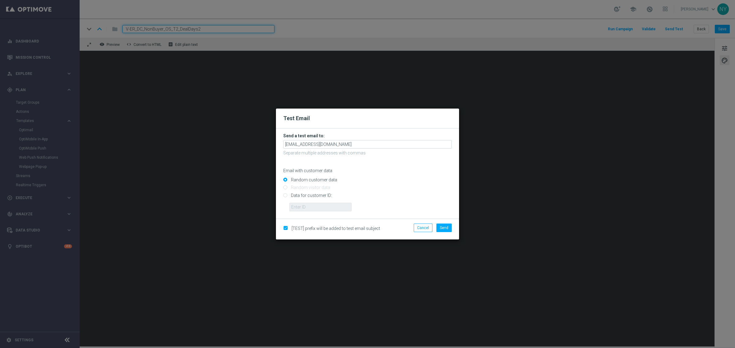
click at [287, 197] on input "Data for customer ID:" at bounding box center [367, 198] width 168 height 9
radio input "true"
click at [317, 209] on input "text" at bounding box center [320, 207] width 62 height 9
paste input "10000006208"
type input "10000006208"
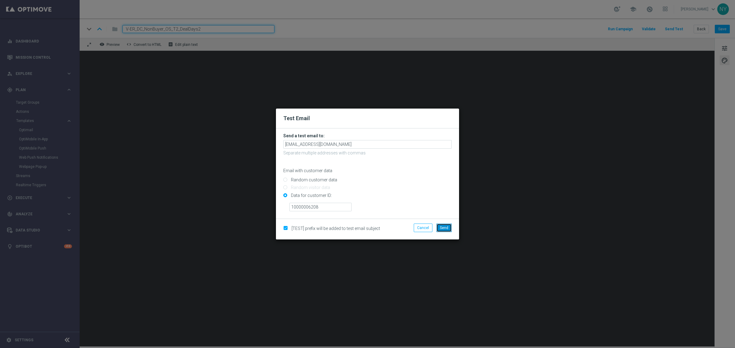
click at [442, 228] on span "Send" at bounding box center [444, 228] width 9 height 4
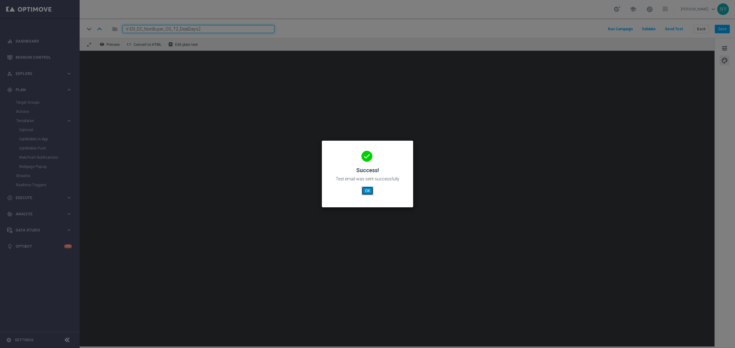
click at [368, 191] on button "OK" at bounding box center [368, 191] width 12 height 9
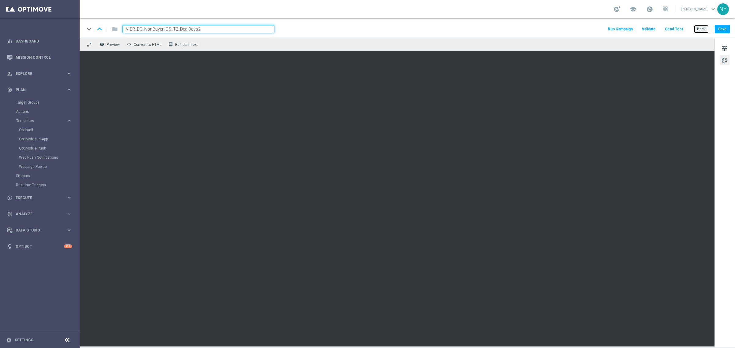
click at [699, 27] on button "Back" at bounding box center [700, 29] width 15 height 9
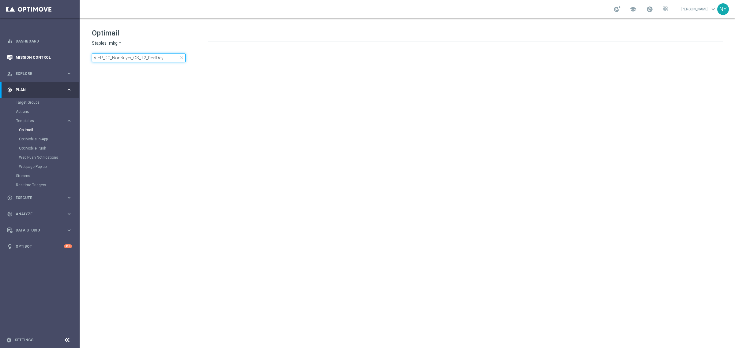
drag, startPoint x: 167, startPoint y: 60, endPoint x: 29, endPoint y: 57, distance: 138.1
click at [29, 57] on main "equalizer Dashboard Mission Control" at bounding box center [367, 174] width 735 height 348
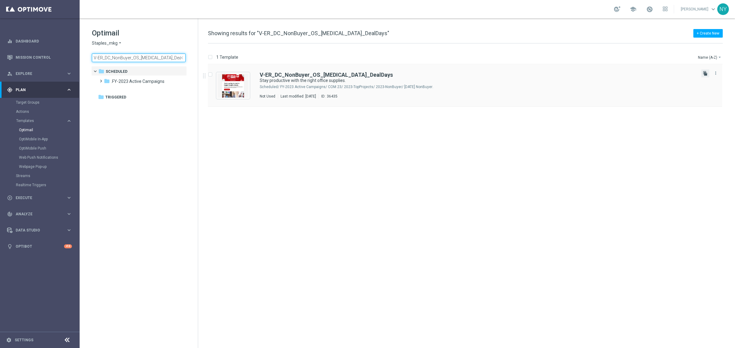
type input "V-ER_DC_NonBuyer_OS_T3_DealDays"
drag, startPoint x: 706, startPoint y: 73, endPoint x: 628, endPoint y: 73, distance: 78.4
click at [706, 73] on icon "file_copy" at bounding box center [705, 73] width 5 height 5
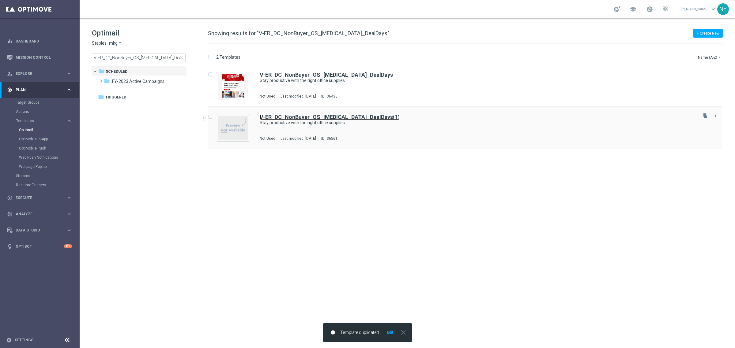
click at [350, 118] on b "V-ER_DC_NonBuyer_OS_T3_DealDays" at bounding box center [326, 117] width 133 height 6
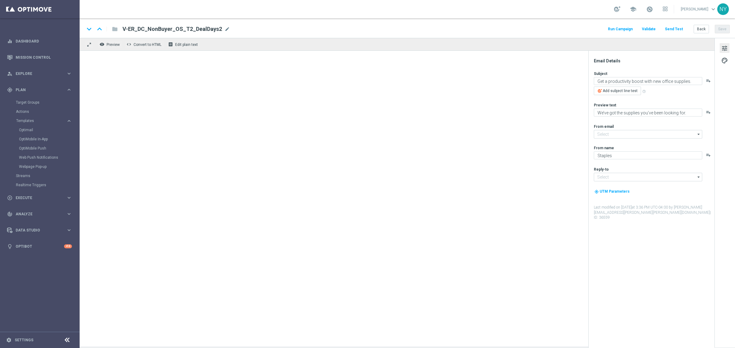
type input "[EMAIL_ADDRESS][DOMAIN_NAME]"
type input "V-ER_DC_NonBuyer_OS_T3_DealDays(1)"
type textarea "Stay productive with the right office supplies."
type textarea "We’ve got all the supplies to make it happen."
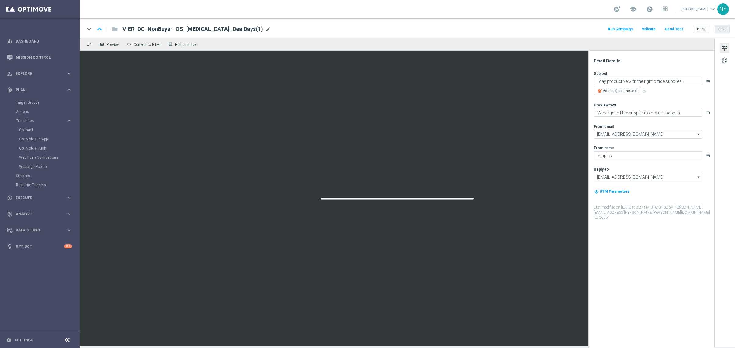
click at [265, 28] on span "mode_edit" at bounding box center [268, 29] width 6 height 6
drag, startPoint x: 205, startPoint y: 28, endPoint x: 195, endPoint y: 31, distance: 10.4
click at [195, 31] on input "V-ER_DC_NonBuyer_OS_T3_DealDays(1)" at bounding box center [198, 29] width 152 height 8
type input "V-ER_DC_NonBuyer_OS_T3_DealDays2"
click at [719, 27] on button "Save" at bounding box center [722, 29] width 15 height 9
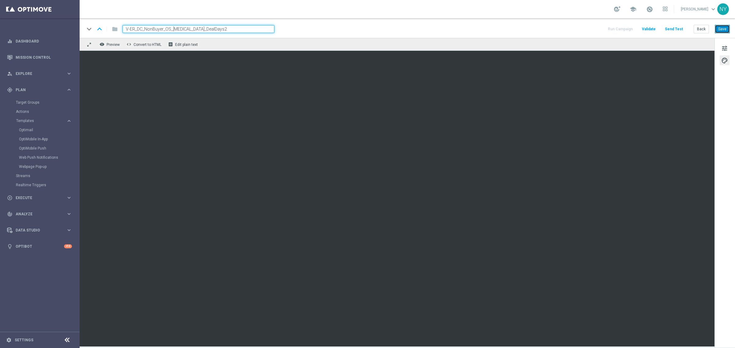
drag, startPoint x: 720, startPoint y: 28, endPoint x: 691, endPoint y: 28, distance: 29.4
click at [721, 28] on button "Save" at bounding box center [722, 29] width 15 height 9
click at [669, 28] on button "Send Test" at bounding box center [674, 29] width 20 height 8
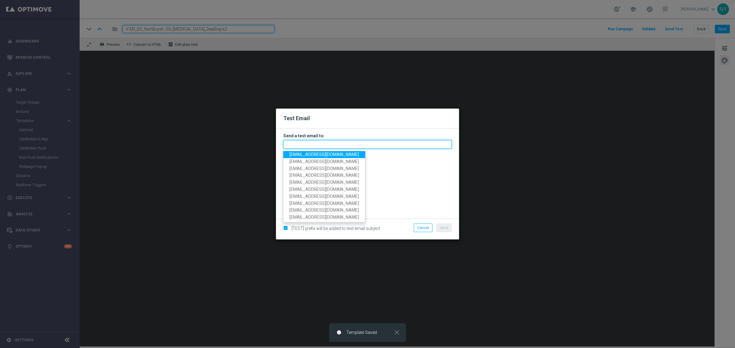
click at [299, 146] on input "text" at bounding box center [367, 144] width 168 height 9
click at [299, 155] on span "[EMAIL_ADDRESS][DOMAIN_NAME]" at bounding box center [323, 154] width 69 height 5
type input "[EMAIL_ADDRESS][DOMAIN_NAME]"
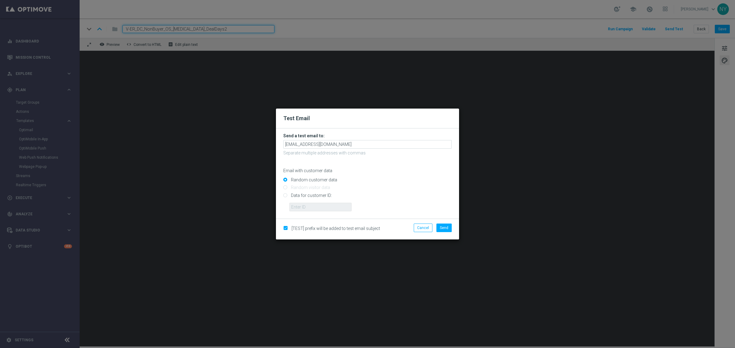
click at [283, 194] on input "Data for customer ID:" at bounding box center [367, 198] width 168 height 9
radio input "true"
click at [309, 208] on input "text" at bounding box center [320, 207] width 62 height 9
paste input "10000006208"
type input "10000006208"
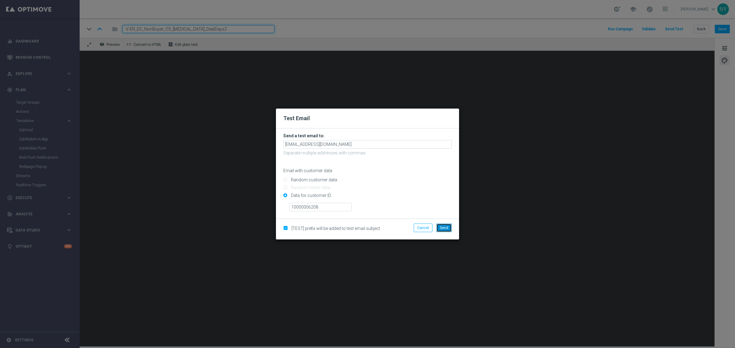
click at [448, 230] on button "Send" at bounding box center [443, 228] width 15 height 9
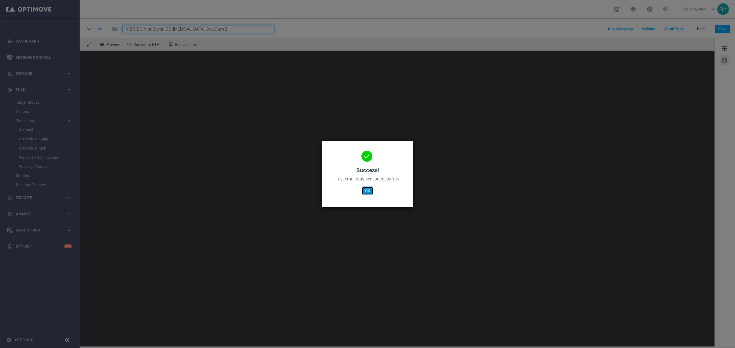
click at [366, 188] on button "OK" at bounding box center [368, 191] width 12 height 9
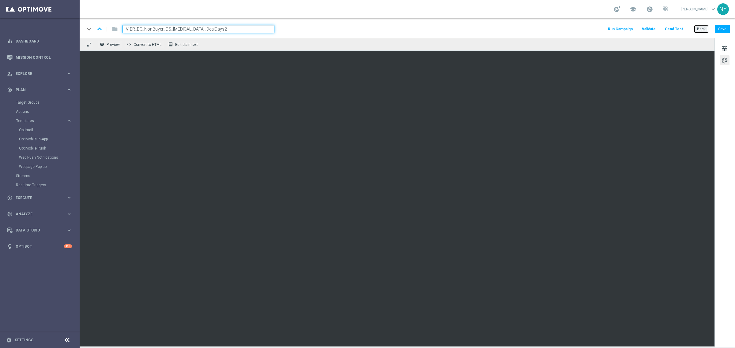
click at [700, 30] on button "Back" at bounding box center [700, 29] width 15 height 9
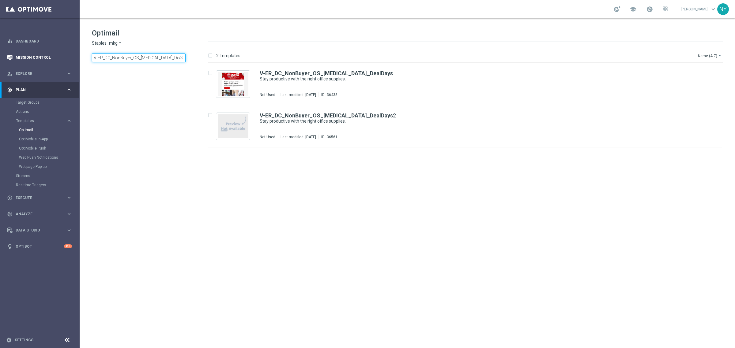
drag, startPoint x: 171, startPoint y: 55, endPoint x: 15, endPoint y: 58, distance: 155.8
click at [15, 58] on main "equalizer Dashboard Mission Control" at bounding box center [367, 174] width 735 height 348
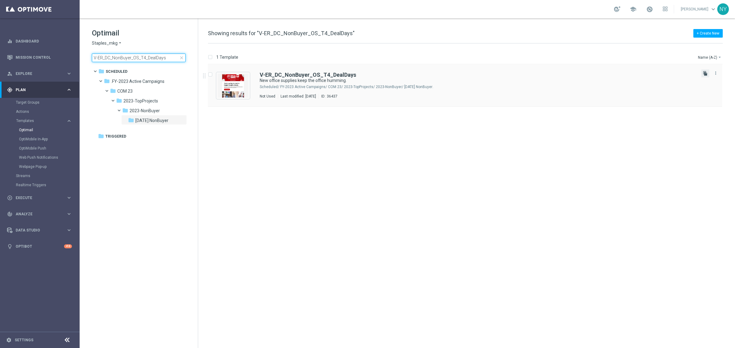
type input "V-ER_DC_NonBuyer_OS_T4_DealDays"
drag, startPoint x: 703, startPoint y: 71, endPoint x: 649, endPoint y: 77, distance: 54.6
click at [703, 71] on icon "file_copy" at bounding box center [705, 73] width 5 height 5
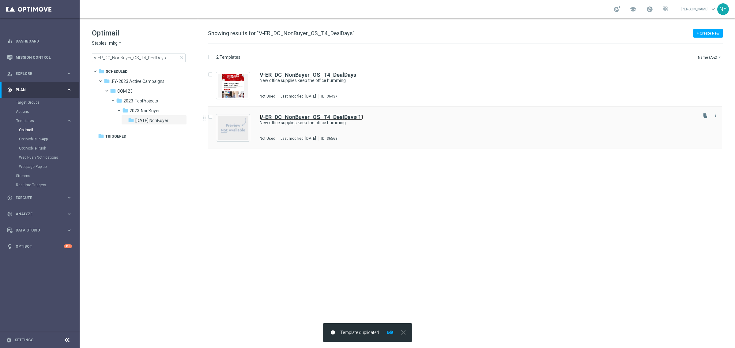
click at [330, 115] on b "V-ER_DC_NonBuyer_OS_T4_DealDays" at bounding box center [308, 117] width 96 height 6
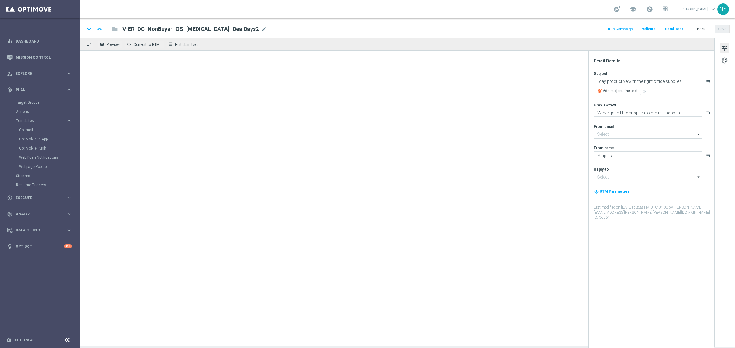
type input "[EMAIL_ADDRESS][DOMAIN_NAME]"
type input "V-ER_DC_NonBuyer_OS_T4_DealDays(1)"
type textarea "New office supplies keep the office humming."
type textarea "We’ve got everything you need for the job."
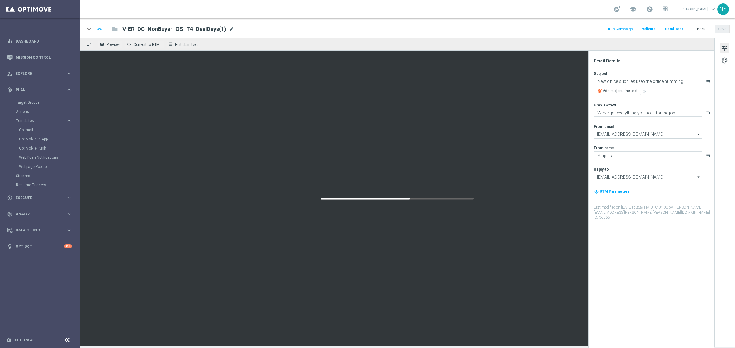
click at [229, 28] on span "mode_edit" at bounding box center [232, 29] width 6 height 6
drag, startPoint x: 206, startPoint y: 29, endPoint x: 197, endPoint y: 31, distance: 9.6
click at [197, 31] on input "V-ER_DC_NonBuyer_OS_T4_DealDays(1)" at bounding box center [198, 29] width 152 height 8
type input "V-ER_DC_NonBuyer_OS_T4_DealDays2"
click at [726, 29] on button "Save" at bounding box center [722, 29] width 15 height 9
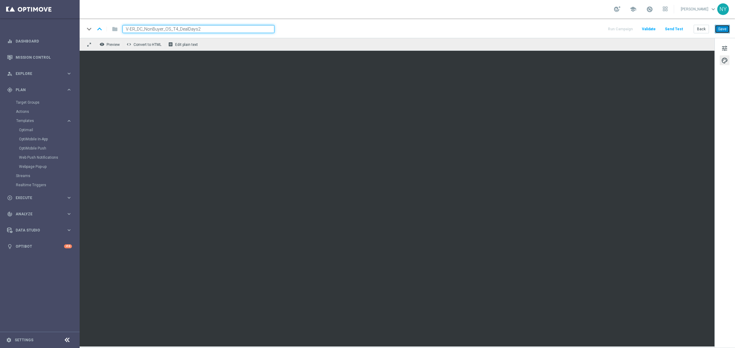
click at [716, 28] on button "Save" at bounding box center [722, 29] width 15 height 9
click at [725, 28] on button "Save" at bounding box center [722, 29] width 15 height 9
click at [726, 32] on button "Save" at bounding box center [722, 29] width 15 height 9
click at [676, 29] on button "Send Test" at bounding box center [674, 29] width 20 height 8
click at [670, 29] on button "Send Test" at bounding box center [674, 29] width 20 height 8
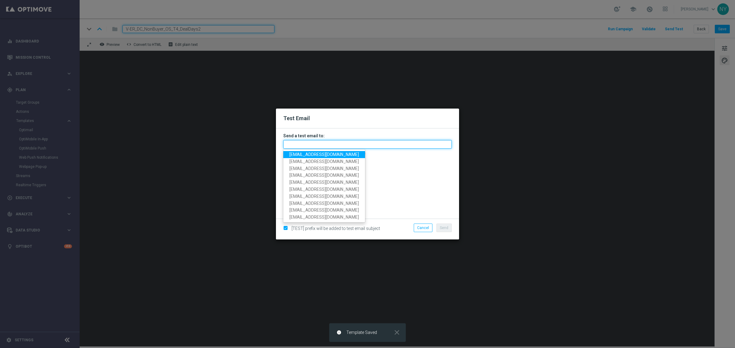
click at [289, 142] on input "text" at bounding box center [367, 144] width 168 height 9
drag, startPoint x: 293, startPoint y: 153, endPoint x: 298, endPoint y: 157, distance: 5.9
click at [293, 153] on span "[EMAIL_ADDRESS][DOMAIN_NAME]" at bounding box center [323, 154] width 69 height 5
type input "[EMAIL_ADDRESS][DOMAIN_NAME]"
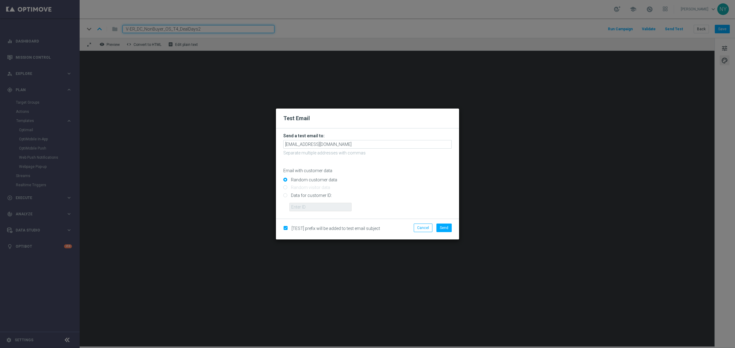
click at [285, 195] on input "Data for customer ID:" at bounding box center [367, 198] width 168 height 9
radio input "true"
click at [297, 205] on input "text" at bounding box center [320, 207] width 62 height 9
click at [327, 208] on input "text" at bounding box center [320, 207] width 62 height 9
paste input "10000006208"
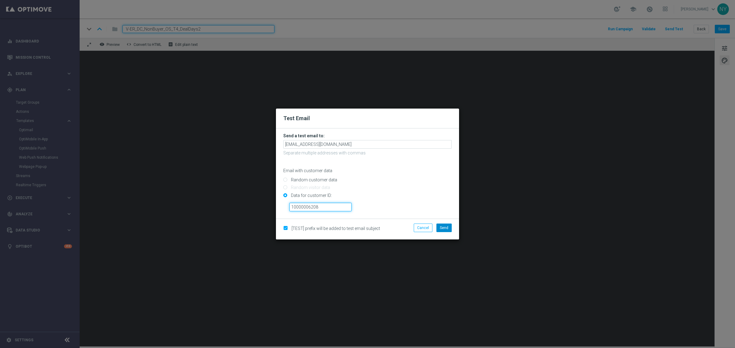
type input "10000006208"
click at [446, 230] on button "Send" at bounding box center [443, 228] width 15 height 9
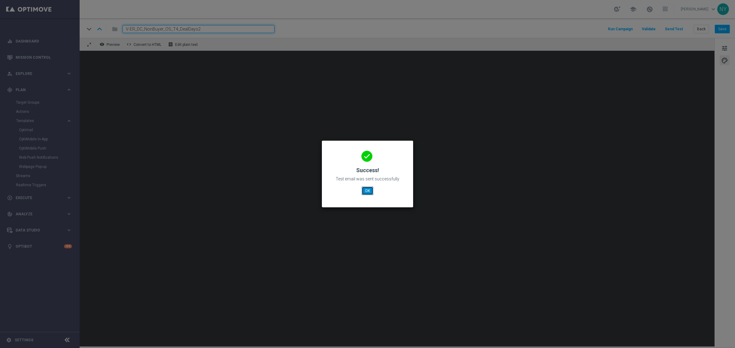
click at [369, 191] on button "OK" at bounding box center [368, 191] width 12 height 9
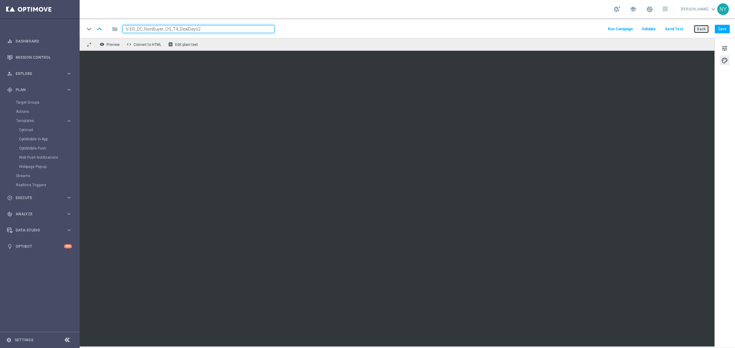
click at [698, 31] on button "Back" at bounding box center [700, 29] width 15 height 9
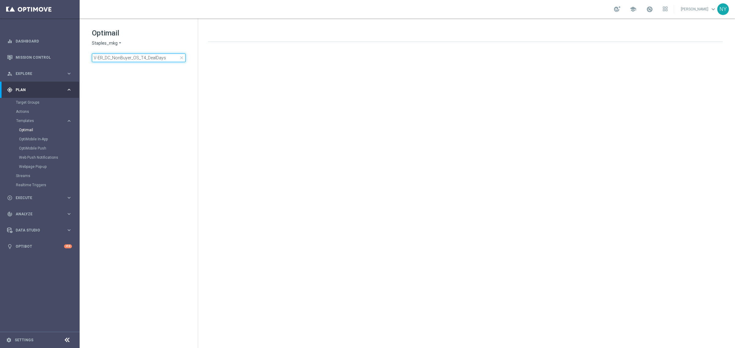
drag, startPoint x: 171, startPoint y: 59, endPoint x: -8, endPoint y: 58, distance: 179.1
click at [0, 58] on html "equalizer Dashboard Mission Control" at bounding box center [367, 174] width 735 height 348
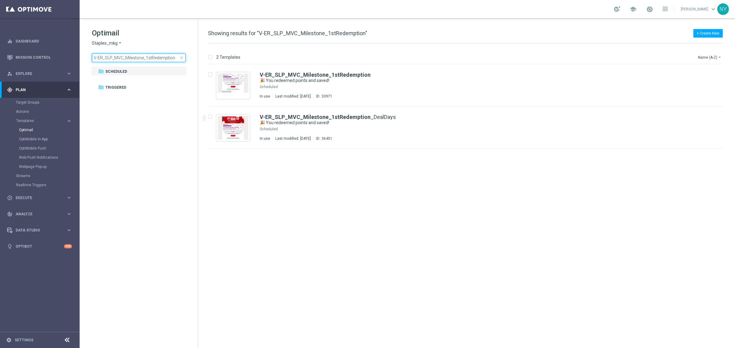
click at [174, 54] on input "V-ER_SLP_MVC_Milestone_1stRedemption" at bounding box center [139, 58] width 94 height 9
drag, startPoint x: 175, startPoint y: 59, endPoint x: -9, endPoint y: 65, distance: 183.8
click at [0, 65] on html "equalizer Dashboard Mission Control" at bounding box center [367, 174] width 735 height 348
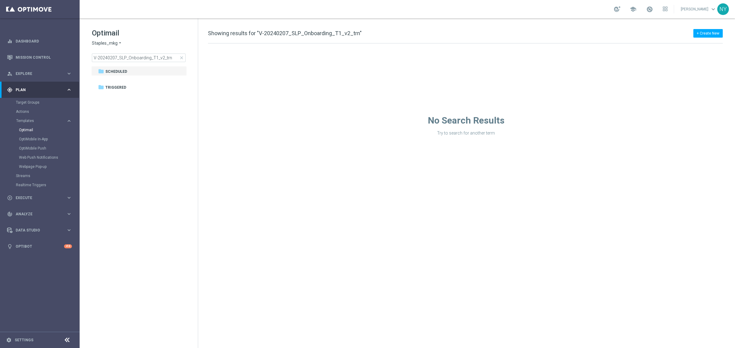
click at [109, 43] on span "Staples_mkg" at bounding box center [105, 43] width 26 height 6
click at [172, 56] on input "V-20240207_SLP_Onboarding_T1_v2_trn" at bounding box center [139, 58] width 94 height 9
drag, startPoint x: 109, startPoint y: 60, endPoint x: 16, endPoint y: 63, distance: 93.4
click at [16, 63] on main "equalizer Dashboard Mission Control" at bounding box center [367, 174] width 735 height 348
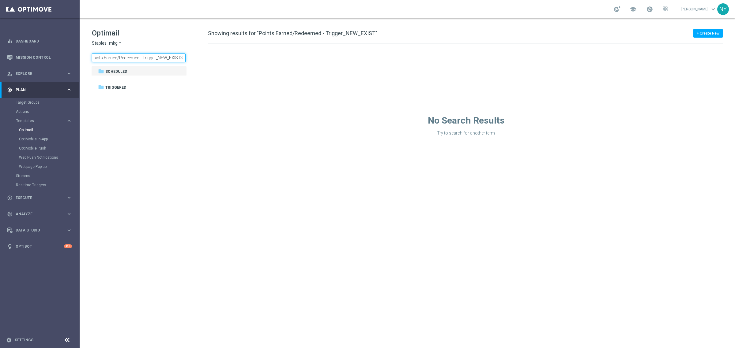
type input "Points Earned/Redeemed - Trigger_NEW_EXIST"
click at [181, 58] on span "close" at bounding box center [181, 57] width 5 height 5
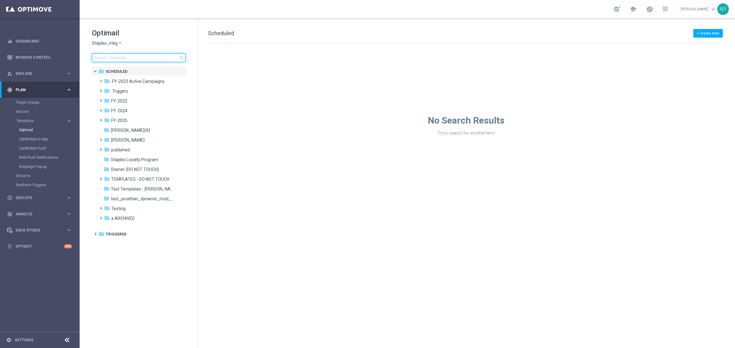
click at [155, 58] on input at bounding box center [139, 58] width 94 height 9
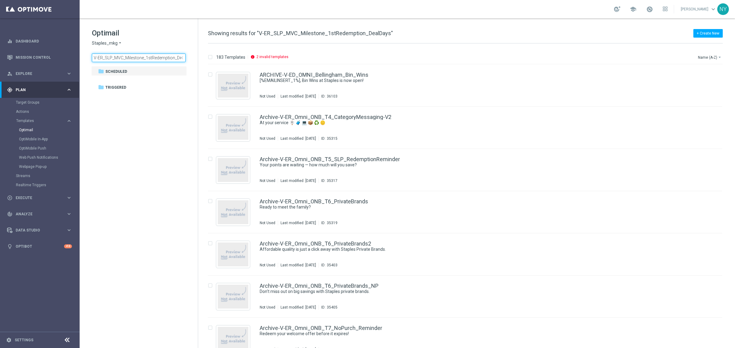
scroll to position [0, 12]
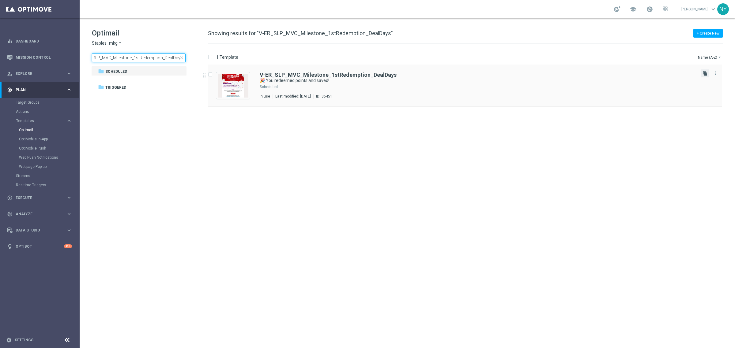
type input "V-ER_SLP_MVC_Milestone_1stRedemption_DealDays"
click at [704, 73] on icon "file_copy" at bounding box center [705, 73] width 5 height 5
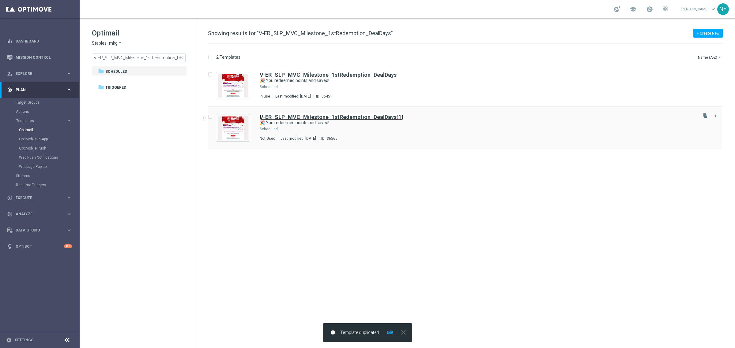
click at [371, 116] on b "V-ER_SLP_MVC_Milestone_1stRedemption_DealDays" at bounding box center [328, 117] width 137 height 6
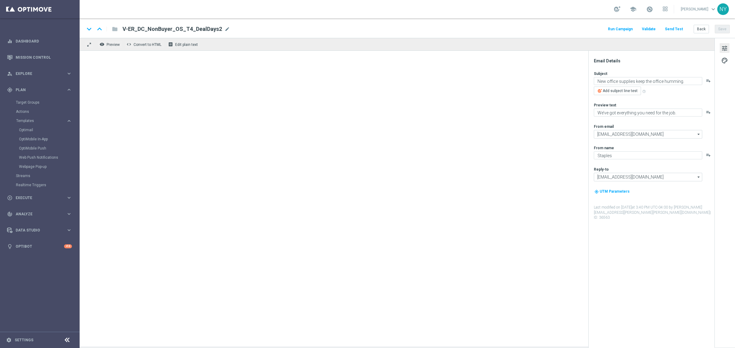
type input "V-ER_SLP_MVC_Milestone_1stRedemption_DealDays(1)"
type textarea "🎉 You redeemed points and saved!"
type textarea "Keep earning and you'll keep saving."
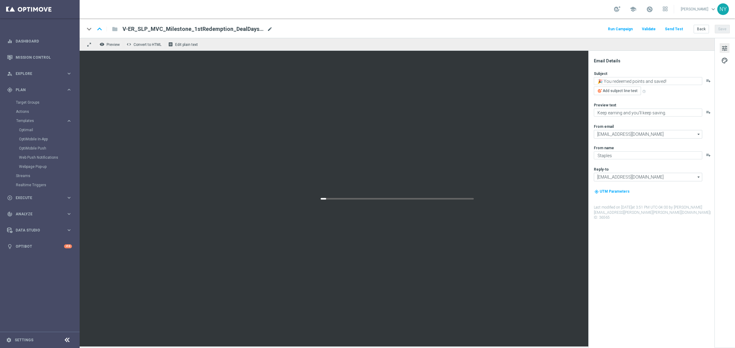
click at [267, 30] on span "mode_edit" at bounding box center [270, 29] width 6 height 6
drag, startPoint x: 239, startPoint y: 31, endPoint x: 226, endPoint y: 29, distance: 13.5
click at [226, 29] on input "V-ER_SLP_MVC_Milestone_1stRedemption_DealDays(1)" at bounding box center [198, 29] width 152 height 8
type input "V-ER_SLP_MVC_Milestone_1stRedemption_DealDays2"
click at [717, 31] on button "Save" at bounding box center [722, 29] width 15 height 9
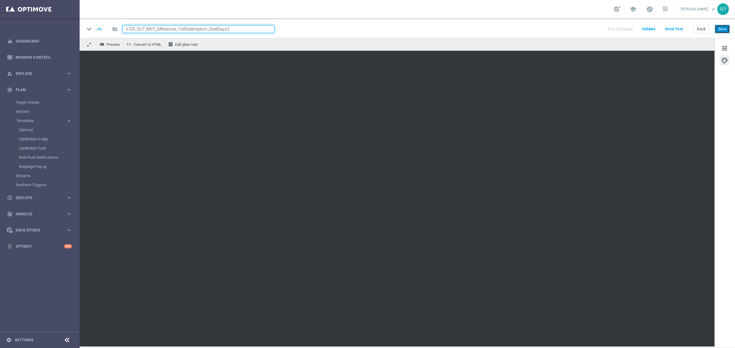
click at [725, 29] on button "Save" at bounding box center [722, 29] width 15 height 9
click at [722, 29] on button "Save" at bounding box center [722, 29] width 15 height 9
click at [677, 28] on button "Send Test" at bounding box center [674, 29] width 20 height 8
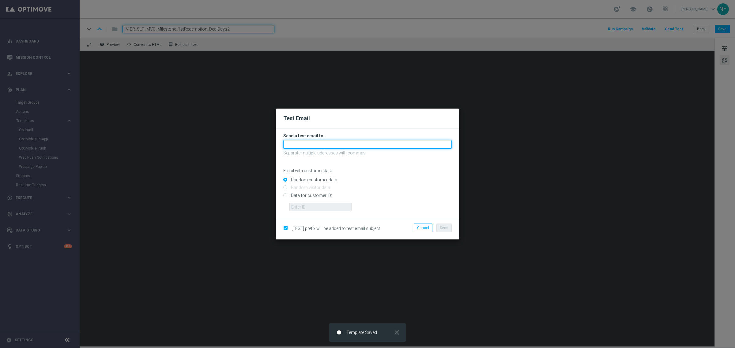
click at [302, 144] on input "text" at bounding box center [367, 144] width 168 height 9
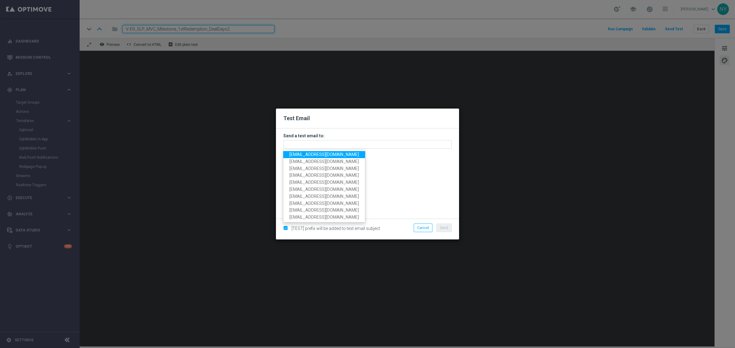
click at [307, 156] on span "[EMAIL_ADDRESS][DOMAIN_NAME]" at bounding box center [323, 154] width 69 height 5
type input "[EMAIL_ADDRESS][DOMAIN_NAME]"
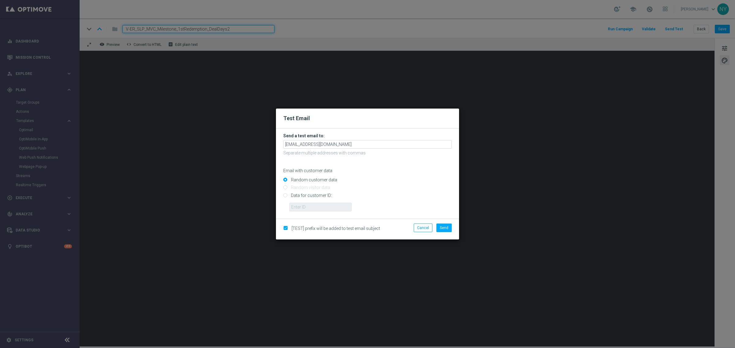
click at [285, 195] on input "Data for customer ID:" at bounding box center [367, 198] width 168 height 9
radio input "true"
click at [321, 206] on input "text" at bounding box center [320, 207] width 62 height 9
paste input "10000006208"
type input "10000006208"
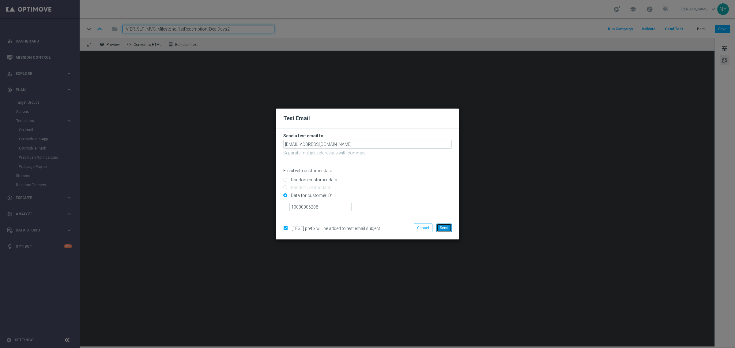
click at [447, 227] on span "Send" at bounding box center [444, 228] width 9 height 4
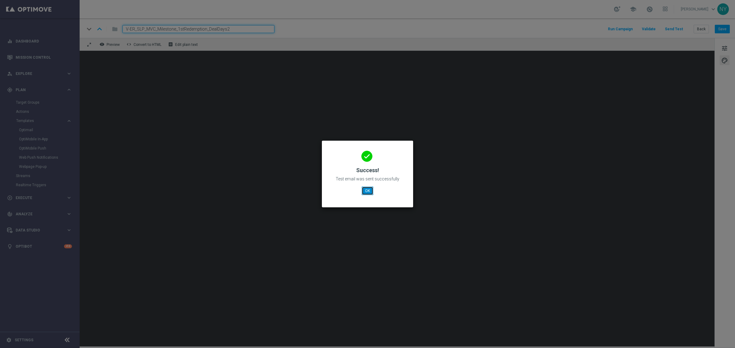
click at [371, 190] on button "OK" at bounding box center [368, 191] width 12 height 9
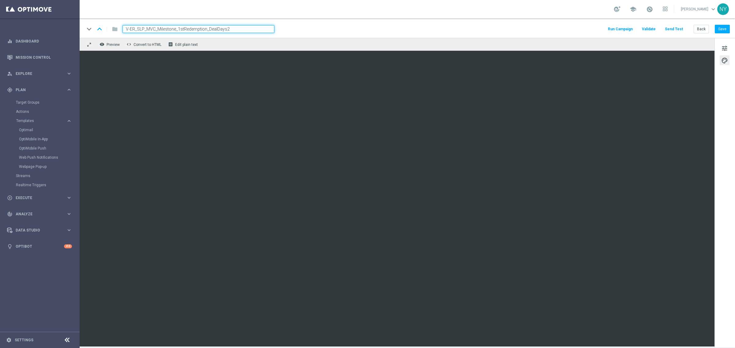
drag, startPoint x: 238, startPoint y: 26, endPoint x: -61, endPoint y: 12, distance: 299.1
click at [0, 12] on html "equalizer Dashboard Mission Control" at bounding box center [367, 174] width 735 height 348
click at [703, 28] on button "Back" at bounding box center [700, 29] width 15 height 9
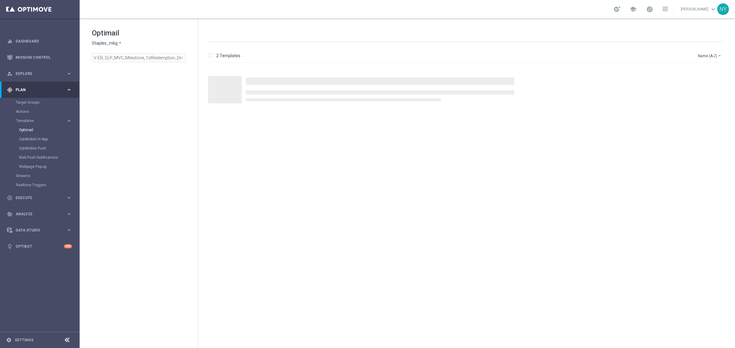
click at [181, 59] on span "close" at bounding box center [181, 57] width 5 height 5
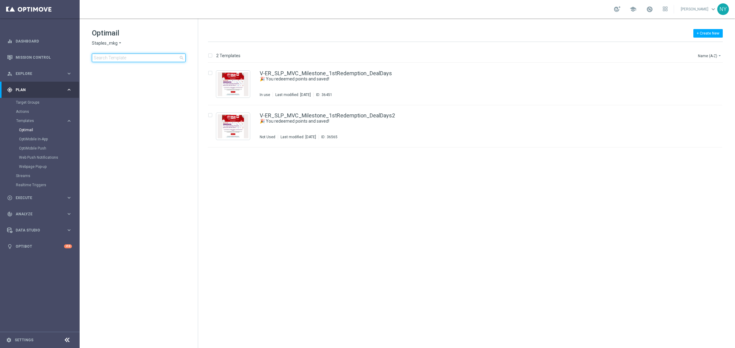
click at [135, 59] on input at bounding box center [139, 58] width 94 height 9
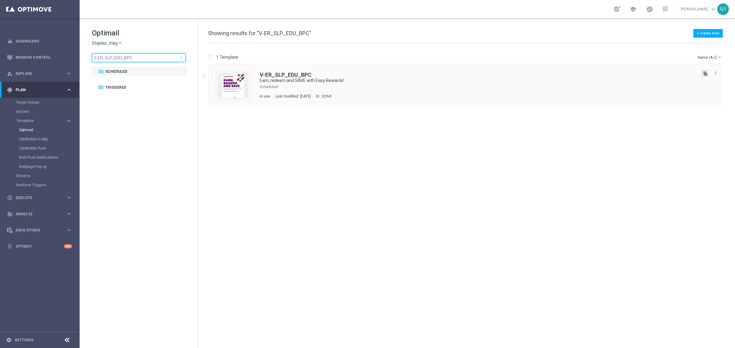
type input "V-ER_SLP_EDU_BPC"
click at [703, 69] on button "file_copy" at bounding box center [705, 73] width 8 height 8
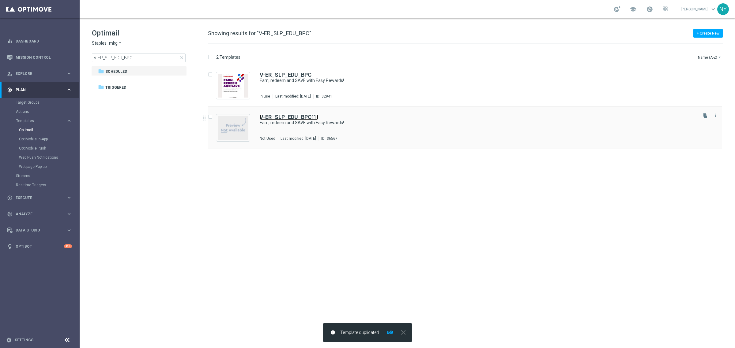
click at [305, 117] on b "V-ER_SLP_EDU_BPC" at bounding box center [286, 117] width 52 height 6
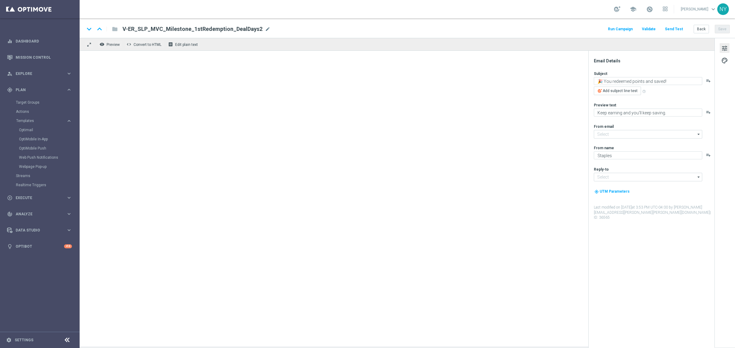
type input "[EMAIL_ADDRESS][DOMAIN_NAME]"
type textarea "Earn, redeem and SAVE with Easy Rewards!"
type textarea "Smart ways to make the most of every purchase."
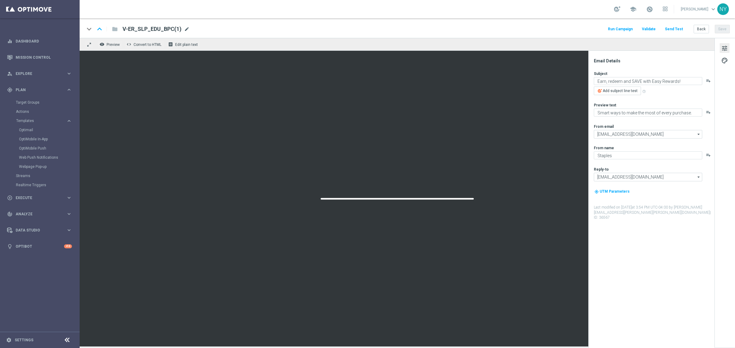
click at [184, 28] on span "mode_edit" at bounding box center [187, 29] width 6 height 6
drag, startPoint x: 173, startPoint y: 31, endPoint x: 163, endPoint y: 31, distance: 9.8
click at [163, 31] on input "V-ER_SLP_EDU_BPC(1)" at bounding box center [198, 29] width 152 height 8
type input "V-ER_SLP_EDU_BPC_DealDays2"
click at [730, 28] on div "keyboard_arrow_down keyboard_arrow_up folder V-ER_SLP_EDU_BPC_DealDays2 V-ER_SL…" at bounding box center [407, 28] width 655 height 20
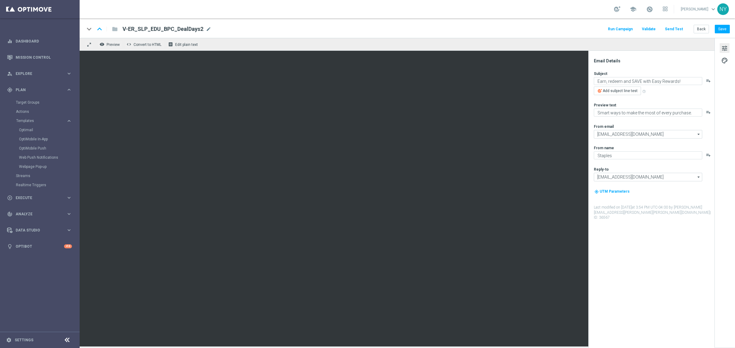
click at [721, 24] on div "keyboard_arrow_down keyboard_arrow_up folder V-ER_SLP_EDU_BPC_DealDays2 V-ER_SL…" at bounding box center [407, 28] width 655 height 20
click at [720, 31] on button "Save" at bounding box center [722, 29] width 15 height 9
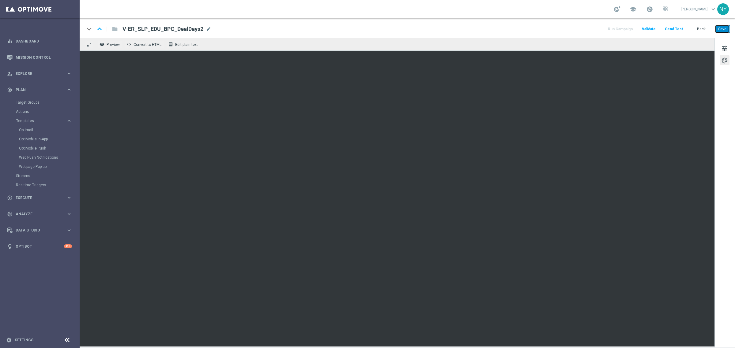
click at [723, 26] on button "Save" at bounding box center [722, 29] width 15 height 9
click at [724, 28] on button "Save" at bounding box center [722, 29] width 15 height 9
click at [725, 32] on button "Save" at bounding box center [722, 29] width 15 height 9
click at [206, 29] on span "mode_edit" at bounding box center [209, 29] width 6 height 6
drag, startPoint x: 203, startPoint y: 30, endPoint x: 85, endPoint y: 24, distance: 117.7
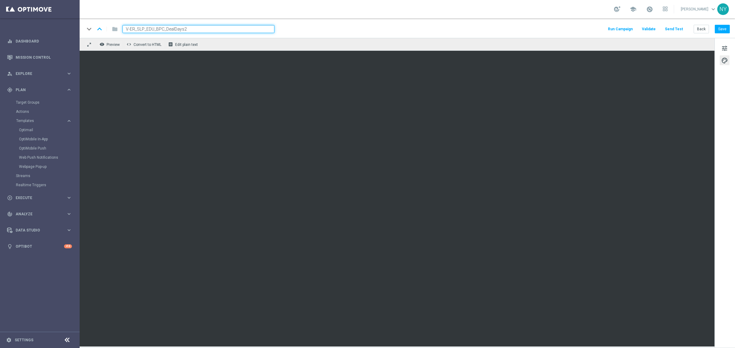
click at [86, 24] on div "keyboard_arrow_down keyboard_arrow_up folder V-ER_SLP_EDU_BPC_DealDays2 Run Cam…" at bounding box center [407, 28] width 655 height 20
click at [678, 27] on button "Send Test" at bounding box center [674, 29] width 20 height 8
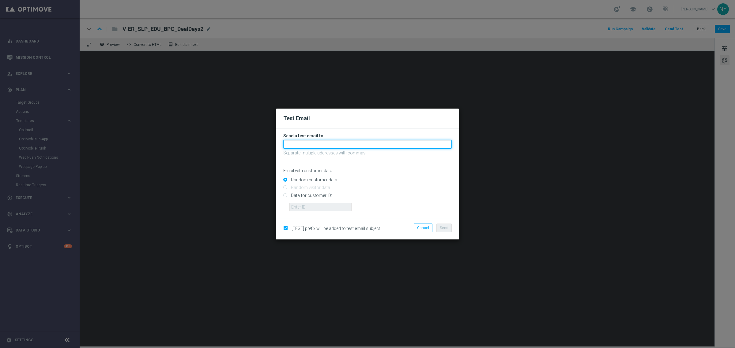
click at [305, 144] on input "text" at bounding box center [367, 144] width 168 height 9
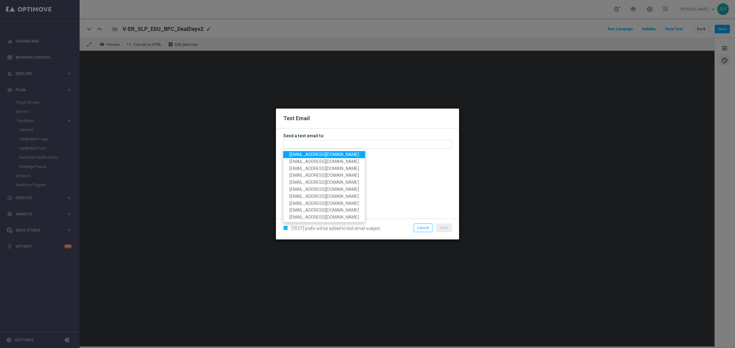
click at [300, 156] on span "[EMAIL_ADDRESS][DOMAIN_NAME]" at bounding box center [323, 154] width 69 height 5
type input "[EMAIL_ADDRESS][DOMAIN_NAME]"
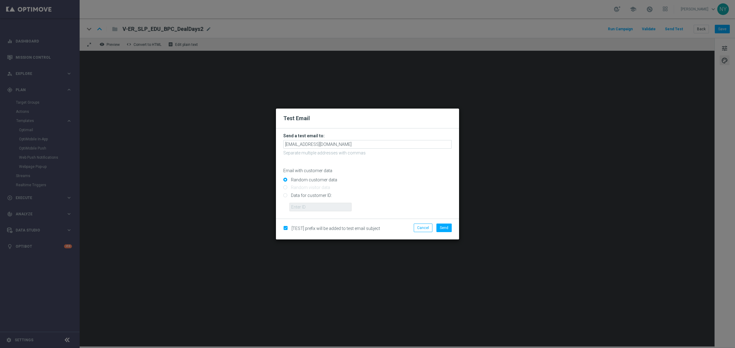
drag, startPoint x: 285, startPoint y: 195, endPoint x: 288, endPoint y: 202, distance: 7.7
click at [285, 195] on input "Data for customer ID:" at bounding box center [367, 198] width 168 height 9
radio input "true"
click at [309, 209] on input "text" at bounding box center [320, 207] width 62 height 9
paste input "10000006208"
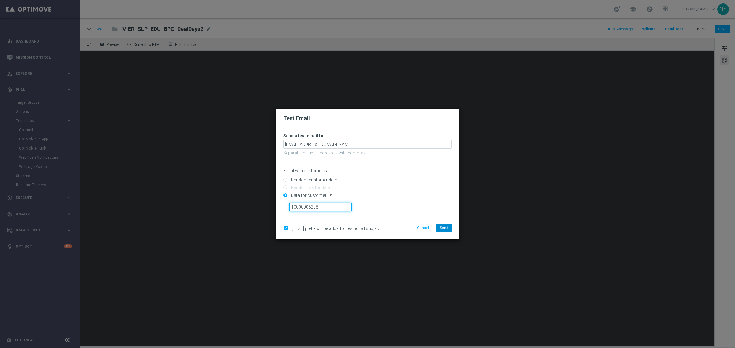
type input "10000006208"
click at [446, 229] on span "Send" at bounding box center [444, 228] width 9 height 4
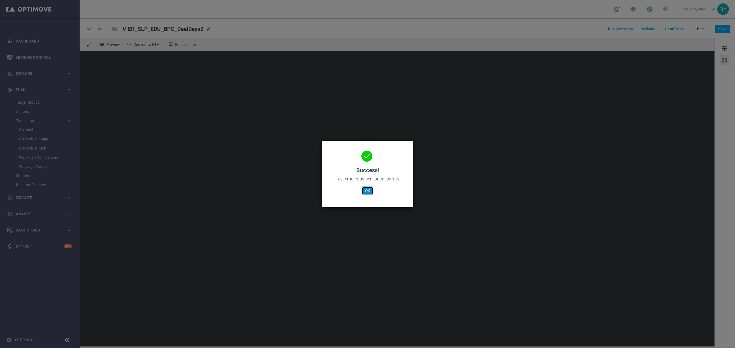
click at [370, 192] on button "OK" at bounding box center [368, 191] width 12 height 9
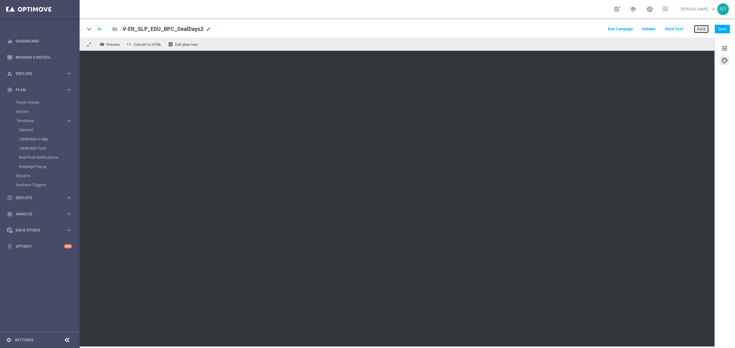
click at [700, 28] on button "Back" at bounding box center [700, 29] width 15 height 9
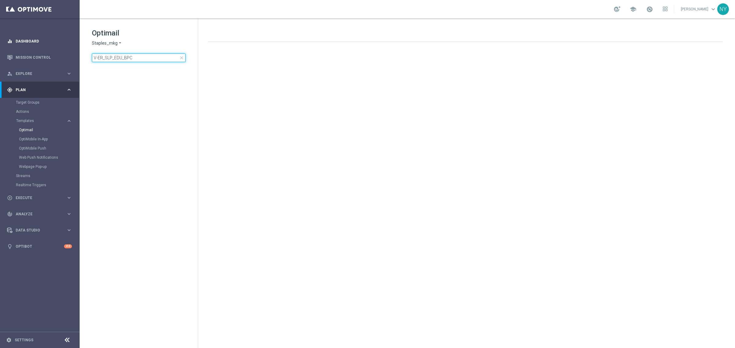
drag, startPoint x: 129, startPoint y: 57, endPoint x: 21, endPoint y: 47, distance: 108.8
click at [21, 47] on main "equalizer Dashboard Mission Control" at bounding box center [367, 174] width 735 height 348
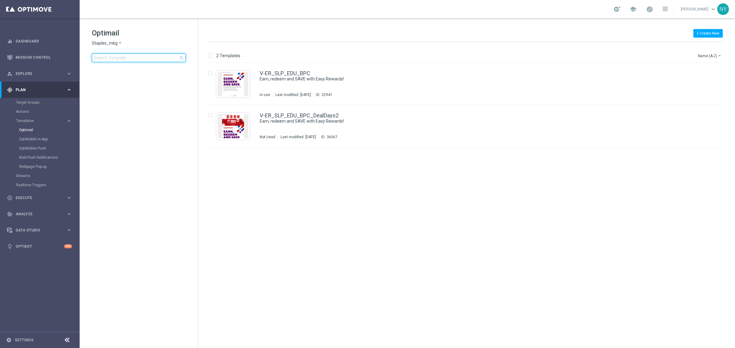
click at [116, 57] on input at bounding box center [139, 58] width 94 height 9
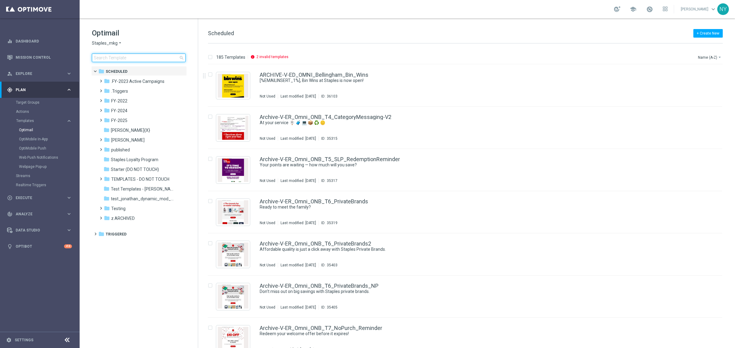
drag, startPoint x: 129, startPoint y: 54, endPoint x: 126, endPoint y: 57, distance: 3.5
click at [129, 54] on input at bounding box center [139, 58] width 94 height 9
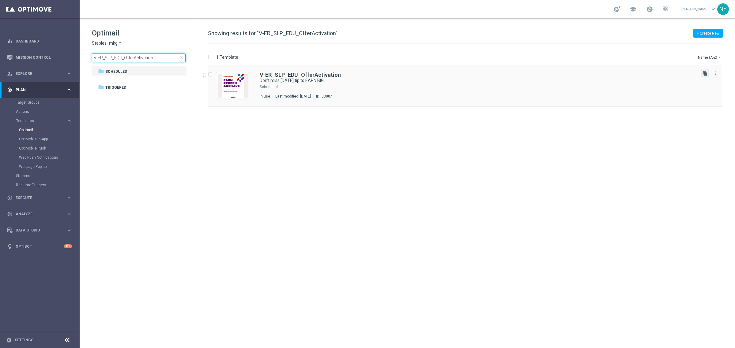
type input "V-ER_SLP_EDU_OfferActivation"
click at [706, 71] on icon "file_copy" at bounding box center [705, 73] width 5 height 5
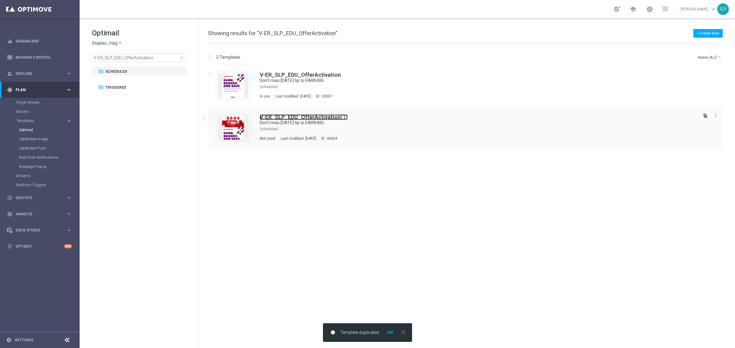
click at [293, 117] on b "V-ER_SLP_EDU_OfferActivation" at bounding box center [300, 117] width 81 height 6
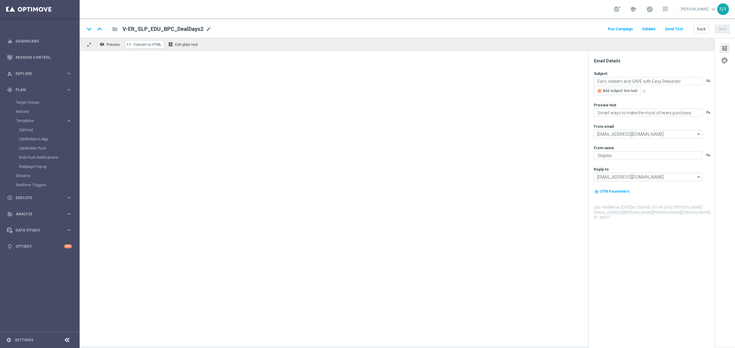
type input "V-ER_SLP_EDU_OfferActivation(1)"
type textarea "Don’t miss today’s tip to EARN BIG."
type textarea "More smart ways to make the most of every purchase."
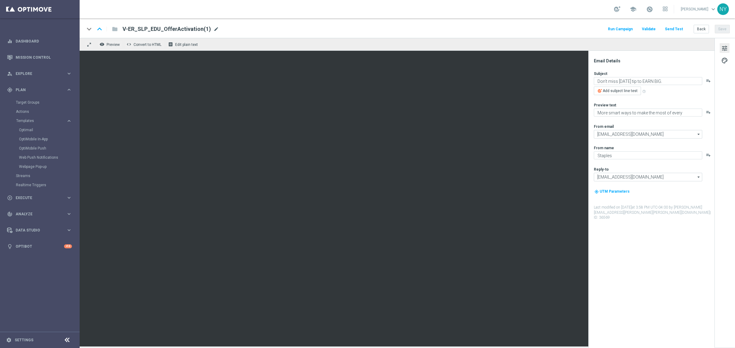
click at [213, 30] on span "mode_edit" at bounding box center [216, 29] width 6 height 6
drag, startPoint x: 200, startPoint y: 29, endPoint x: 184, endPoint y: 31, distance: 15.4
click at [184, 31] on input "V-ER_SLP_EDU_OfferActivation(1)" at bounding box center [198, 29] width 152 height 8
type input "V-ER_SLP_EDU_OfferActivation_DealDays2"
click at [723, 28] on button "Save" at bounding box center [722, 29] width 15 height 9
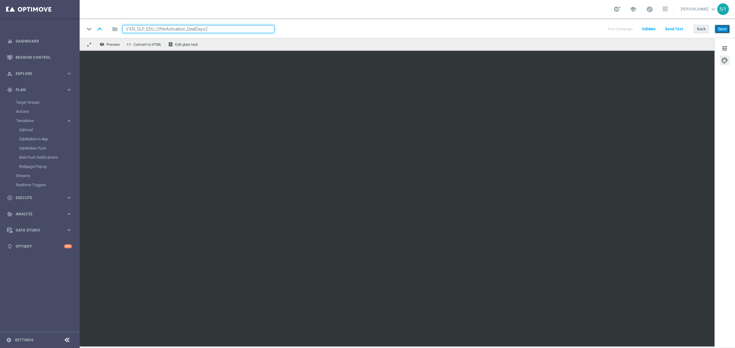
drag, startPoint x: 721, startPoint y: 27, endPoint x: 705, endPoint y: 27, distance: 16.2
click at [720, 27] on button "Save" at bounding box center [722, 29] width 15 height 9
click at [720, 28] on button "Save" at bounding box center [722, 29] width 15 height 9
click at [718, 28] on button "Save" at bounding box center [722, 29] width 15 height 9
click at [675, 28] on button "Send Test" at bounding box center [674, 29] width 20 height 8
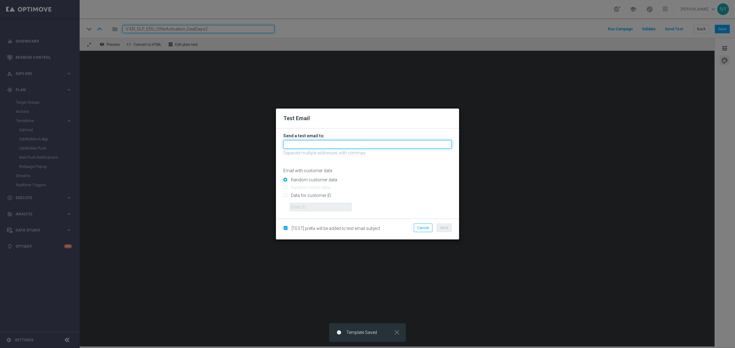
click at [305, 145] on input "text" at bounding box center [367, 144] width 168 height 9
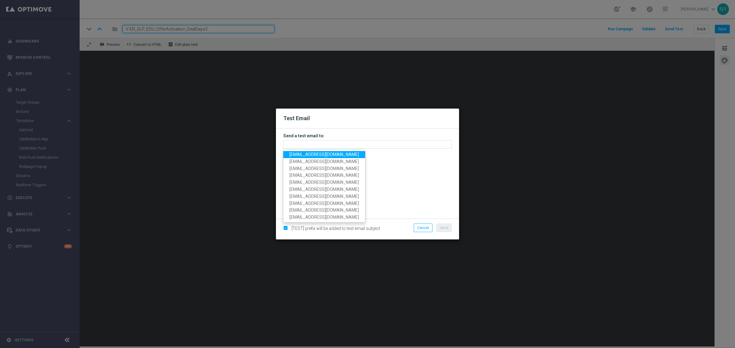
click at [308, 156] on span "[EMAIL_ADDRESS][DOMAIN_NAME]" at bounding box center [323, 154] width 69 height 5
type input "[EMAIL_ADDRESS][DOMAIN_NAME]"
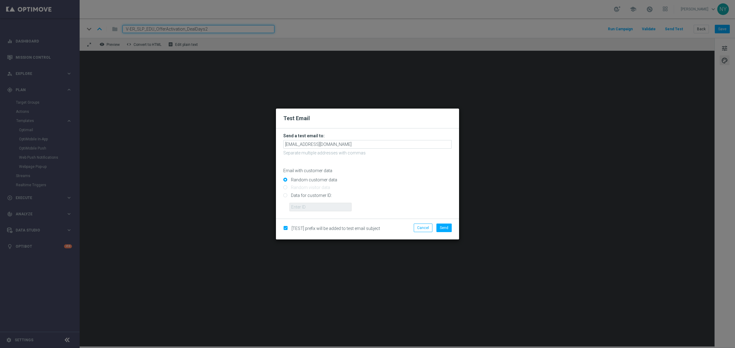
click at [287, 196] on input "Data for customer ID:" at bounding box center [367, 198] width 168 height 9
radio input "true"
click at [297, 206] on input "text" at bounding box center [320, 207] width 62 height 9
click at [317, 208] on input "text" at bounding box center [320, 207] width 62 height 9
paste input "10000006208"
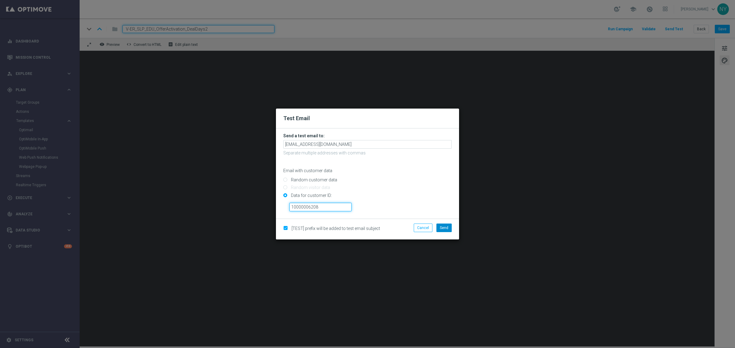
type input "10000006208"
click at [444, 228] on span "Send" at bounding box center [444, 228] width 9 height 4
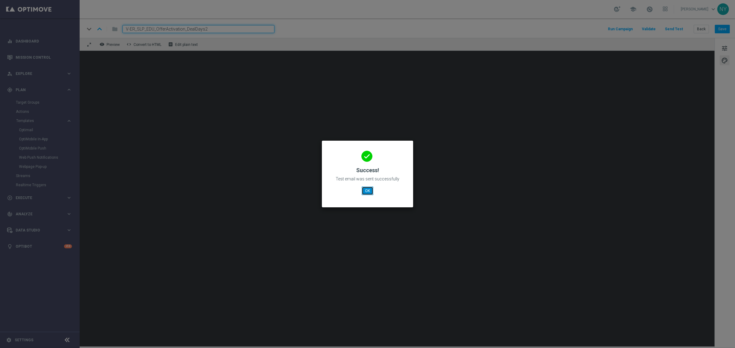
click at [369, 188] on button "OK" at bounding box center [368, 191] width 12 height 9
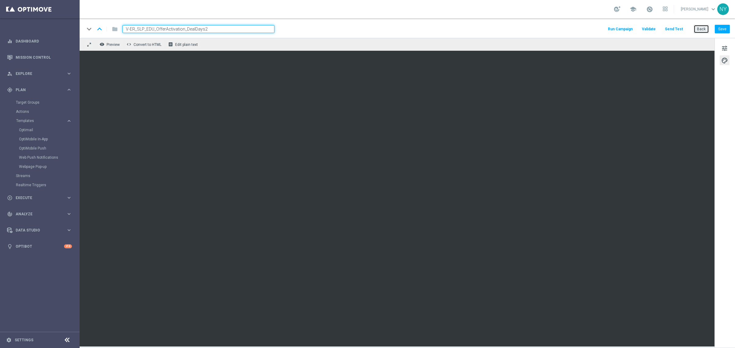
click at [696, 30] on button "Back" at bounding box center [700, 29] width 15 height 9
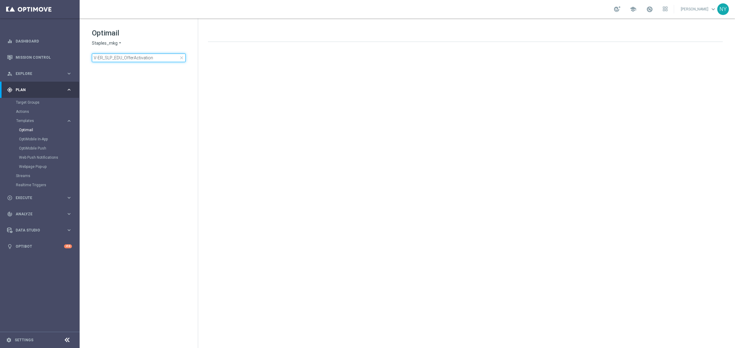
drag, startPoint x: 158, startPoint y: 55, endPoint x: -77, endPoint y: 31, distance: 236.7
click at [0, 31] on html "equalizer Dashboard Mission Control" at bounding box center [367, 174] width 735 height 348
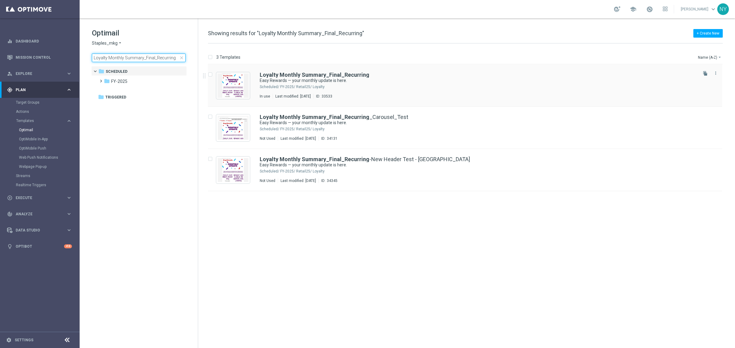
type input "Loyalty Monthly Summary_Final_Recurring"
click at [704, 74] on icon "file_copy" at bounding box center [705, 73] width 5 height 5
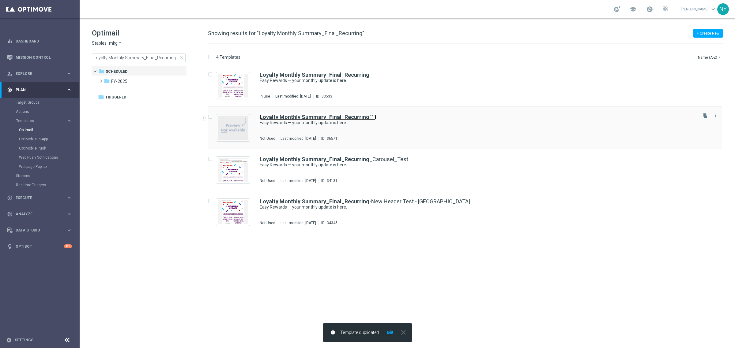
click at [343, 117] on b "Loyalty Monthly Summary_Final_Recurring" at bounding box center [315, 117] width 110 height 6
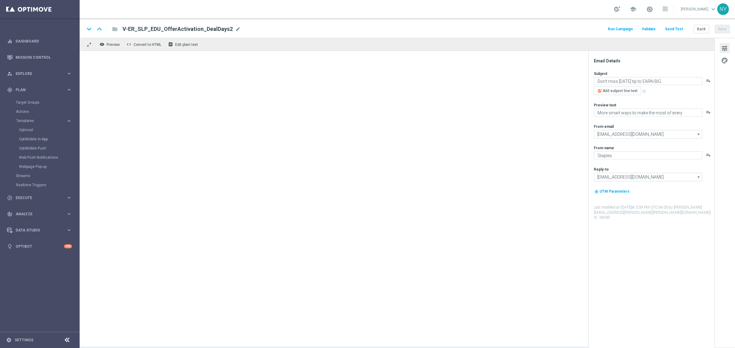
type input "Loyalty Monthly Summary_Final_Recurring(1)"
type textarea "Easy Rewards — your monthly update is here."
type textarea "Redeem your points to save on your next purchase!"
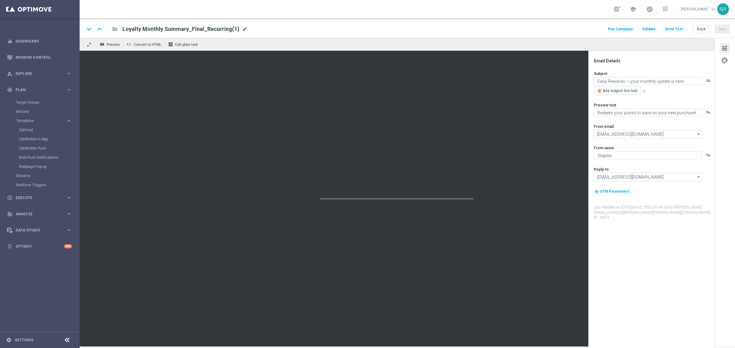
click at [242, 29] on span "mode_edit" at bounding box center [245, 29] width 6 height 6
drag, startPoint x: 221, startPoint y: 31, endPoint x: 212, endPoint y: 23, distance: 11.8
click at [207, 28] on input "Loyalty Monthly Summary_Final_Recurring(1)" at bounding box center [198, 29] width 152 height 8
click at [207, 29] on input "Loyalty Monthly Summary_Final_Recurring(_DailyDeals2" at bounding box center [198, 29] width 152 height 8
drag, startPoint x: 227, startPoint y: 29, endPoint x: 208, endPoint y: 28, distance: 19.0
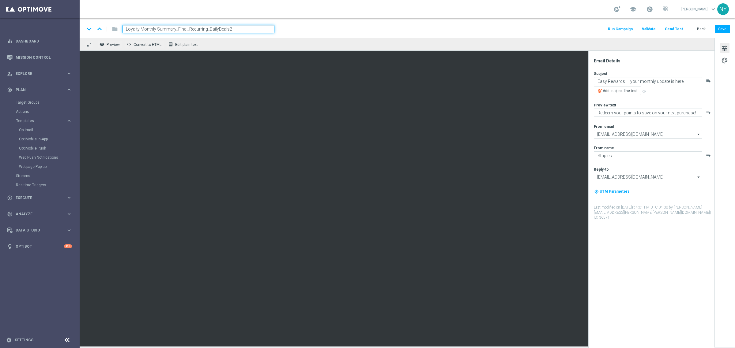
click at [208, 28] on input "Loyalty Monthly Summary_Final_Recurring_DailyDeals2" at bounding box center [198, 29] width 152 height 8
type input "Loyalty Monthly Summary_Final_Recurring_DealDays2"
click at [722, 28] on button "Save" at bounding box center [722, 29] width 15 height 9
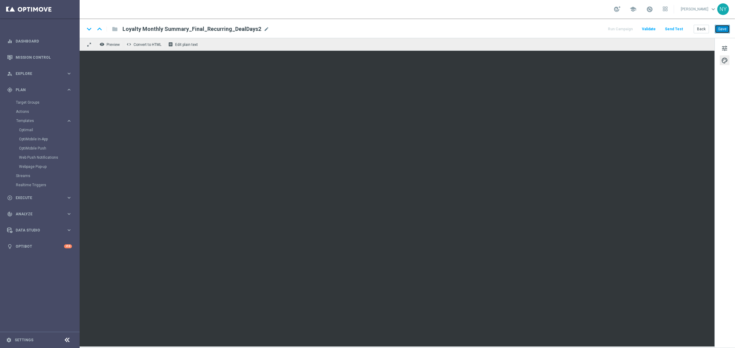
click at [718, 27] on button "Save" at bounding box center [722, 29] width 15 height 9
click at [724, 27] on button "Save" at bounding box center [722, 29] width 15 height 9
click at [725, 28] on button "Save" at bounding box center [722, 29] width 15 height 9
click at [680, 29] on button "Send Test" at bounding box center [674, 29] width 20 height 8
click at [673, 29] on button "Send Test" at bounding box center [674, 29] width 20 height 8
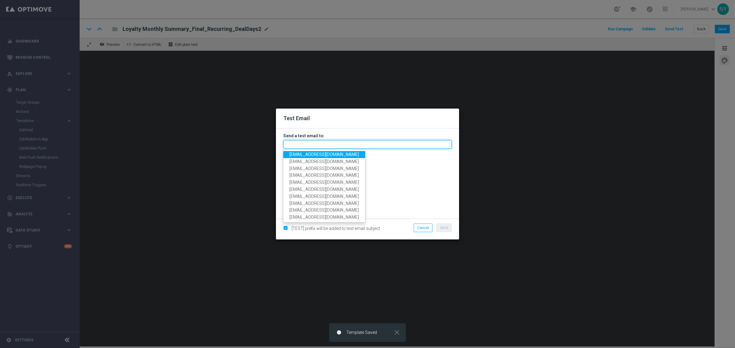
click at [302, 148] on input "text" at bounding box center [367, 144] width 168 height 9
click at [304, 157] on link "[EMAIL_ADDRESS][DOMAIN_NAME]" at bounding box center [324, 154] width 82 height 7
type input "[EMAIL_ADDRESS][DOMAIN_NAME]"
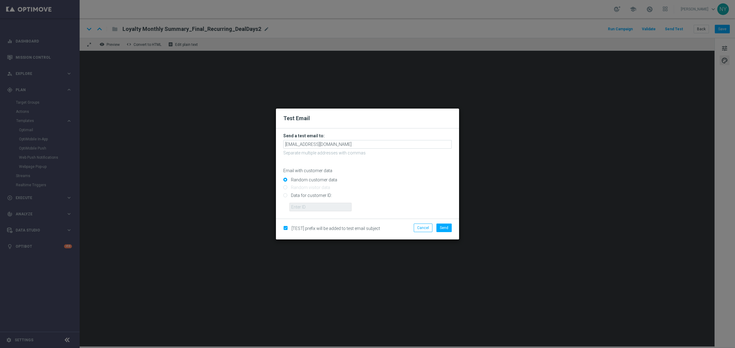
click at [283, 194] on input "Data for customer ID:" at bounding box center [367, 198] width 168 height 9
radio input "true"
click at [305, 204] on input "text" at bounding box center [320, 207] width 62 height 9
paste input "10000006208"
type input "10000006208"
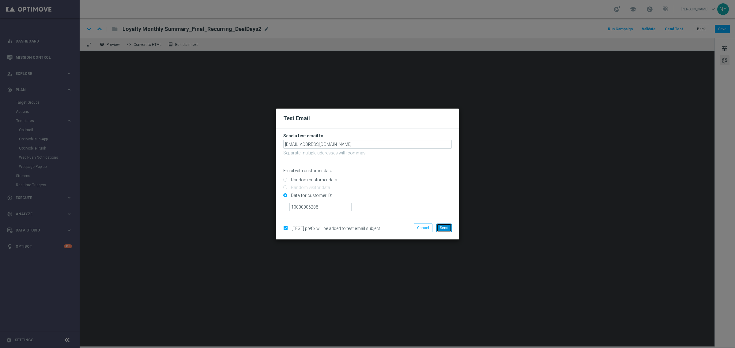
click at [448, 227] on button "Send" at bounding box center [443, 228] width 15 height 9
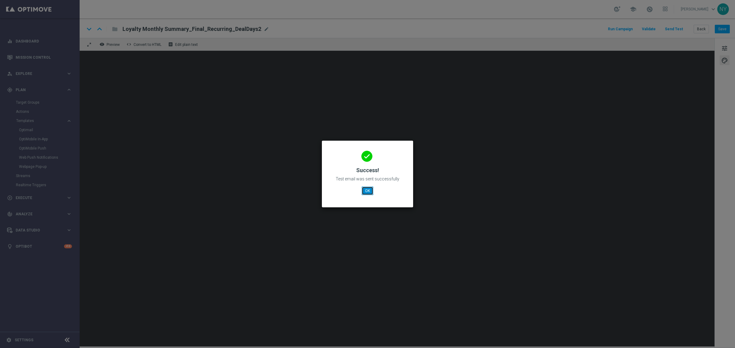
click at [373, 192] on button "OK" at bounding box center [368, 191] width 12 height 9
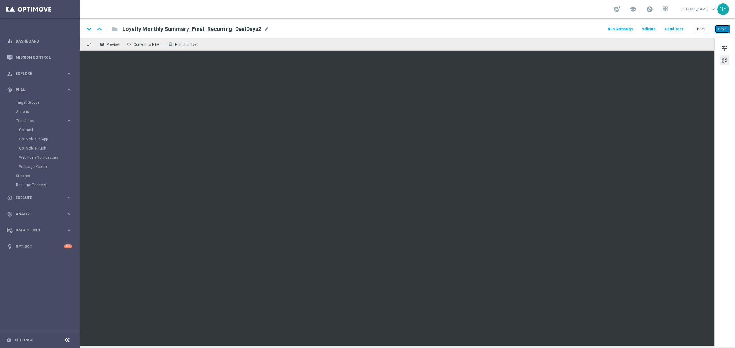
click at [720, 30] on button "Save" at bounding box center [722, 29] width 15 height 9
click at [701, 29] on button "Back" at bounding box center [700, 29] width 15 height 9
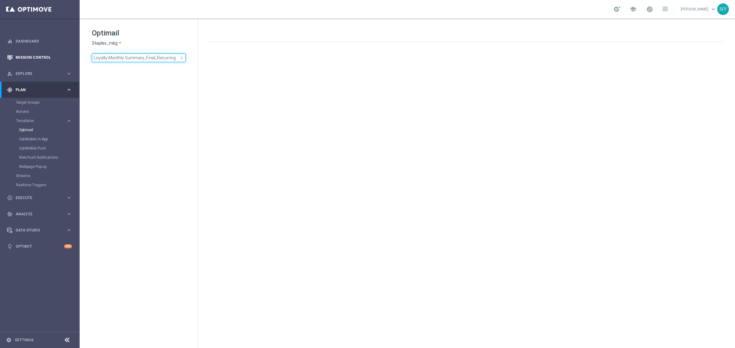
drag, startPoint x: 175, startPoint y: 56, endPoint x: 37, endPoint y: 54, distance: 138.1
click at [37, 54] on main "equalizer Dashboard Mission Control" at bounding box center [367, 174] width 735 height 348
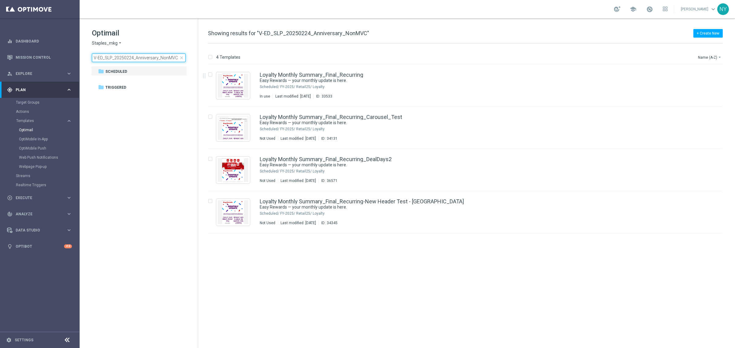
click at [175, 56] on input "V-ED_SLP_20250224_Anniversary_NonMVC" at bounding box center [139, 58] width 94 height 9
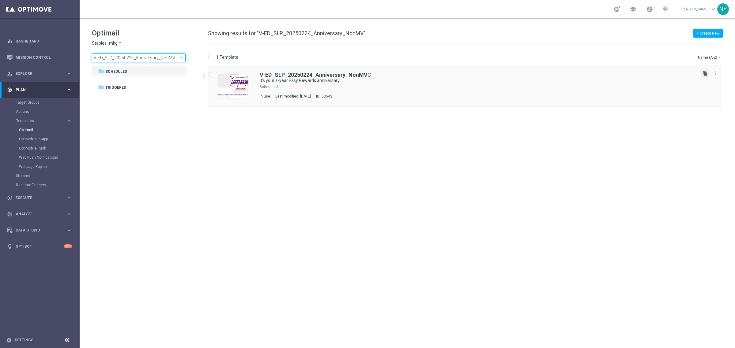
type input "V-ED_SLP_20250224_Anniversary_NonMV"
click at [703, 73] on icon "file_copy" at bounding box center [705, 73] width 5 height 5
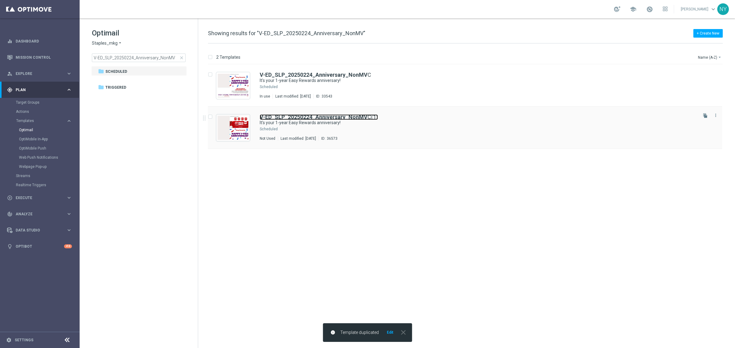
click at [328, 115] on b "V-ED_SLP_20250224_Anniversary_NonMV" at bounding box center [314, 117] width 108 height 6
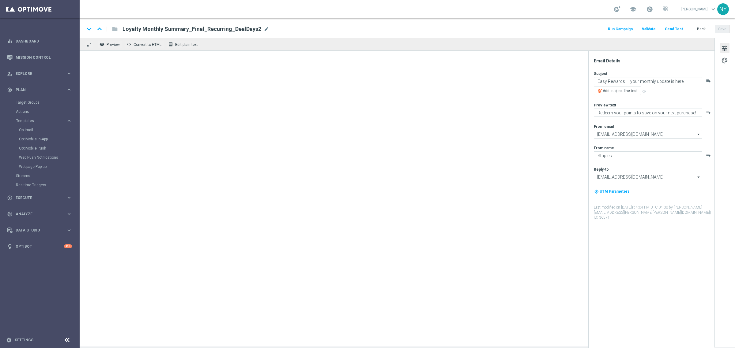
type textarea "It's your 1-year Easy Rewards anniversary!"
type textarea "Check out your points and savings totals."
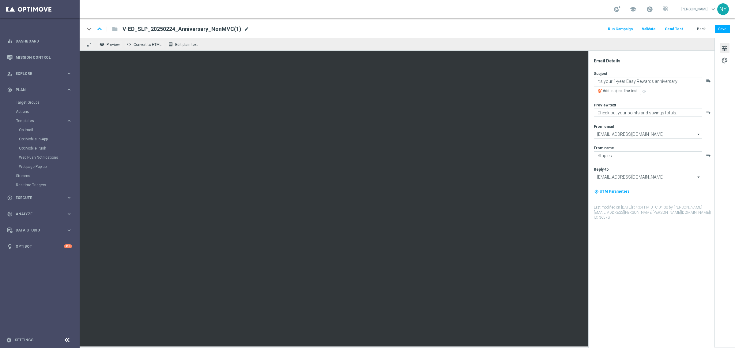
click at [244, 28] on span "mode_edit" at bounding box center [247, 29] width 6 height 6
drag, startPoint x: 218, startPoint y: 28, endPoint x: 208, endPoint y: 28, distance: 9.5
click at [208, 28] on input "V-ED_SLP_20250224_Anniversary_NonMVC(1)" at bounding box center [198, 29] width 152 height 8
type input "V-ED_SLP_20250224_Anniversary_NonMVC2"
click at [719, 29] on button "Save" at bounding box center [722, 29] width 15 height 9
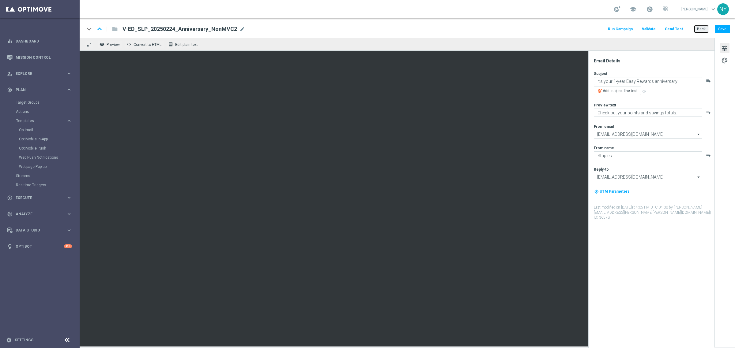
click at [700, 30] on button "Back" at bounding box center [700, 29] width 15 height 9
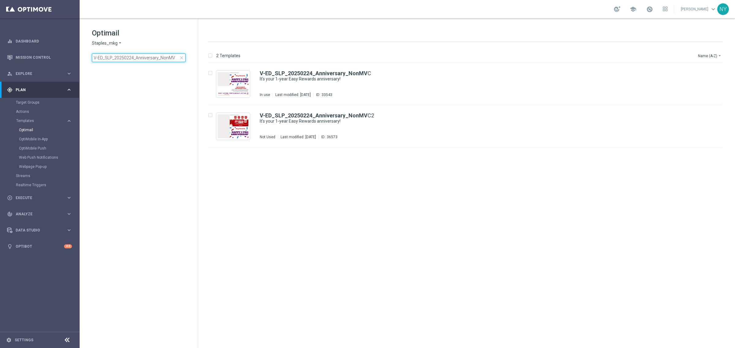
drag, startPoint x: 175, startPoint y: 58, endPoint x: -24, endPoint y: 52, distance: 199.1
click at [0, 52] on html "equalizer Dashboard Mission Control" at bounding box center [367, 174] width 735 height 348
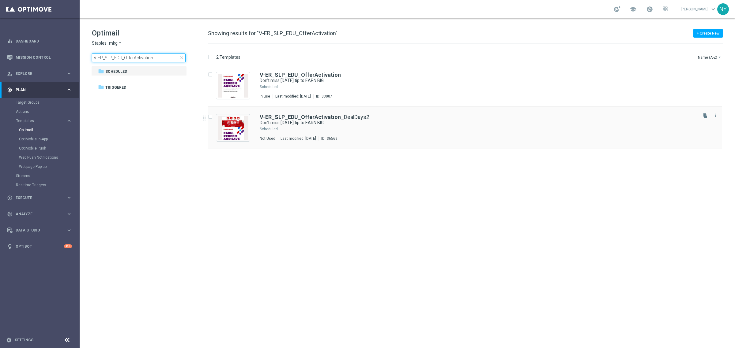
type input "V-ER_SLP_EDU_OfferActivation"
click at [364, 117] on link "V-ER_SLP_EDU_OfferActivation _DealDays2" at bounding box center [315, 117] width 110 height 6
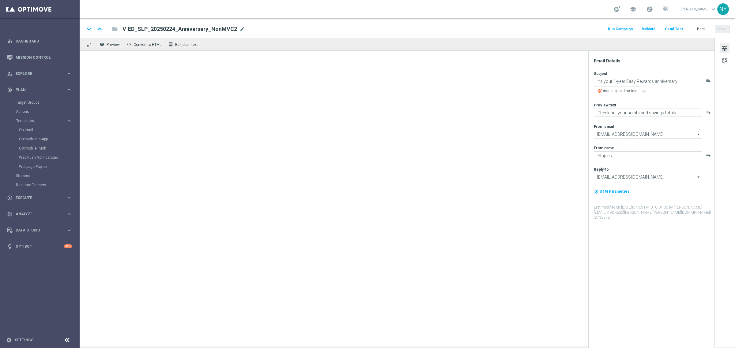
type input "V-ER_SLP_EDU_OfferActivation_DealDays2"
type textarea "Don’t miss today’s tip to EARN BIG."
type textarea "More smart ways to make the most of every purchase."
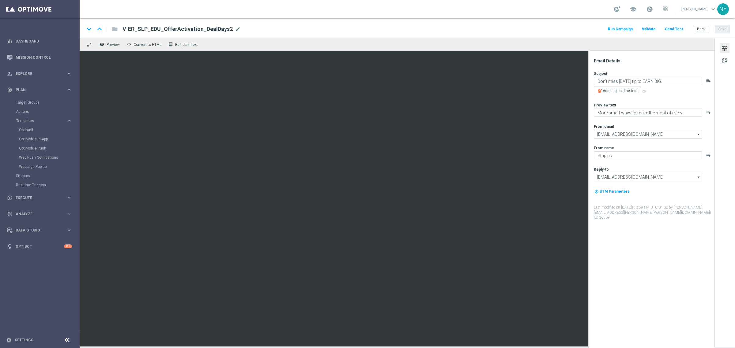
click at [235, 28] on span "mode_edit" at bounding box center [238, 29] width 6 height 6
drag, startPoint x: 227, startPoint y: 31, endPoint x: 56, endPoint y: 19, distance: 171.2
click at [58, 19] on main "equalizer Dashboard Mission Control" at bounding box center [367, 174] width 735 height 348
click at [703, 29] on button "Back" at bounding box center [700, 29] width 15 height 9
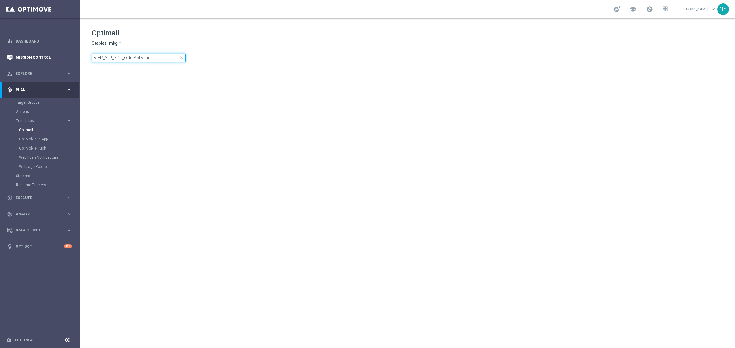
drag, startPoint x: 170, startPoint y: 57, endPoint x: 16, endPoint y: 58, distance: 154.0
click at [40, 53] on main "equalizer Dashboard Mission Control" at bounding box center [367, 174] width 735 height 348
type input "Loyalty Monthly Summary_Final_Recurring"
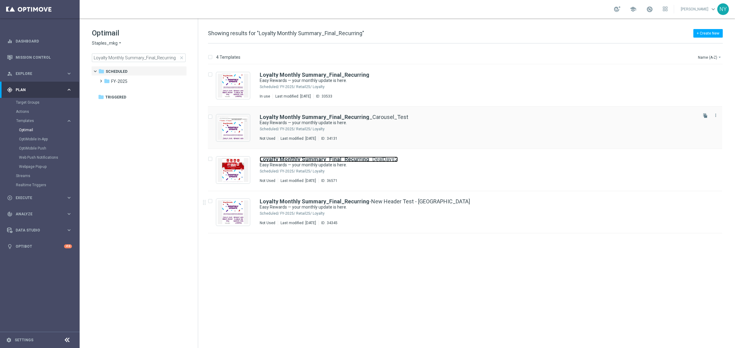
click at [368, 160] on link "Loyalty Monthly Summary_Final_Recurring _DealDays2" at bounding box center [329, 160] width 138 height 6
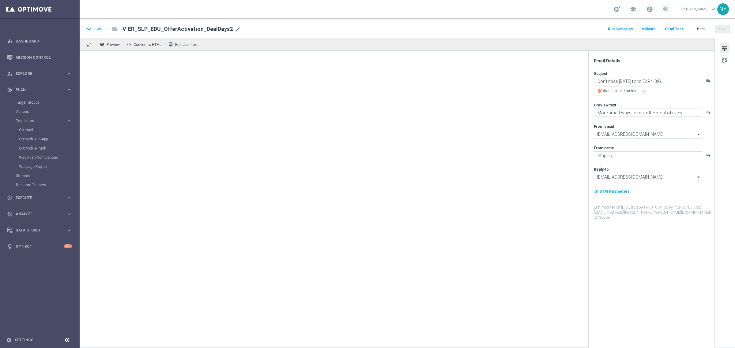
type textarea "Easy Rewards — your monthly update is here."
type textarea "Redeem your points to save on your next purchase!"
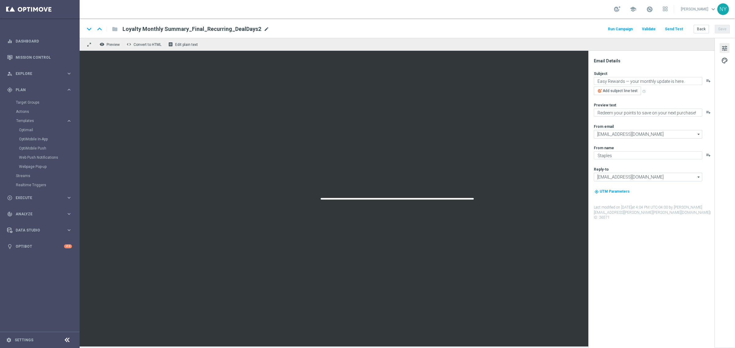
click at [264, 28] on span "mode_edit" at bounding box center [267, 29] width 6 height 6
drag, startPoint x: 250, startPoint y: 30, endPoint x: 23, endPoint y: 14, distance: 227.7
click at [23, 14] on main "equalizer Dashboard Mission Control" at bounding box center [367, 174] width 735 height 348
click at [703, 30] on button "Back" at bounding box center [700, 29] width 15 height 9
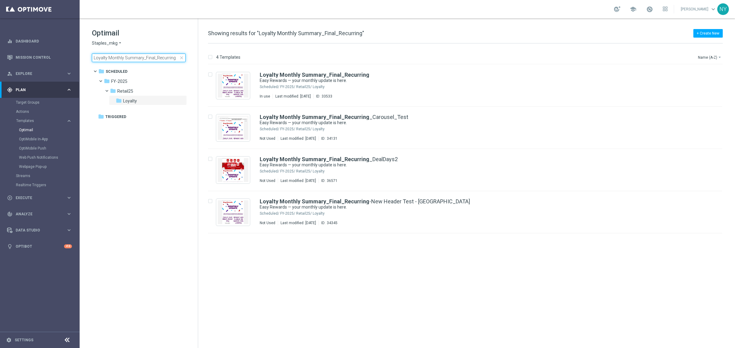
click at [174, 60] on input "Loyalty Monthly Summary_Final_Recurring" at bounding box center [139, 58] width 94 height 9
drag, startPoint x: 174, startPoint y: 60, endPoint x: 8, endPoint y: 48, distance: 166.7
click at [8, 48] on main "equalizer Dashboard Mission Control" at bounding box center [367, 174] width 735 height 348
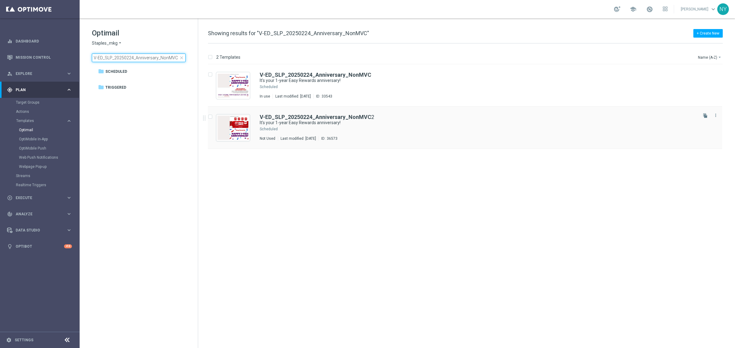
type input "V-ED_SLP_20250224_Anniversary_NonMVC"
click at [357, 116] on b "V-ED_SLP_20250224_Anniversary_NonMVC" at bounding box center [315, 117] width 111 height 6
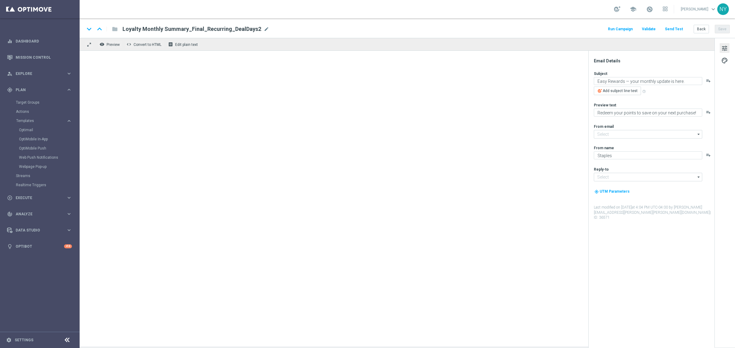
type input "[EMAIL_ADDRESS][DOMAIN_NAME]"
type input "V-ED_SLP_20250224_Anniversary_NonMVC2"
type textarea "It's your 1-year Easy Rewards anniversary!"
type textarea "Check out your points and savings totals."
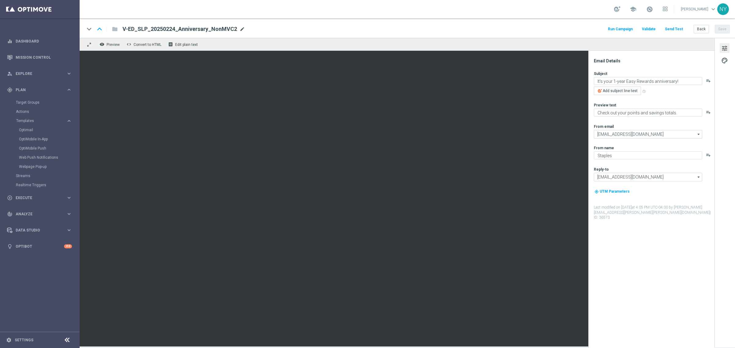
click at [241, 28] on span "mode_edit" at bounding box center [242, 29] width 6 height 6
drag, startPoint x: 212, startPoint y: 28, endPoint x: 208, endPoint y: 29, distance: 4.3
click at [207, 29] on input "V-ED_SLP_20250224_Anniversary_NonMVC2" at bounding box center [198, 29] width 152 height 8
type input "V-ED_SLP_20250224_Anniversary_NonMVC_DealDays2"
drag, startPoint x: 246, startPoint y: 31, endPoint x: 111, endPoint y: 32, distance: 134.7
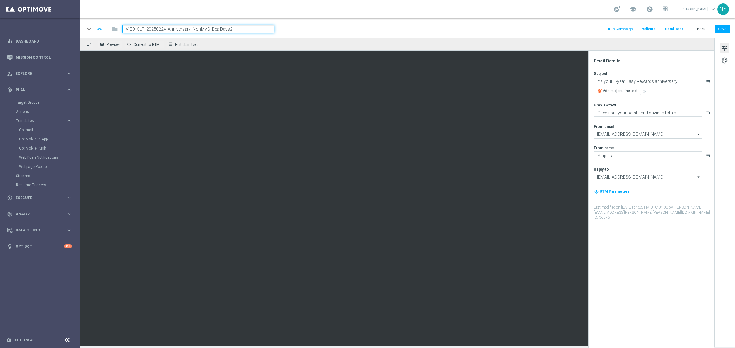
click at [111, 32] on div "keyboard_arrow_down keyboard_arrow_up folder V-ED_SLP_20250224_Anniversary_NonM…" at bounding box center [179, 29] width 190 height 8
click at [718, 28] on button "Save" at bounding box center [722, 29] width 15 height 9
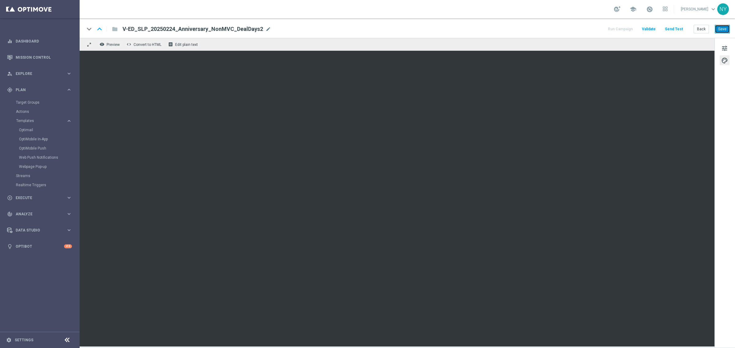
click at [722, 30] on button "Save" at bounding box center [722, 29] width 15 height 9
click at [721, 28] on button "Save" at bounding box center [722, 29] width 15 height 9
click at [723, 29] on button "Save" at bounding box center [722, 29] width 15 height 9
click at [673, 28] on button "Send Test" at bounding box center [674, 29] width 20 height 8
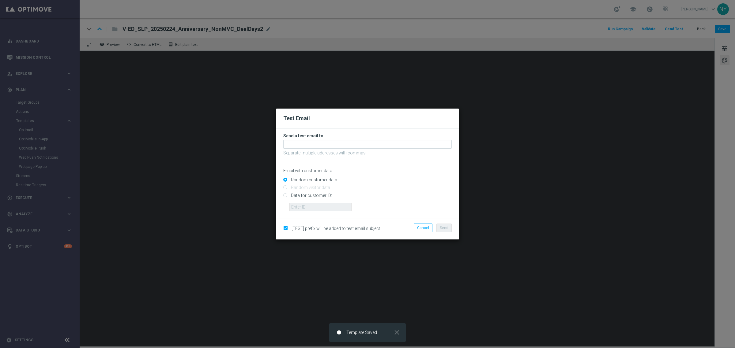
click at [315, 149] on form "Send a test email to: Separate multiple addresses with commas Email with custom…" at bounding box center [367, 172] width 168 height 78
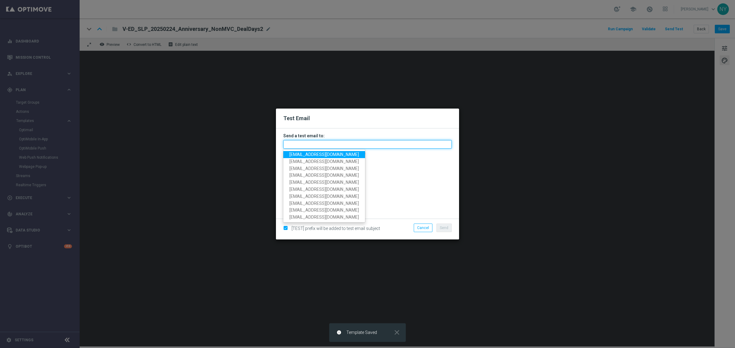
click at [315, 146] on input "text" at bounding box center [367, 144] width 168 height 9
click at [309, 155] on span "[EMAIL_ADDRESS][DOMAIN_NAME]" at bounding box center [323, 154] width 69 height 5
type input "[EMAIL_ADDRESS][DOMAIN_NAME]"
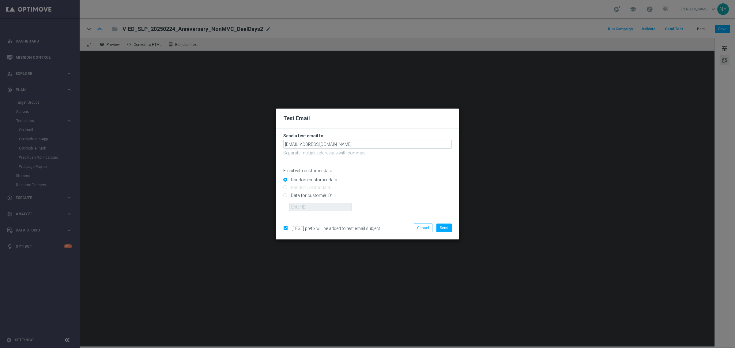
click at [285, 194] on input "Data for customer ID:" at bounding box center [367, 198] width 168 height 9
radio input "true"
click at [306, 204] on input "text" at bounding box center [320, 207] width 62 height 9
paste input "10000006208"
type input "10000006208"
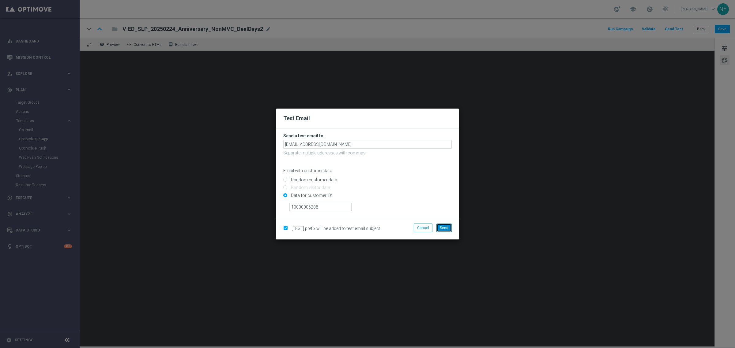
click at [446, 230] on button "Send" at bounding box center [443, 228] width 15 height 9
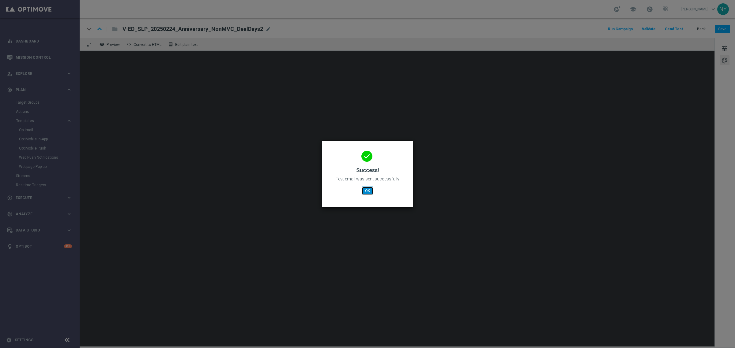
click at [363, 192] on button "OK" at bounding box center [368, 191] width 12 height 9
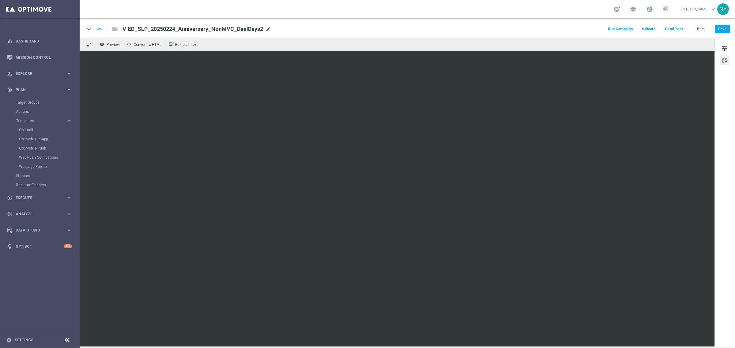
click at [267, 29] on span "mode_edit" at bounding box center [268, 29] width 6 height 6
click at [243, 27] on input "V-ED_SLP_20250224_Anniversary_NonMVC_DealDays2" at bounding box center [198, 29] width 152 height 8
drag, startPoint x: 233, startPoint y: 30, endPoint x: 86, endPoint y: 33, distance: 147.0
click at [86, 33] on div "keyboard_arrow_down keyboard_arrow_up folder V-ED_SLP_20250224_Anniversary_NonM…" at bounding box center [179, 29] width 190 height 8
click at [696, 26] on button "Back" at bounding box center [700, 29] width 15 height 9
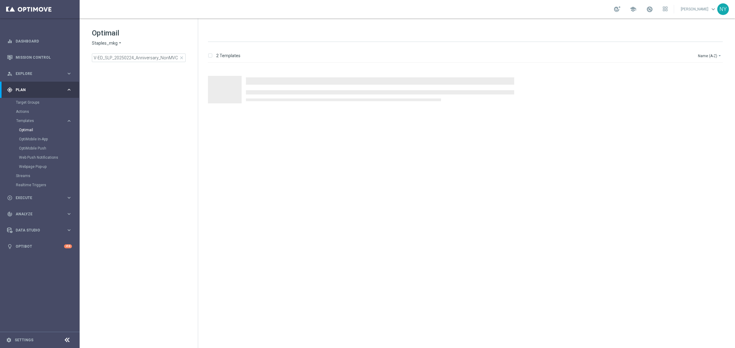
click at [181, 57] on span "close" at bounding box center [181, 57] width 5 height 5
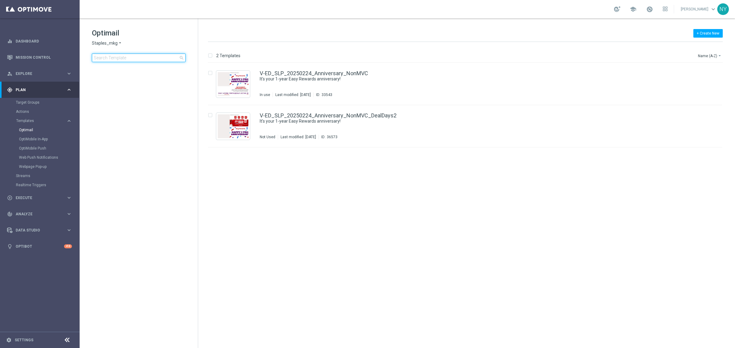
click at [140, 57] on input at bounding box center [139, 58] width 94 height 9
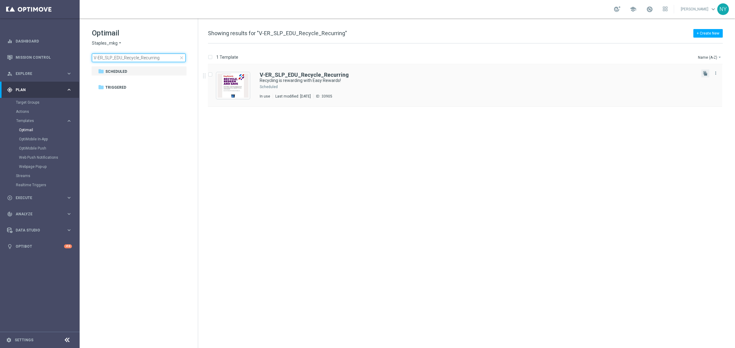
type input "V-ER_SLP_EDU_Recycle_Recurring"
click at [704, 69] on button "file_copy" at bounding box center [705, 73] width 8 height 8
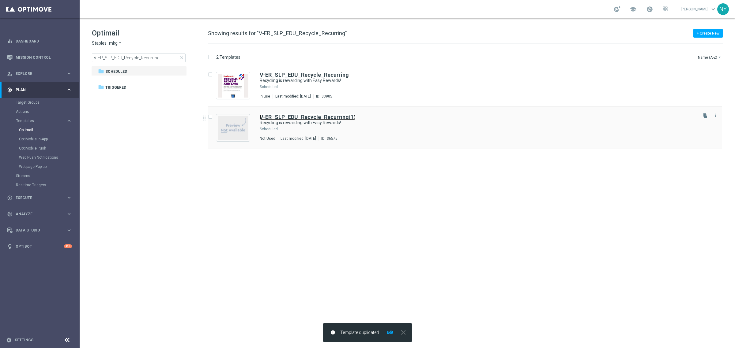
click at [325, 117] on b "V-ER_SLP_EDU_Recycle_Recurring" at bounding box center [304, 117] width 89 height 6
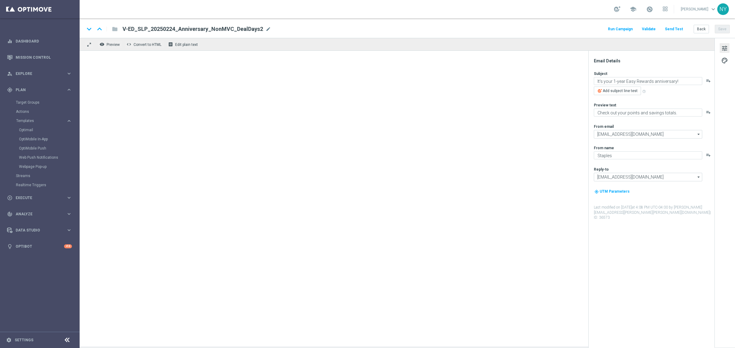
type input "V-ER_SLP_EDU_Recycle_Recurring(1)"
type textarea "Recycling is rewarding with Easy Rewards!"
type textarea "Earn points today, next month and beyond."
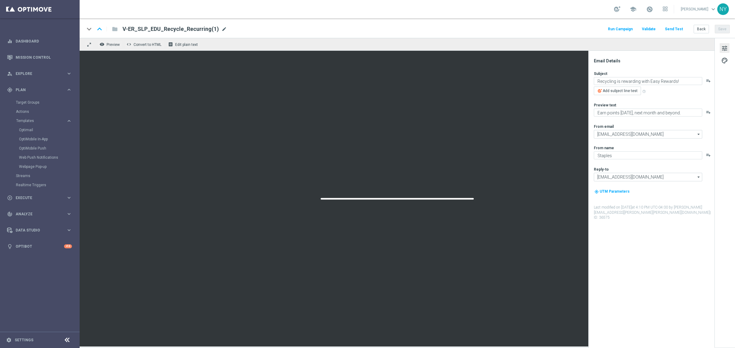
click at [221, 30] on span "mode_edit" at bounding box center [224, 29] width 6 height 6
drag, startPoint x: 206, startPoint y: 31, endPoint x: 191, endPoint y: 30, distance: 14.7
click at [191, 30] on input "V-ER_SLP_EDU_Recycle_Recurring(1)" at bounding box center [198, 29] width 152 height 8
type input "V-ER_SLP_EDU_Recycle_Recurring_DealDays2"
click at [722, 26] on button "Save" at bounding box center [722, 29] width 15 height 9
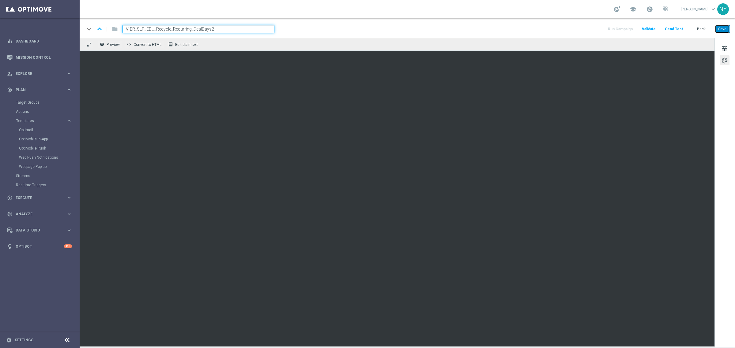
click at [724, 28] on button "Save" at bounding box center [722, 29] width 15 height 9
click at [723, 28] on button "Save" at bounding box center [722, 29] width 15 height 9
click at [677, 30] on button "Send Test" at bounding box center [674, 29] width 20 height 8
click at [678, 29] on button "Send Test" at bounding box center [674, 29] width 20 height 8
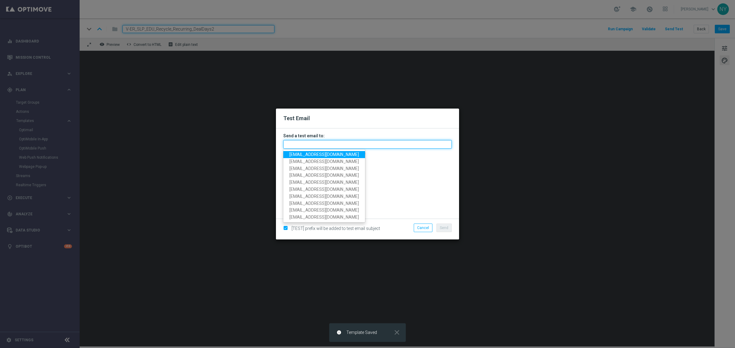
click at [292, 143] on input "text" at bounding box center [367, 144] width 168 height 9
drag, startPoint x: 296, startPoint y: 150, endPoint x: 305, endPoint y: 155, distance: 10.0
click at [300, 152] on span "[EMAIL_ADDRESS][DOMAIN_NAME]" at bounding box center [323, 154] width 69 height 5
type input "[EMAIL_ADDRESS][DOMAIN_NAME]"
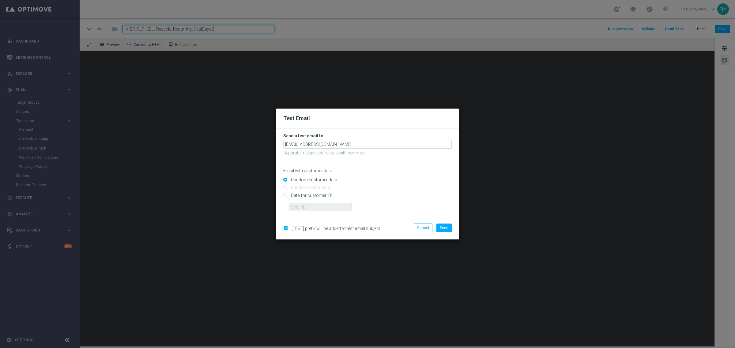
click at [285, 195] on input "Data for customer ID:" at bounding box center [367, 198] width 168 height 9
radio input "true"
click at [308, 205] on input "text" at bounding box center [320, 207] width 62 height 9
paste input "10000006208"
type input "10000006208"
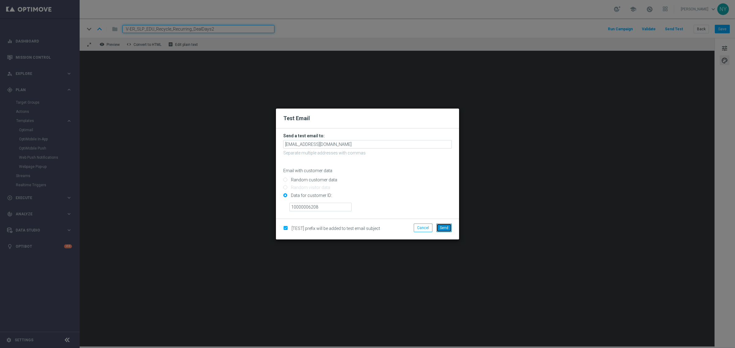
click at [445, 230] on span "Send" at bounding box center [444, 228] width 9 height 4
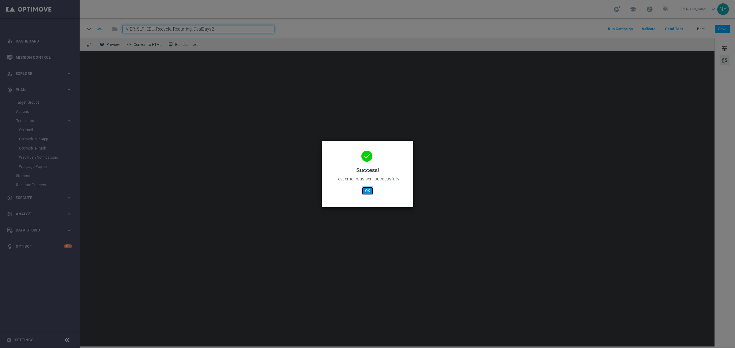
click at [371, 190] on button "OK" at bounding box center [368, 191] width 12 height 9
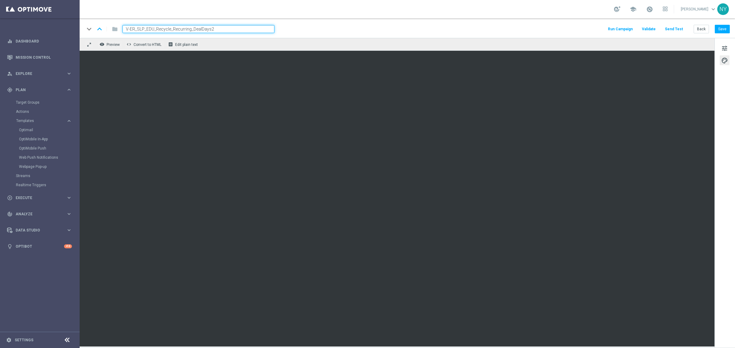
drag, startPoint x: 221, startPoint y: 26, endPoint x: 48, endPoint y: 15, distance: 173.3
click at [54, 17] on main "equalizer Dashboard Mission Control" at bounding box center [367, 174] width 735 height 348
click at [722, 47] on span "tune" at bounding box center [724, 48] width 7 height 8
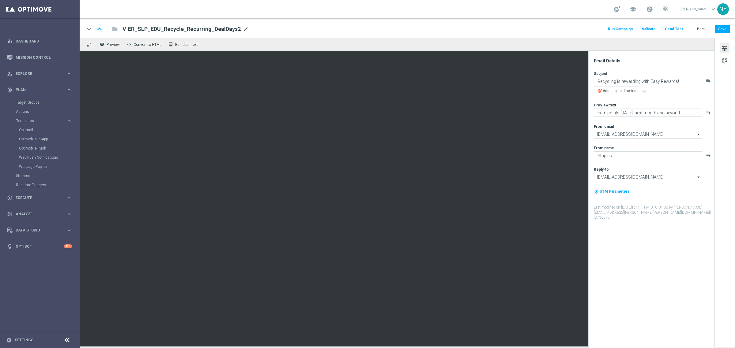
click at [243, 28] on span "mode_edit" at bounding box center [246, 29] width 6 height 6
click at [222, 30] on input "V-ER_SLP_EDU_Recycle_Recurring_DealDays2" at bounding box center [198, 29] width 152 height 8
drag, startPoint x: 219, startPoint y: 30, endPoint x: 115, endPoint y: 22, distance: 104.4
click at [115, 22] on div "keyboard_arrow_down keyboard_arrow_up folder V-ER_SLP_EDU_Recycle_Recurring_Dea…" at bounding box center [407, 28] width 655 height 20
click at [701, 30] on button "Back" at bounding box center [700, 29] width 15 height 9
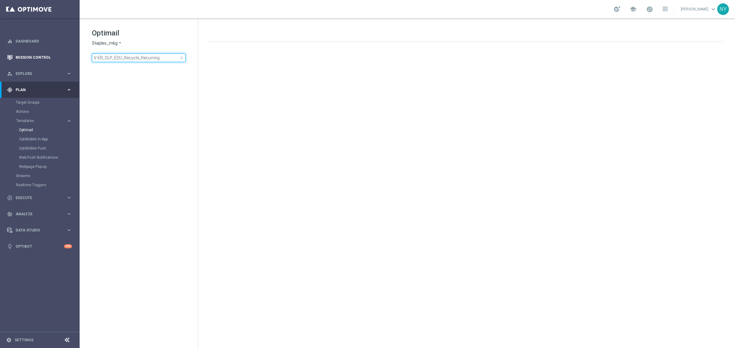
drag, startPoint x: 161, startPoint y: 56, endPoint x: 40, endPoint y: 54, distance: 121.6
click at [41, 54] on main "equalizer Dashboard Mission Control" at bounding box center [367, 174] width 735 height 348
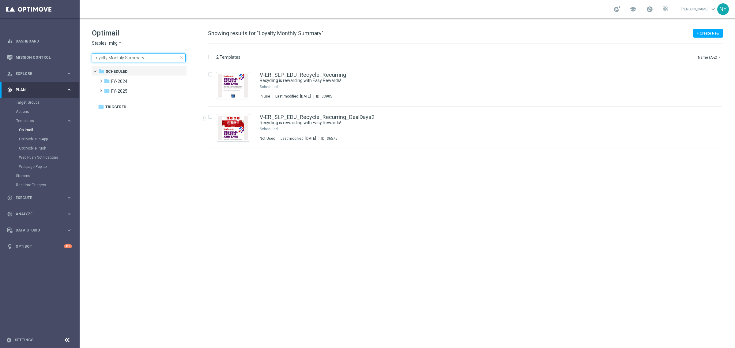
click at [148, 59] on input "Loyalty Monthly Summary" at bounding box center [139, 58] width 94 height 9
drag, startPoint x: 148, startPoint y: 58, endPoint x: 75, endPoint y: 54, distance: 73.0
click at [75, 54] on main "equalizer Dashboard Mission Control" at bounding box center [367, 174] width 735 height 348
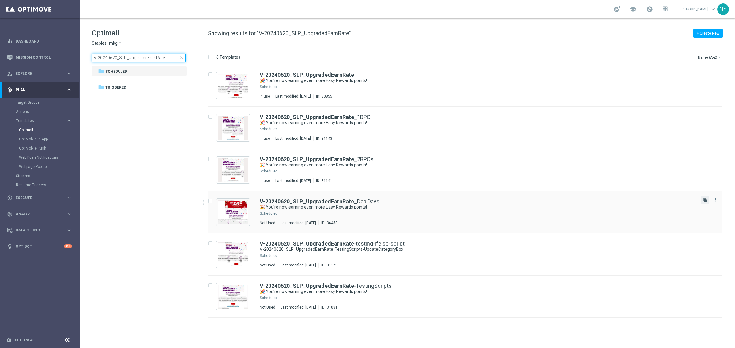
type input "V-20240620_SLP_UpgradedEarnRate"
click at [706, 201] on icon "file_copy" at bounding box center [705, 200] width 5 height 5
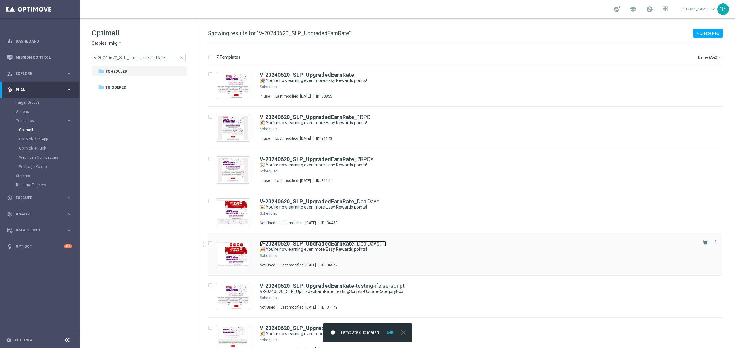
click at [360, 243] on link "V-20240620_SLP_UpgradedEarnRate _DealDays(1)" at bounding box center [323, 244] width 126 height 6
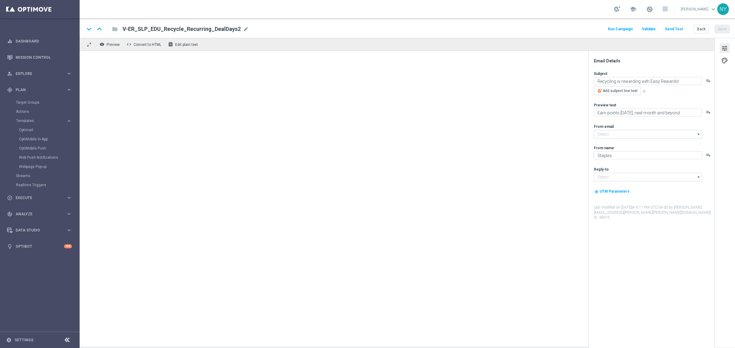
type input "[EMAIL_ADDRESS][DOMAIN_NAME]"
type input "V-20240620_SLP_UpgradedEarnRate_DealDays(1)"
type textarea "🎉 You're now earning even more Easy Rewards points!"
type textarea "More points are coming your way."
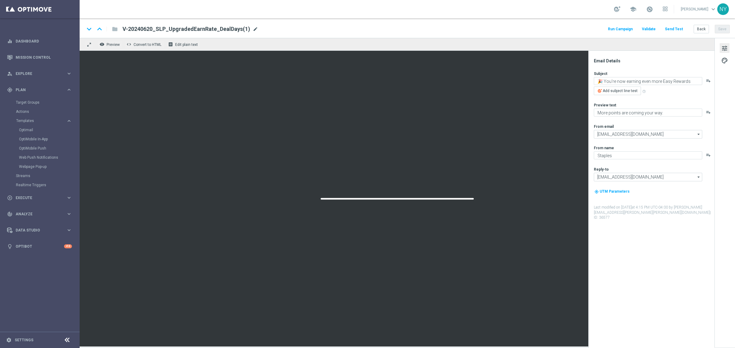
click at [253, 29] on span "mode_edit" at bounding box center [256, 29] width 6 height 6
drag, startPoint x: 228, startPoint y: 30, endPoint x: 215, endPoint y: 29, distance: 13.5
click at [215, 29] on input "V-20240620_SLP_UpgradedEarnRate_DealDays(1)" at bounding box center [198, 29] width 152 height 8
type input "V-20240620_SLP_UpgradedEarnRate_DealDays2"
drag, startPoint x: 238, startPoint y: 30, endPoint x: 36, endPoint y: 24, distance: 201.5
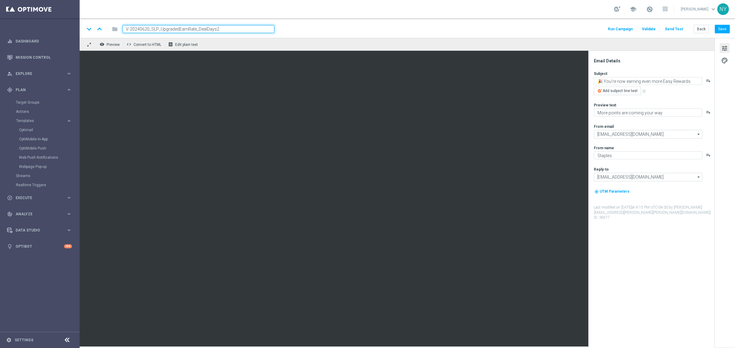
click at [42, 25] on main "equalizer Dashboard Mission Control" at bounding box center [367, 174] width 735 height 348
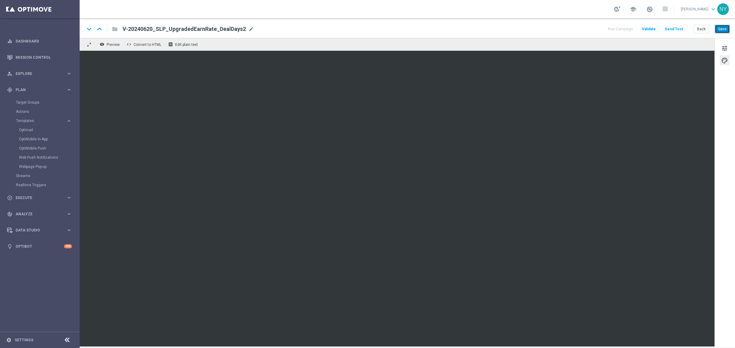
click at [715, 26] on button "Save" at bounding box center [722, 29] width 15 height 9
click at [674, 34] on div "keyboard_arrow_down keyboard_arrow_up folder V-20240620_SLP_UpgradedEarnRate_De…" at bounding box center [407, 28] width 655 height 20
click at [674, 29] on button "Send Test" at bounding box center [674, 29] width 20 height 8
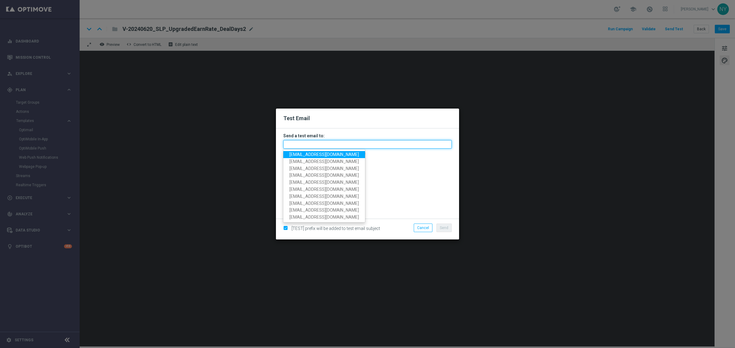
click at [317, 147] on input "text" at bounding box center [367, 144] width 168 height 9
click at [309, 155] on span "[EMAIL_ADDRESS][DOMAIN_NAME]" at bounding box center [323, 154] width 69 height 5
type input "[EMAIL_ADDRESS][DOMAIN_NAME]"
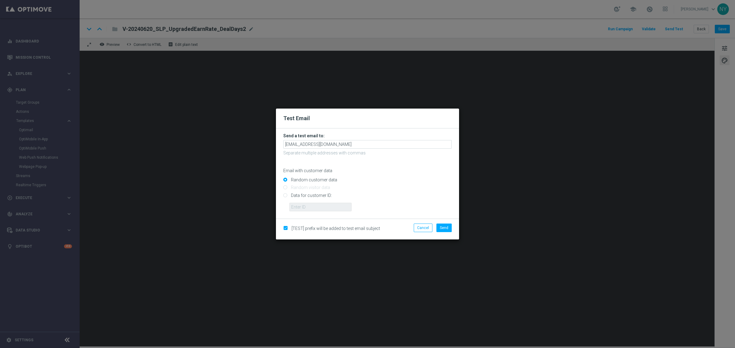
click at [286, 195] on input "Data for customer ID:" at bounding box center [367, 198] width 168 height 9
radio input "true"
click at [323, 207] on input "text" at bounding box center [320, 207] width 62 height 9
paste input "10000006208"
type input "10000006208"
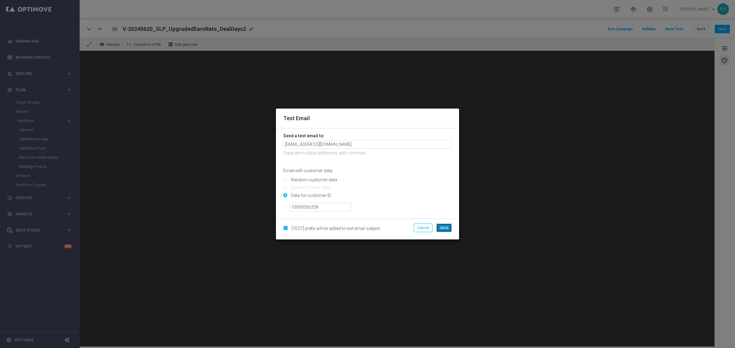
click at [443, 227] on span "Send" at bounding box center [444, 228] width 9 height 4
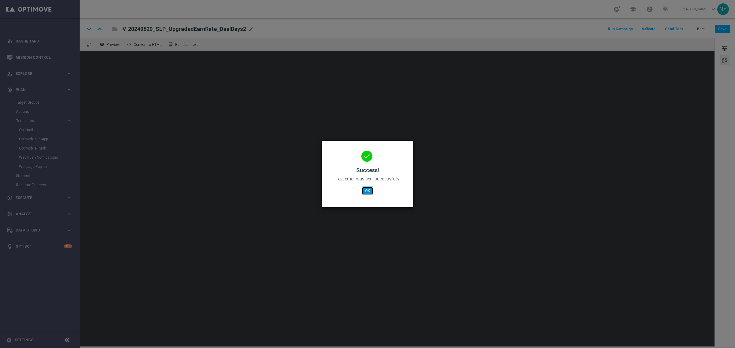
click at [370, 193] on button "OK" at bounding box center [368, 191] width 12 height 9
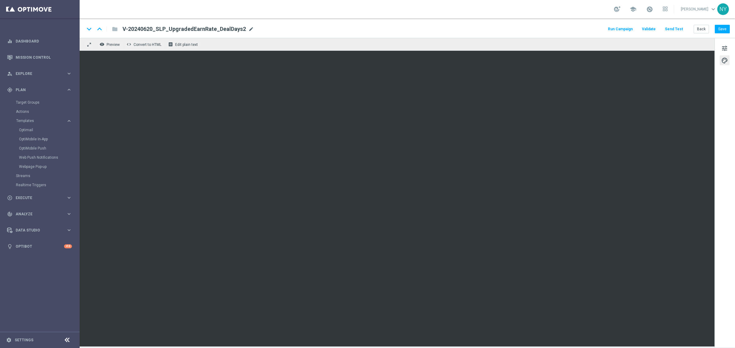
click at [248, 28] on span "mode_edit" at bounding box center [251, 29] width 6 height 6
click at [234, 28] on input "V-20240620_SLP_UpgradedEarnRate_DealDays2" at bounding box center [198, 29] width 152 height 8
drag, startPoint x: 230, startPoint y: 32, endPoint x: 110, endPoint y: 28, distance: 119.8
click at [111, 28] on div "keyboard_arrow_down keyboard_arrow_up folder V-20240620_SLP_UpgradedEarnRate_De…" at bounding box center [179, 29] width 190 height 8
click at [671, 28] on button "Send Test" at bounding box center [674, 29] width 20 height 8
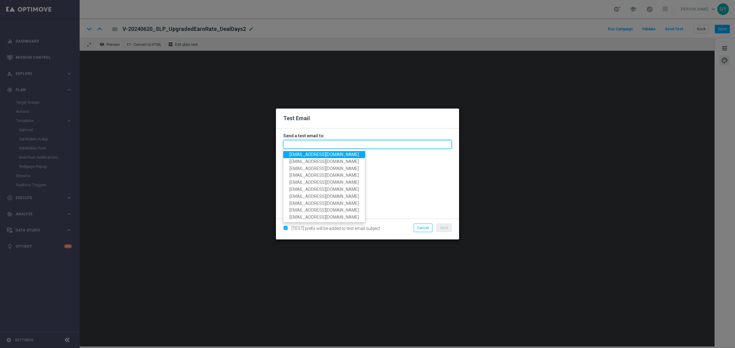
click at [302, 144] on input "text" at bounding box center [367, 144] width 168 height 9
click at [307, 153] on span "[EMAIL_ADDRESS][DOMAIN_NAME]" at bounding box center [323, 154] width 69 height 5
type input "[EMAIL_ADDRESS][DOMAIN_NAME]"
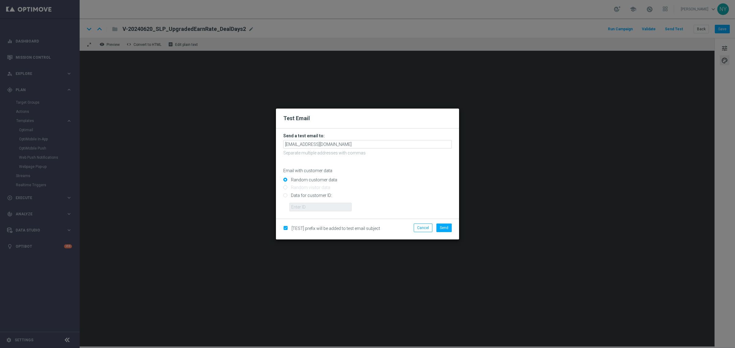
click at [285, 197] on input "Data for customer ID:" at bounding box center [367, 198] width 168 height 9
radio input "true"
click at [313, 207] on input "text" at bounding box center [320, 207] width 62 height 9
paste input "10000006208"
type input "10000006208"
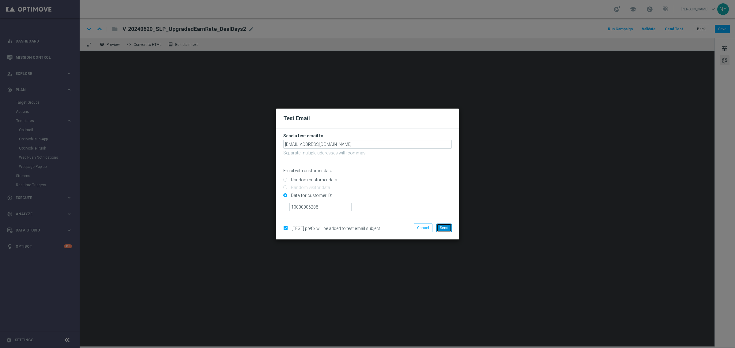
click at [444, 230] on span "Send" at bounding box center [444, 228] width 9 height 4
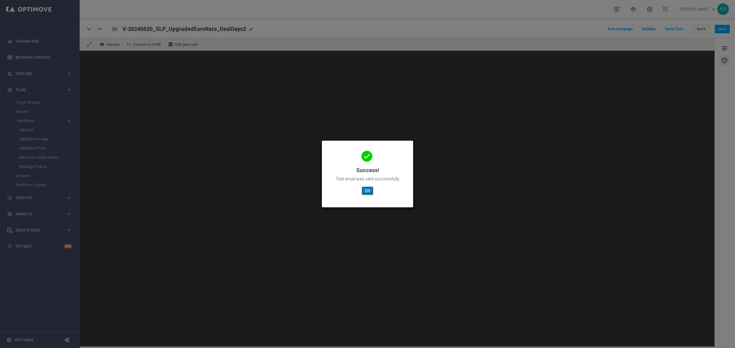
click at [367, 190] on button "OK" at bounding box center [368, 191] width 12 height 9
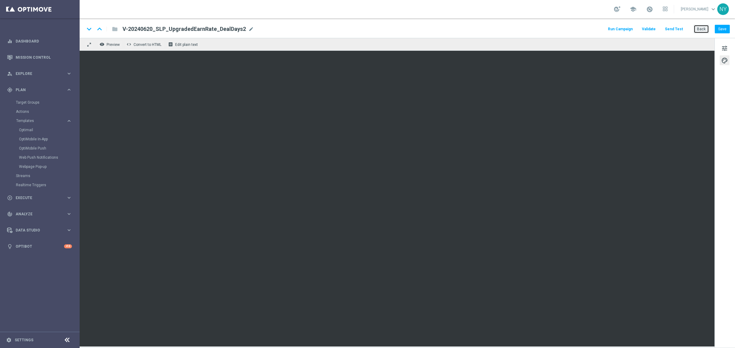
click at [700, 29] on button "Back" at bounding box center [700, 29] width 15 height 9
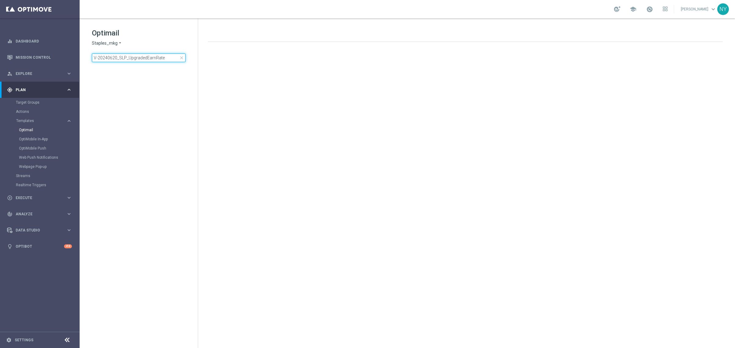
drag, startPoint x: 170, startPoint y: 58, endPoint x: -97, endPoint y: 62, distance: 267.3
click at [0, 62] on html "equalizer Dashboard Mission Control" at bounding box center [367, 174] width 735 height 348
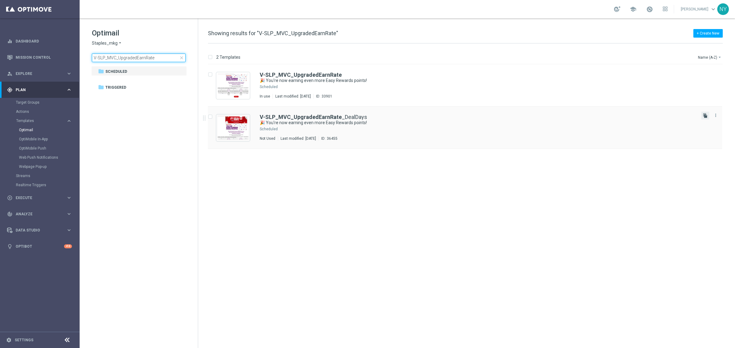
type input "V-SLP_MVC_UpgradedEarnRate"
click at [705, 115] on icon "file_copy" at bounding box center [705, 115] width 5 height 5
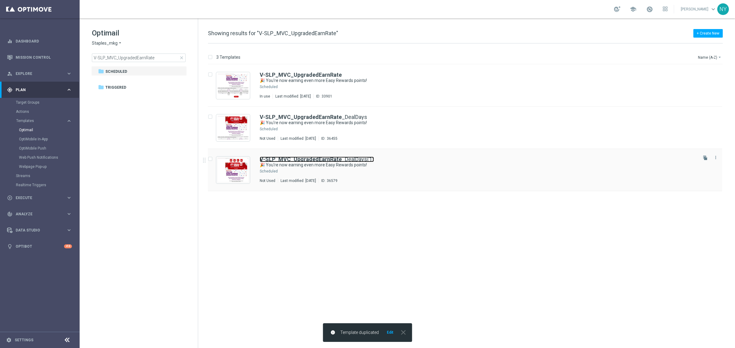
click at [342, 161] on link "V-SLP_MVC_UpgradedEarnRate _DealDays(1)" at bounding box center [317, 160] width 114 height 6
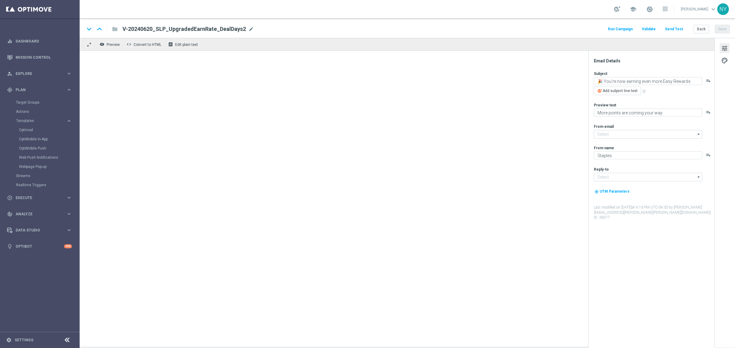
type input "[EMAIL_ADDRESS][DOMAIN_NAME]"
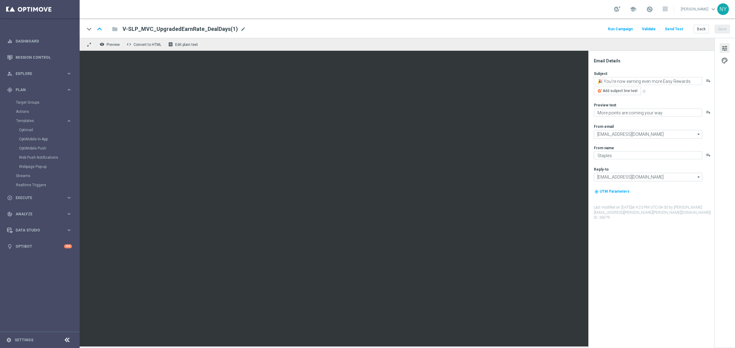
click at [236, 28] on div "V-SLP_MVC_UpgradedEarnRate_DealDays(1) mode_edit" at bounding box center [183, 29] width 123 height 8
drag, startPoint x: 220, startPoint y: 29, endPoint x: 205, endPoint y: 28, distance: 14.4
click at [205, 28] on input "V-SLP_MVC_UpgradedEarnRate_DealDays(1)" at bounding box center [198, 29] width 152 height 8
type input "V-SLP_MVC_UpgradedEarnRate_DealDays2"
click at [723, 28] on button "Save" at bounding box center [722, 29] width 15 height 9
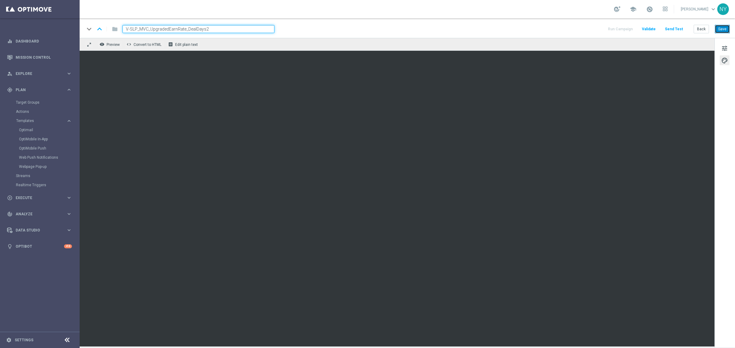
drag, startPoint x: 725, startPoint y: 29, endPoint x: 717, endPoint y: 28, distance: 8.4
click at [726, 29] on button "Save" at bounding box center [722, 29] width 15 height 9
click at [721, 31] on button "Save" at bounding box center [722, 29] width 15 height 9
click at [724, 28] on button "Save" at bounding box center [722, 29] width 15 height 9
click at [677, 28] on button "Send Test" at bounding box center [674, 29] width 20 height 8
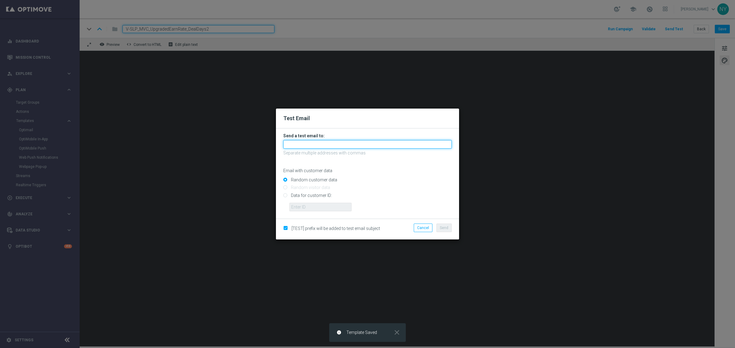
click at [304, 146] on input "text" at bounding box center [367, 144] width 168 height 9
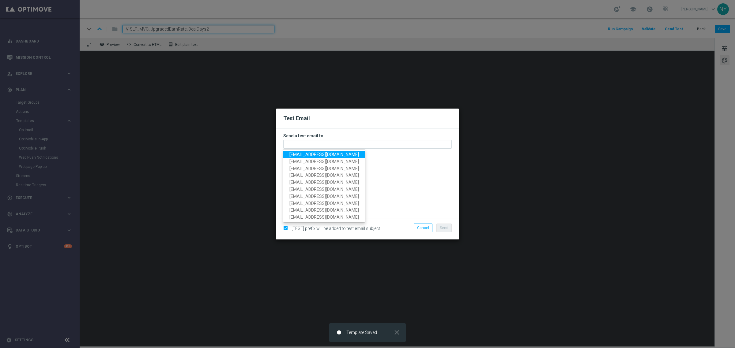
click at [307, 156] on span "[EMAIL_ADDRESS][DOMAIN_NAME]" at bounding box center [323, 154] width 69 height 5
type input "[EMAIL_ADDRESS][DOMAIN_NAME]"
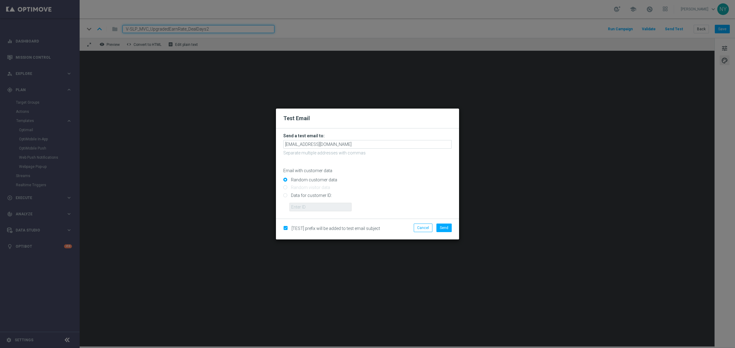
click at [284, 197] on input "Data for customer ID:" at bounding box center [367, 198] width 168 height 9
radio input "true"
click at [295, 206] on input "text" at bounding box center [320, 207] width 62 height 9
click at [313, 208] on input "text" at bounding box center [320, 207] width 62 height 9
paste input "10000006208"
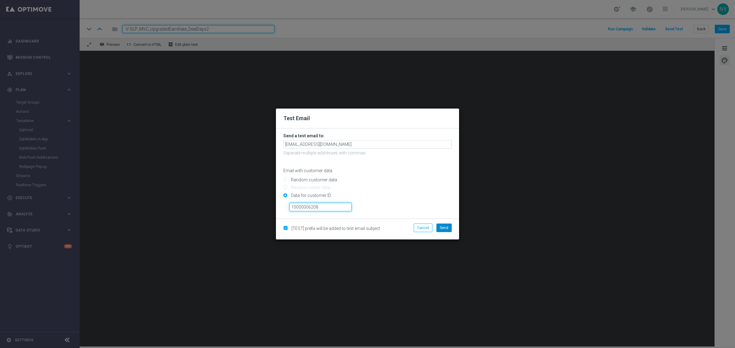
type input "10000006208"
click at [444, 227] on span "Send" at bounding box center [444, 228] width 9 height 4
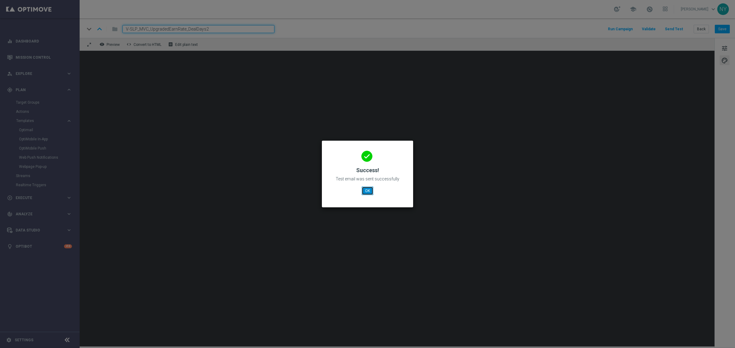
click at [366, 192] on button "OK" at bounding box center [368, 191] width 12 height 9
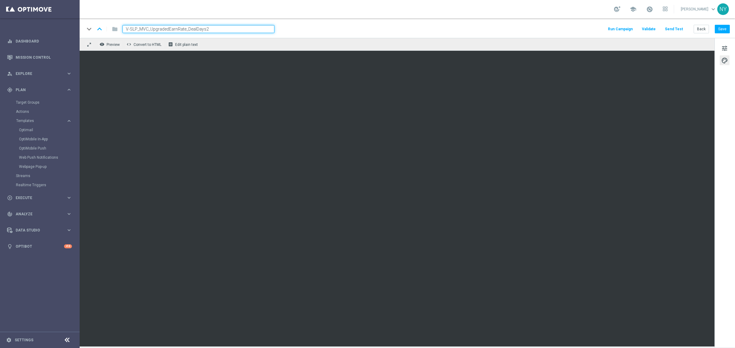
click at [220, 29] on input "V-SLP_MVC_UpgradedEarnRate_DealDays2" at bounding box center [198, 29] width 152 height 8
drag, startPoint x: 218, startPoint y: 30, endPoint x: 84, endPoint y: 21, distance: 134.7
click at [84, 21] on div "keyboard_arrow_down keyboard_arrow_up folder V-SLP_MVC_UpgradedEarnRate_DealDay…" at bounding box center [407, 28] width 655 height 20
click at [708, 31] on button "Back" at bounding box center [700, 29] width 15 height 9
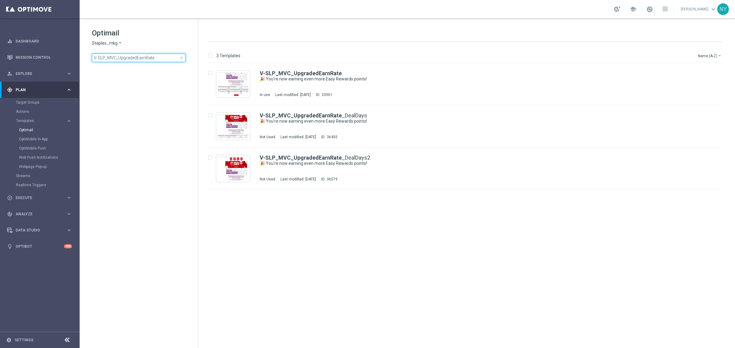
drag, startPoint x: 161, startPoint y: 58, endPoint x: -34, endPoint y: 48, distance: 195.0
click at [0, 48] on html "equalizer Dashboard Mission Control" at bounding box center [367, 174] width 735 height 348
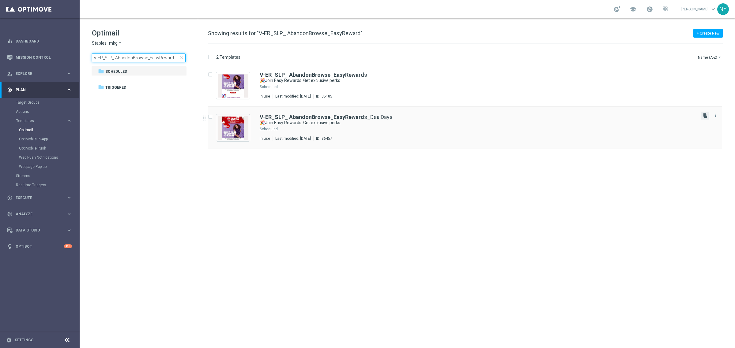
type input "V-ER_SLP_ AbandonBrowse_EasyReward"
click at [703, 116] on icon "file_copy" at bounding box center [705, 115] width 5 height 5
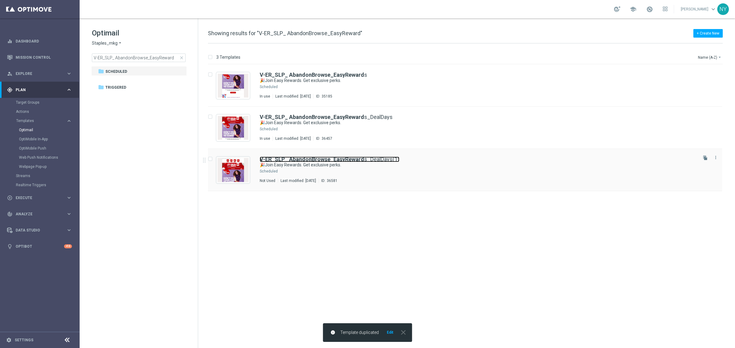
click at [371, 157] on link "V-ER_SLP_ AbandonBrowse_EasyReward s_DealDays(1)" at bounding box center [330, 160] width 140 height 6
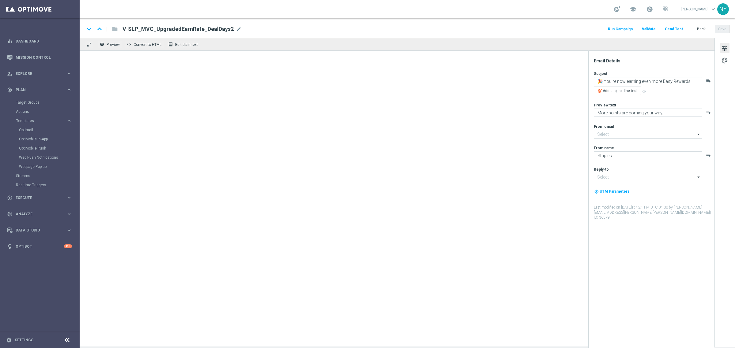
type input "[EMAIL_ADDRESS][DOMAIN_NAME]"
type input "V-ER_SLP_ AbandonBrowse_EasyRewards_DealDays(1)"
type textarea "🎉Join Easy Rewards. Get exclusive perks."
type textarea "Yup, it really is that easy."
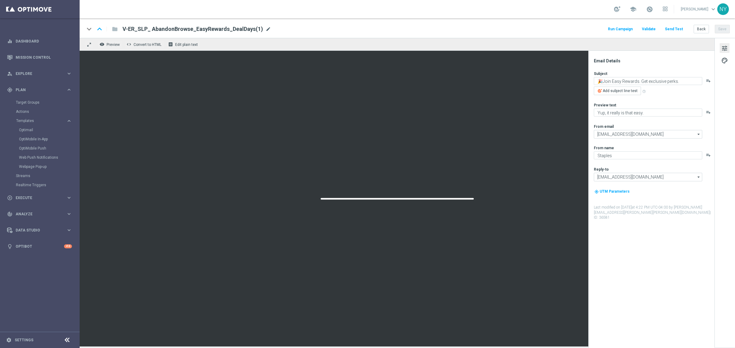
click at [265, 28] on span "mode_edit" at bounding box center [268, 29] width 6 height 6
drag, startPoint x: 233, startPoint y: 28, endPoint x: 238, endPoint y: 20, distance: 9.6
click at [226, 28] on input "V-ER_SLP_ AbandonBrowse_EasyRewards_DealDays(1)" at bounding box center [198, 29] width 152 height 8
type input "V-ER_SLP_ AbandonBrowse_EasyRewards_DealDays2"
click at [719, 27] on button "Save" at bounding box center [722, 29] width 15 height 9
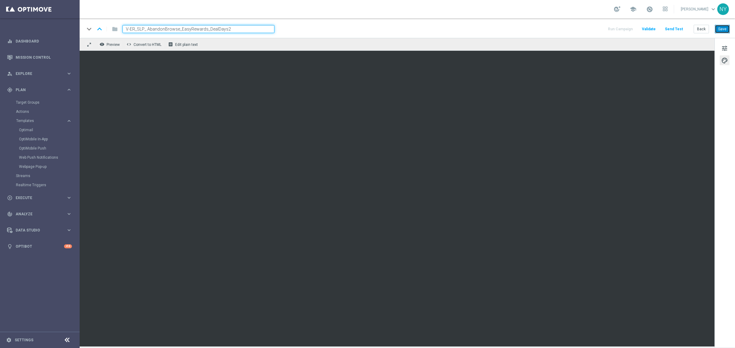
click at [717, 25] on button "Save" at bounding box center [722, 29] width 15 height 9
click at [671, 26] on button "Send Test" at bounding box center [674, 29] width 20 height 8
click at [668, 28] on button "Send Test" at bounding box center [674, 29] width 20 height 8
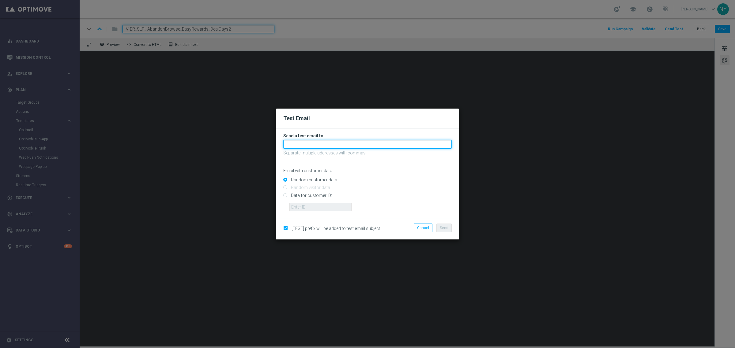
click at [309, 146] on input "text" at bounding box center [367, 144] width 168 height 9
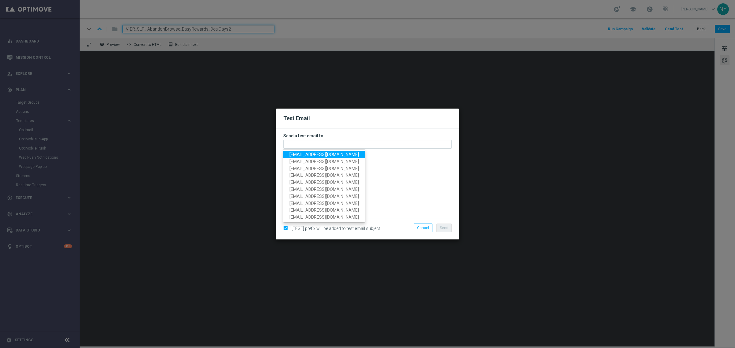
click at [315, 157] on span "[EMAIL_ADDRESS][DOMAIN_NAME]" at bounding box center [323, 154] width 69 height 5
type input "[EMAIL_ADDRESS][DOMAIN_NAME]"
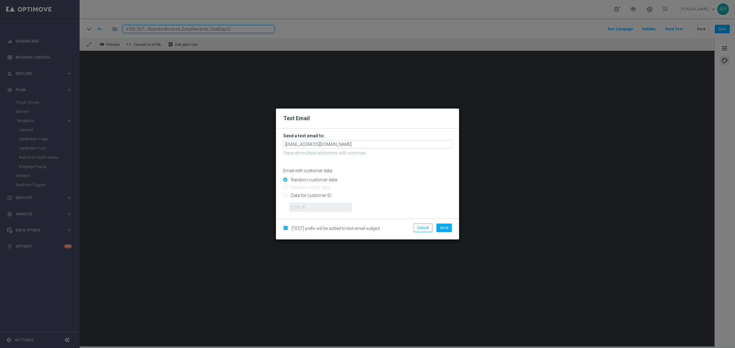
click at [286, 197] on input "Data for customer ID:" at bounding box center [367, 198] width 168 height 9
radio input "true"
click at [302, 206] on input "text" at bounding box center [320, 207] width 62 height 9
click at [317, 207] on input "text" at bounding box center [320, 207] width 62 height 9
paste input "10000006208"
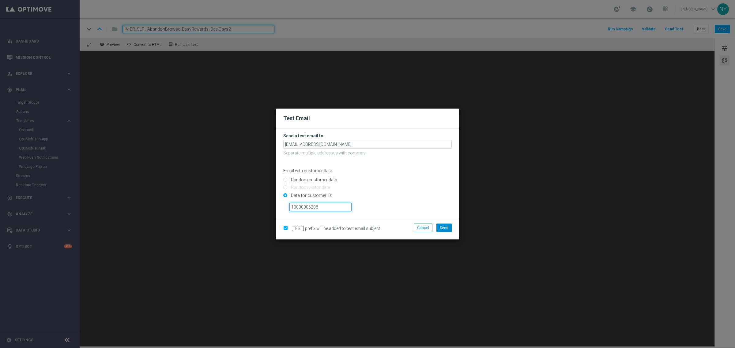
type input "10000006208"
click at [447, 228] on span "Send" at bounding box center [444, 228] width 9 height 4
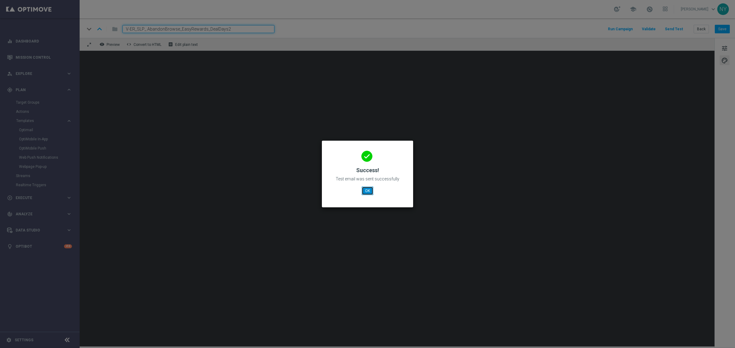
click at [366, 192] on button "OK" at bounding box center [368, 191] width 12 height 9
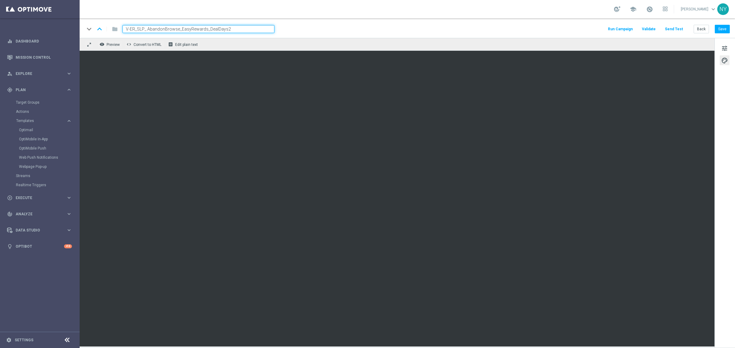
click at [234, 25] on input "V-ER_SLP_ AbandonBrowse_EasyRewards_DealDays2" at bounding box center [198, 29] width 152 height 8
drag, startPoint x: 80, startPoint y: 34, endPoint x: 54, endPoint y: 34, distance: 26.3
click at [54, 34] on main "equalizer Dashboard Mission Control" at bounding box center [367, 174] width 735 height 348
click at [264, 27] on div "keyboard_arrow_down keyboard_arrow_up folder V-ER_SLP_ AbandonBrowse_EasyReward…" at bounding box center [406, 29] width 645 height 8
click at [261, 28] on span "mode_edit" at bounding box center [264, 29] width 6 height 6
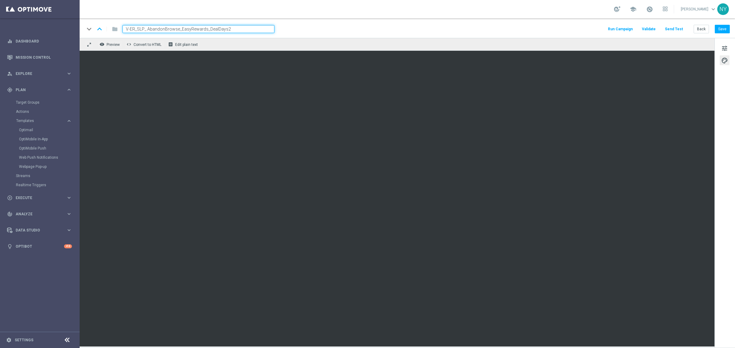
click at [257, 32] on input "V-ER_SLP_ AbandonBrowse_EasyRewards_DealDays2" at bounding box center [198, 29] width 152 height 8
drag, startPoint x: 238, startPoint y: 28, endPoint x: 80, endPoint y: 25, distance: 157.7
click at [80, 25] on div "keyboard_arrow_down keyboard_arrow_up folder V-ER_SLP_ AbandonBrowse_EasyReward…" at bounding box center [407, 28] width 655 height 20
click at [700, 25] on button "Back" at bounding box center [700, 29] width 15 height 9
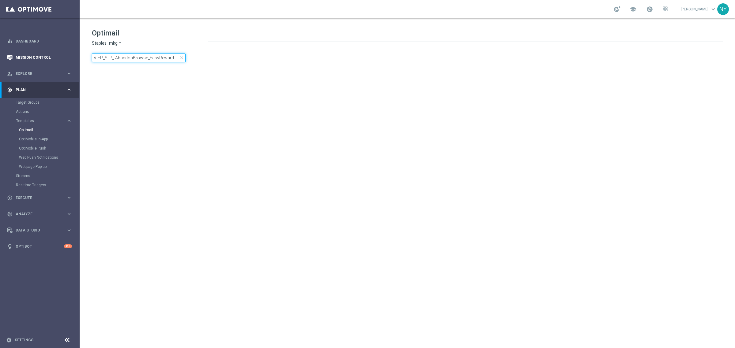
drag, startPoint x: 172, startPoint y: 54, endPoint x: 58, endPoint y: 58, distance: 113.6
click at [58, 58] on main "equalizer Dashboard Mission Control" at bounding box center [367, 174] width 735 height 348
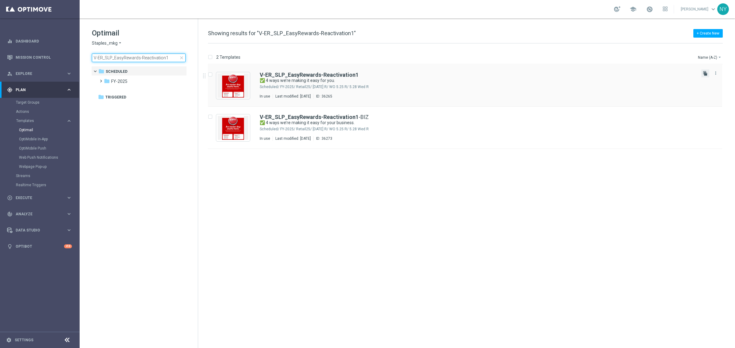
type input "V-ER_SLP_EasyRewards-Reactivation1"
click at [707, 73] on icon "file_copy" at bounding box center [705, 73] width 5 height 5
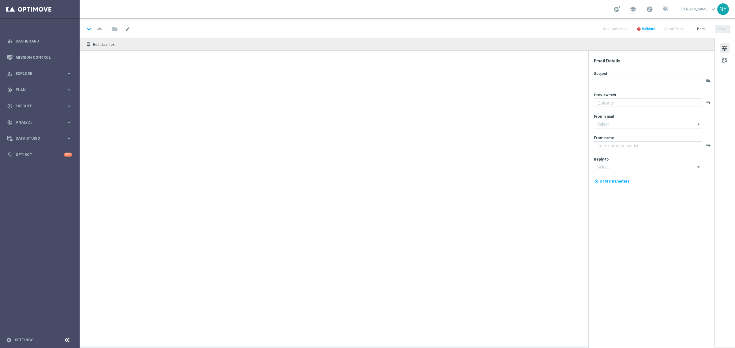
type textarea "Redeem them now before they're gone!"
type input "[EMAIL_ADDRESS][DOMAIN_NAME]"
type textarea "Staples"
type input "[EMAIL_ADDRESS][DOMAIN_NAME]"
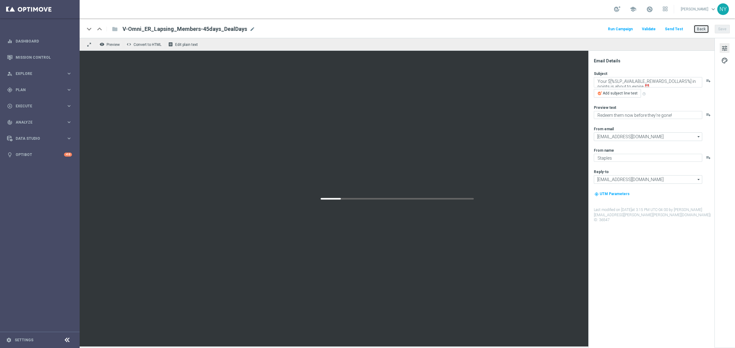
click at [704, 31] on button "Back" at bounding box center [700, 29] width 15 height 9
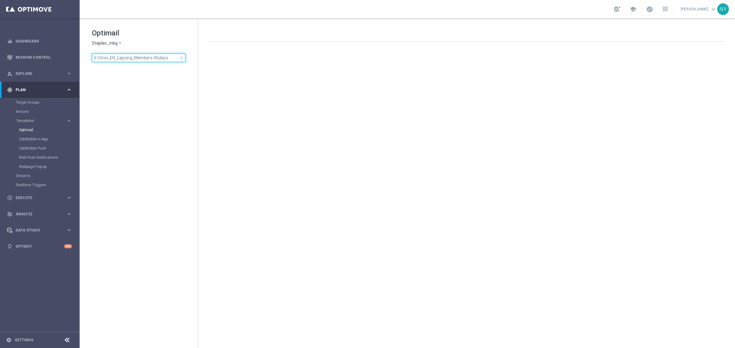
drag, startPoint x: 156, startPoint y: 59, endPoint x: 152, endPoint y: 59, distance: 3.7
click at [152, 59] on input "V-Omni_ER_Lapsing_Members-45days" at bounding box center [139, 58] width 94 height 9
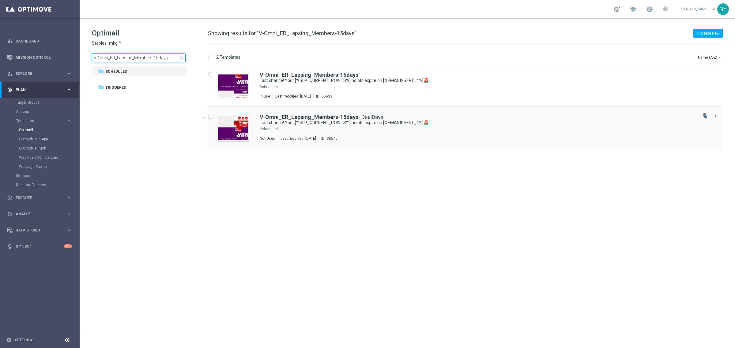
type input "V-Omni_ER_Lapsing_Members-15days"
click at [324, 115] on b "V-Omni_ER_Lapsing_Members-15days" at bounding box center [309, 117] width 99 height 6
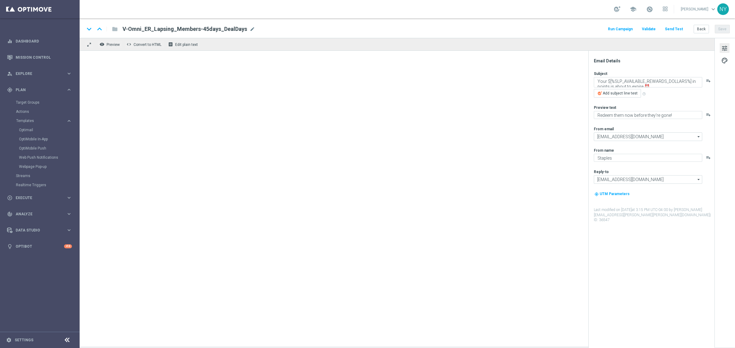
type textarea "Last chance! Your [%SLP_CURRENT_POINTS%] points expire on [%EMAILINSERT_4%]🚨"
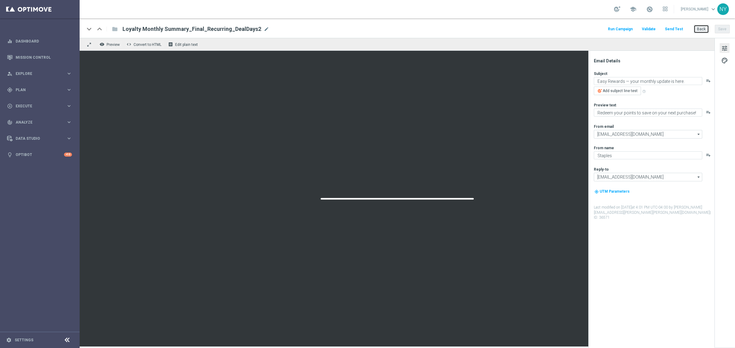
click at [703, 27] on button "Back" at bounding box center [700, 29] width 15 height 9
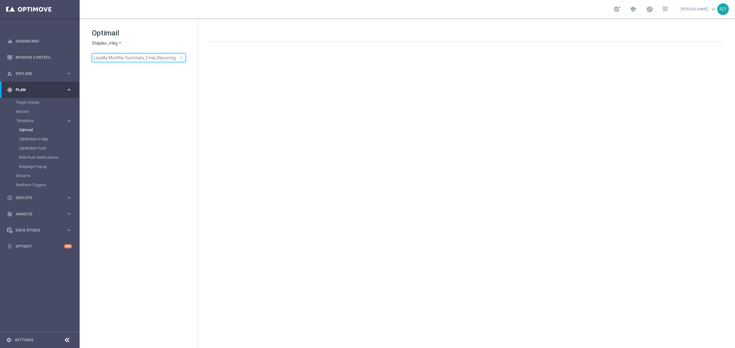
drag, startPoint x: 174, startPoint y: 58, endPoint x: -1, endPoint y: 54, distance: 174.2
click at [0, 54] on html "equalizer Dashboard Mission Control" at bounding box center [367, 174] width 735 height 348
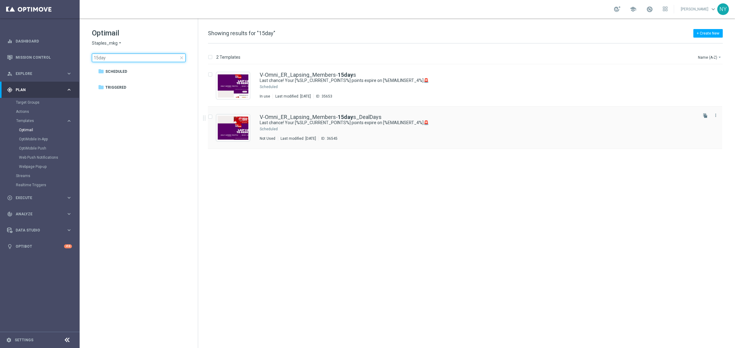
type input "15day"
click at [338, 117] on b "15day" at bounding box center [345, 117] width 15 height 6
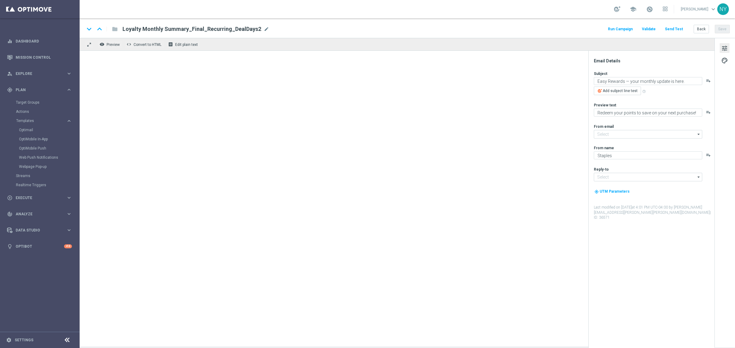
type input "[EMAIL_ADDRESS][DOMAIN_NAME]"
type textarea "Last chance! Your [%SLP_CURRENT_POINTS%] points expire on [%EMAILINSERT_4%]🚨"
type textarea "Redeem them now before they're gone!"
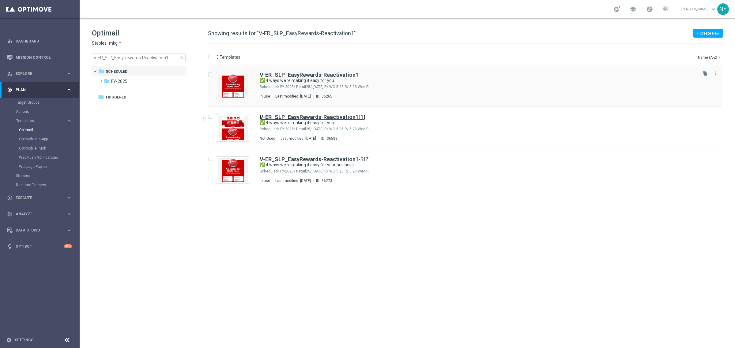
drag, startPoint x: 331, startPoint y: 116, endPoint x: 538, endPoint y: 95, distance: 208.0
click at [331, 116] on b "V-ER_SLP_EasyRewards-Reactivation1" at bounding box center [309, 117] width 99 height 6
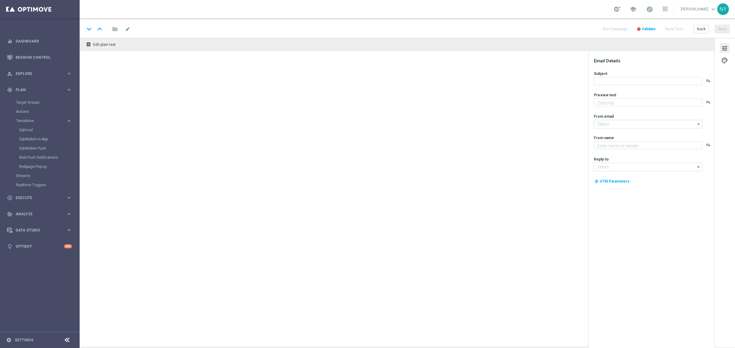
type input "V-ER_SLP_EasyRewards-Reactivation1(1)"
type textarea "Plus exclusive coupons and more in the app!"
type input "[EMAIL_ADDRESS][DOMAIN_NAME]"
type textarea "Staples"
type input "[EMAIL_ADDRESS][DOMAIN_NAME]"
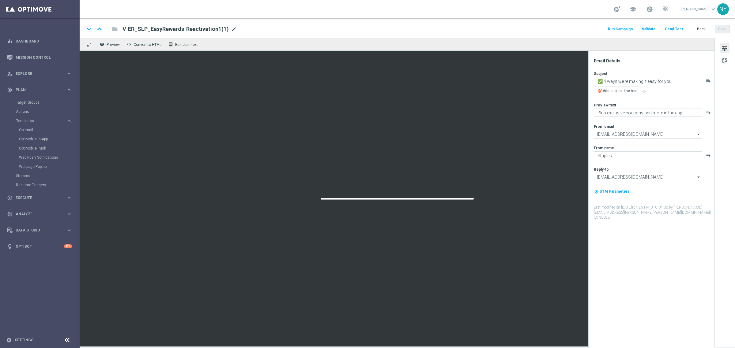
click at [231, 29] on span "mode_edit" at bounding box center [234, 29] width 6 height 6
drag, startPoint x: 215, startPoint y: 30, endPoint x: 198, endPoint y: 26, distance: 17.5
click at [196, 29] on input "V-ER_SLP_EasyRewards-Reactivation1(1)" at bounding box center [198, 29] width 152 height 8
click at [206, 31] on input "V-ER_SLP_EasyRewards-Reactivation1(1)" at bounding box center [198, 29] width 152 height 8
drag, startPoint x: 204, startPoint y: 28, endPoint x: 198, endPoint y: 30, distance: 6.9
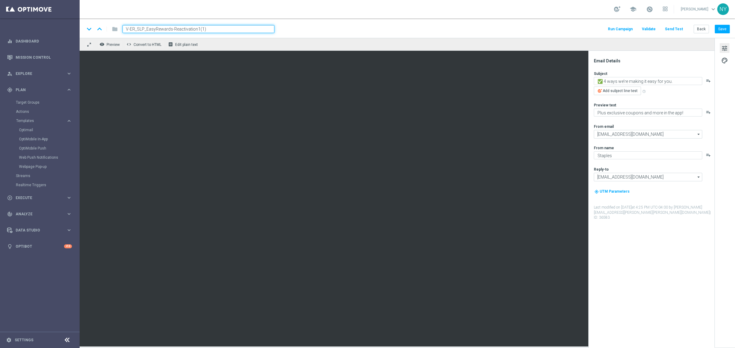
click at [198, 30] on input "V-ER_SLP_EasyRewards-Reactivation1(1)" at bounding box center [198, 29] width 152 height 8
type input "V-ER_SLP_EasyRewards-Reactivation1_DealDays2"
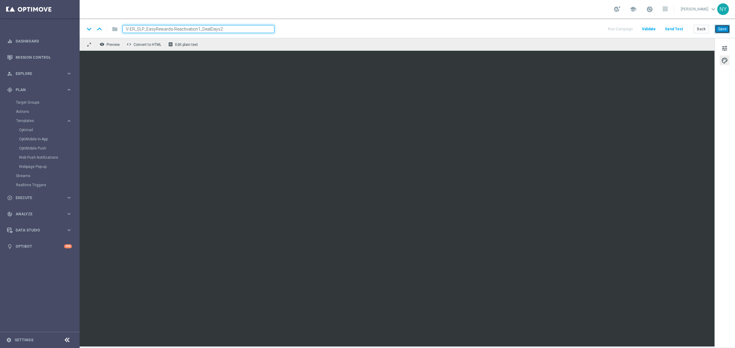
click at [721, 28] on button "Save" at bounding box center [722, 29] width 15 height 9
click at [721, 31] on button "Save" at bounding box center [722, 29] width 15 height 9
click at [675, 27] on button "Send Test" at bounding box center [674, 29] width 20 height 8
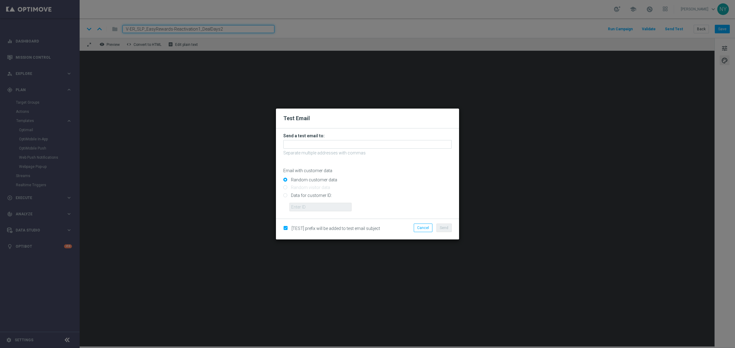
click at [291, 140] on div at bounding box center [367, 144] width 168 height 9
click at [293, 144] on input "text" at bounding box center [367, 144] width 168 height 9
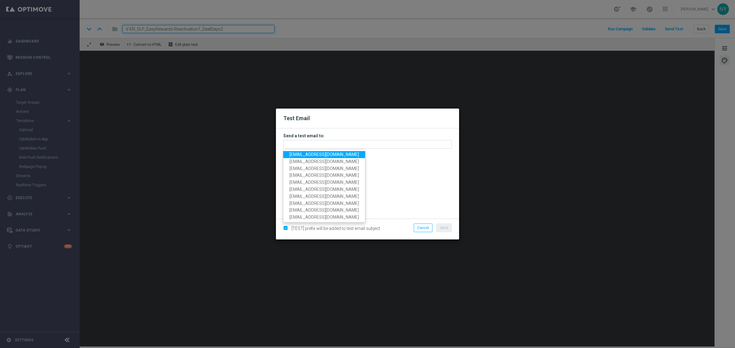
click at [304, 156] on span "[EMAIL_ADDRESS][DOMAIN_NAME]" at bounding box center [323, 154] width 69 height 5
type input "[EMAIL_ADDRESS][DOMAIN_NAME]"
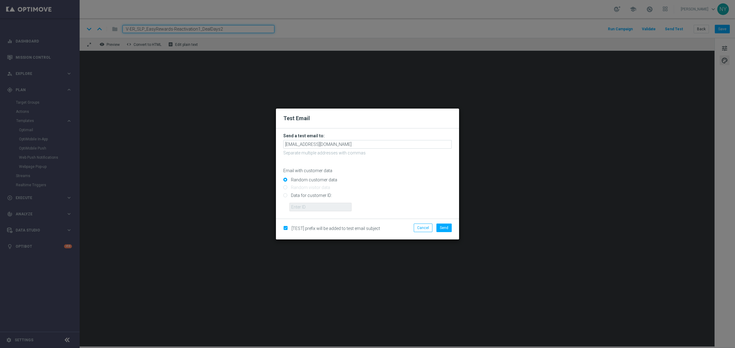
click at [283, 197] on input "Data for customer ID:" at bounding box center [367, 198] width 168 height 9
radio input "true"
click at [297, 210] on input "text" at bounding box center [320, 207] width 62 height 9
click at [303, 206] on input "text" at bounding box center [320, 207] width 62 height 9
paste input "10000006208"
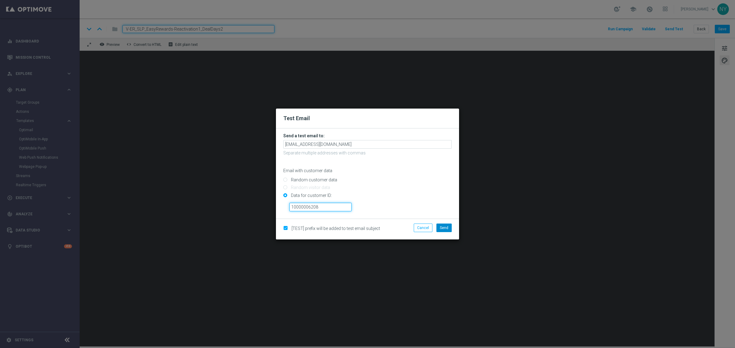
type input "10000006208"
click at [444, 229] on span "Send" at bounding box center [444, 228] width 9 height 4
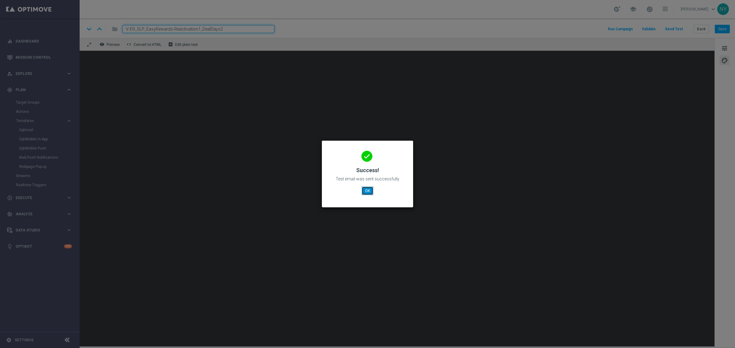
click at [365, 190] on button "OK" at bounding box center [368, 191] width 12 height 9
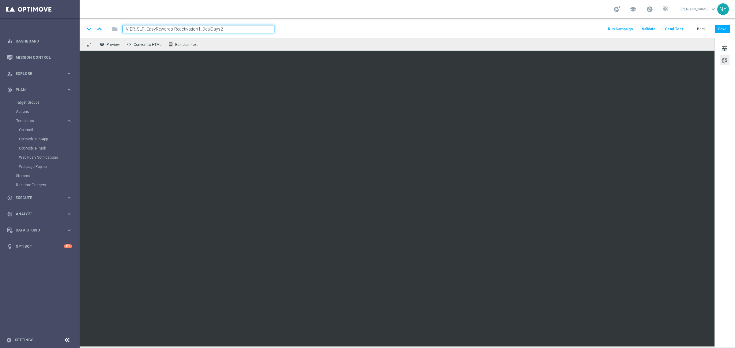
click at [671, 28] on button "Send Test" at bounding box center [674, 29] width 20 height 8
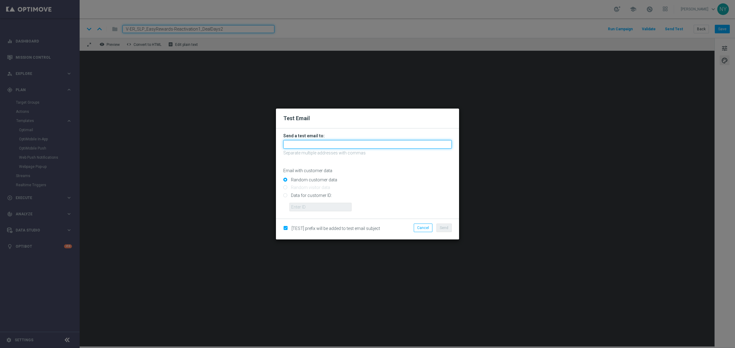
click at [304, 144] on input "text" at bounding box center [367, 144] width 168 height 9
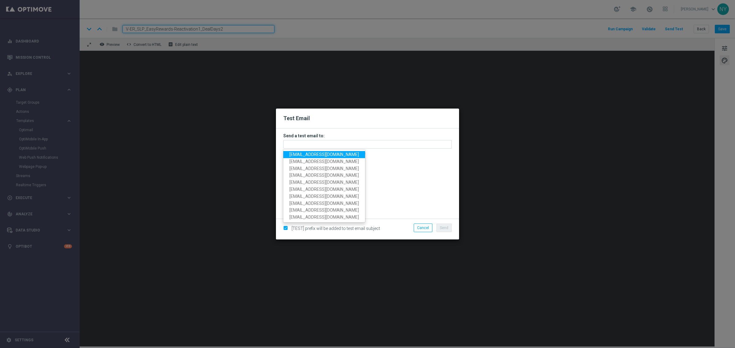
click at [302, 154] on span "[EMAIL_ADDRESS][DOMAIN_NAME]" at bounding box center [323, 154] width 69 height 5
type input "[EMAIL_ADDRESS][DOMAIN_NAME]"
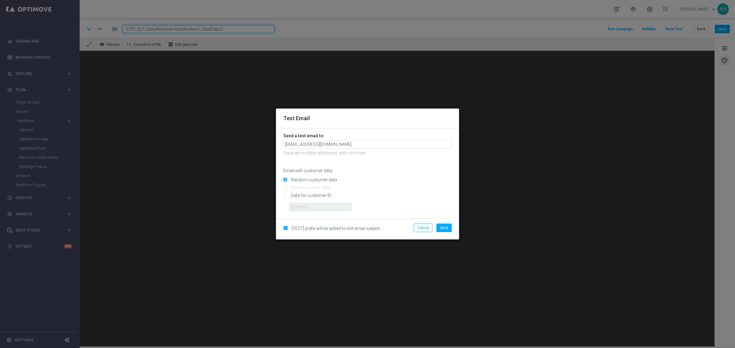
click at [283, 195] on input "Data for customer ID:" at bounding box center [367, 198] width 168 height 9
radio input "true"
click at [319, 204] on input "text" at bounding box center [320, 207] width 62 height 9
paste input "10000006208"
type input "10000006208"
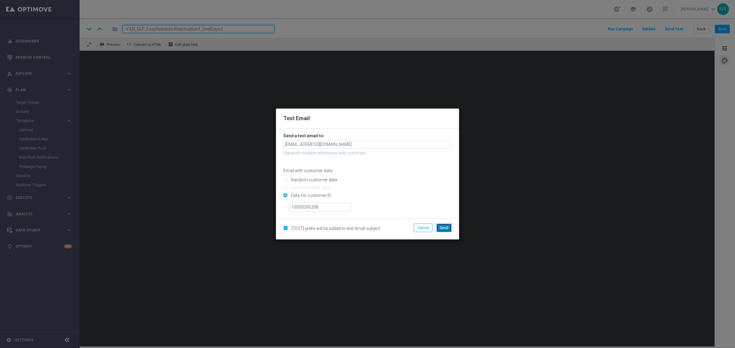
click at [448, 229] on button "Send" at bounding box center [443, 228] width 15 height 9
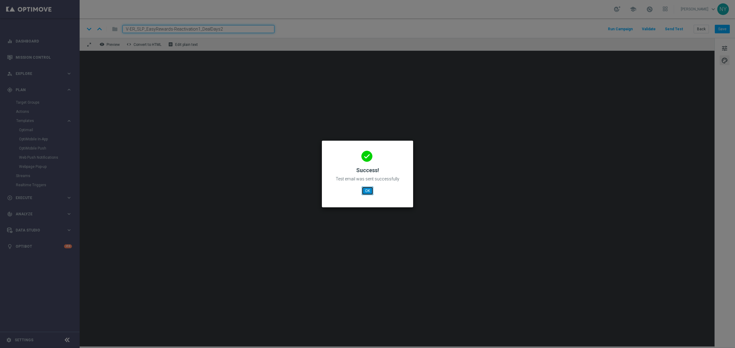
click at [369, 188] on button "OK" at bounding box center [368, 191] width 12 height 9
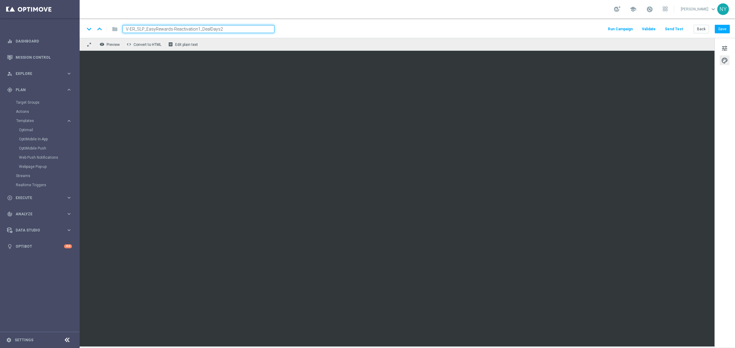
drag, startPoint x: 223, startPoint y: 28, endPoint x: 84, endPoint y: 22, distance: 138.5
click at [85, 22] on div "keyboard_arrow_down keyboard_arrow_up folder V-ER_SLP_EasyRewards-Reactivation1…" at bounding box center [407, 28] width 655 height 20
click at [249, 31] on div "V-ER_SLP_EasyRewards-Reactivation1_DealDays2 mode_edit" at bounding box center [190, 29] width 136 height 8
click at [229, 32] on input "V-ER_SLP_EasyRewards-Reactivation1_DealDays2" at bounding box center [198, 29] width 152 height 8
drag, startPoint x: 228, startPoint y: 29, endPoint x: 72, endPoint y: 32, distance: 155.8
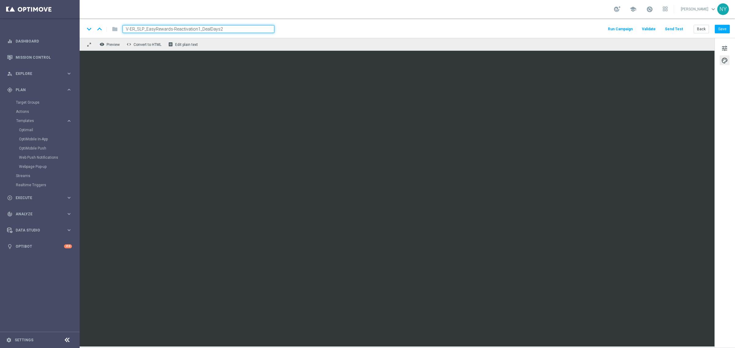
click at [72, 32] on main "equalizer Dashboard Mission Control" at bounding box center [367, 174] width 735 height 348
click at [721, 48] on span "tune" at bounding box center [724, 48] width 7 height 8
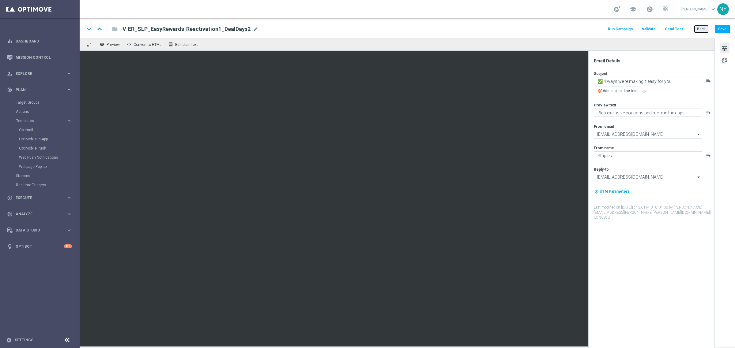
click at [700, 28] on button "Back" at bounding box center [700, 29] width 15 height 9
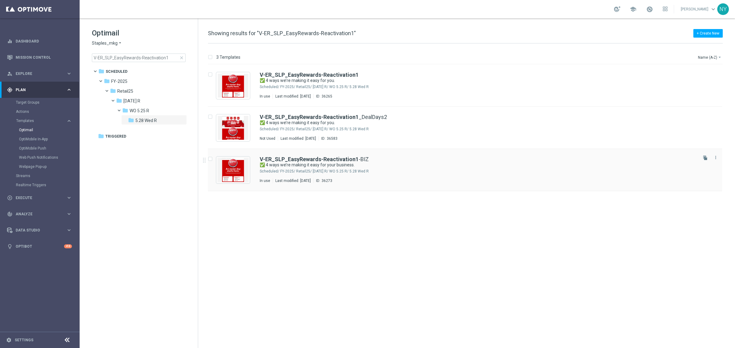
drag, startPoint x: 704, startPoint y: 158, endPoint x: 456, endPoint y: 160, distance: 248.9
click at [704, 158] on icon "file_copy" at bounding box center [705, 158] width 5 height 5
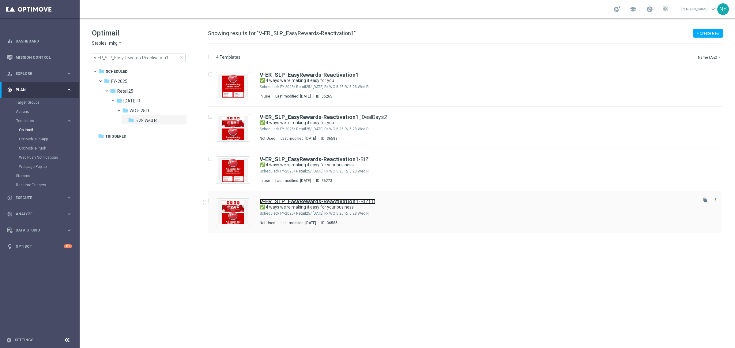
click at [335, 201] on b "V-ER_SLP_EasyRewards-Reactivation1" at bounding box center [309, 201] width 99 height 6
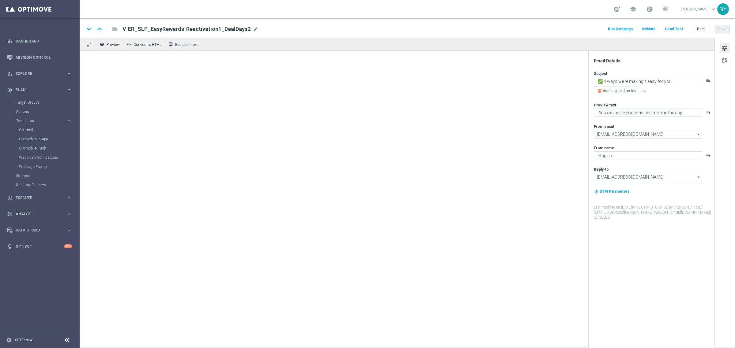
type input "V-ER_SLP_EasyRewards-Reactivation1-BIZ(1)"
type textarea "✅ 4 ways we’re making it easy for your business."
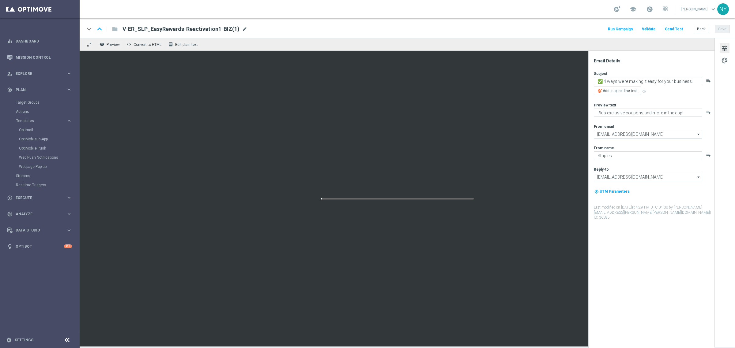
click at [242, 28] on span "mode_edit" at bounding box center [245, 29] width 6 height 6
drag, startPoint x: 218, startPoint y: 29, endPoint x: 206, endPoint y: 29, distance: 11.9
click at [206, 29] on input "V-ER_SLP_EasyRewards-Reactivation1-BIZ(1)" at bounding box center [198, 29] width 152 height 8
type input "V-ER_SLP_EasyRewards-Reactivation1-BIZ_DealDays2"
drag, startPoint x: 233, startPoint y: 28, endPoint x: 84, endPoint y: 34, distance: 149.5
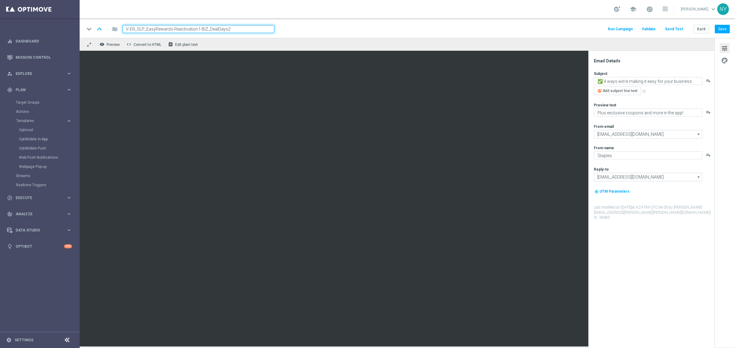
click at [84, 34] on div "keyboard_arrow_down keyboard_arrow_up folder V-ER_SLP_EasyRewards-Reactivation1…" at bounding box center [407, 28] width 655 height 20
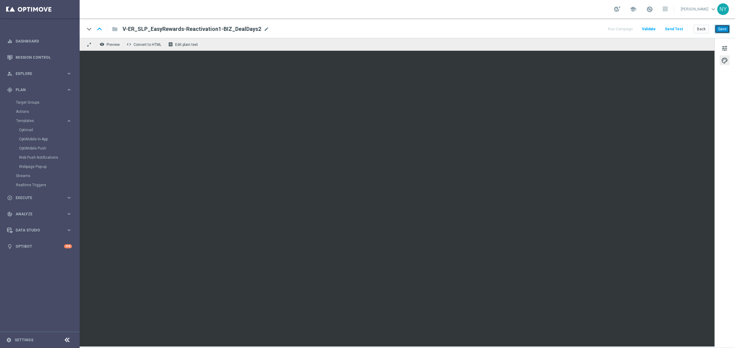
click at [720, 27] on button "Save" at bounding box center [722, 29] width 15 height 9
click at [724, 30] on button "Save" at bounding box center [722, 29] width 15 height 9
click at [677, 26] on button "Send Test" at bounding box center [674, 29] width 20 height 8
click at [671, 28] on button "Send Test" at bounding box center [674, 29] width 20 height 8
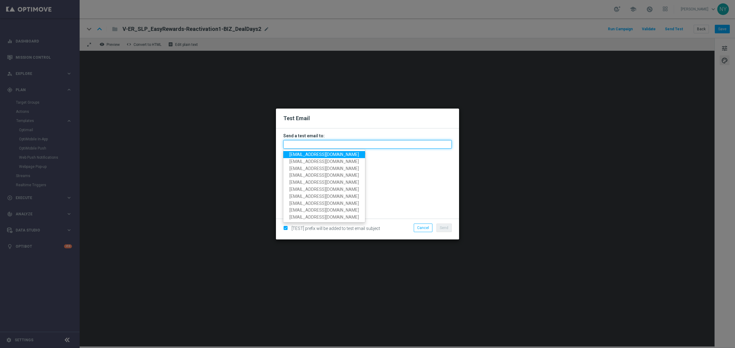
click at [293, 146] on input "text" at bounding box center [367, 144] width 168 height 9
click at [295, 155] on span "[EMAIL_ADDRESS][DOMAIN_NAME]" at bounding box center [323, 154] width 69 height 5
type input "[EMAIL_ADDRESS][DOMAIN_NAME]"
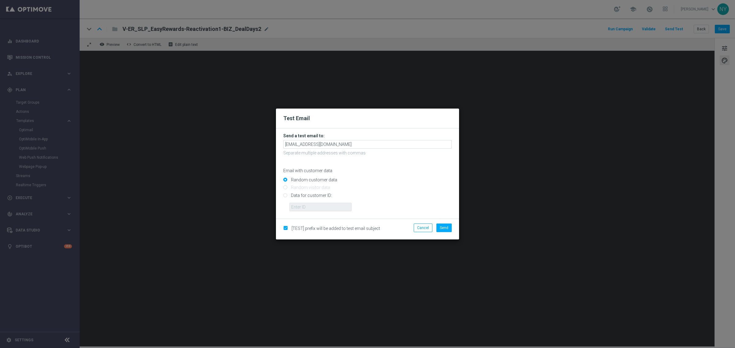
click at [285, 195] on input "Data for customer ID:" at bounding box center [367, 198] width 168 height 9
radio input "true"
click at [311, 205] on input "text" at bounding box center [320, 207] width 62 height 9
paste input "10000006208"
type input "10000006208"
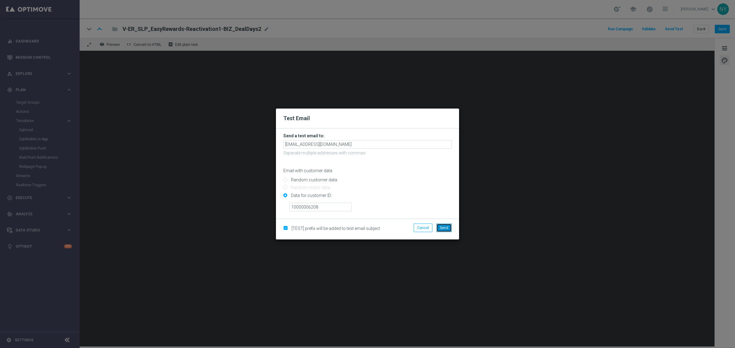
click at [446, 229] on span "Send" at bounding box center [444, 228] width 9 height 4
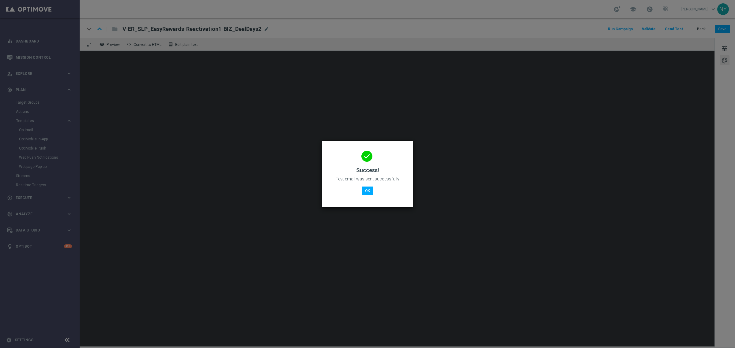
click at [264, 27] on modal-container "done Success! Test email was sent successfully OK" at bounding box center [367, 174] width 735 height 348
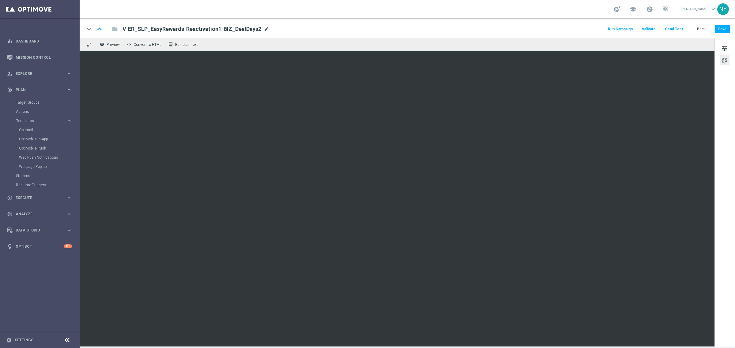
click at [264, 28] on span "mode_edit" at bounding box center [267, 29] width 6 height 6
click at [252, 29] on input "V-ER_SLP_EasyRewards-Reactivation1-BIZ_DealDays2" at bounding box center [198, 29] width 152 height 8
drag, startPoint x: 242, startPoint y: 32, endPoint x: 91, endPoint y: 36, distance: 151.3
click at [91, 36] on div "keyboard_arrow_down keyboard_arrow_up folder V-ER_SLP_EasyRewards-Reactivation1…" at bounding box center [407, 28] width 655 height 20
click at [700, 29] on button "Back" at bounding box center [700, 29] width 15 height 9
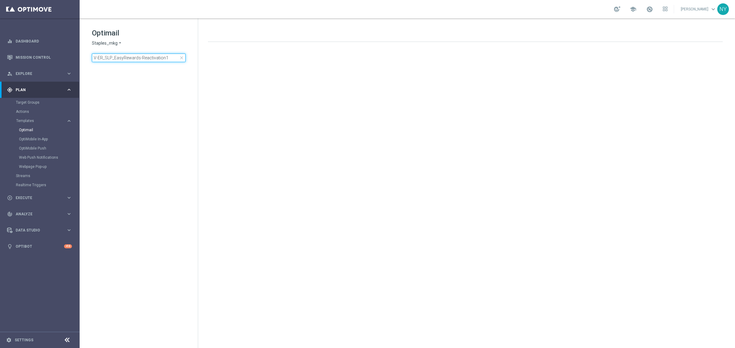
drag, startPoint x: 168, startPoint y: 57, endPoint x: -58, endPoint y: 52, distance: 225.4
click at [0, 52] on html "equalizer Dashboard Mission Control" at bounding box center [367, 174] width 735 height 348
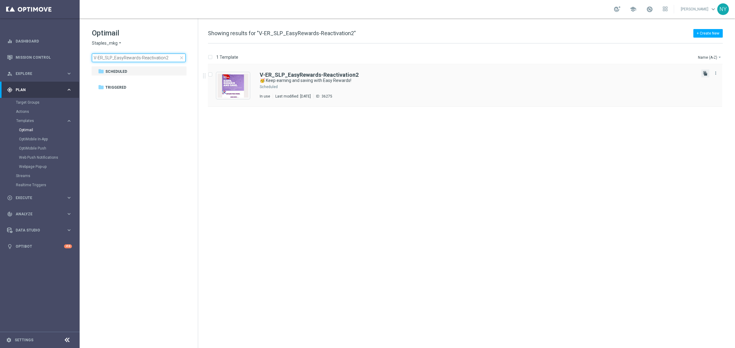
type input "V-ER_SLP_EasyRewards-Reactivation2"
click at [706, 74] on icon "file_copy" at bounding box center [705, 73] width 5 height 5
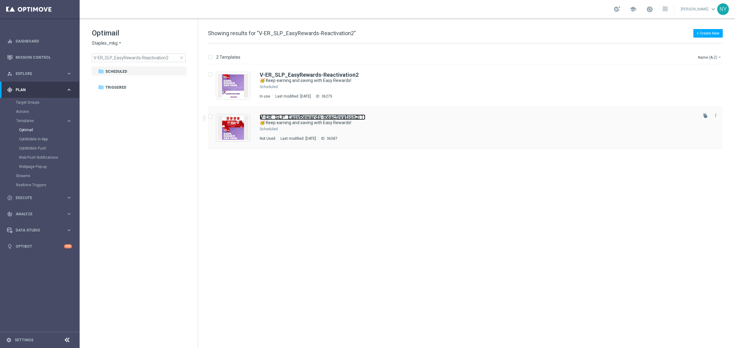
click at [328, 115] on b "V-ER_SLP_EasyRewards-Reactivation2" at bounding box center [309, 117] width 99 height 6
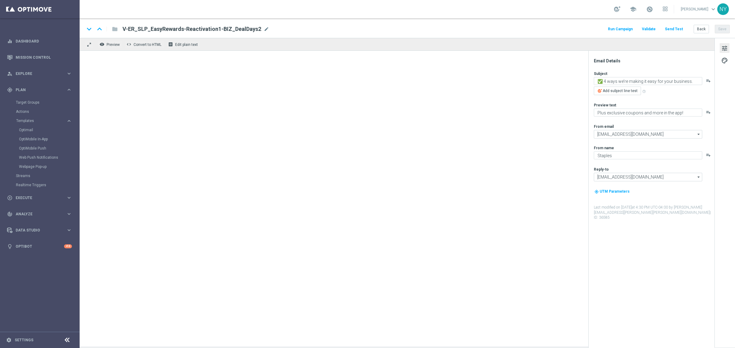
type input "V-ER_SLP_EasyRewards-Reactivation2(1)"
type textarea "🥳 Keep earning and saving with Easy Rewards!"
type textarea "Check out your exclusive perks."
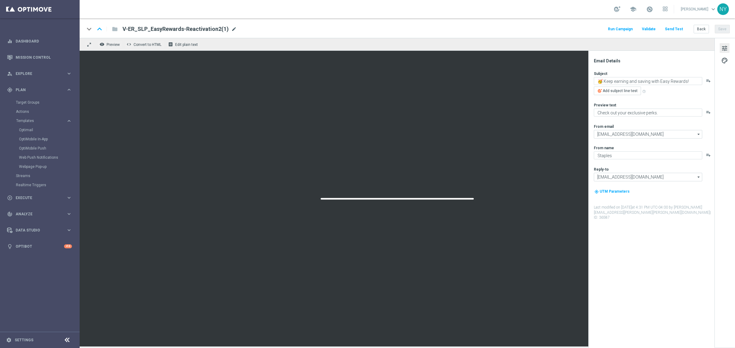
click at [231, 28] on span "mode_edit" at bounding box center [234, 29] width 6 height 6
drag, startPoint x: 207, startPoint y: 28, endPoint x: 198, endPoint y: 29, distance: 9.5
click at [198, 29] on input "V-ER_SLP_EasyRewards-Reactivation2(1)" at bounding box center [198, 29] width 152 height 8
type input "V-ER_SLP_EasyRewards-Reactivation2_DealDays2"
click at [723, 29] on button "Save" at bounding box center [722, 29] width 15 height 9
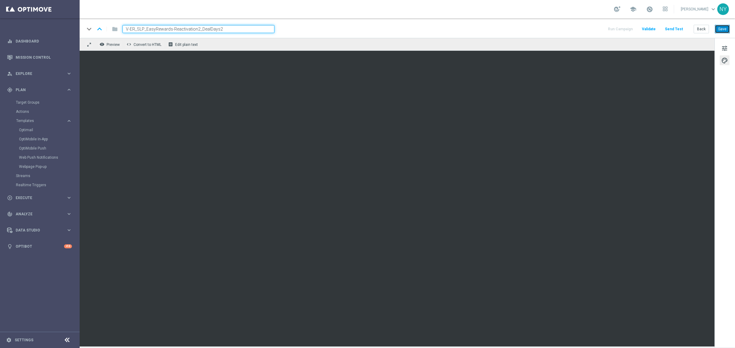
click at [724, 28] on button "Save" at bounding box center [722, 29] width 15 height 9
click at [677, 30] on button "Send Test" at bounding box center [674, 29] width 20 height 8
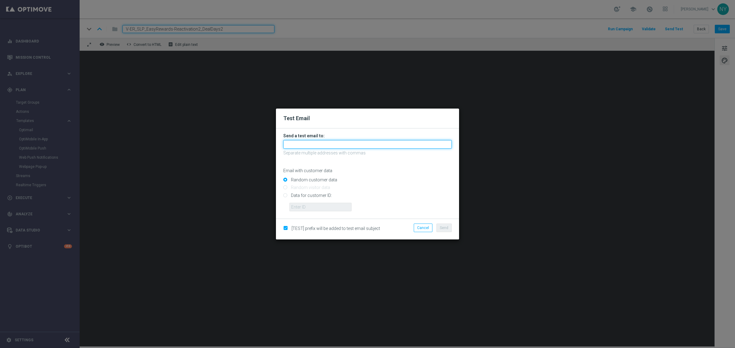
click at [305, 146] on input "text" at bounding box center [367, 144] width 168 height 9
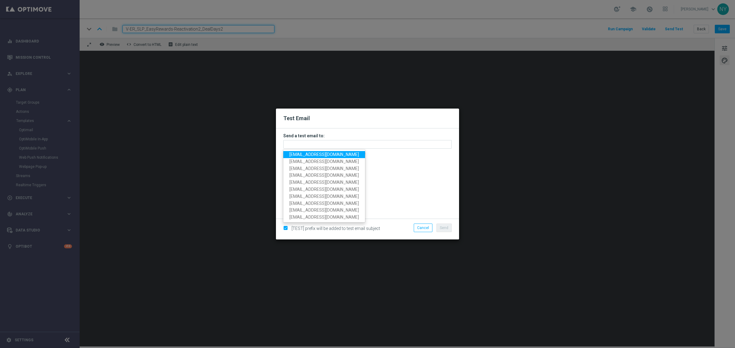
click at [308, 152] on span "[EMAIL_ADDRESS][DOMAIN_NAME]" at bounding box center [323, 154] width 69 height 5
type input "[EMAIL_ADDRESS][DOMAIN_NAME]"
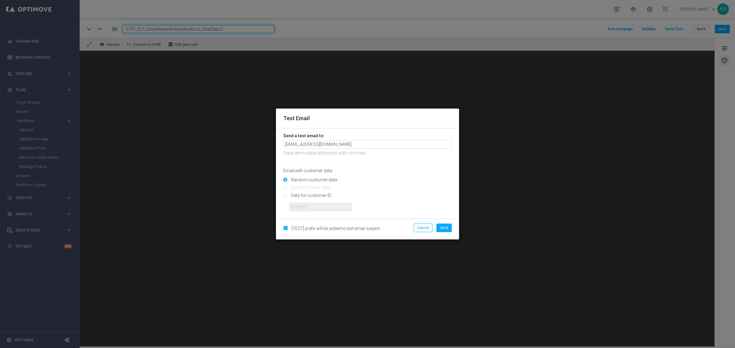
click at [287, 195] on input "Data for customer ID:" at bounding box center [367, 198] width 168 height 9
radio input "true"
click at [299, 207] on input "text" at bounding box center [320, 207] width 62 height 9
paste input "10000006208"
type input "10000006208"
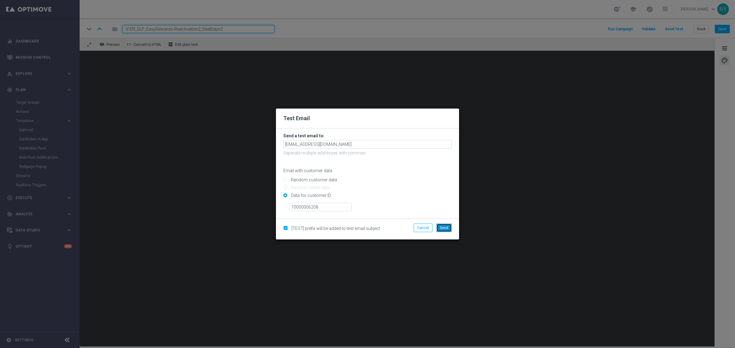
click at [443, 227] on span "Send" at bounding box center [444, 228] width 9 height 4
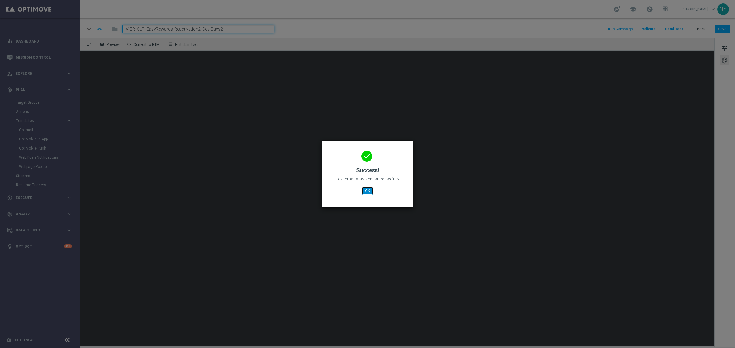
click at [369, 189] on button "OK" at bounding box center [368, 191] width 12 height 9
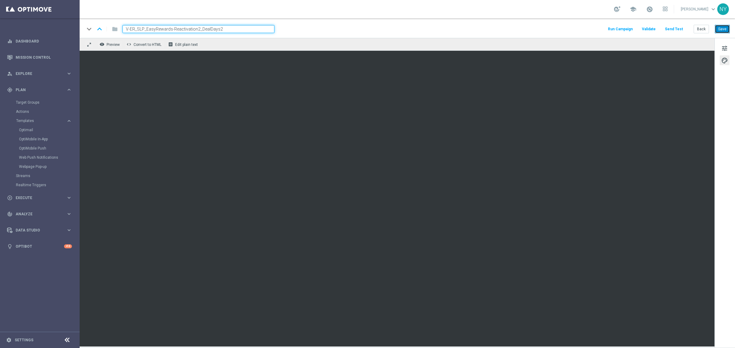
click at [723, 25] on button "Save" at bounding box center [722, 29] width 15 height 9
click at [231, 26] on input "V-ER_SLP_EasyRewards-Reactivation2_DealDays2" at bounding box center [198, 29] width 152 height 8
drag, startPoint x: 226, startPoint y: 31, endPoint x: 92, endPoint y: 25, distance: 134.2
click at [92, 25] on div "keyboard_arrow_down keyboard_arrow_up folder V-ER_SLP_EasyRewards-Reactivation2…" at bounding box center [179, 29] width 190 height 8
click at [228, 31] on input "V-ER_SLP_EasyRewards-Reactivation2_DealDays2" at bounding box center [198, 29] width 152 height 8
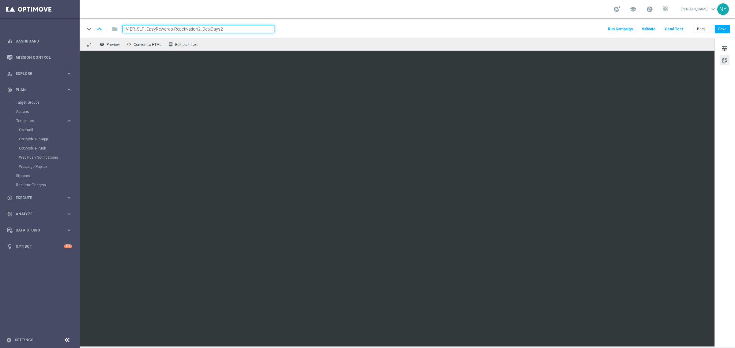
drag, startPoint x: 230, startPoint y: 30, endPoint x: 113, endPoint y: 29, distance: 116.9
click at [113, 29] on div "keyboard_arrow_down keyboard_arrow_up folder V-ER_SLP_EasyRewards-Reactivation2…" at bounding box center [179, 29] width 190 height 8
drag, startPoint x: 703, startPoint y: 28, endPoint x: 151, endPoint y: 11, distance: 552.5
click at [703, 28] on button "Back" at bounding box center [700, 29] width 15 height 9
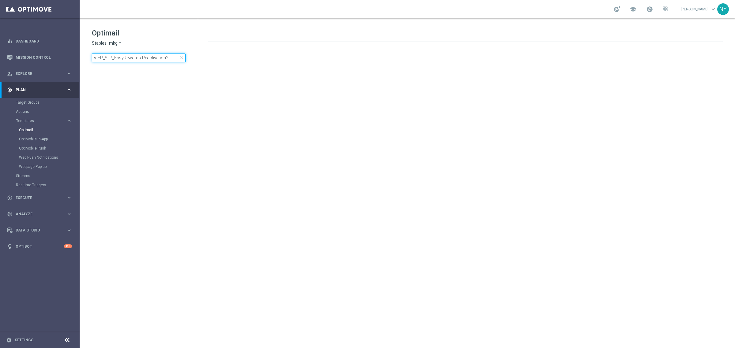
click at [166, 59] on input "V-ER_SLP_EasyRewards-Reactivation2" at bounding box center [139, 58] width 94 height 9
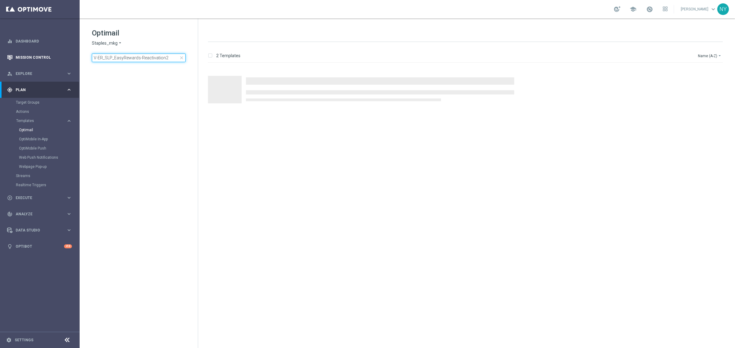
drag, startPoint x: 169, startPoint y: 59, endPoint x: 30, endPoint y: 59, distance: 139.0
click at [34, 59] on main "equalizer Dashboard Mission Control" at bounding box center [367, 174] width 735 height 348
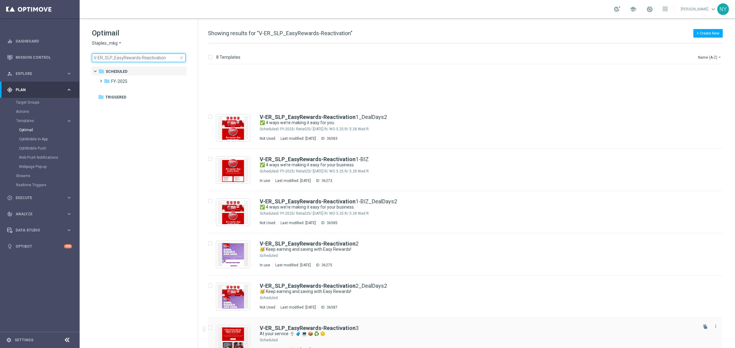
scroll to position [54, 0]
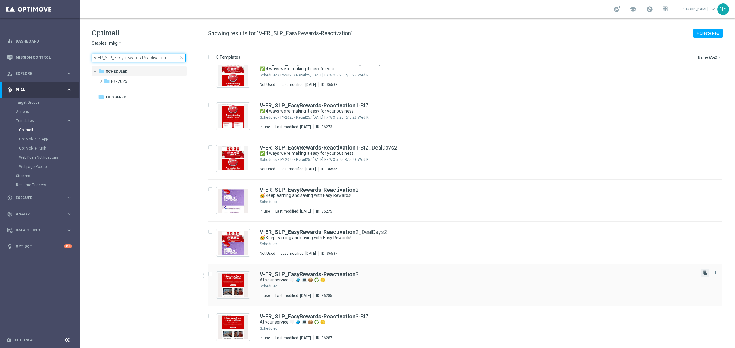
type input "V-ER_SLP_EasyRewards-Reactivation"
click at [704, 272] on icon "file_copy" at bounding box center [705, 273] width 5 height 5
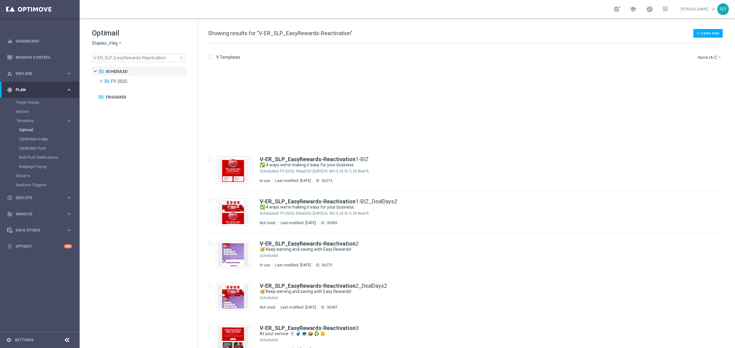
scroll to position [96, 0]
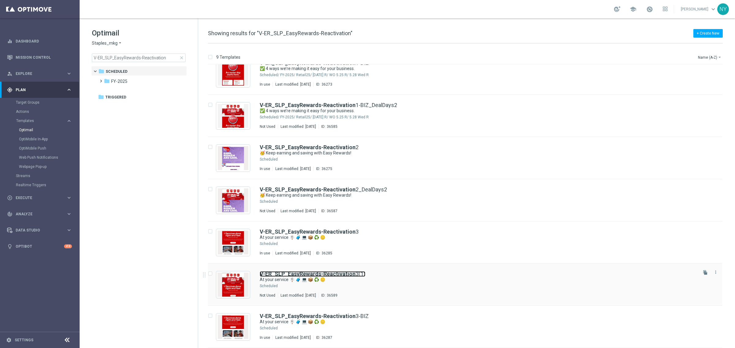
click at [332, 274] on b "V-ER_SLP_EasyRewards-Reactivation" at bounding box center [308, 274] width 96 height 6
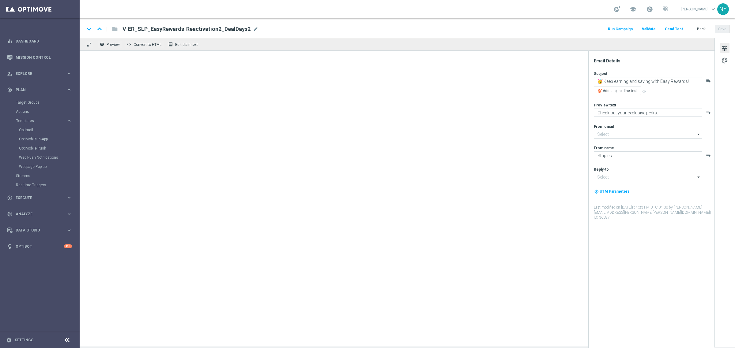
type input "[EMAIL_ADDRESS][DOMAIN_NAME]"
type input "V-ER_SLP_EasyRewards-Reactivation3(1)"
type textarea "At your service 🪧 🧳 💻 📦 ♻️ 🪙"
type textarea "Discover all the ways we're here for you."
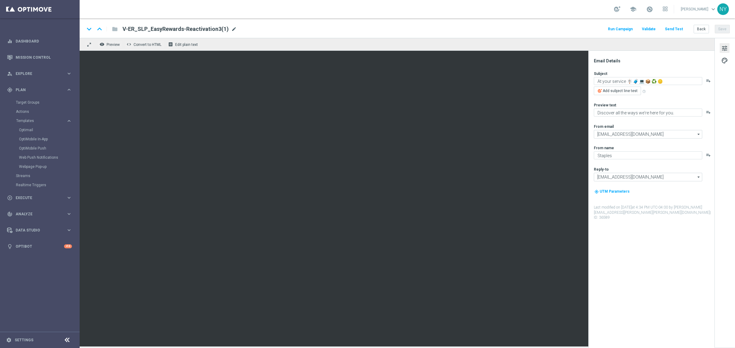
click at [231, 28] on span "mode_edit" at bounding box center [234, 29] width 6 height 6
type input "V-ER_SLP_EasyRewards-Reactivation3_DealDays2"
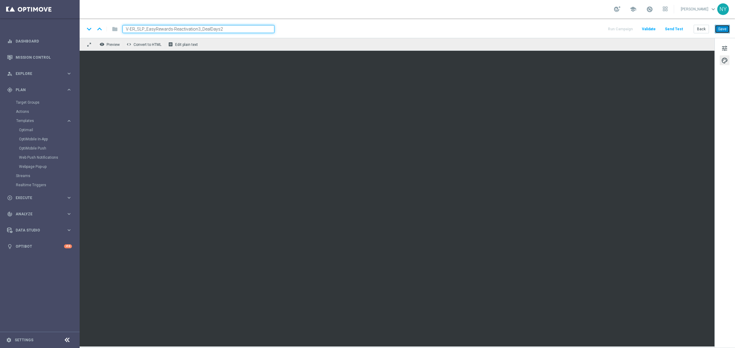
click at [721, 27] on button "Save" at bounding box center [722, 29] width 15 height 9
drag, startPoint x: 722, startPoint y: 28, endPoint x: 722, endPoint y: 32, distance: 3.7
click at [722, 29] on button "Save" at bounding box center [722, 29] width 15 height 9
click at [720, 29] on button "Save" at bounding box center [722, 29] width 15 height 9
click at [676, 28] on button "Send Test" at bounding box center [674, 29] width 20 height 8
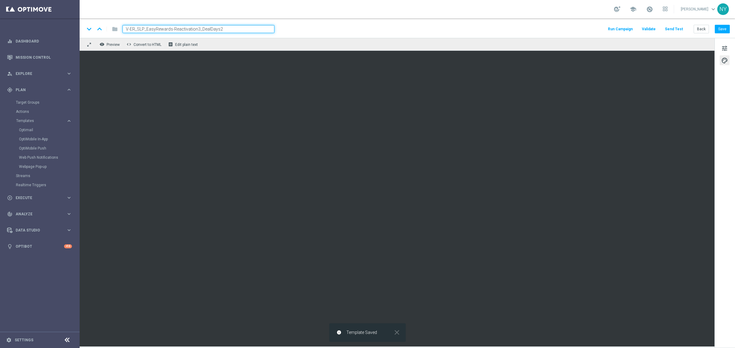
click at [679, 27] on button "Send Test" at bounding box center [674, 29] width 20 height 8
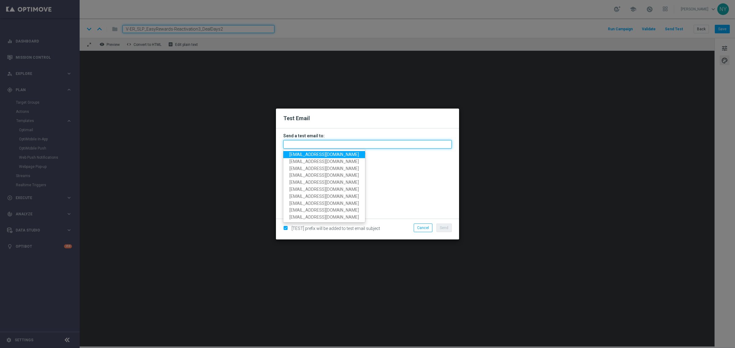
click at [295, 146] on input "text" at bounding box center [367, 144] width 168 height 9
click at [300, 156] on span "[EMAIL_ADDRESS][DOMAIN_NAME]" at bounding box center [323, 154] width 69 height 5
type input "[EMAIL_ADDRESS][DOMAIN_NAME]"
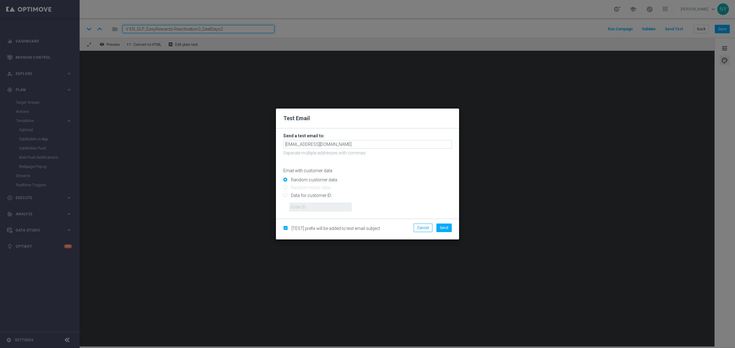
click at [283, 195] on input "Data for customer ID:" at bounding box center [367, 198] width 168 height 9
radio input "true"
click at [285, 195] on input "Data for customer ID:" at bounding box center [367, 198] width 168 height 9
drag, startPoint x: 291, startPoint y: 204, endPoint x: 364, endPoint y: 219, distance: 75.0
click at [291, 204] on input "text" at bounding box center [320, 207] width 62 height 9
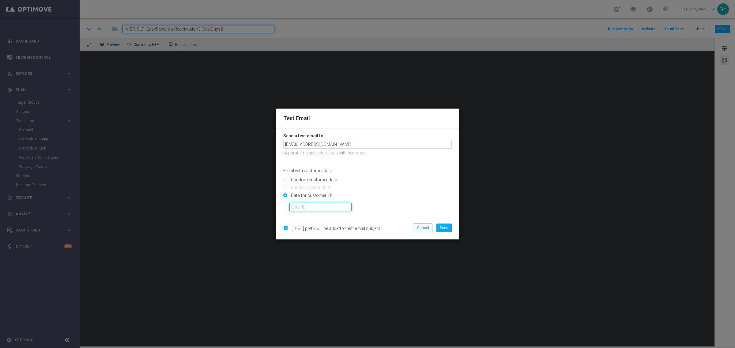
paste input "10000006208"
type input "10000006208"
click at [440, 224] on button "Send" at bounding box center [443, 228] width 15 height 9
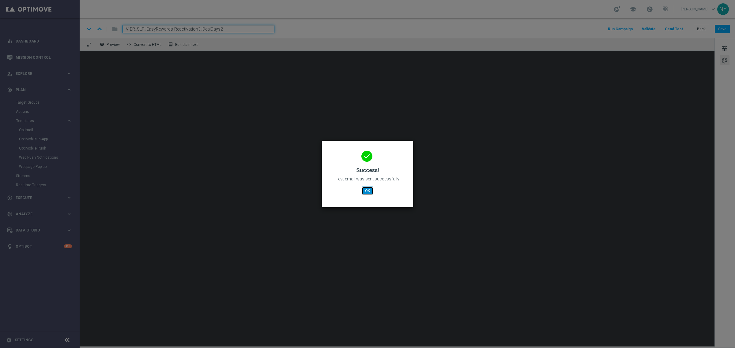
click at [367, 187] on button "OK" at bounding box center [368, 191] width 12 height 9
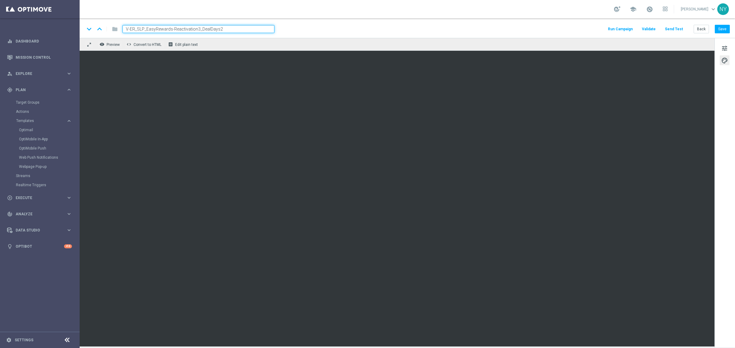
drag, startPoint x: 238, startPoint y: 28, endPoint x: 58, endPoint y: 29, distance: 179.7
click at [59, 29] on main "equalizer Dashboard Mission Control" at bounding box center [367, 174] width 735 height 348
click at [253, 27] on span "mode_edit" at bounding box center [256, 29] width 6 height 6
click at [239, 28] on input "V-ER_SLP_EasyRewards-Reactivation3_DealDays2" at bounding box center [198, 29] width 152 height 8
drag, startPoint x: 234, startPoint y: 29, endPoint x: 85, endPoint y: 17, distance: 150.2
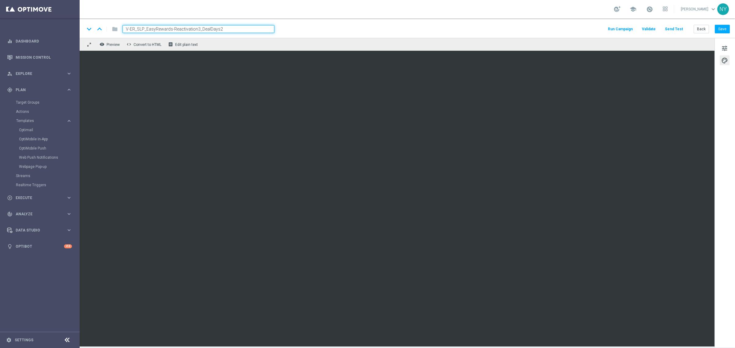
click at [85, 17] on section "school [PERSON_NAME] keyboard_arrow_down [GEOGRAPHIC_DATA] keyboard_arrow_down …" at bounding box center [407, 174] width 655 height 348
click at [704, 28] on button "Back" at bounding box center [700, 29] width 15 height 9
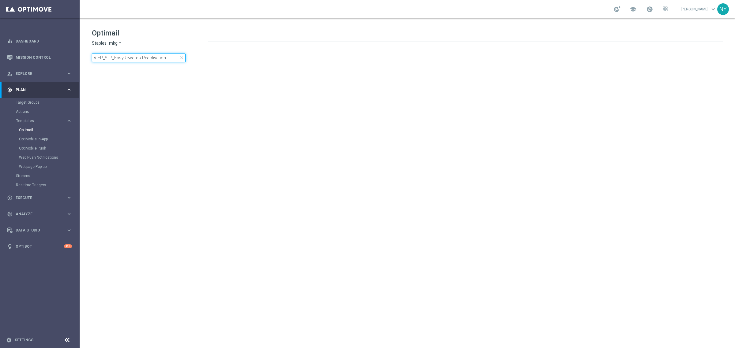
click at [168, 54] on input "V-ER_SLP_EasyRewards-Reactivation" at bounding box center [139, 58] width 94 height 9
drag, startPoint x: 168, startPoint y: 57, endPoint x: 32, endPoint y: 43, distance: 136.3
click at [32, 43] on main "equalizer Dashboard Mission Control" at bounding box center [367, 174] width 735 height 348
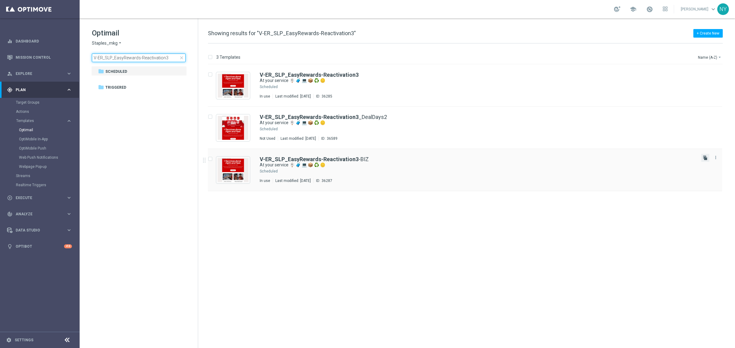
type input "V-ER_SLP_EasyRewards-Reactivation3"
click at [705, 157] on icon "file_copy" at bounding box center [705, 158] width 5 height 5
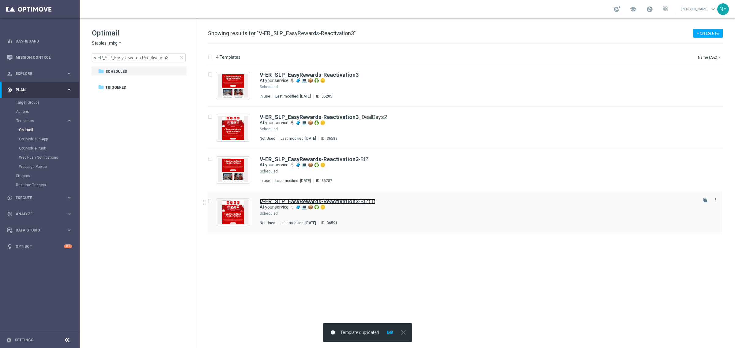
click at [347, 201] on b "V-ER_SLP_EasyRewards-Reactivation3" at bounding box center [309, 201] width 99 height 6
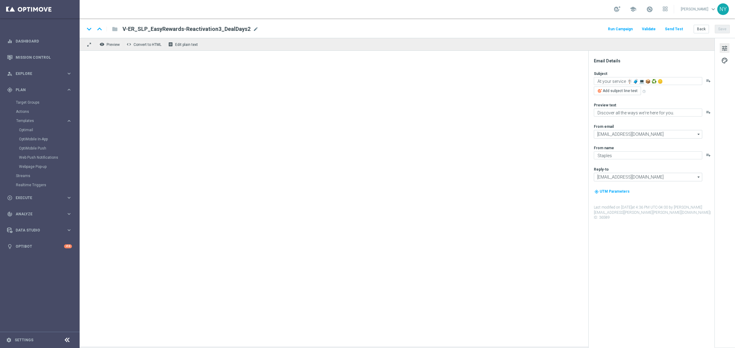
type textarea "Discover all the ways we’re here for your business."
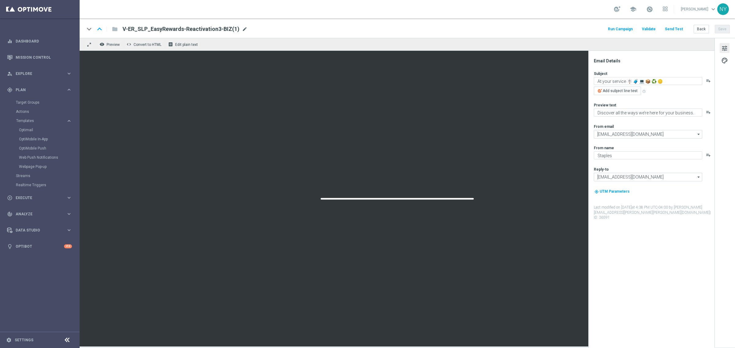
click at [243, 30] on span "mode_edit" at bounding box center [245, 29] width 6 height 6
type input "V-ER_SLP_EasyRewards-Reactivation3-BIZ_DealDays2"
click at [719, 26] on button "Save" at bounding box center [722, 29] width 15 height 9
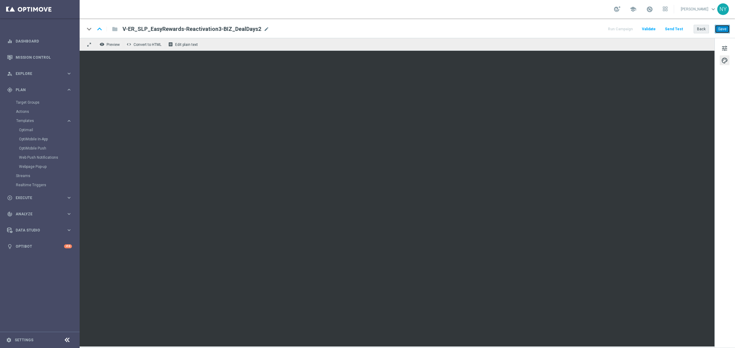
drag, startPoint x: 722, startPoint y: 29, endPoint x: 704, endPoint y: 29, distance: 17.4
click at [722, 29] on button "Save" at bounding box center [722, 29] width 15 height 9
drag, startPoint x: 726, startPoint y: 30, endPoint x: 585, endPoint y: 32, distance: 140.5
click at [726, 30] on button "Save" at bounding box center [722, 29] width 15 height 9
click at [720, 27] on button "Save" at bounding box center [722, 29] width 15 height 9
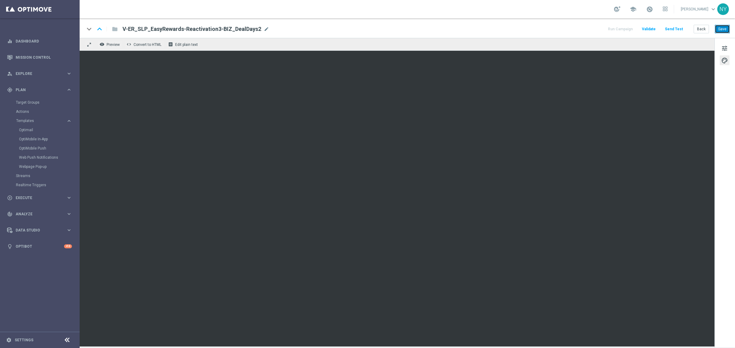
click at [721, 28] on button "Save" at bounding box center [722, 29] width 15 height 9
click at [673, 31] on button "Send Test" at bounding box center [674, 29] width 20 height 8
click at [673, 28] on button "Send Test" at bounding box center [674, 29] width 20 height 8
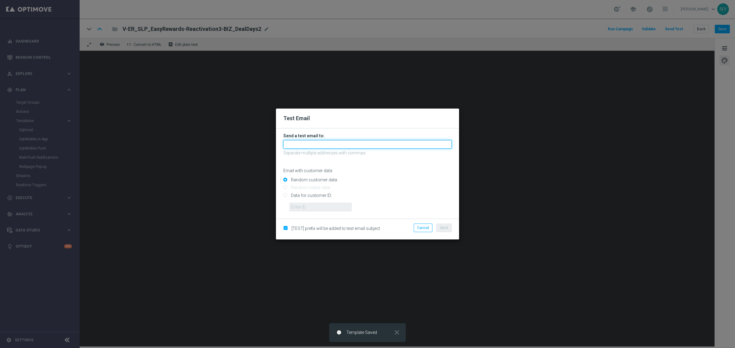
click at [316, 144] on input "text" at bounding box center [367, 144] width 168 height 9
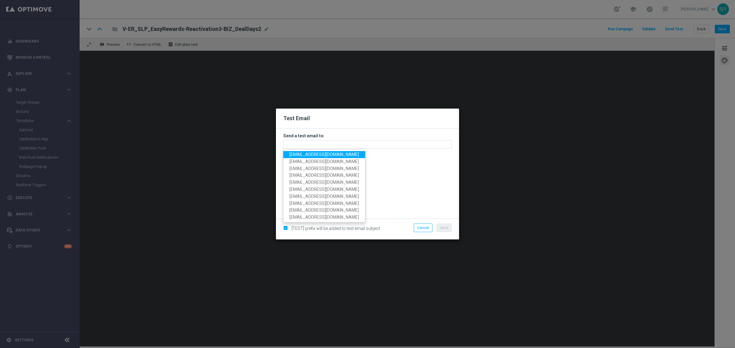
click at [313, 154] on span "[EMAIL_ADDRESS][DOMAIN_NAME]" at bounding box center [323, 154] width 69 height 5
type input "[EMAIL_ADDRESS][DOMAIN_NAME]"
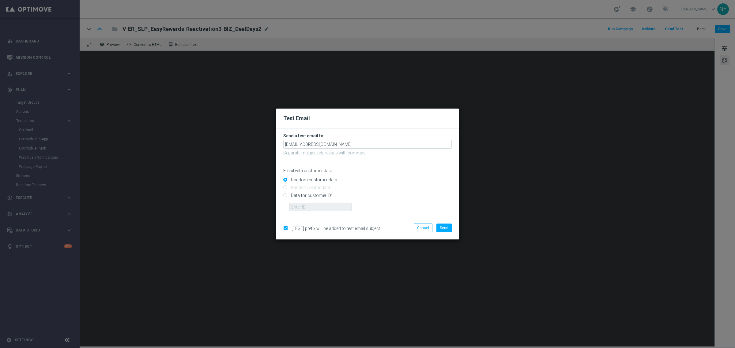
click at [285, 197] on input "Data for customer ID:" at bounding box center [367, 198] width 168 height 9
radio input "true"
click at [297, 207] on input "text" at bounding box center [320, 207] width 62 height 9
click at [318, 207] on input "text" at bounding box center [320, 207] width 62 height 9
paste input "10000006208"
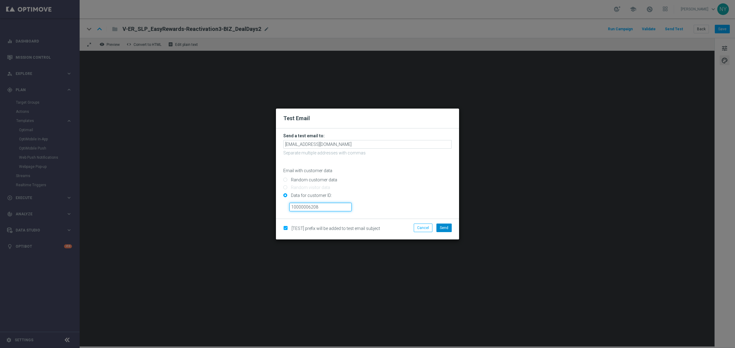
type input "10000006208"
click at [443, 227] on span "Send" at bounding box center [444, 228] width 9 height 4
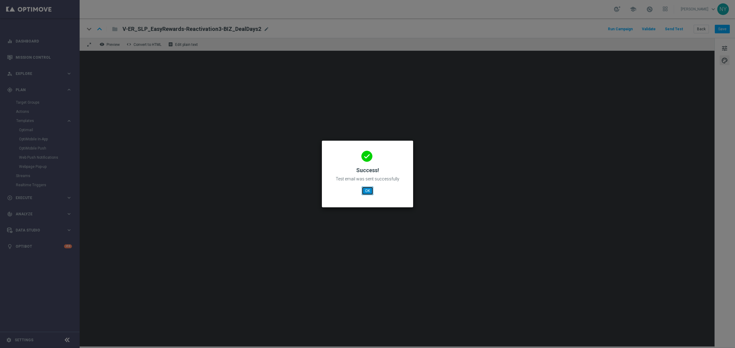
click at [369, 191] on button "OK" at bounding box center [368, 191] width 12 height 9
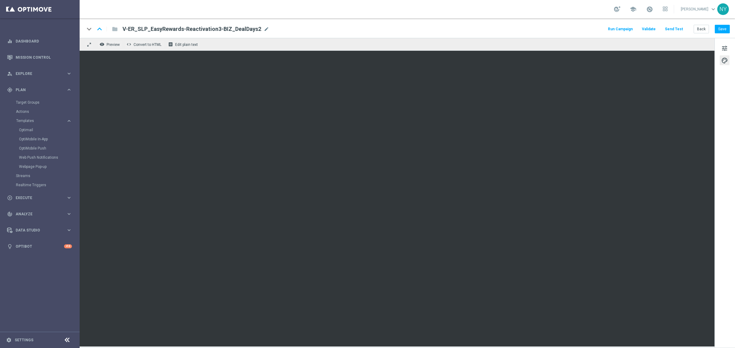
click at [264, 29] on span "mode_edit" at bounding box center [267, 29] width 6 height 6
click at [259, 30] on input "V-ER_SLP_EasyRewards-Reactivation3-BIZ_DealDays2" at bounding box center [198, 29] width 152 height 8
drag, startPoint x: 246, startPoint y: 28, endPoint x: 109, endPoint y: 28, distance: 137.5
click at [109, 28] on div "keyboard_arrow_down keyboard_arrow_up folder V-ER_SLP_EasyRewards-Reactivation3…" at bounding box center [179, 29] width 190 height 8
click at [265, 29] on span "mode_edit" at bounding box center [267, 29] width 6 height 6
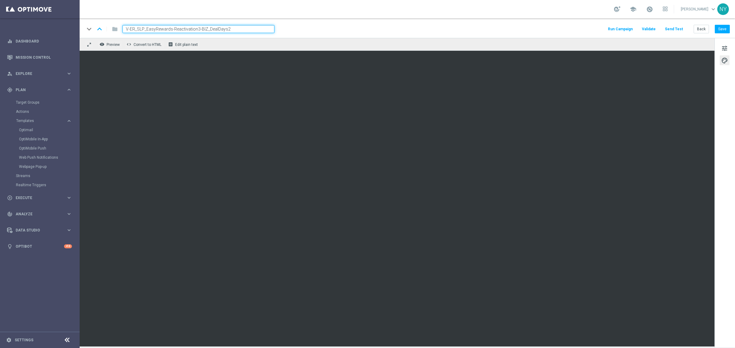
click at [256, 30] on input "V-ER_SLP_EasyRewards-Reactivation3-BIZ_DealDays2" at bounding box center [198, 29] width 152 height 8
drag, startPoint x: 232, startPoint y: 27, endPoint x: 99, endPoint y: 13, distance: 134.2
click at [99, 13] on section "school [PERSON_NAME] keyboard_arrow_down [GEOGRAPHIC_DATA] keyboard_arrow_down …" at bounding box center [407, 174] width 655 height 348
click at [704, 29] on button "Back" at bounding box center [700, 29] width 15 height 9
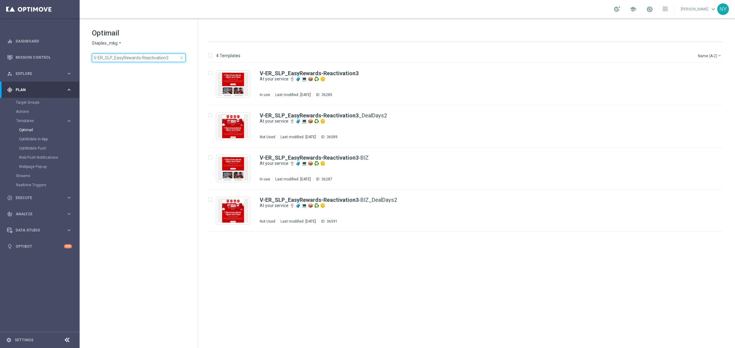
click at [171, 59] on input "V-ER_SLP_EasyRewards-Reactivation3" at bounding box center [139, 58] width 94 height 9
drag, startPoint x: 172, startPoint y: 60, endPoint x: 16, endPoint y: 77, distance: 157.1
click at [16, 77] on main "equalizer Dashboard Mission Control" at bounding box center [367, 174] width 735 height 348
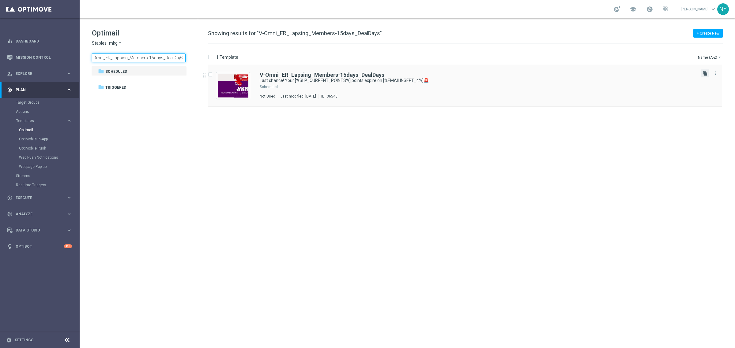
type input "V-Omni_ER_Lapsing_Members-15days_DealDays"
click at [704, 73] on icon "file_copy" at bounding box center [705, 73] width 5 height 5
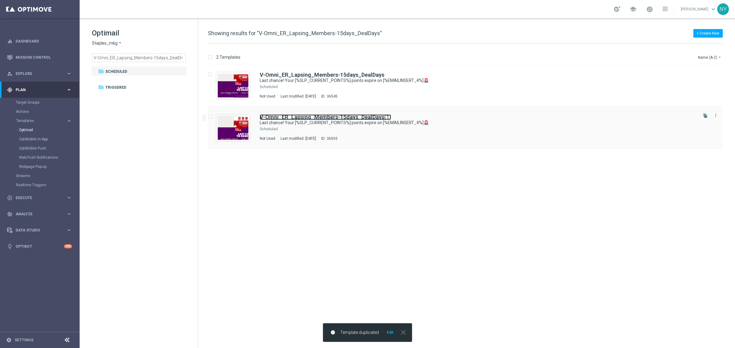
click at [362, 117] on b "V-Omni_ER_Lapsing_Members-15days_DealDays" at bounding box center [322, 117] width 125 height 6
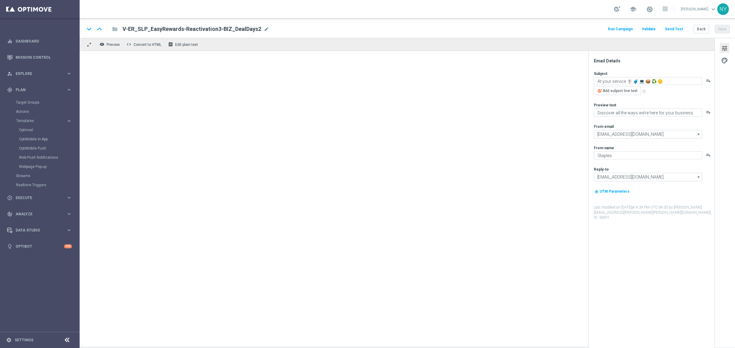
type input "V-Omni_ER_Lapsing_Members-15days_DealDays(1)"
type textarea "Last chance! Your [%SLP_CURRENT_POINTS%] points expire on [%EMAILINSERT_4%]🚨"
type textarea "Redeem them now before they're gone!"
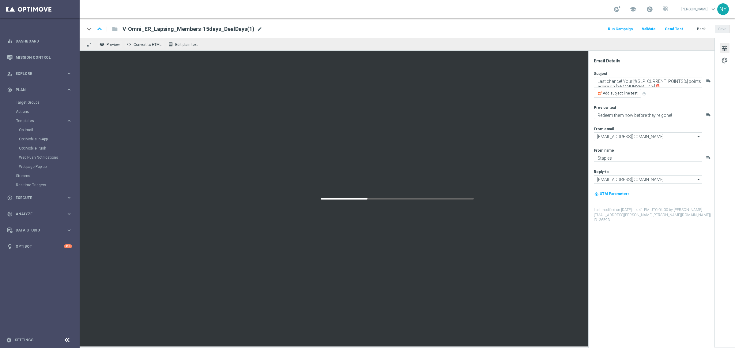
click at [257, 26] on span "mode_edit" at bounding box center [260, 29] width 6 height 6
drag, startPoint x: 237, startPoint y: 28, endPoint x: 223, endPoint y: 28, distance: 14.1
click at [218, 30] on input "V-Omni_ER_Lapsing_Members-15days_DealDays(1)" at bounding box center [198, 29] width 152 height 8
type input "V-Omni_ER_Lapsing_Members-15days_DealDays2"
click at [723, 26] on button "Save" at bounding box center [722, 29] width 15 height 9
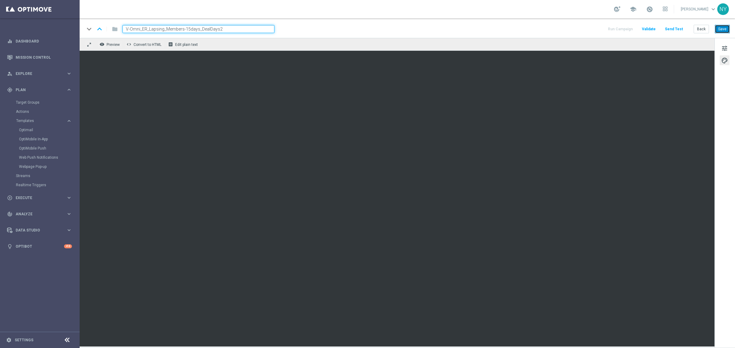
click at [716, 33] on button "Save" at bounding box center [722, 29] width 15 height 9
click at [675, 28] on button "Send Test" at bounding box center [674, 29] width 20 height 8
click at [680, 29] on button "Send Test" at bounding box center [674, 29] width 20 height 8
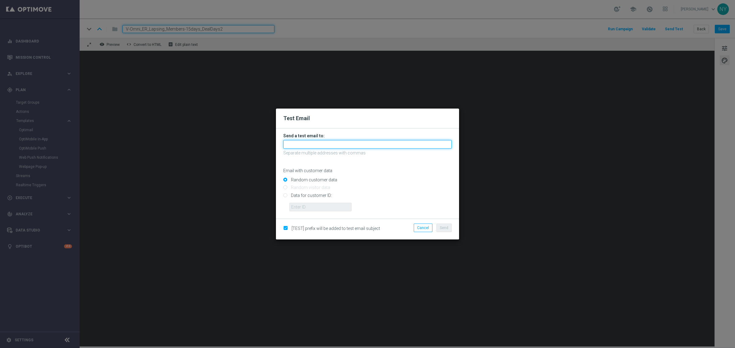
click at [313, 143] on input "text" at bounding box center [367, 144] width 168 height 9
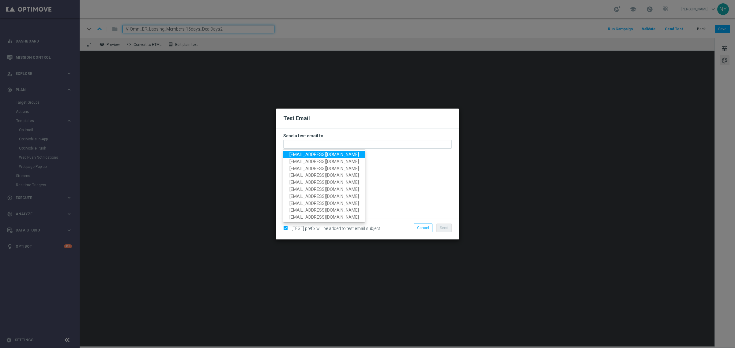
click at [316, 154] on span "[EMAIL_ADDRESS][DOMAIN_NAME]" at bounding box center [323, 154] width 69 height 5
type input "[EMAIL_ADDRESS][DOMAIN_NAME]"
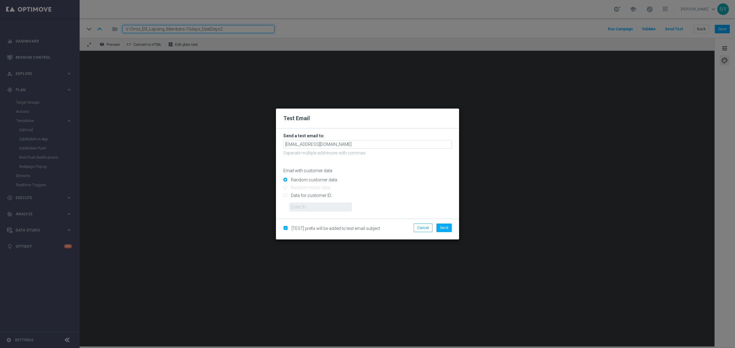
click at [290, 196] on input "Data for customer ID:" at bounding box center [367, 198] width 168 height 9
radio input "true"
click at [329, 206] on input "text" at bounding box center [320, 207] width 62 height 9
paste input "10000006208"
type input "10000006208"
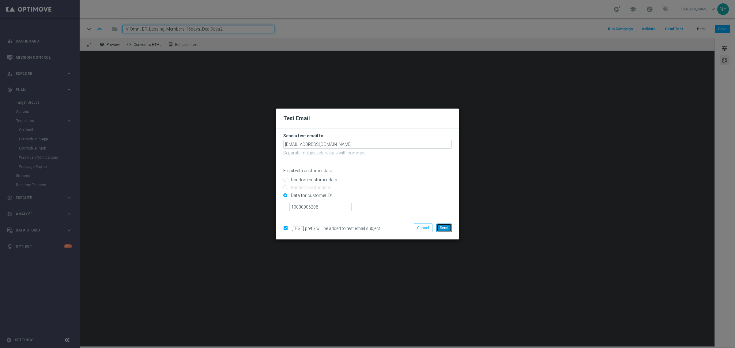
click at [444, 226] on span "Send" at bounding box center [444, 228] width 9 height 4
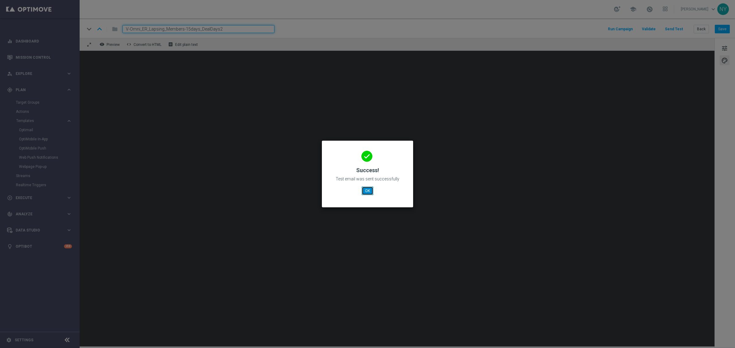
click at [368, 190] on button "OK" at bounding box center [368, 191] width 12 height 9
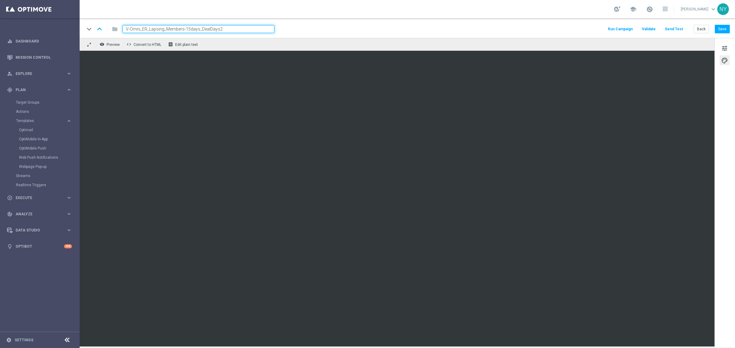
drag, startPoint x: 233, startPoint y: 28, endPoint x: 74, endPoint y: 23, distance: 158.6
click at [74, 23] on main "equalizer Dashboard Mission Control" at bounding box center [367, 174] width 735 height 348
drag, startPoint x: 256, startPoint y: 31, endPoint x: 251, endPoint y: 30, distance: 4.6
click at [251, 30] on div "keyboard_arrow_down keyboard_arrow_up folder V-Omni_ER_Lapsing_Members-15days_D…" at bounding box center [406, 29] width 645 height 8
click at [248, 29] on div "V-Omni_ER_Lapsing_Members-15days_DealDays2 mode_edit" at bounding box center [190, 29] width 136 height 8
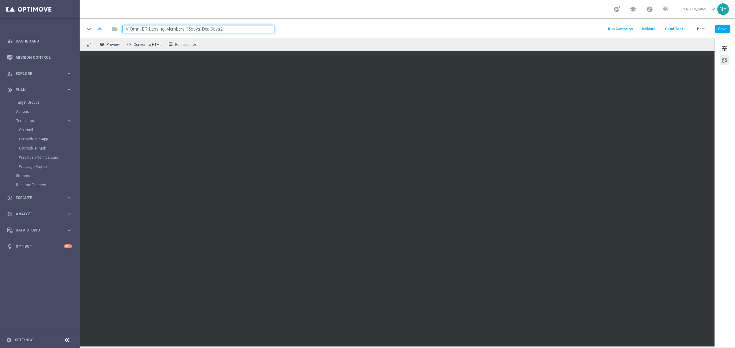
click at [186, 29] on input "V-Omni_ER_Lapsing_Members-15days_DealDays2" at bounding box center [198, 29] width 152 height 8
click at [227, 30] on input "V-Omni_ER_Lapsing_Members-15days_DealDays2" at bounding box center [198, 29] width 152 height 8
drag, startPoint x: 228, startPoint y: 29, endPoint x: 88, endPoint y: 34, distance: 140.9
click at [88, 33] on div "keyboard_arrow_down keyboard_arrow_up folder V-Omni_ER_Lapsing_Members-15days_D…" at bounding box center [179, 29] width 190 height 8
click at [700, 26] on button "Back" at bounding box center [700, 29] width 15 height 9
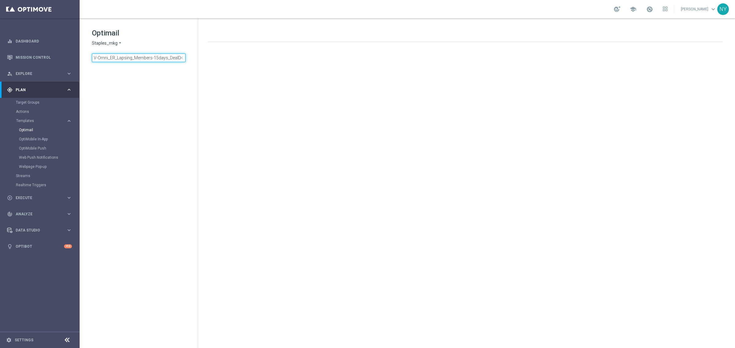
click at [169, 54] on input "V-Omni_ER_Lapsing_Members-15days_DealDays" at bounding box center [139, 58] width 94 height 9
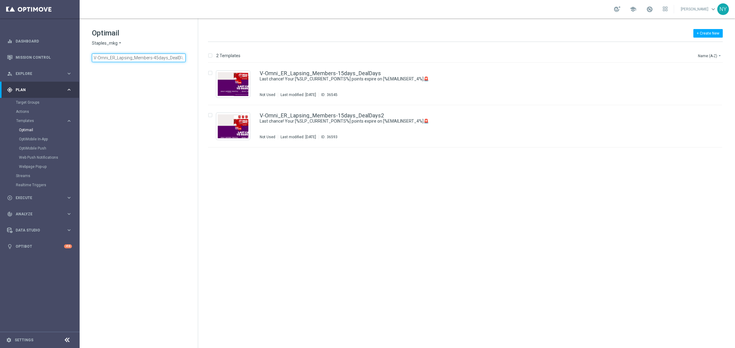
scroll to position [0, 5]
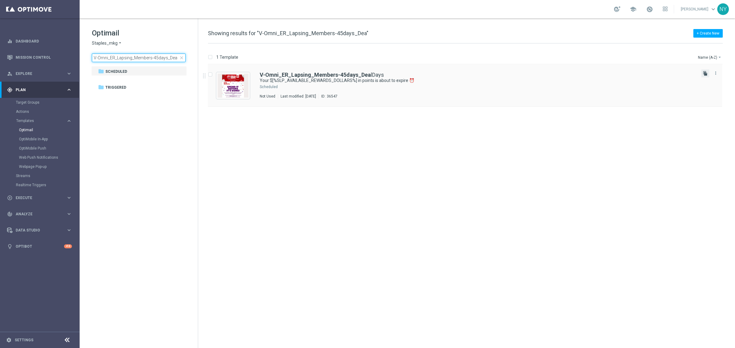
type input "V-Omni_ER_Lapsing_Members-45days_Dea"
click at [705, 73] on icon "file_copy" at bounding box center [705, 73] width 5 height 5
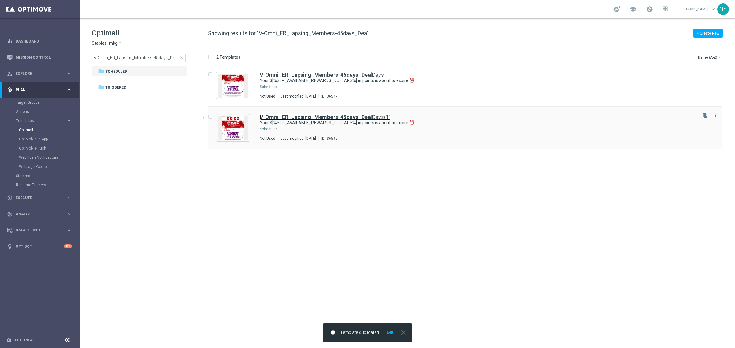
click at [336, 118] on b "V-Omni_ER_Lapsing_Members-45days_Dea" at bounding box center [315, 117] width 111 height 6
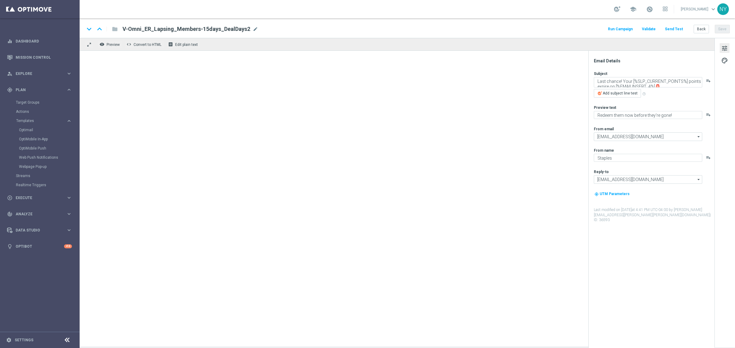
type textarea "Your $[%SLP_AVAILABLE_REWARDS_DOLLARS%] in points is about to expire ⏰"
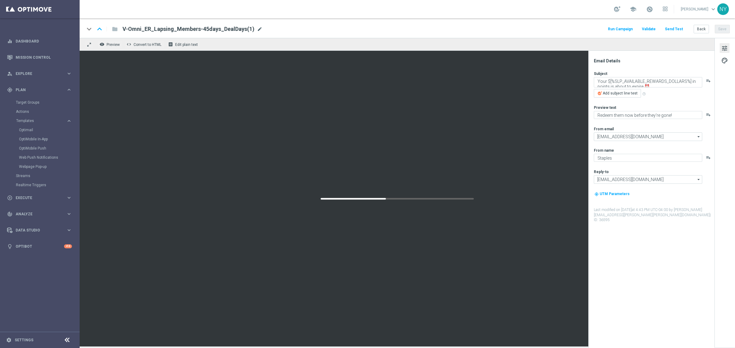
click at [257, 29] on span "mode_edit" at bounding box center [260, 29] width 6 height 6
drag, startPoint x: 234, startPoint y: 31, endPoint x: 218, endPoint y: 31, distance: 15.6
click at [218, 31] on input "V-Omni_ER_Lapsing_Members-45days_DealDays(1)" at bounding box center [198, 29] width 152 height 8
type input "V-Omni_ER_Lapsing_Members-45days_DealDays2"
click at [723, 29] on button "Save" at bounding box center [722, 29] width 15 height 9
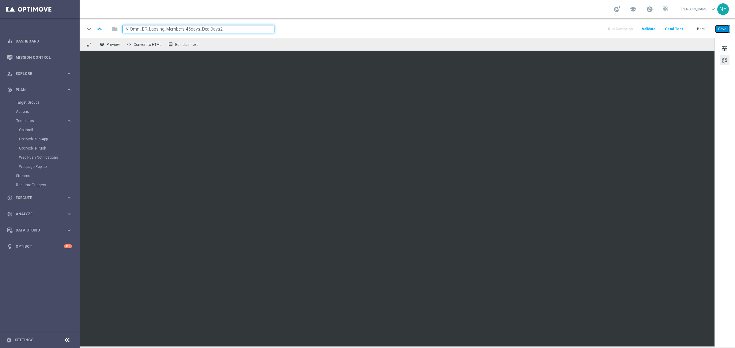
click at [726, 28] on button "Save" at bounding box center [722, 29] width 15 height 9
click at [720, 24] on div "keyboard_arrow_down keyboard_arrow_up folder V-Omni_ER_Lapsing_Members-45days_D…" at bounding box center [407, 28] width 655 height 20
click at [676, 28] on button "Send Test" at bounding box center [674, 29] width 20 height 8
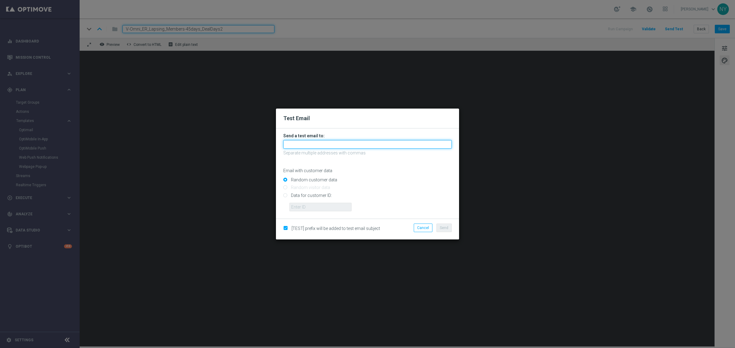
click at [308, 143] on input "text" at bounding box center [367, 144] width 168 height 9
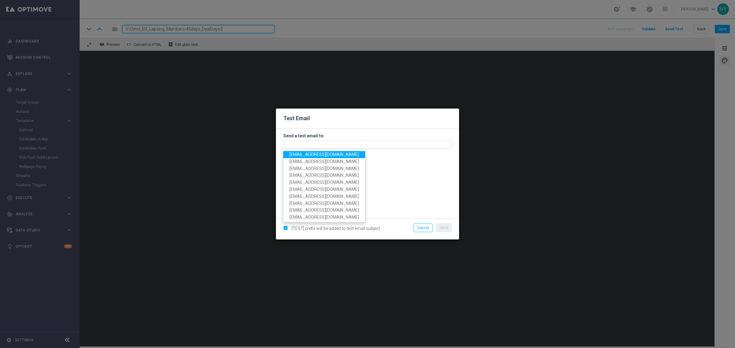
click at [307, 155] on span "[EMAIL_ADDRESS][DOMAIN_NAME]" at bounding box center [323, 154] width 69 height 5
type input "[EMAIL_ADDRESS][DOMAIN_NAME]"
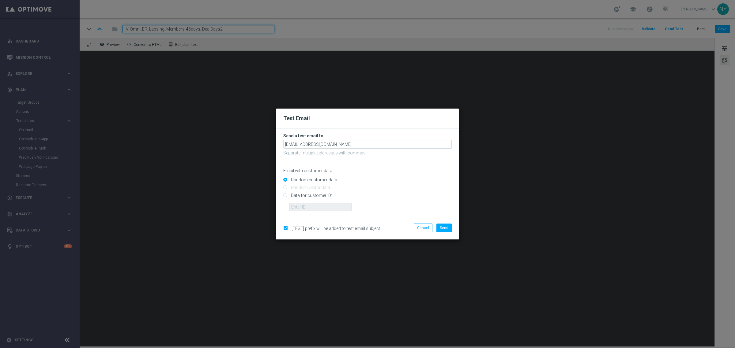
click at [287, 195] on input "Data for customer ID:" at bounding box center [367, 198] width 168 height 9
radio input "true"
click at [328, 208] on input "text" at bounding box center [320, 207] width 62 height 9
paste input "10000006208"
type input "10000006208"
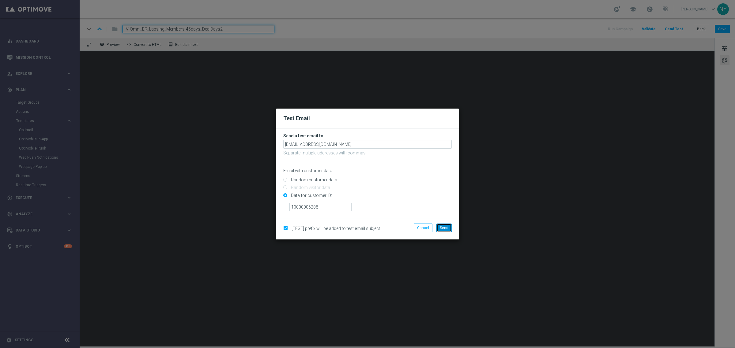
click at [437, 227] on button "Send" at bounding box center [443, 228] width 15 height 9
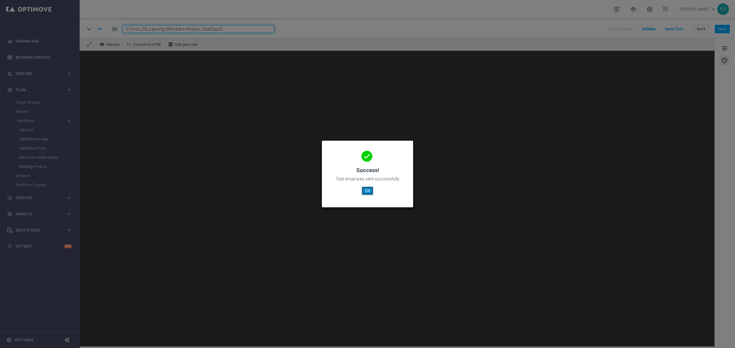
click at [369, 189] on button "OK" at bounding box center [368, 191] width 12 height 9
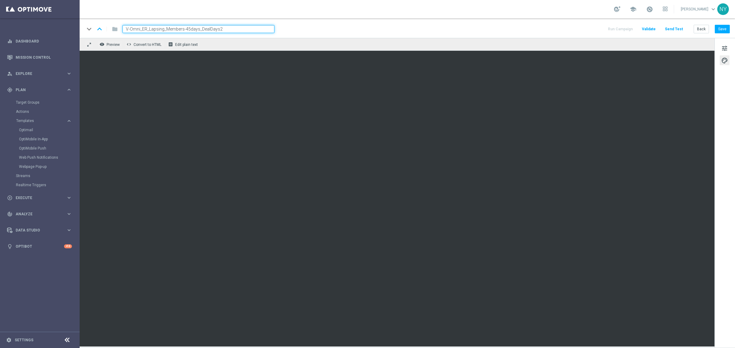
drag, startPoint x: 230, startPoint y: 31, endPoint x: 78, endPoint y: 17, distance: 152.5
click at [78, 17] on main "equalizer Dashboard Mission Control" at bounding box center [367, 174] width 735 height 348
click at [706, 28] on button "Back" at bounding box center [700, 29] width 15 height 9
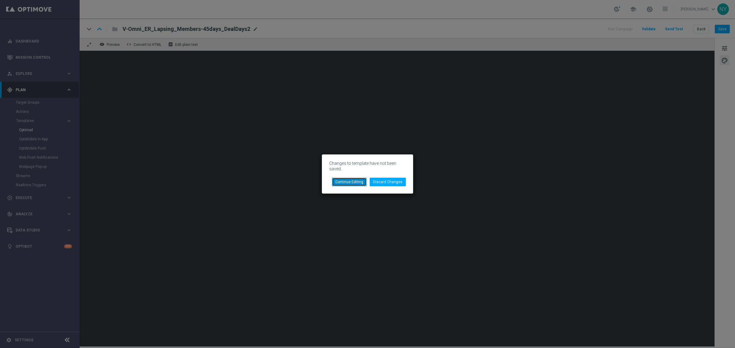
click at [354, 181] on button "Continue Editing" at bounding box center [349, 182] width 35 height 9
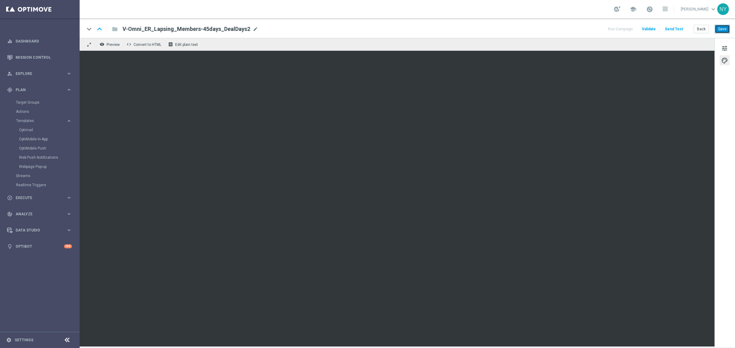
click at [722, 31] on button "Save" at bounding box center [722, 29] width 15 height 9
click at [703, 30] on button "Back" at bounding box center [700, 29] width 15 height 9
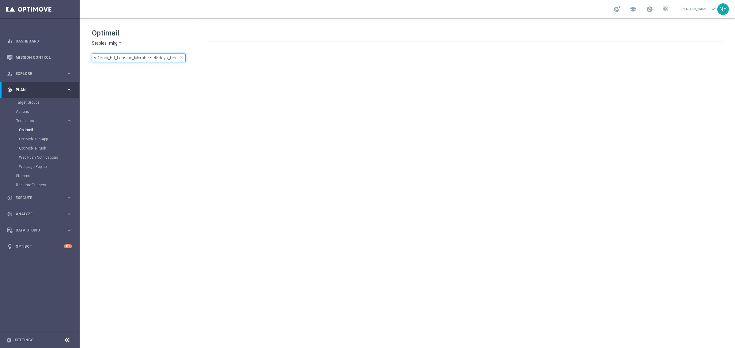
click at [178, 60] on input "V-Omni_ER_Lapsing_Members-45days_Dea" at bounding box center [139, 58] width 94 height 9
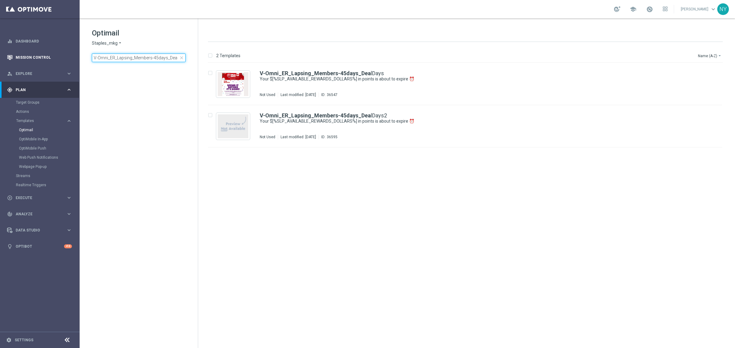
drag, startPoint x: 177, startPoint y: 58, endPoint x: 1, endPoint y: 50, distance: 176.2
click at [20, 53] on main "equalizer Dashboard Mission Control" at bounding box center [367, 174] width 735 height 348
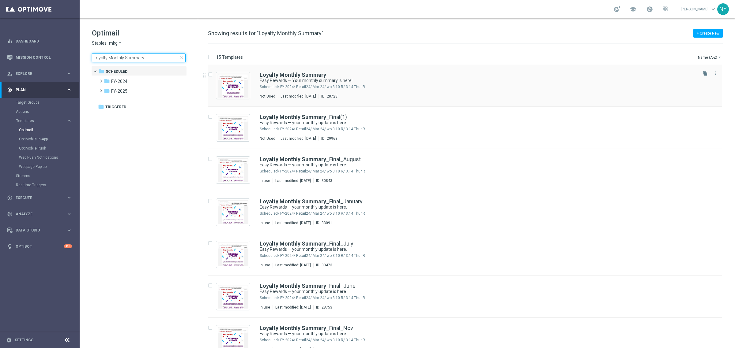
type input "Loyalty Monthly Summary"
click at [705, 73] on icon "file_copy" at bounding box center [705, 73] width 5 height 5
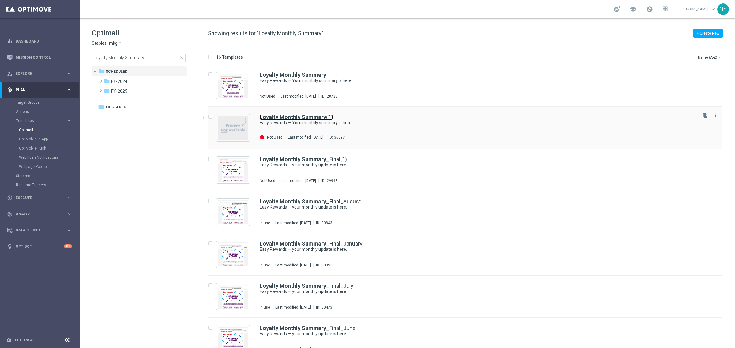
click at [321, 117] on b "Loyalty Monthly Summary" at bounding box center [293, 117] width 66 height 6
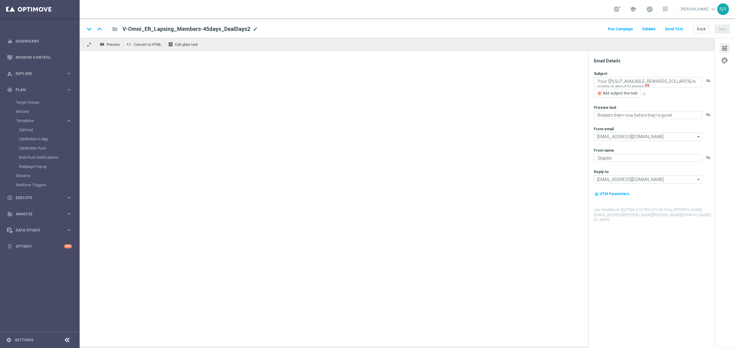
type textarea "Easy Rewards — Your monthly summary is here!"
type textarea "Check out your points & savings 👉"
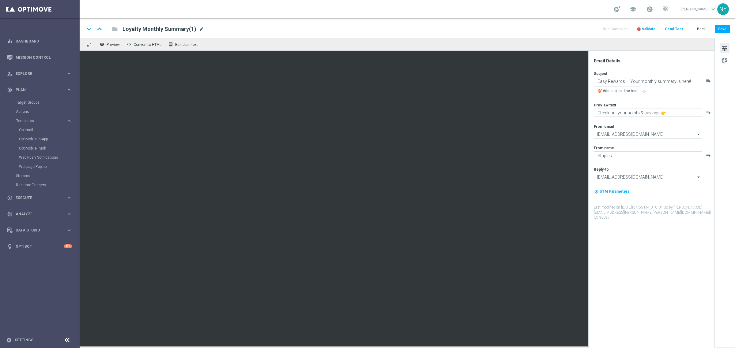
click at [199, 28] on span "mode_edit" at bounding box center [202, 29] width 6 height 6
drag, startPoint x: 188, startPoint y: 31, endPoint x: 178, endPoint y: 25, distance: 12.2
click at [175, 29] on input "Loyalty Monthly Summary(1)" at bounding box center [198, 29] width 152 height 8
type input "Loyalty Monthly Summary_DealDays2"
click at [723, 28] on button "Save" at bounding box center [722, 29] width 15 height 9
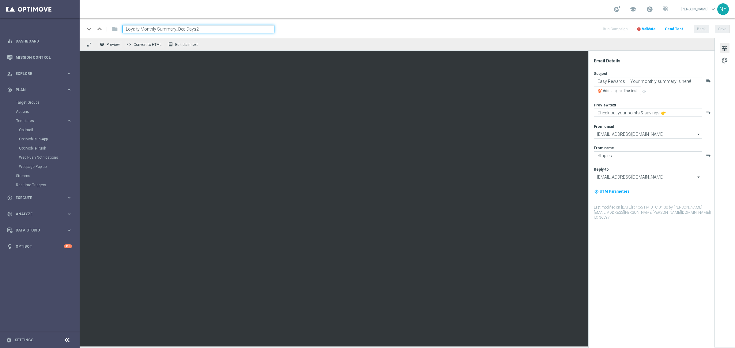
click at [651, 28] on span "Validate" at bounding box center [649, 29] width 14 height 4
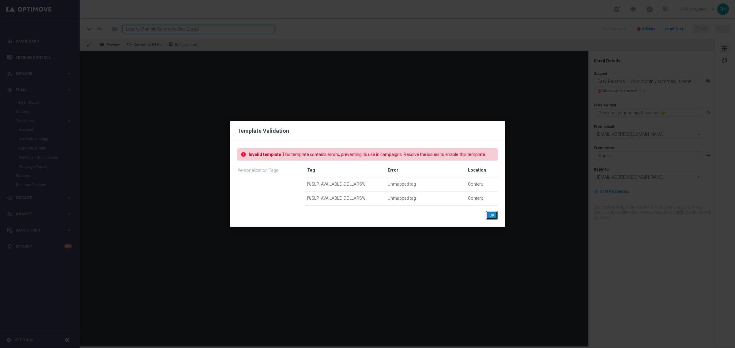
click at [493, 215] on button "OK" at bounding box center [492, 215] width 12 height 9
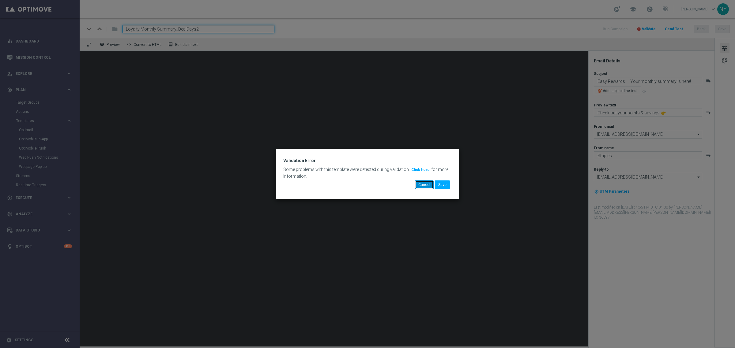
click at [426, 186] on button "Cancel" at bounding box center [424, 185] width 19 height 9
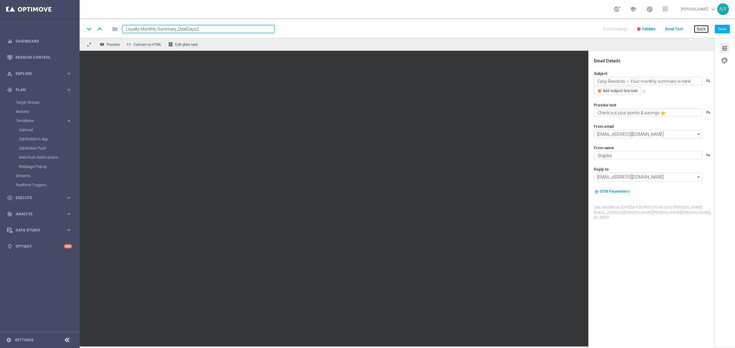
click at [700, 27] on button "Back" at bounding box center [700, 29] width 15 height 9
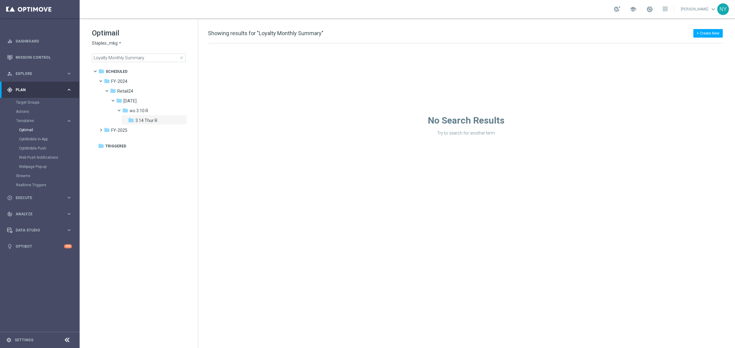
click at [302, 73] on div "No Search Results Try to search for another term" at bounding box center [465, 89] width 535 height 92
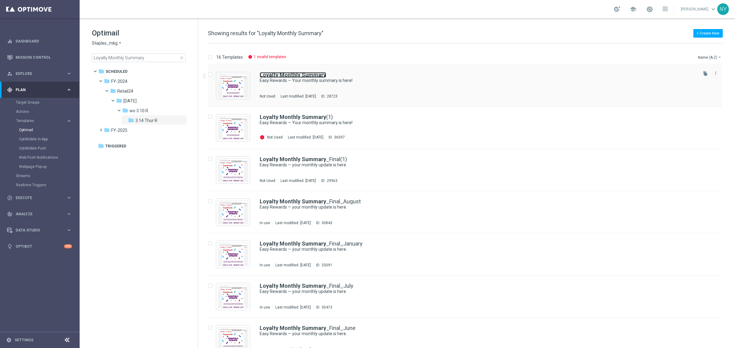
click at [303, 75] on b "Loyalty Monthly Summary" at bounding box center [293, 75] width 66 height 6
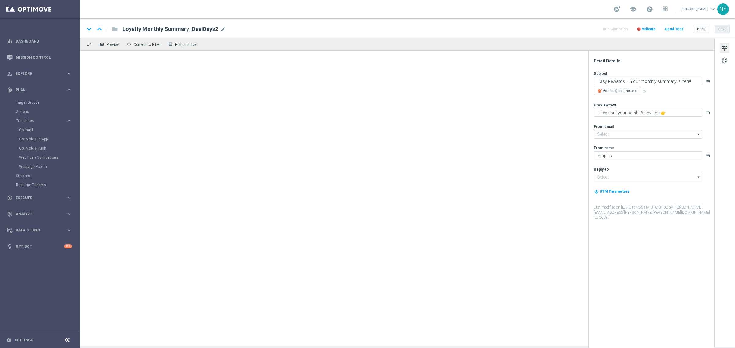
type input "[EMAIL_ADDRESS][DOMAIN_NAME]"
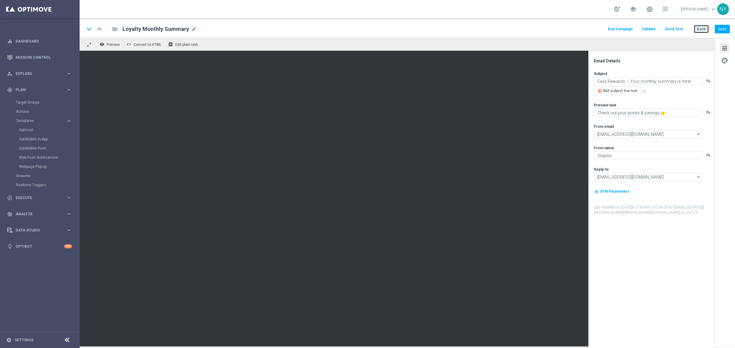
click at [699, 28] on button "Back" at bounding box center [700, 29] width 15 height 9
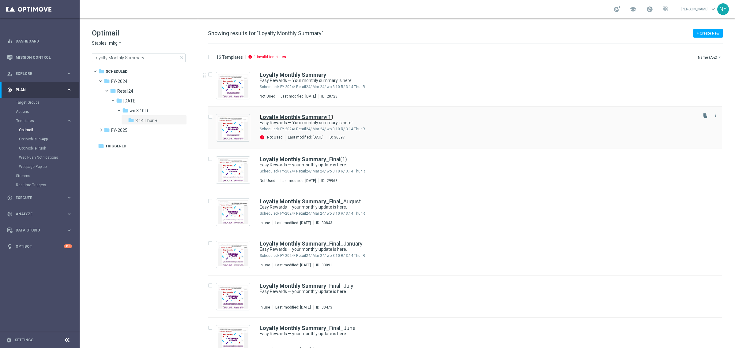
click at [289, 115] on b "Loyalty Monthly Summary" at bounding box center [293, 117] width 66 height 6
click at [297, 116] on b "Loyalty Monthly Summary" at bounding box center [293, 117] width 66 height 6
click at [296, 116] on b "Loyalty Monthly Summary" at bounding box center [293, 117] width 66 height 6
click at [262, 55] on p "1 invalid templates" at bounding box center [270, 56] width 32 height 5
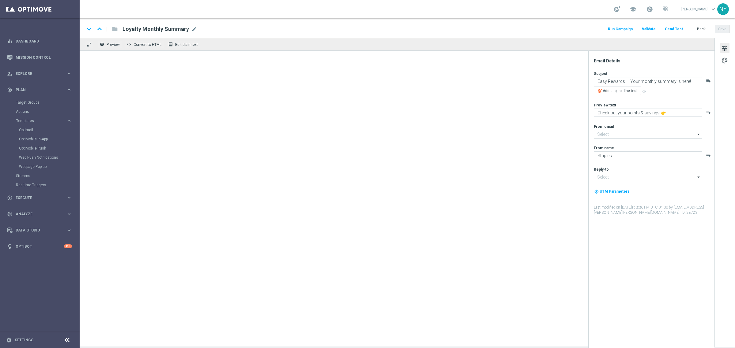
type input "[EMAIL_ADDRESS][DOMAIN_NAME]"
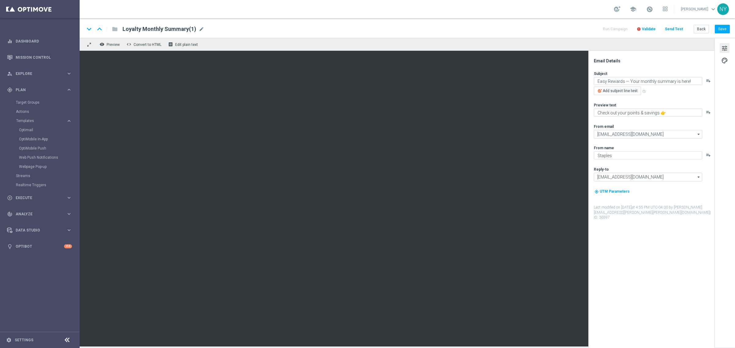
click at [648, 29] on span "Validate" at bounding box center [649, 29] width 14 height 4
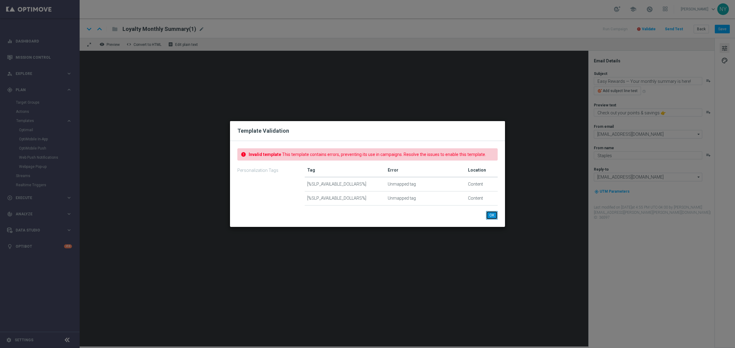
click at [487, 216] on button "OK" at bounding box center [492, 215] width 12 height 9
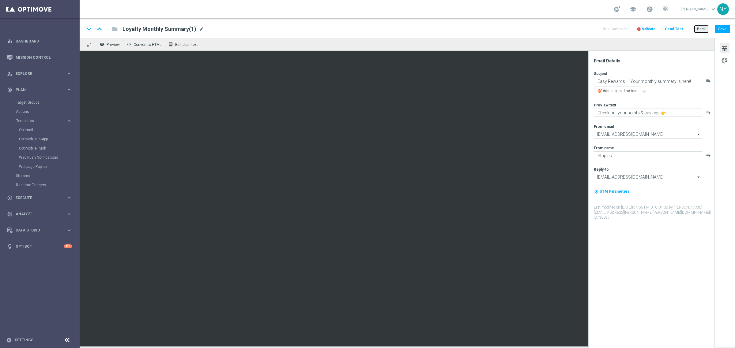
click at [696, 28] on button "Back" at bounding box center [700, 29] width 15 height 9
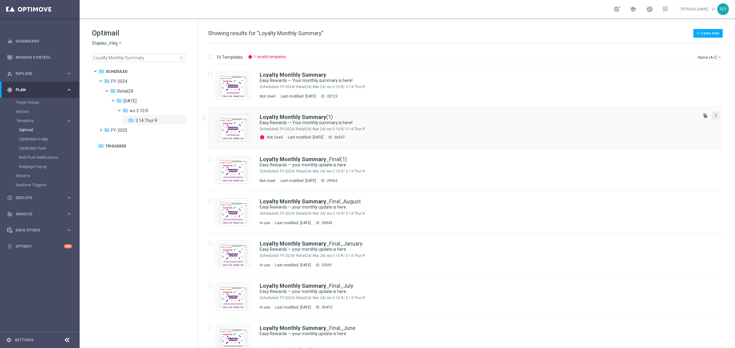
click at [715, 114] on icon "more_vert" at bounding box center [715, 115] width 5 height 5
click at [689, 141] on div "Delete" at bounding box center [689, 139] width 37 height 4
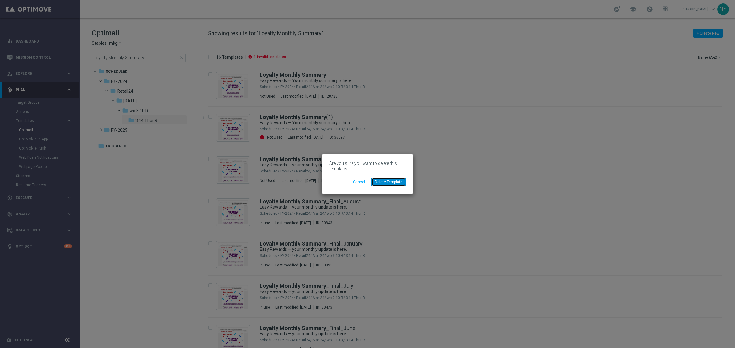
click at [389, 180] on button "Delete Template" at bounding box center [388, 182] width 34 height 9
